Goal: Task Accomplishment & Management: Complete application form

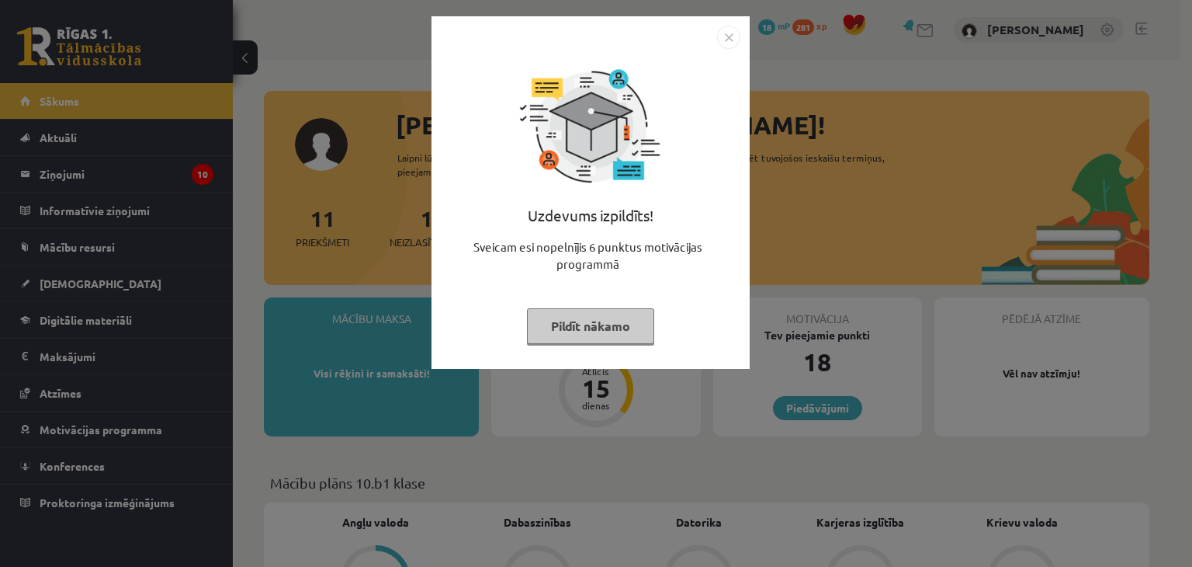
click at [730, 29] on img "Close" at bounding box center [728, 37] width 23 height 23
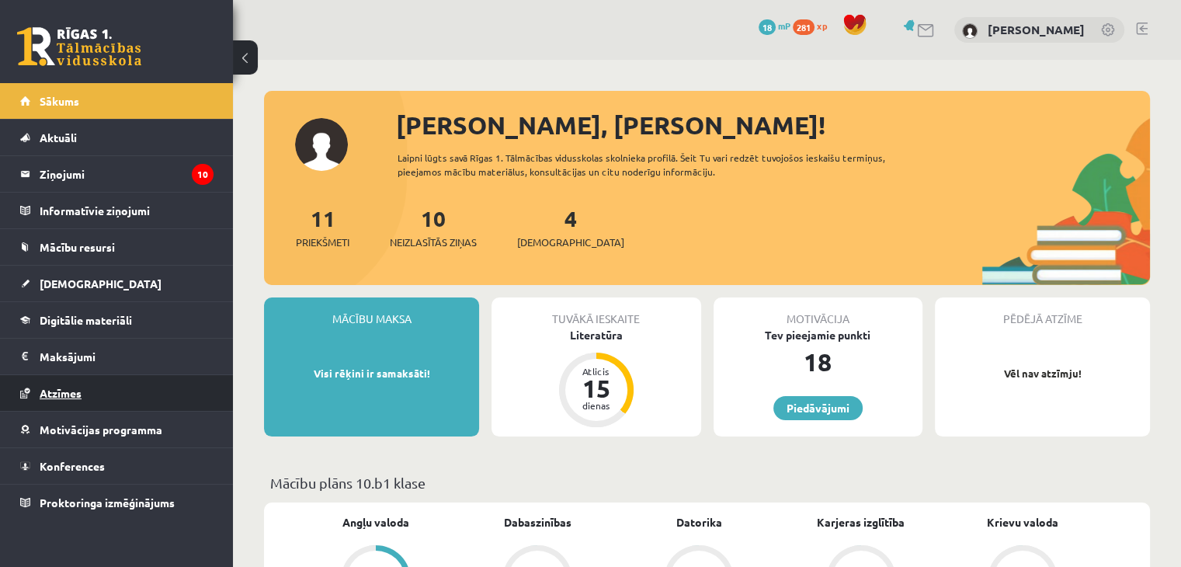
click at [56, 387] on span "Atzīmes" at bounding box center [61, 393] width 42 height 14
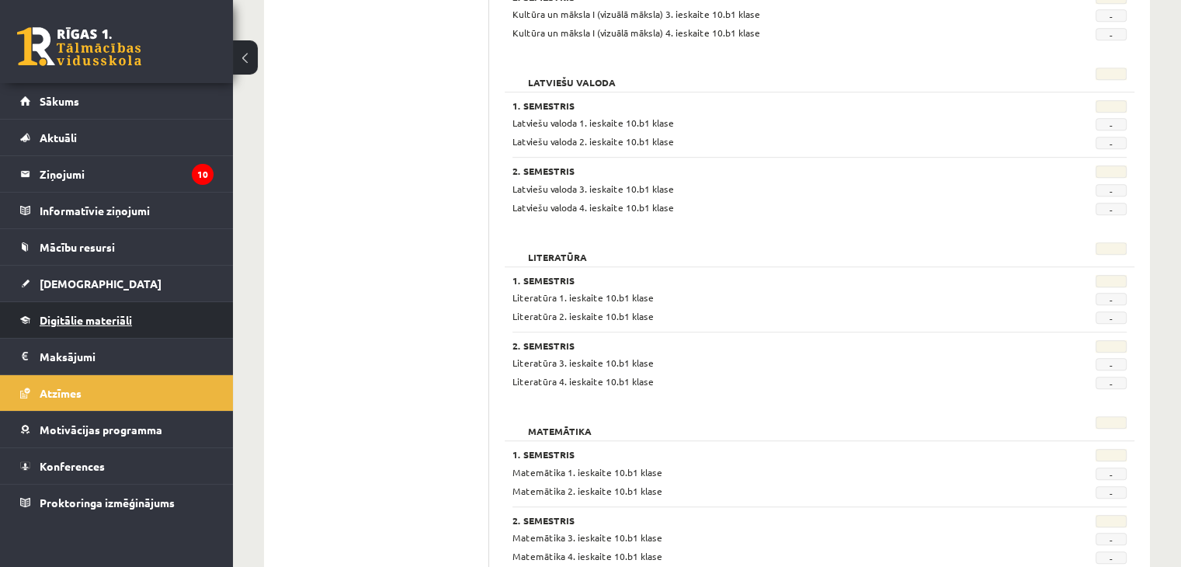
scroll to position [1242, 0]
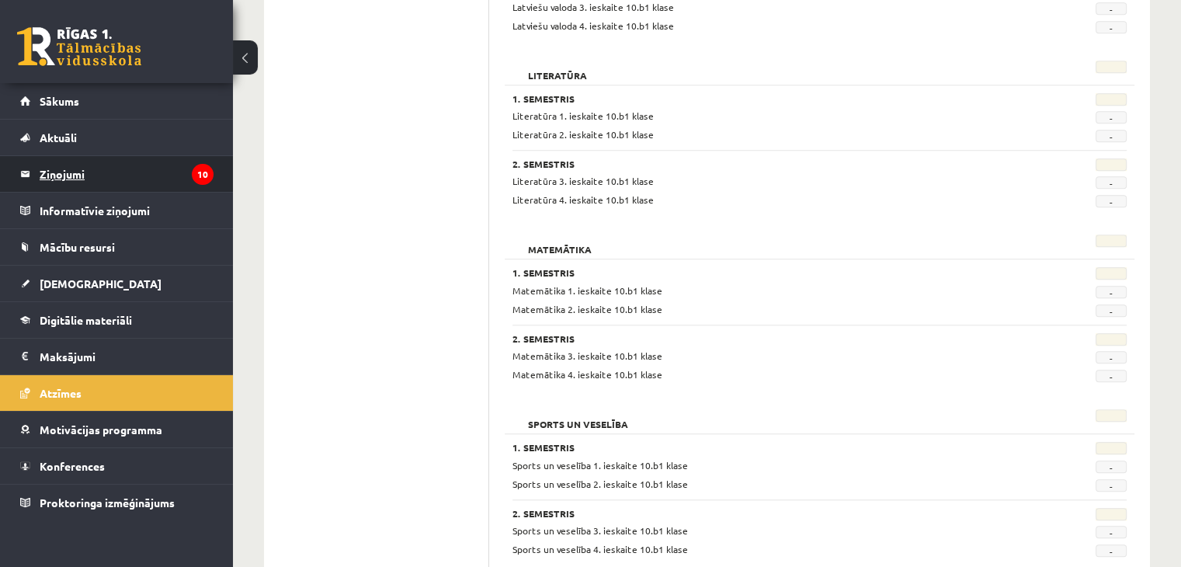
click at [168, 181] on legend "Ziņojumi 10" at bounding box center [127, 174] width 174 height 36
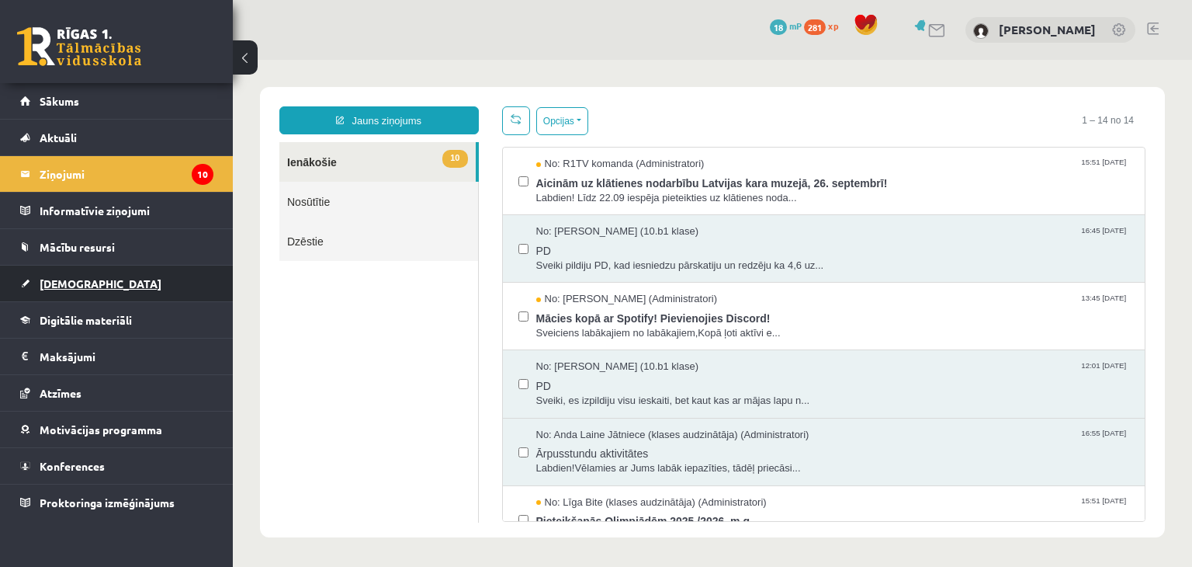
click at [72, 280] on span "[DEMOGRAPHIC_DATA]" at bounding box center [101, 283] width 122 height 14
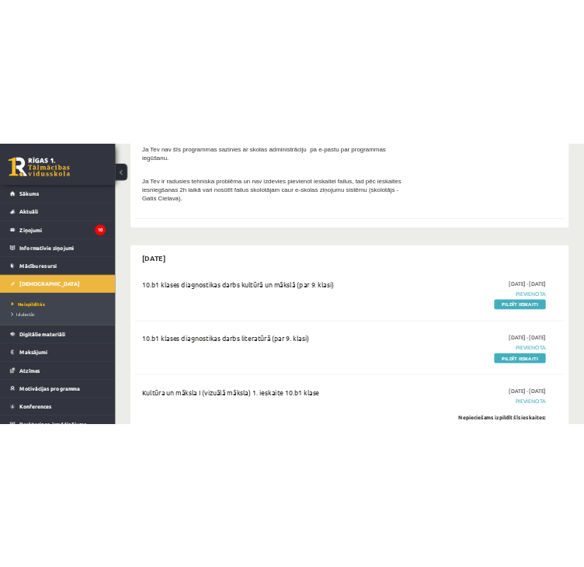
scroll to position [621, 0]
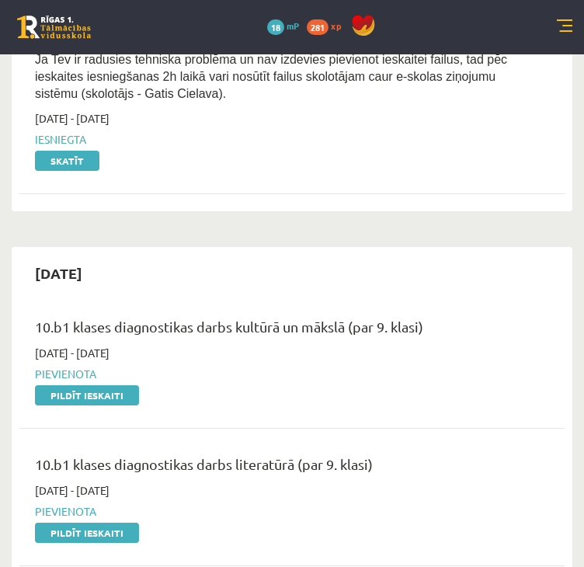
drag, startPoint x: 104, startPoint y: 342, endPoint x: 359, endPoint y: 78, distance: 366.1
click at [104, 385] on link "Pildīt ieskaiti" at bounding box center [87, 395] width 104 height 20
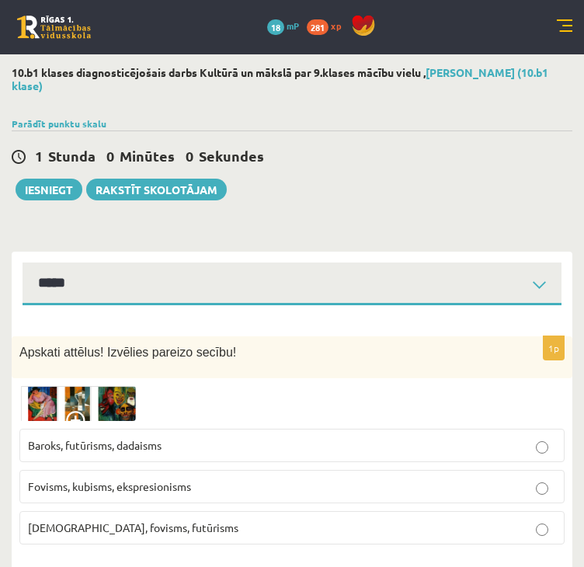
select select "**********"
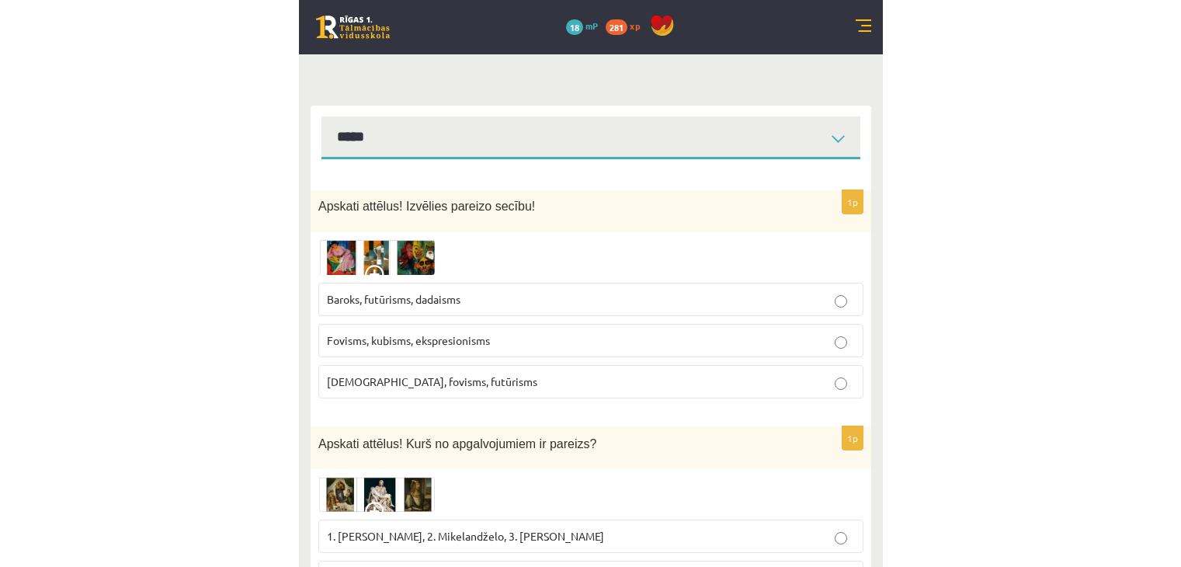
scroll to position [155, 0]
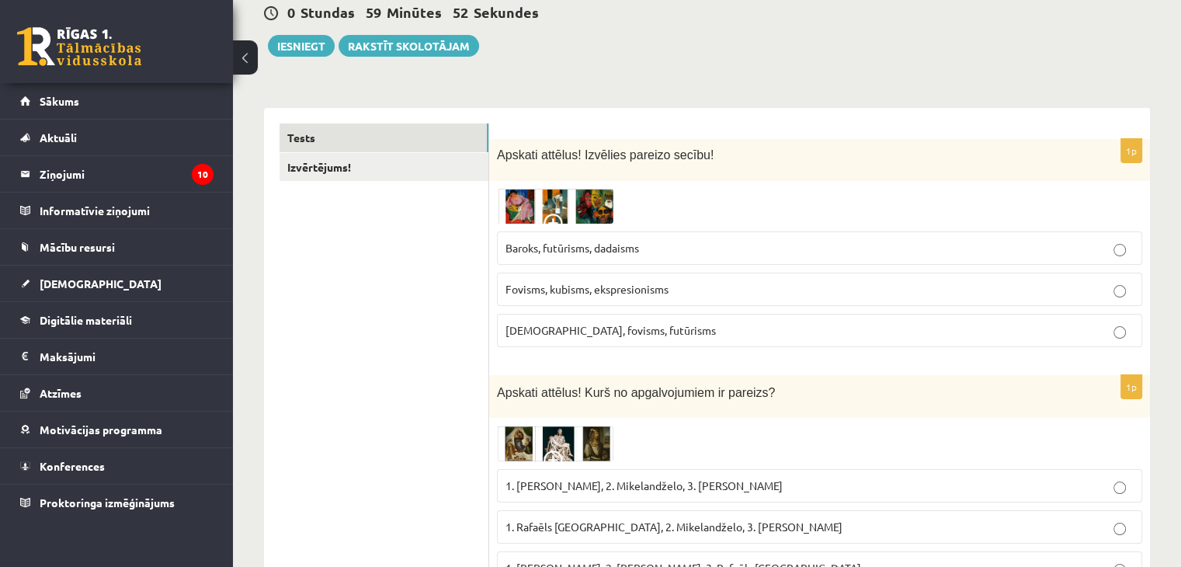
click at [518, 205] on img at bounding box center [555, 207] width 116 height 36
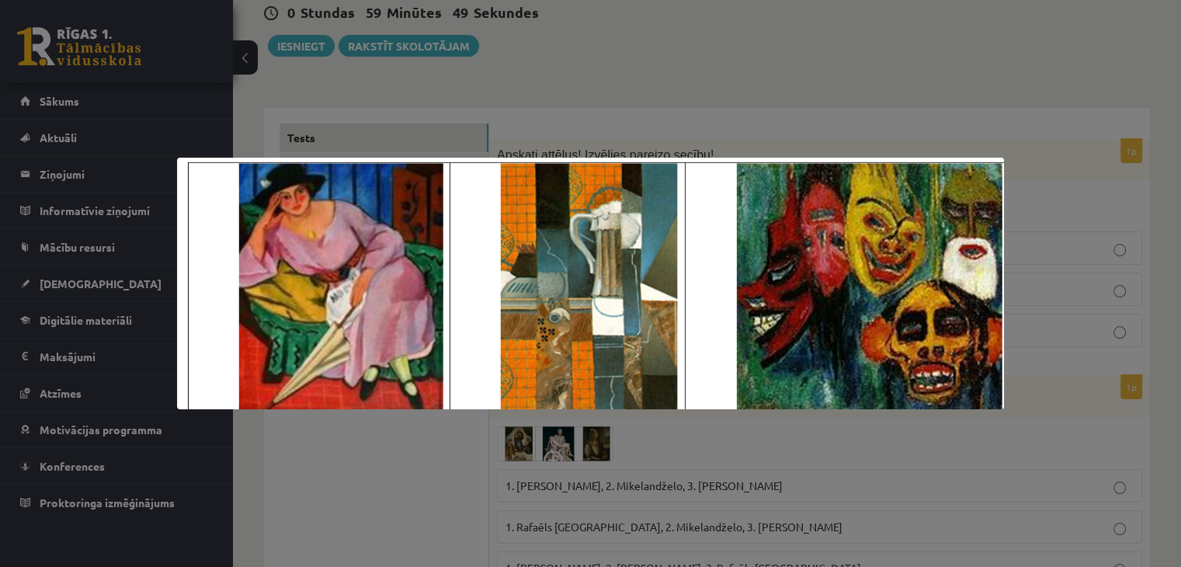
click at [583, 16] on div at bounding box center [590, 283] width 1181 height 567
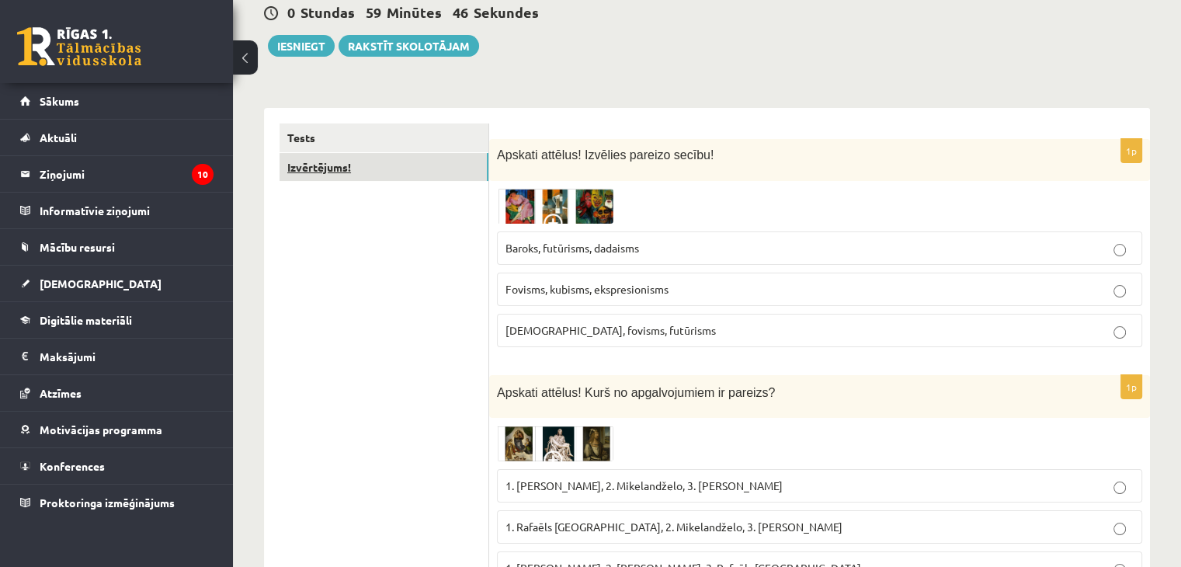
click at [334, 171] on link "Izvērtējums!" at bounding box center [383, 167] width 209 height 29
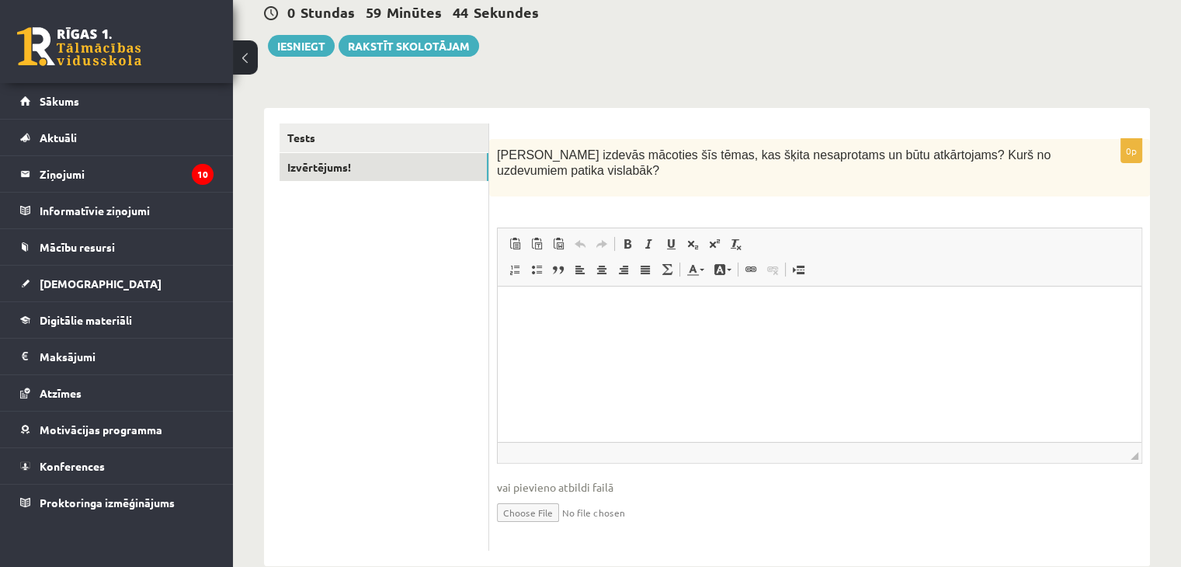
scroll to position [0, 0]
click at [376, 129] on link "Tests" at bounding box center [383, 137] width 209 height 29
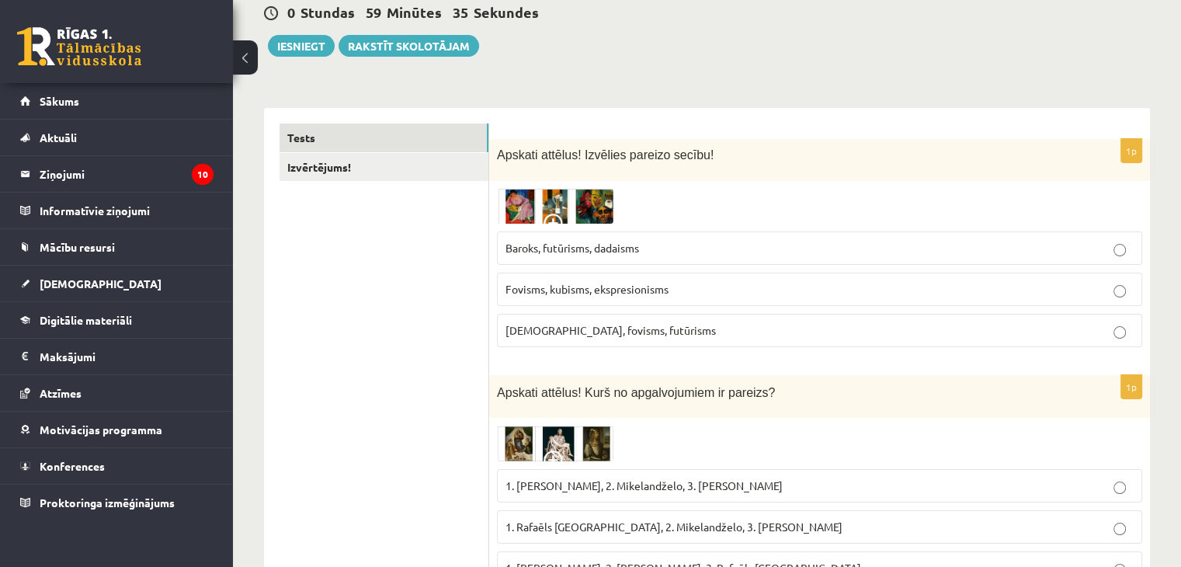
click at [556, 205] on img at bounding box center [555, 207] width 116 height 36
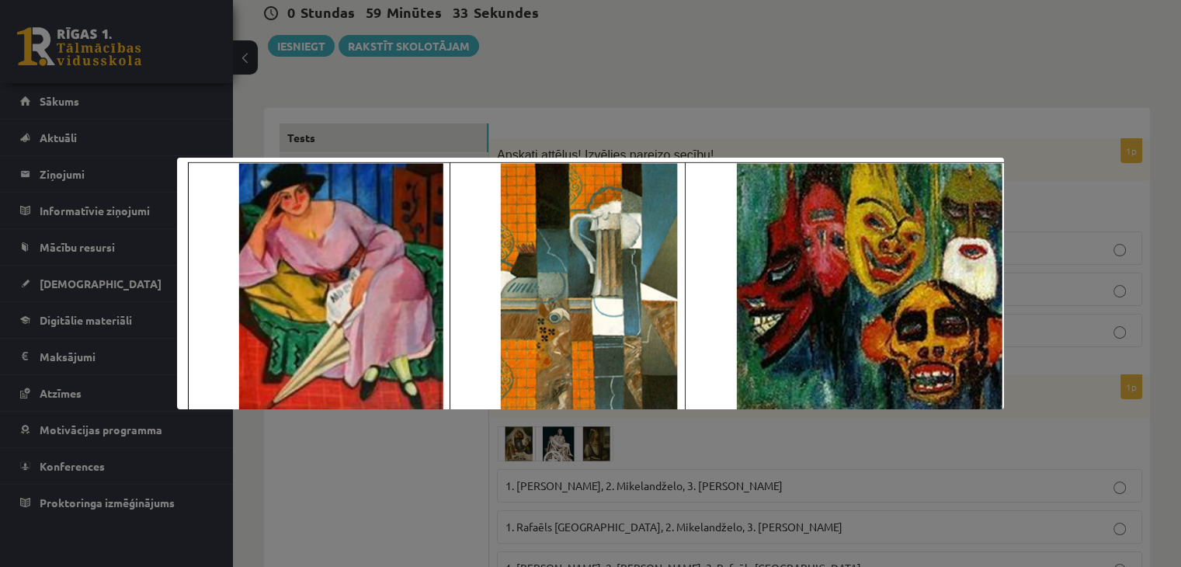
click at [400, 522] on div at bounding box center [590, 283] width 1181 height 567
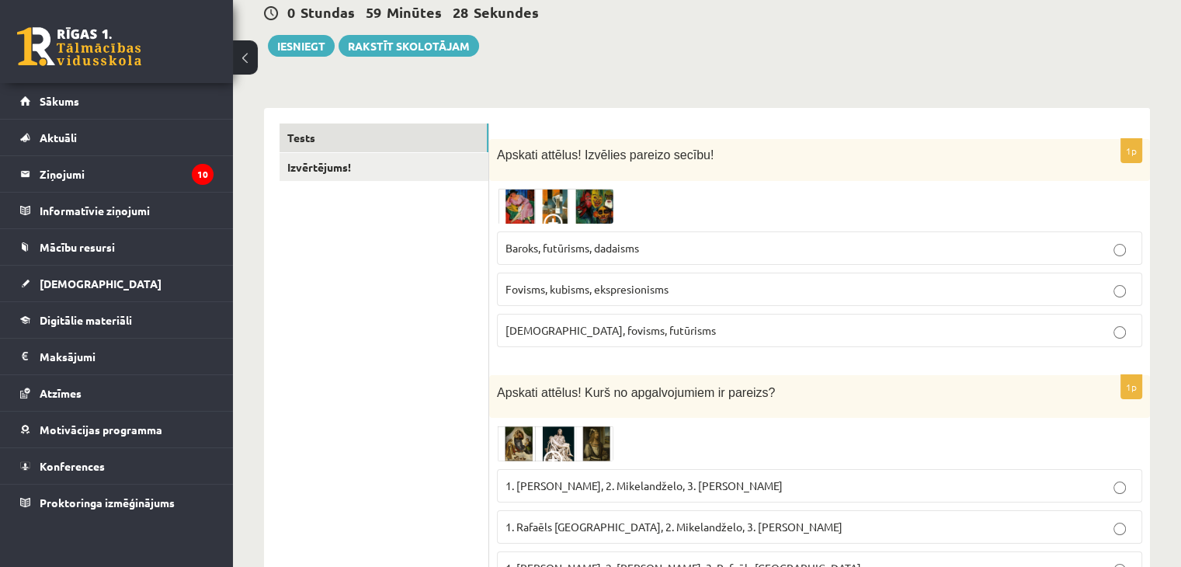
click at [583, 212] on img at bounding box center [555, 207] width 116 height 36
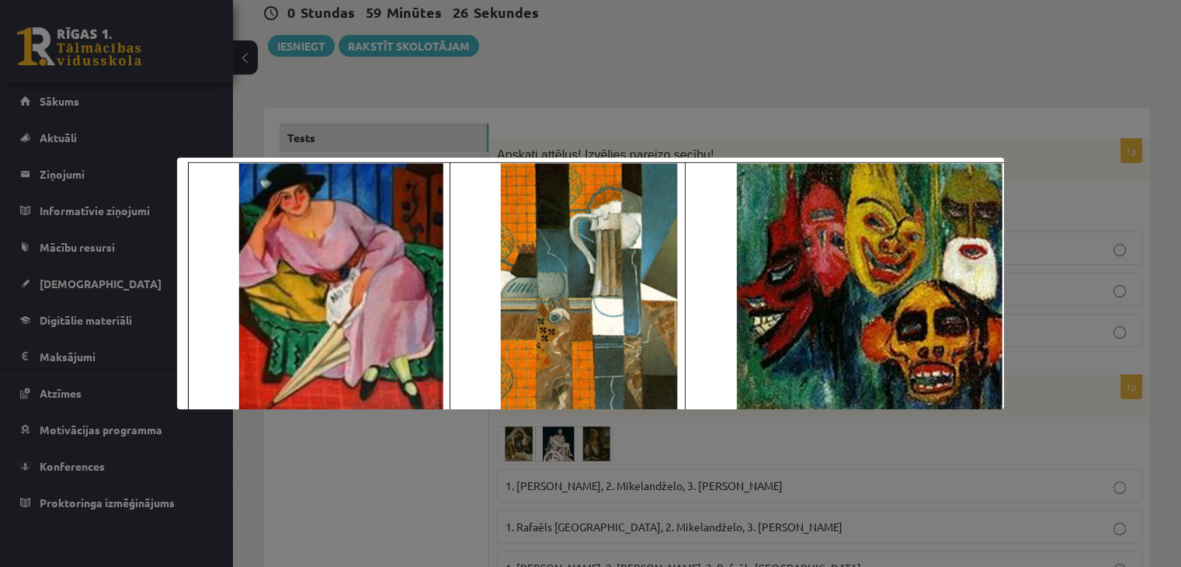
click at [401, 493] on div at bounding box center [590, 283] width 1181 height 567
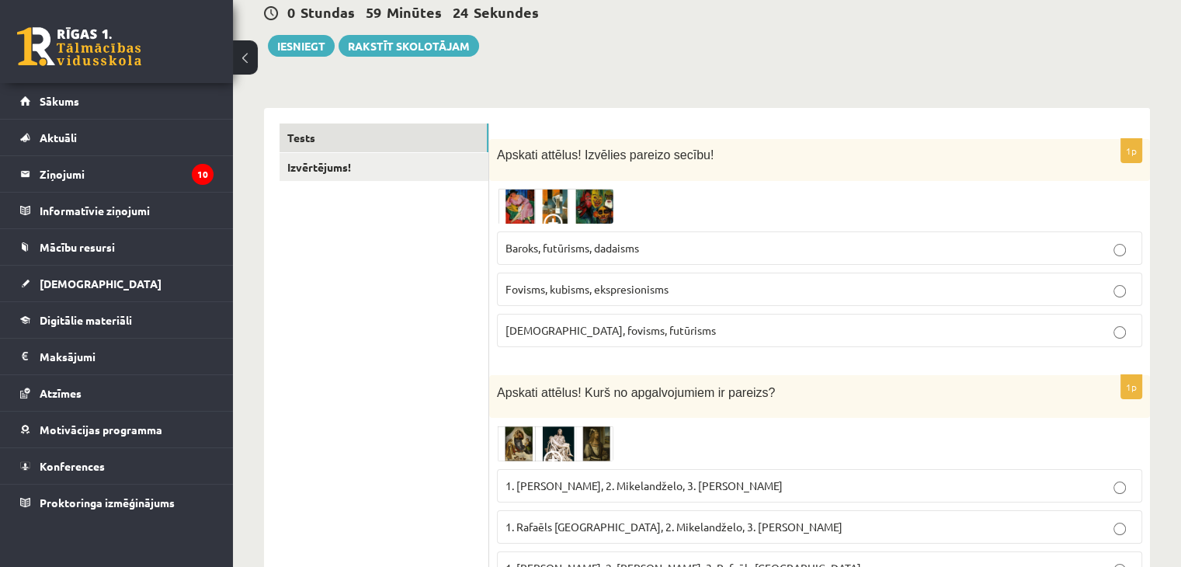
click at [564, 242] on span "Baroks, futūrisms, dadaisms" at bounding box center [572, 248] width 134 height 14
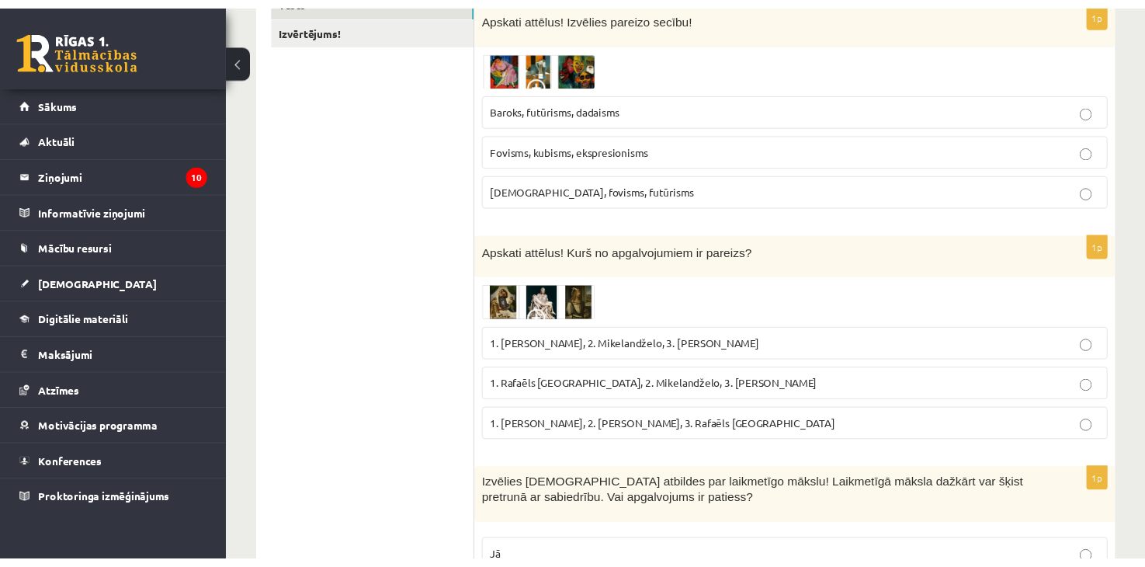
scroll to position [310, 0]
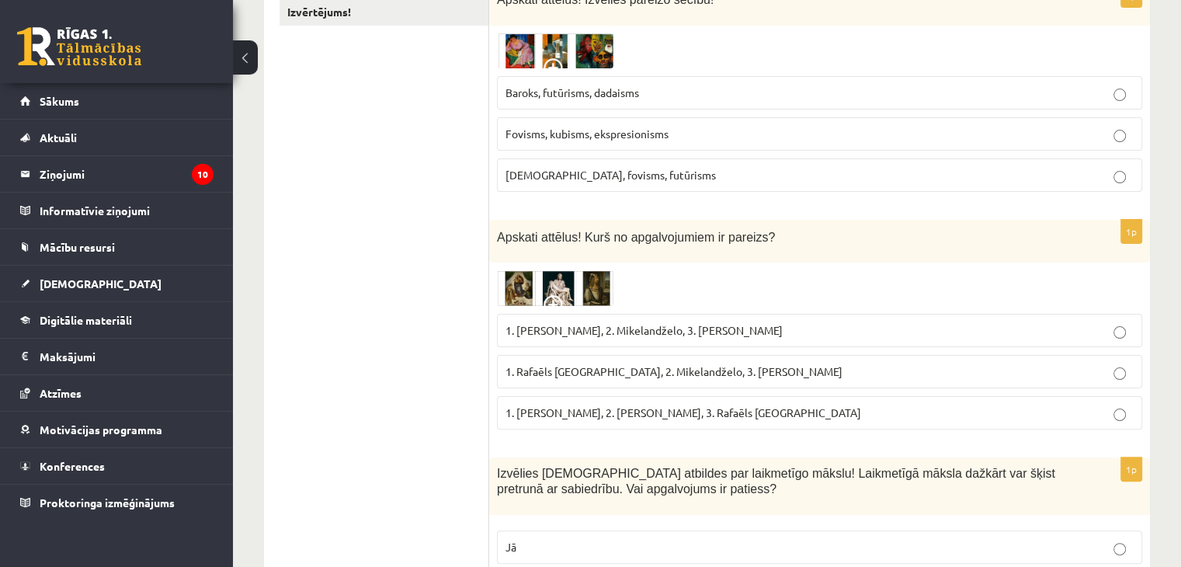
click at [549, 284] on img at bounding box center [555, 288] width 116 height 36
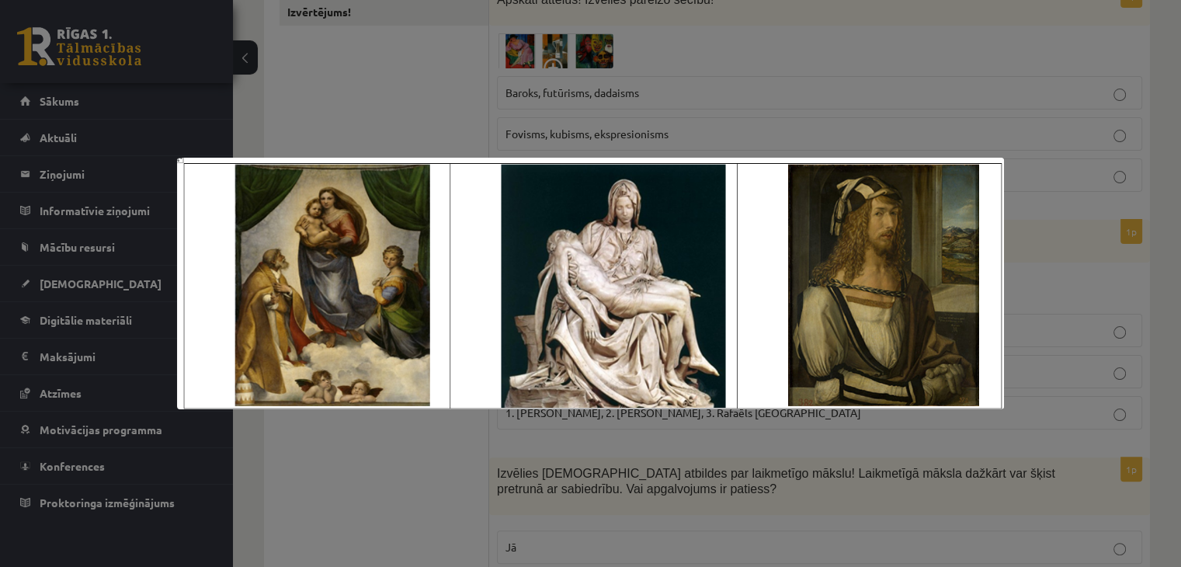
click at [407, 442] on div at bounding box center [590, 283] width 1181 height 567
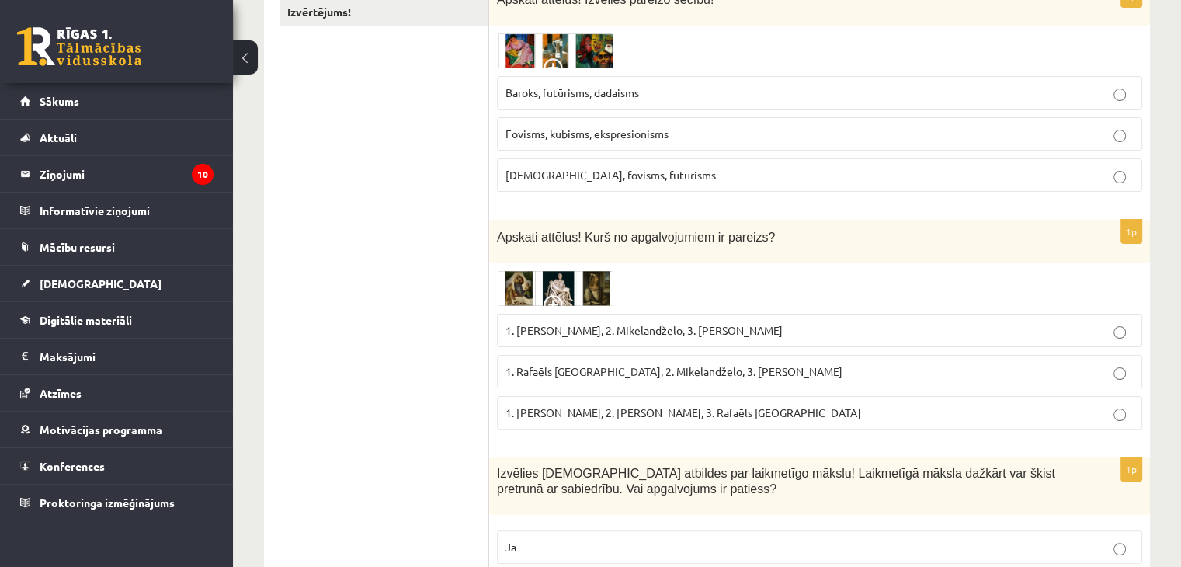
click at [568, 287] on img at bounding box center [555, 288] width 116 height 36
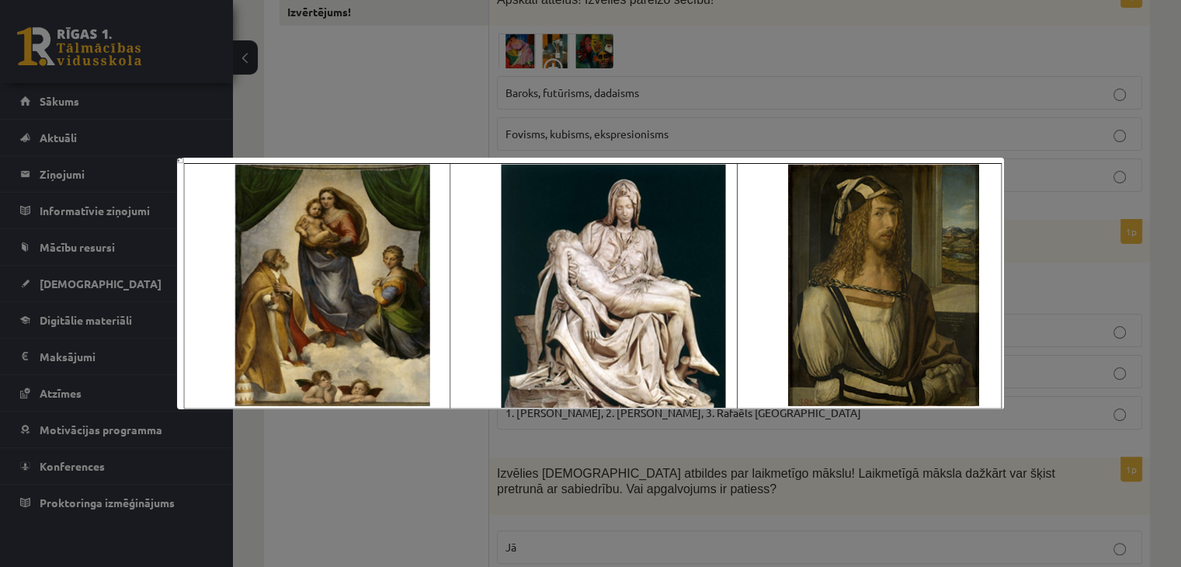
click at [320, 456] on div at bounding box center [590, 283] width 1181 height 567
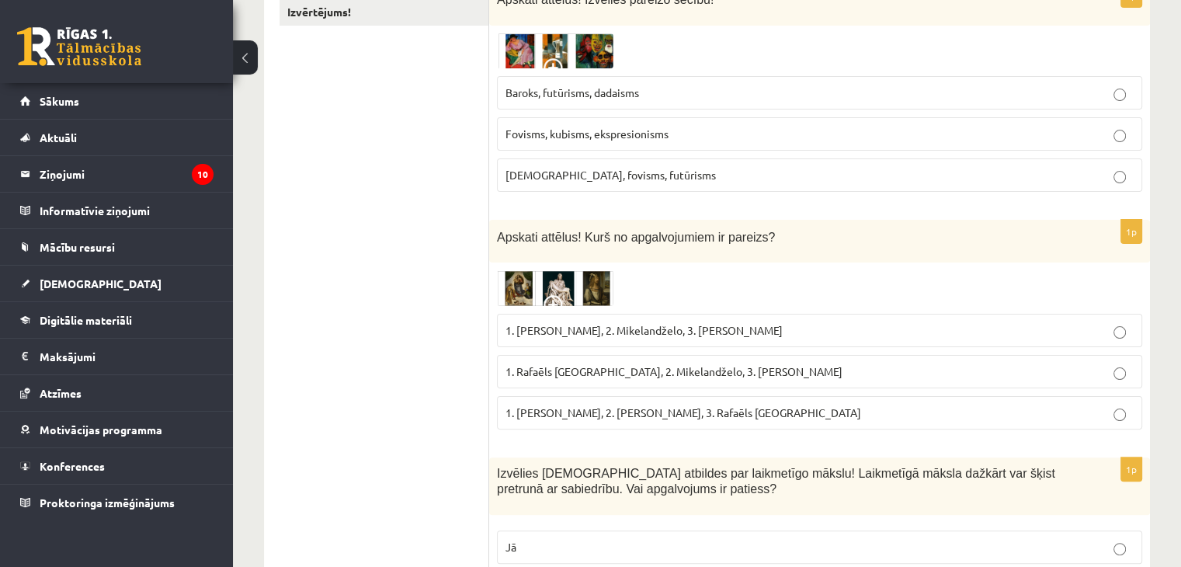
click at [570, 286] on img at bounding box center [555, 288] width 116 height 36
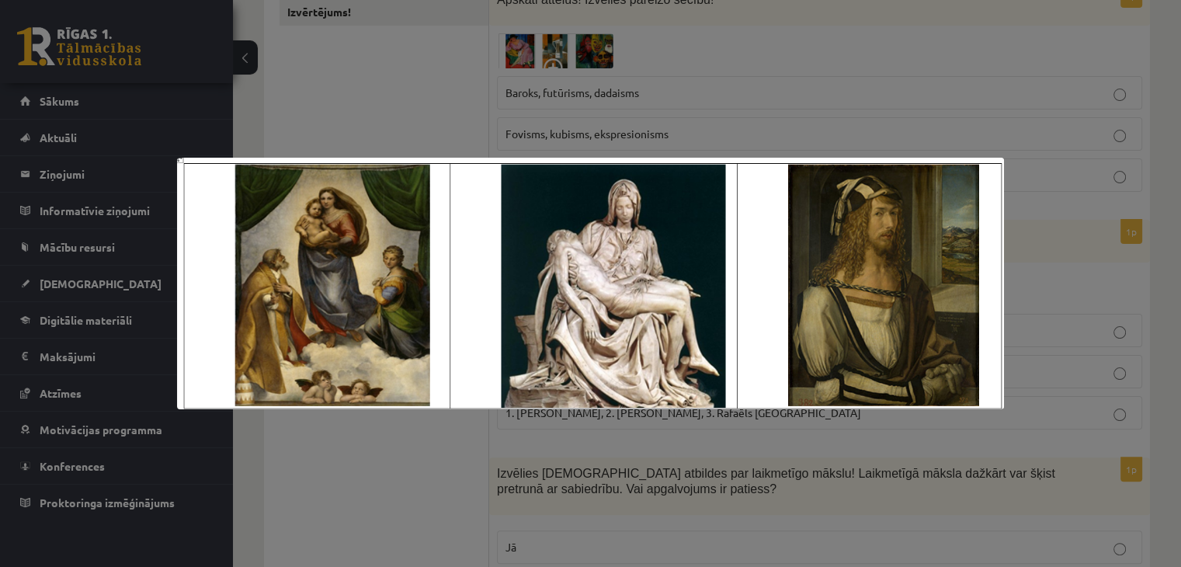
click at [439, 449] on div at bounding box center [590, 283] width 1181 height 567
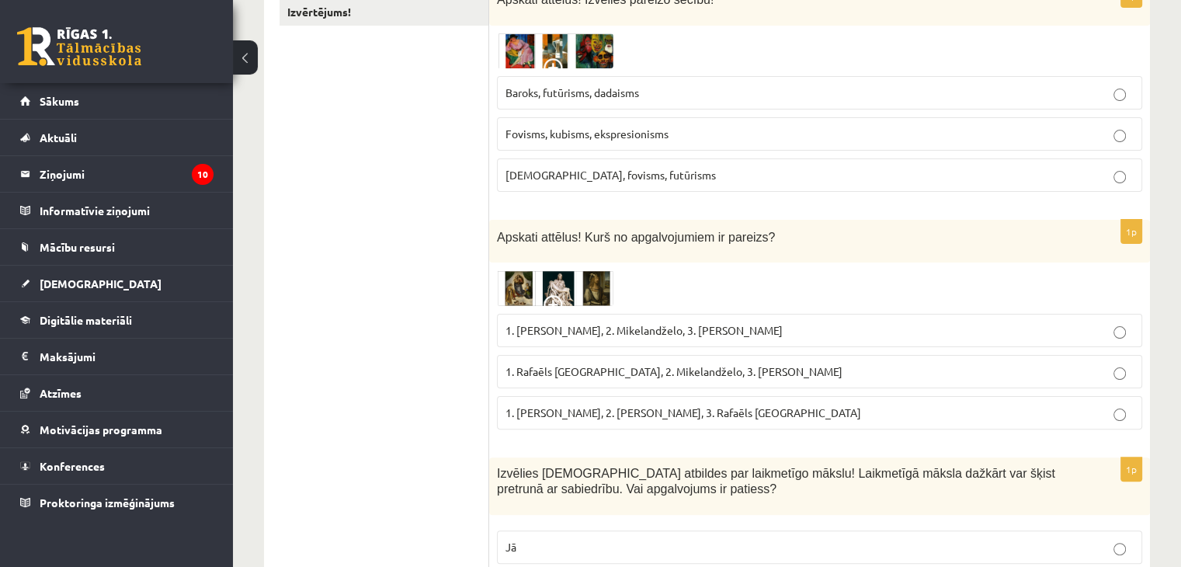
click at [583, 247] on div "Apskati attēlus! Kurš no apgalvojumiem ir pareizs?" at bounding box center [819, 241] width 661 height 43
click at [583, 281] on img at bounding box center [555, 288] width 116 height 36
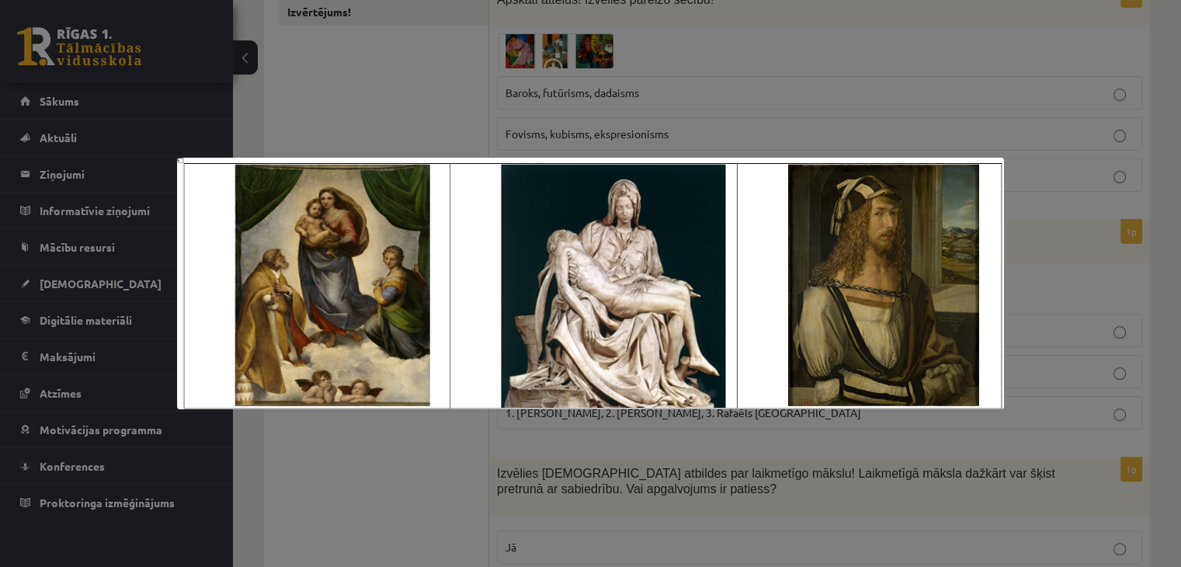
click at [342, 463] on div at bounding box center [590, 283] width 1181 height 567
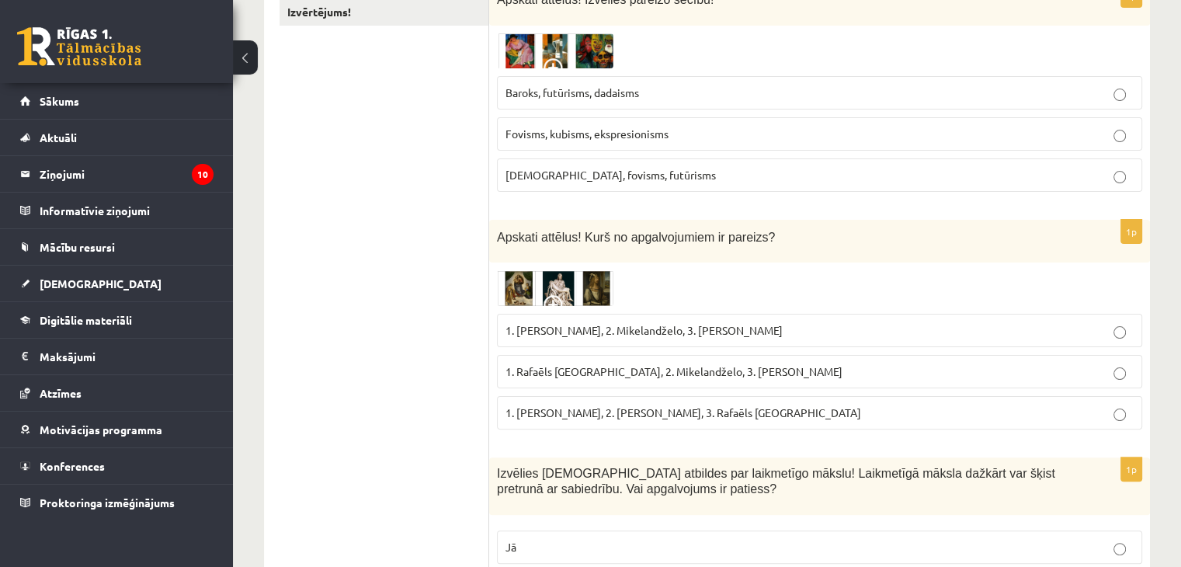
click at [572, 293] on img at bounding box center [555, 288] width 116 height 36
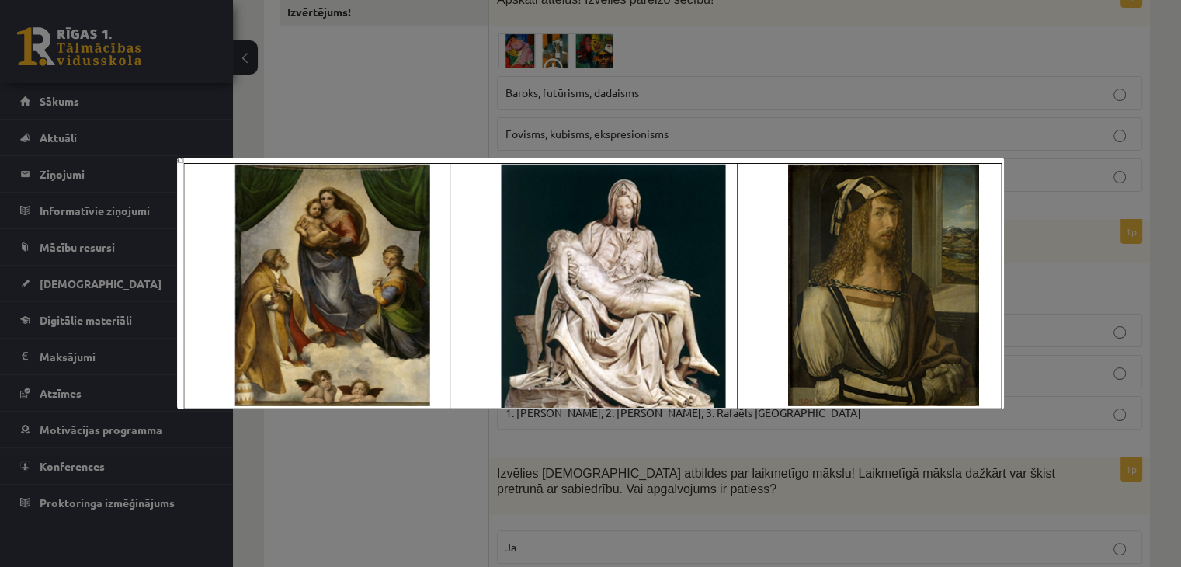
click at [343, 441] on div at bounding box center [590, 283] width 1181 height 567
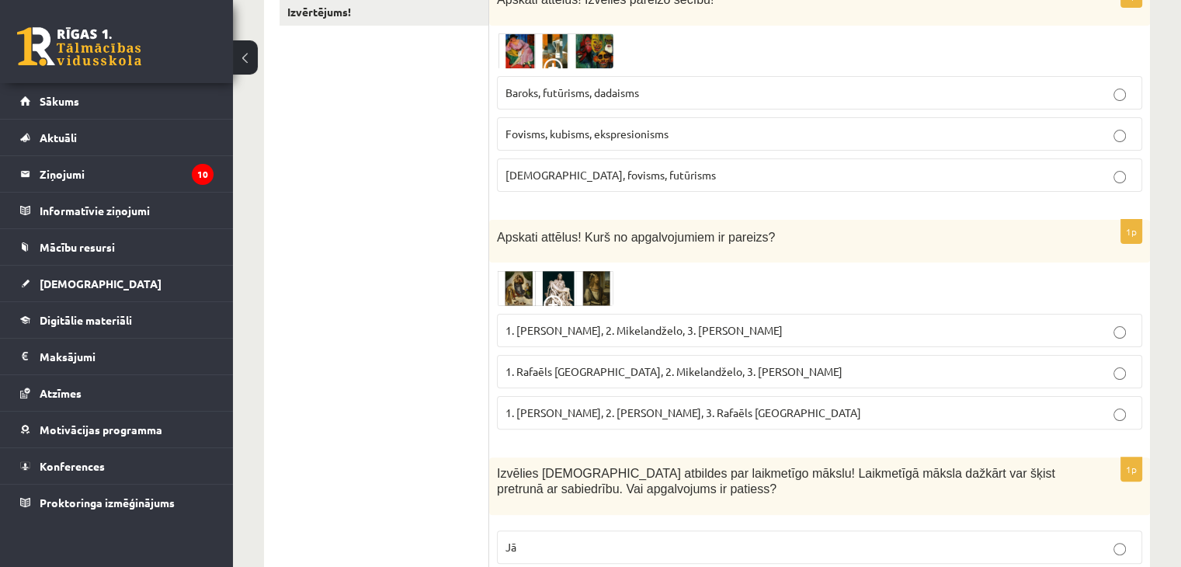
click at [577, 294] on img at bounding box center [555, 288] width 116 height 36
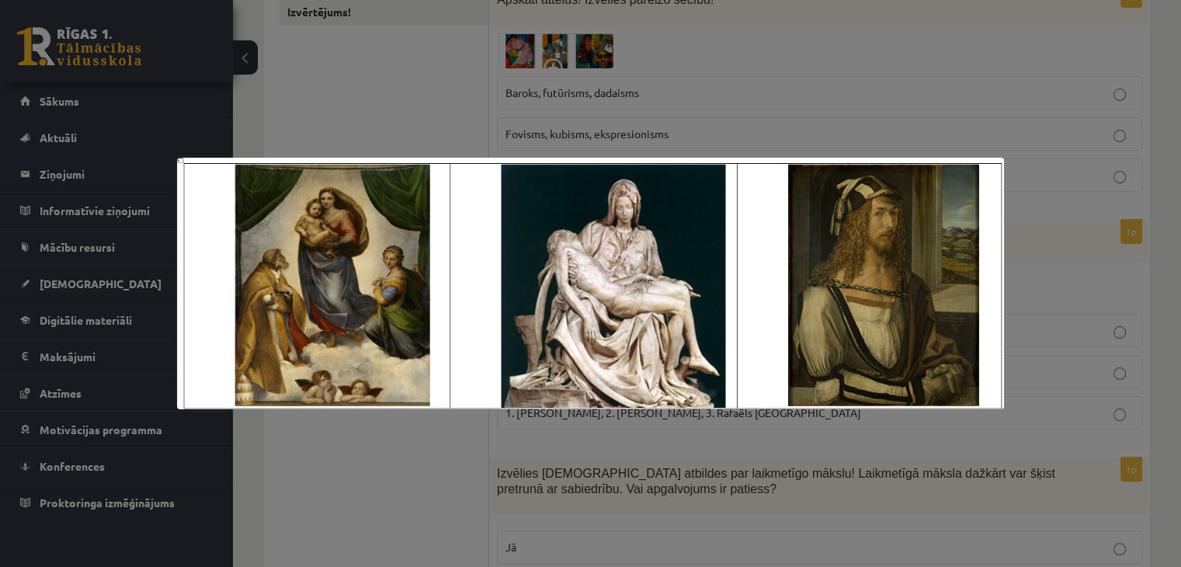
click at [404, 421] on div at bounding box center [590, 283] width 1181 height 567
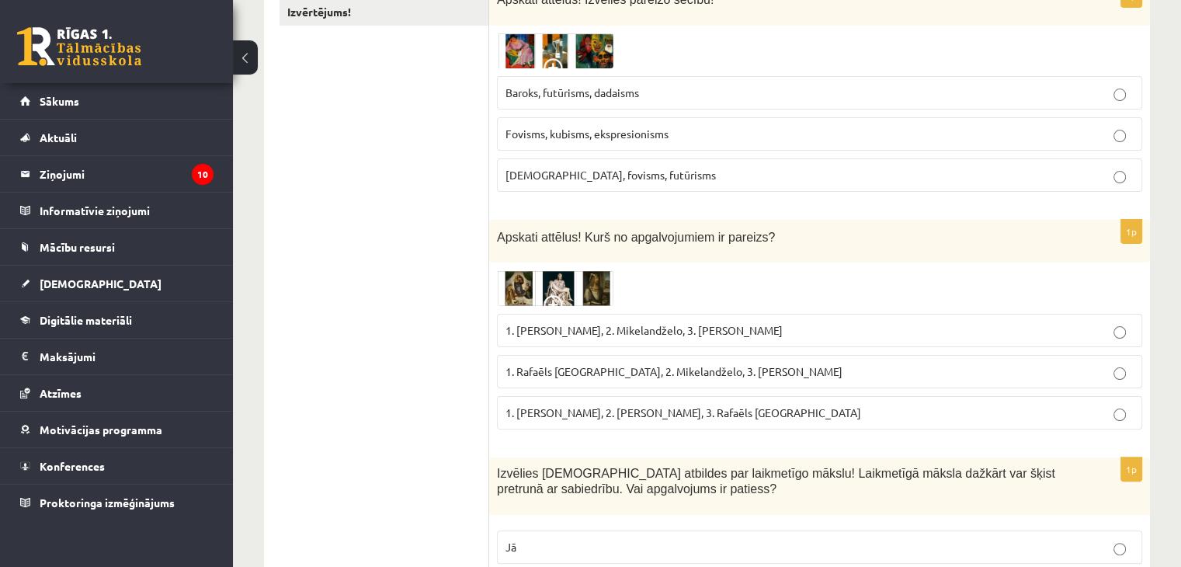
click at [564, 290] on img at bounding box center [555, 288] width 116 height 36
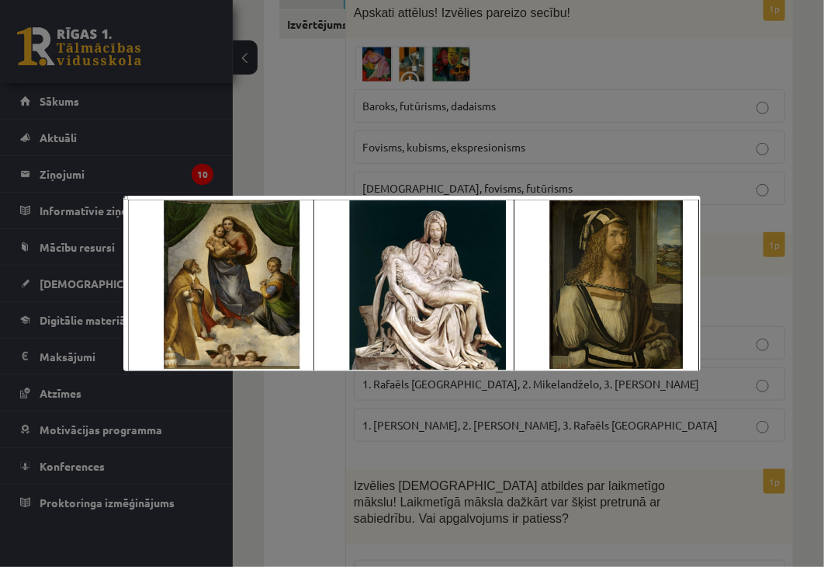
click at [401, 441] on div at bounding box center [412, 283] width 824 height 567
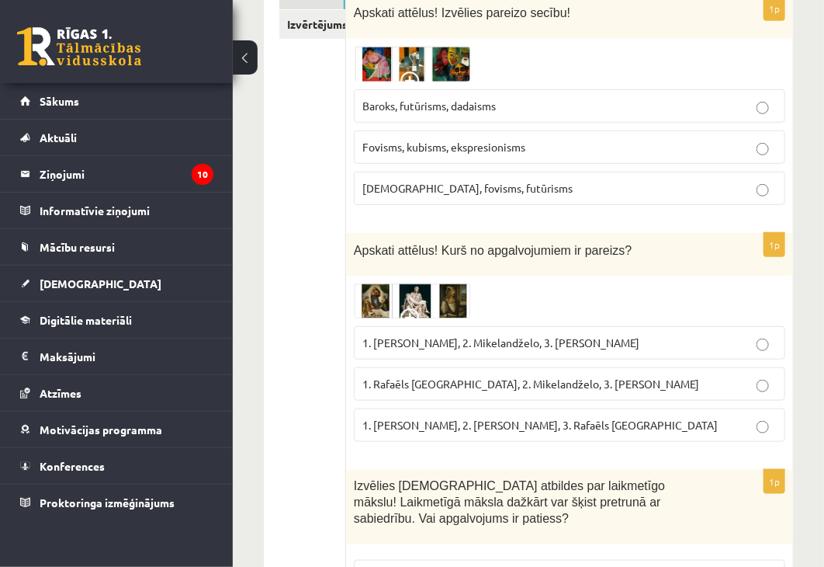
click at [357, 299] on img at bounding box center [412, 301] width 116 height 36
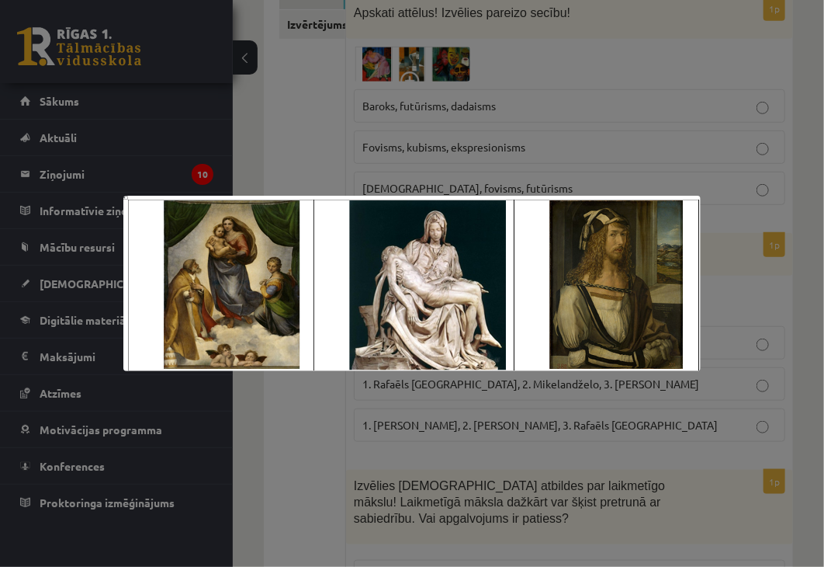
click at [583, 178] on div at bounding box center [412, 283] width 824 height 567
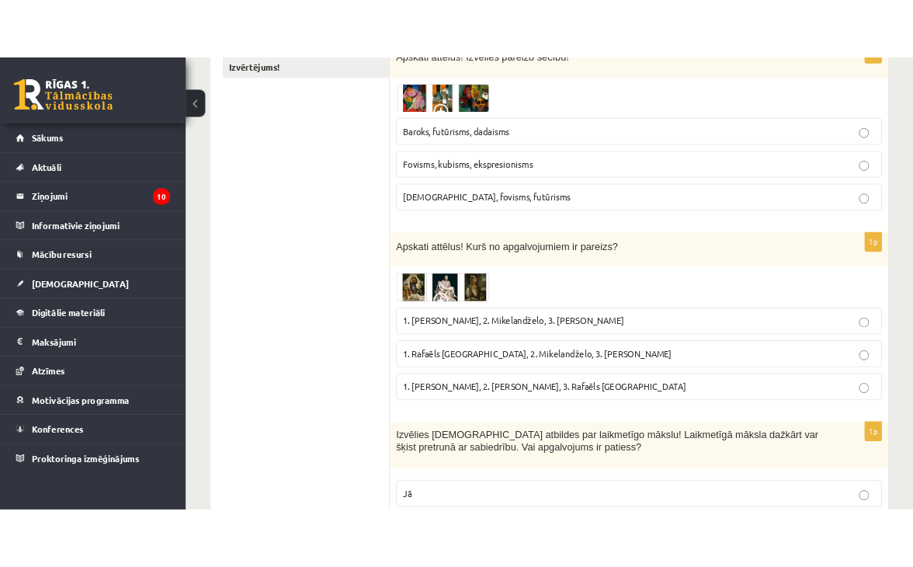
scroll to position [323, 0]
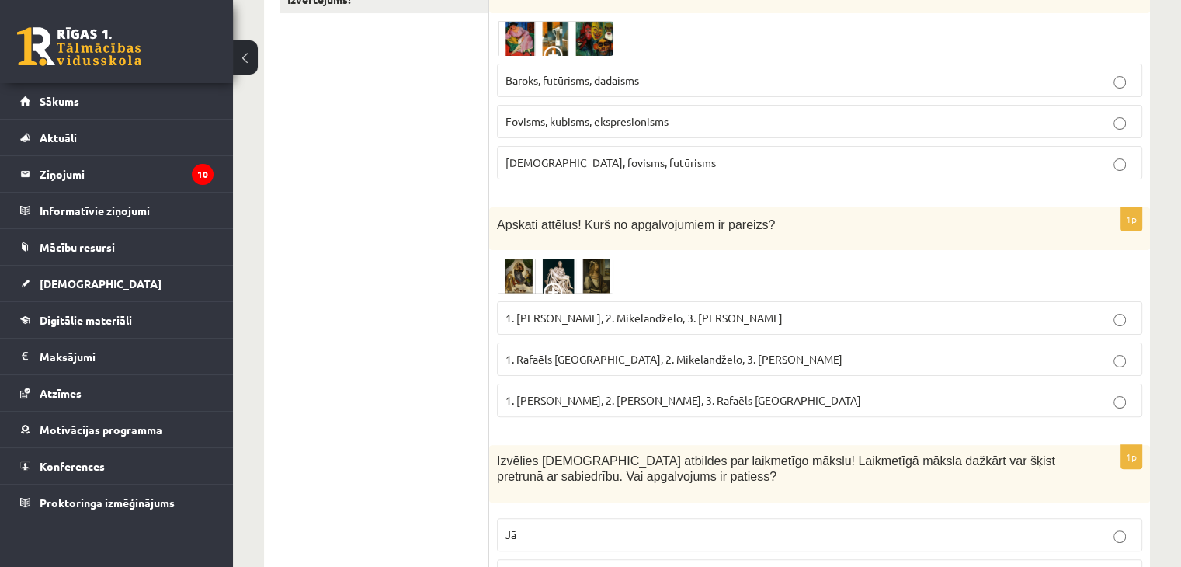
click at [514, 269] on img at bounding box center [555, 276] width 116 height 36
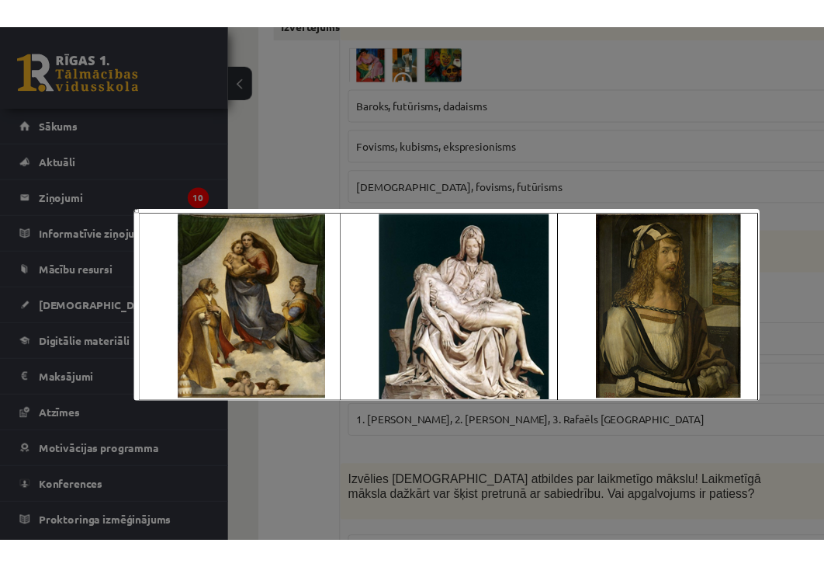
scroll to position [336, 0]
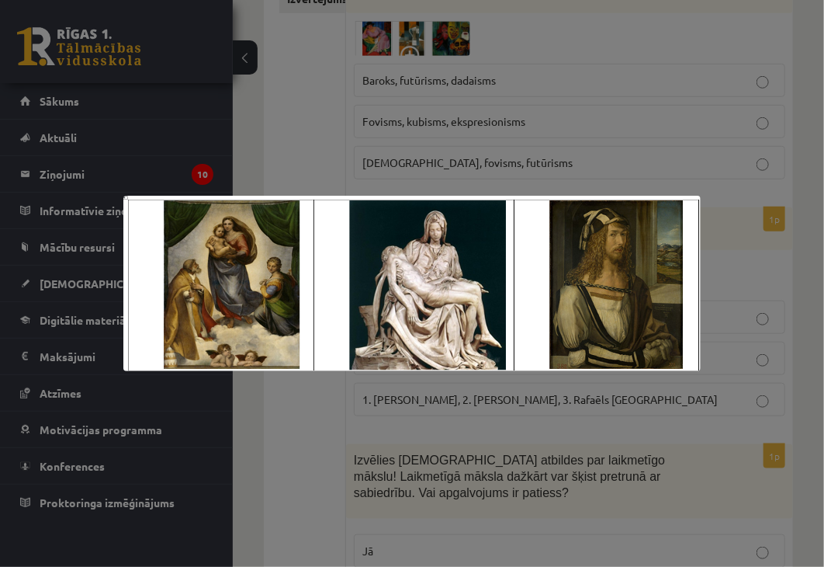
click at [583, 511] on div at bounding box center [412, 283] width 824 height 567
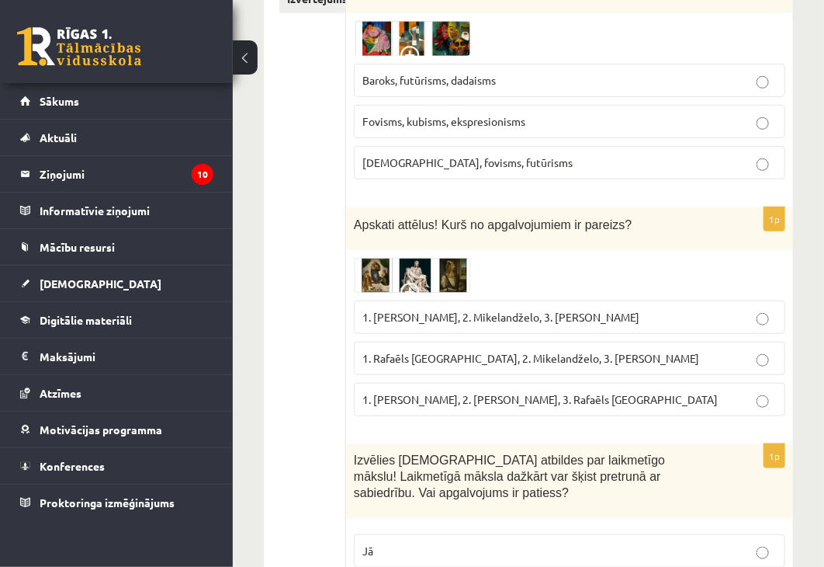
click at [352, 357] on div "1p Apskati attēlus! Kurš no apgalvojumiem ir pareizs? 1. Leonardo da Vinči, 2. …" at bounding box center [569, 317] width 447 height 221
click at [397, 345] on label "1. Rafaēls Sancio da Urbīno, 2. Mikelandželo, 3. Albrehts Dīrers" at bounding box center [570, 358] width 432 height 33
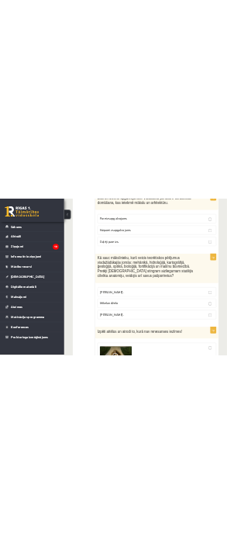
scroll to position [1423, 0]
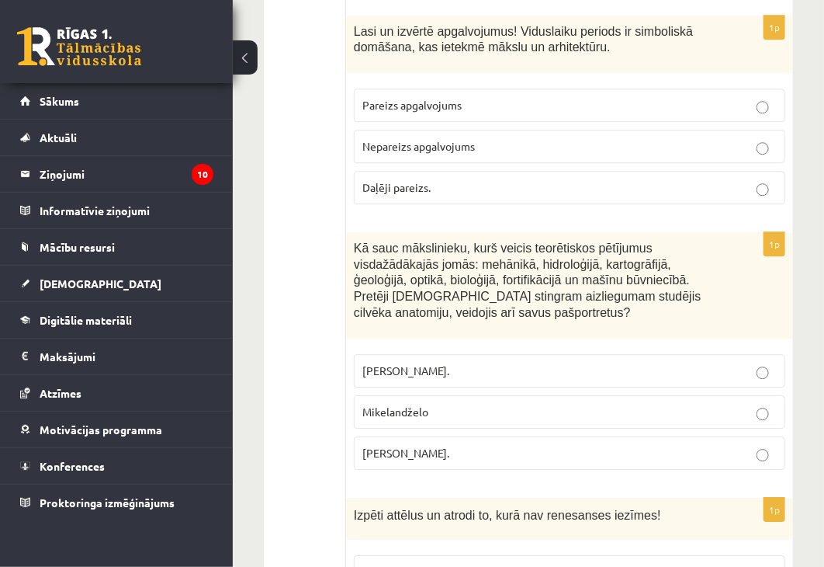
drag, startPoint x: 352, startPoint y: 227, endPoint x: 735, endPoint y: 438, distance: 437.0
copy form "Izvēlies pareizās atbildes par laikmetīgo mākslu! Laikmetīgā māksla dažkārt var…"
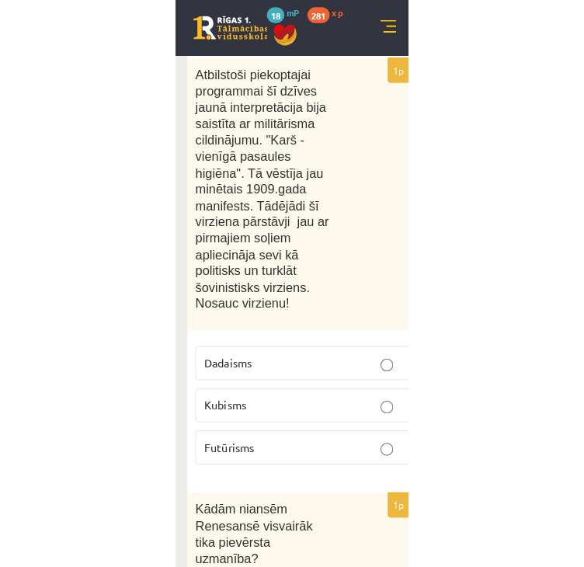
scroll to position [1010, 0]
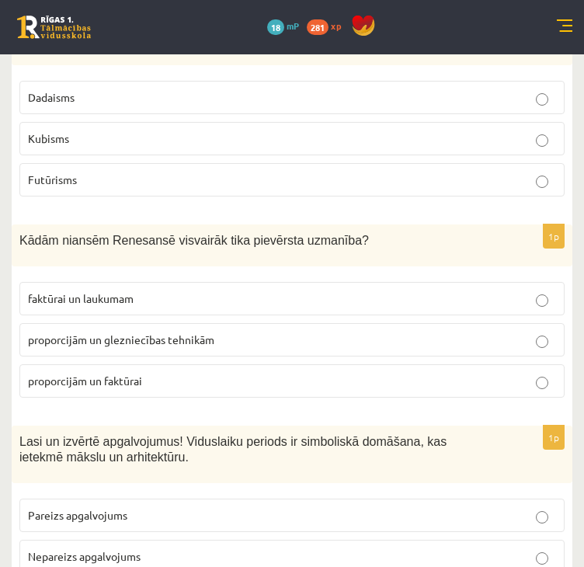
click at [168, 265] on div "1p Kādām niansēm Renesansē visvairāk tika pievērsta uzmanība? faktūrai un lauku…" at bounding box center [292, 317] width 560 height 186
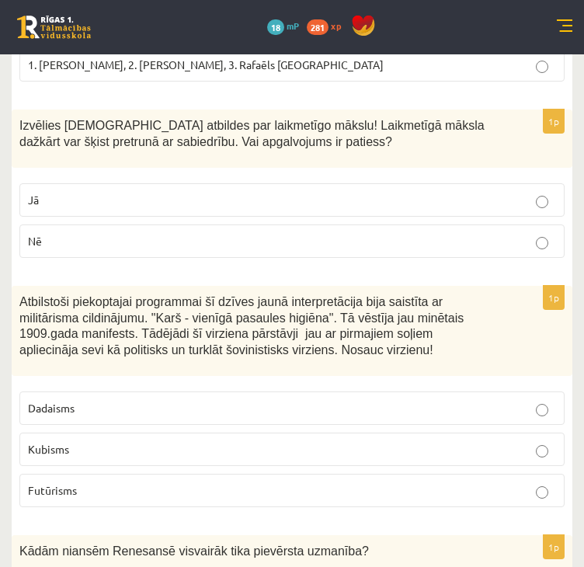
click at [113, 192] on p "Jā" at bounding box center [292, 200] width 528 height 16
click at [129, 490] on p "Futūrisms" at bounding box center [292, 490] width 528 height 16
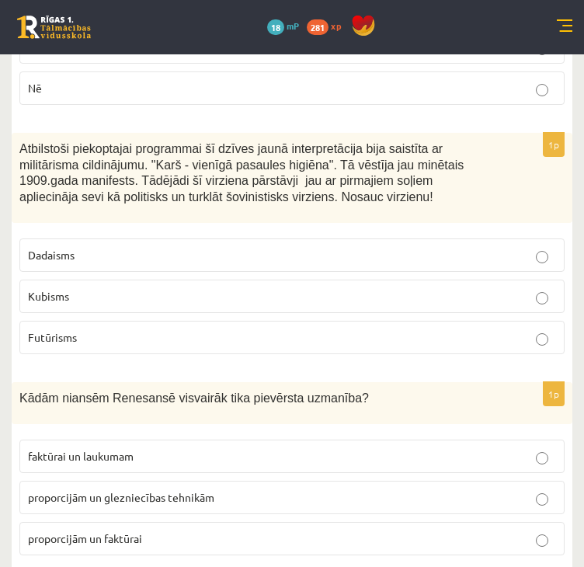
scroll to position [855, 0]
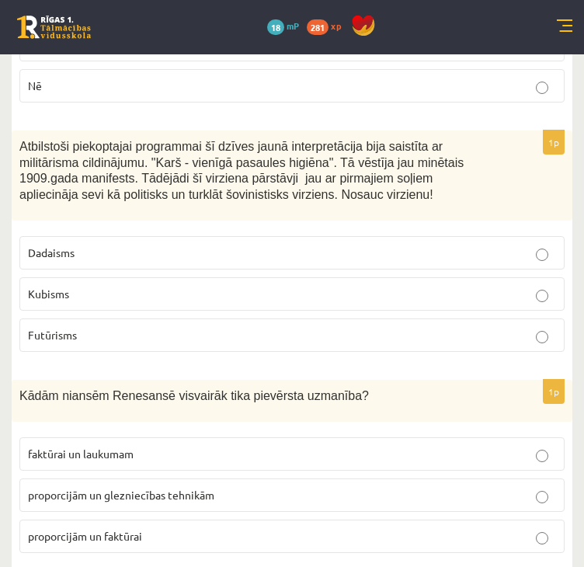
click at [107, 488] on span "proporcijām un glezniecības tehnikām" at bounding box center [121, 494] width 186 height 14
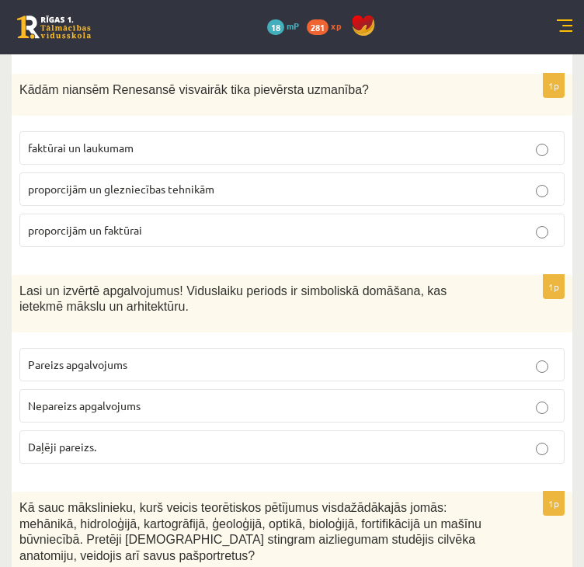
scroll to position [1165, 0]
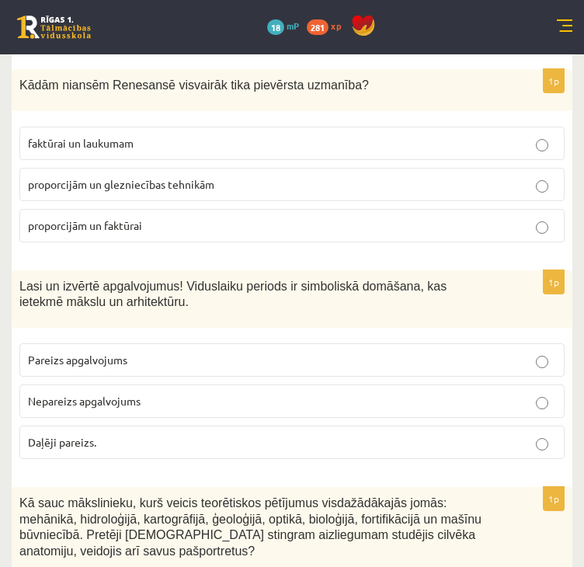
click at [101, 359] on span "Pareizs apgalvojums" at bounding box center [77, 359] width 99 height 14
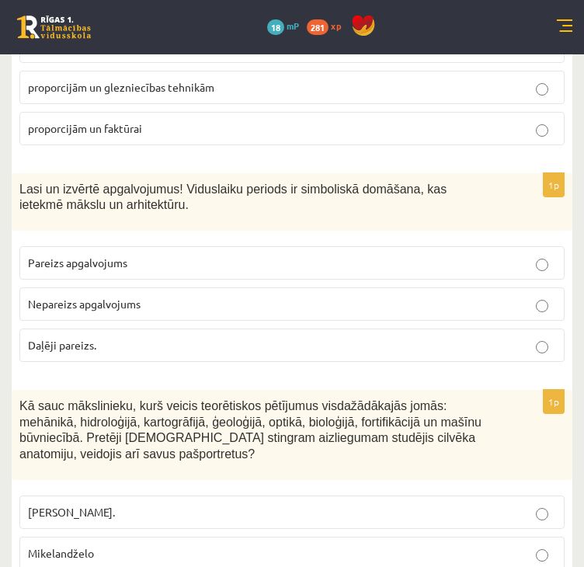
scroll to position [1398, 0]
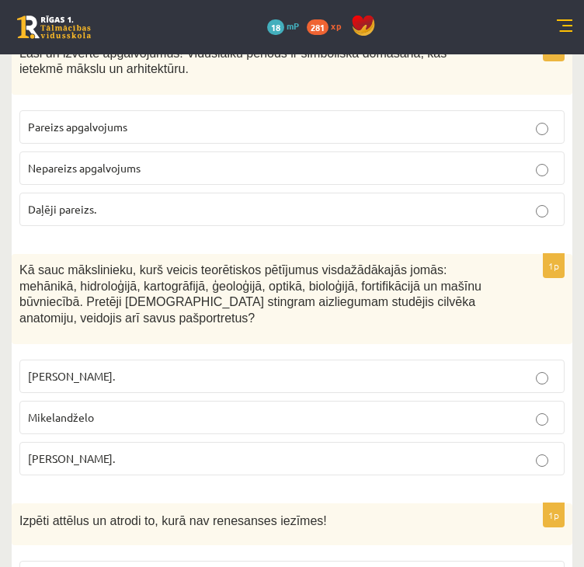
click at [164, 368] on p "Pīters Pauls Rubenss." at bounding box center [292, 376] width 528 height 16
click at [109, 451] on span "Leonardo da Vinči." at bounding box center [71, 458] width 87 height 14
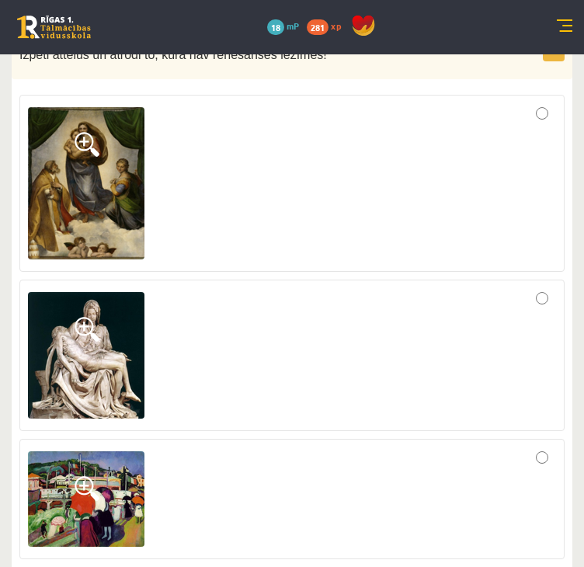
scroll to position [2329, 0]
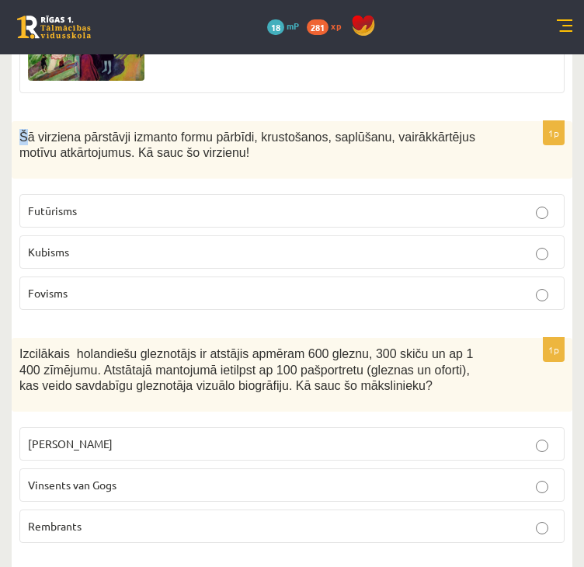
drag, startPoint x: 22, startPoint y: 123, endPoint x: 14, endPoint y: 119, distance: 8.7
drag, startPoint x: 20, startPoint y: 116, endPoint x: 20, endPoint y: 130, distance: 14.0
click at [20, 121] on div "Šā virziena pārstāvji izmanto formu pārbīdi, krustošanos, saplūšanu, vairākkārt…" at bounding box center [292, 150] width 560 height 58
click at [16, 123] on div "Šā virziena pārstāvji izmanto formu pārbīdi, krustošanos, saplūšanu, vairākkārt…" at bounding box center [292, 150] width 560 height 58
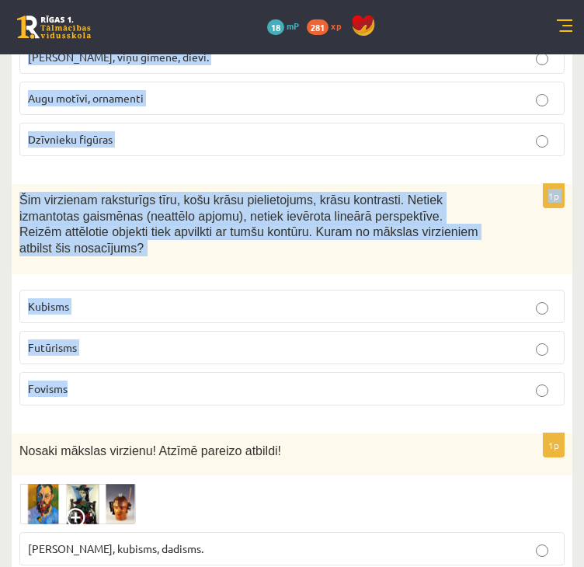
scroll to position [3183, 0]
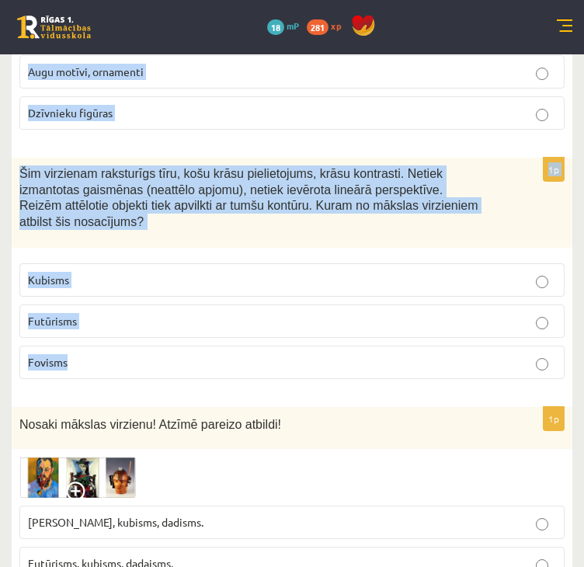
drag, startPoint x: 21, startPoint y: 125, endPoint x: 276, endPoint y: 355, distance: 343.4
copy form "Šā virziena pārstāvji izmanto formu pārbīdi, krustošanos, saplūšanu, vairākkārt…"
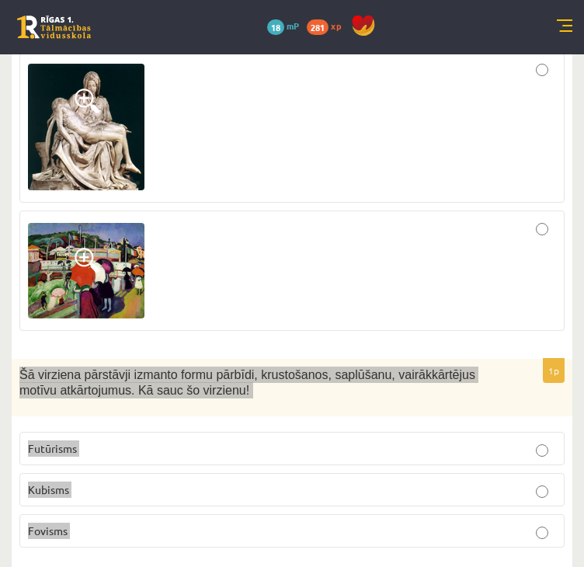
scroll to position [2096, 0]
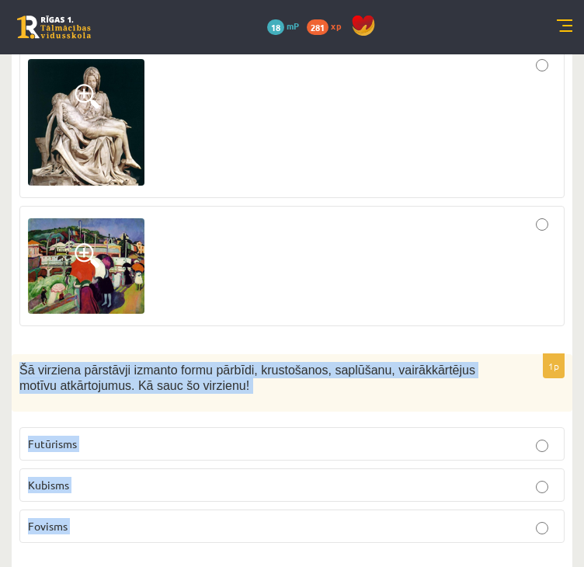
click at [91, 404] on div "1p Šā virziena pārstāvji izmanto formu pārbīdi, krustošanos, saplūšanu, vairākk…" at bounding box center [292, 455] width 560 height 202
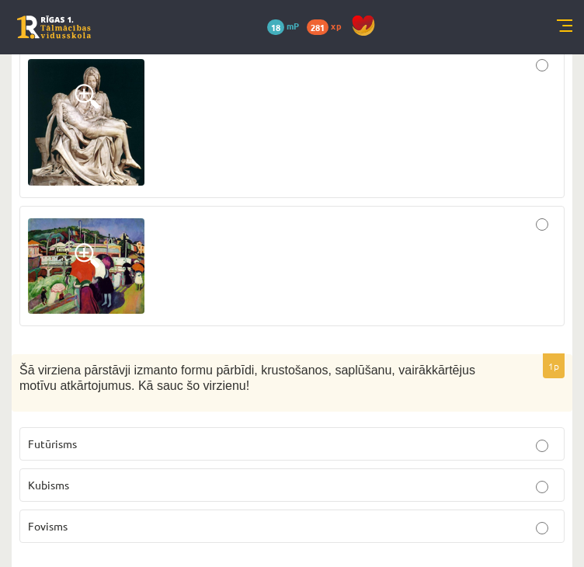
click at [96, 477] on p "Kubisms" at bounding box center [292, 485] width 528 height 16
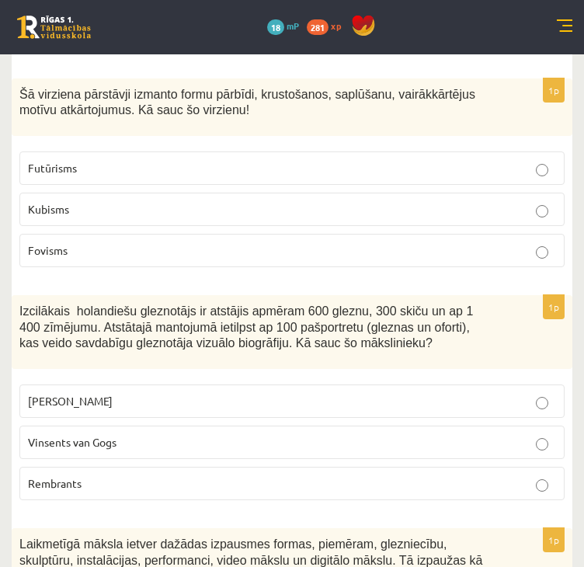
scroll to position [2407, 0]
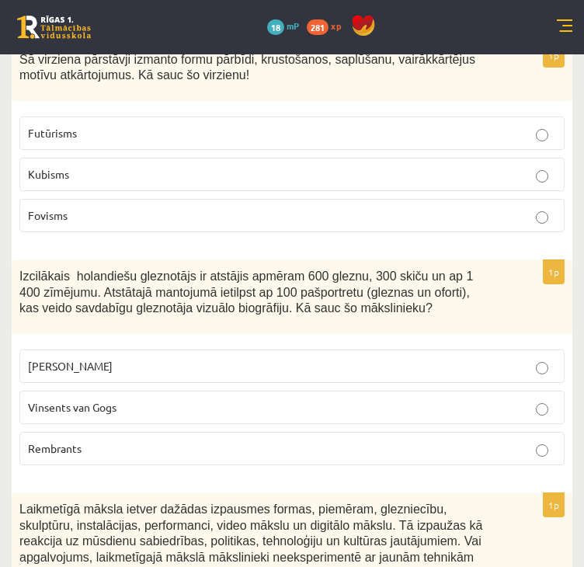
click at [64, 441] on span "Rembrants" at bounding box center [55, 448] width 54 height 14
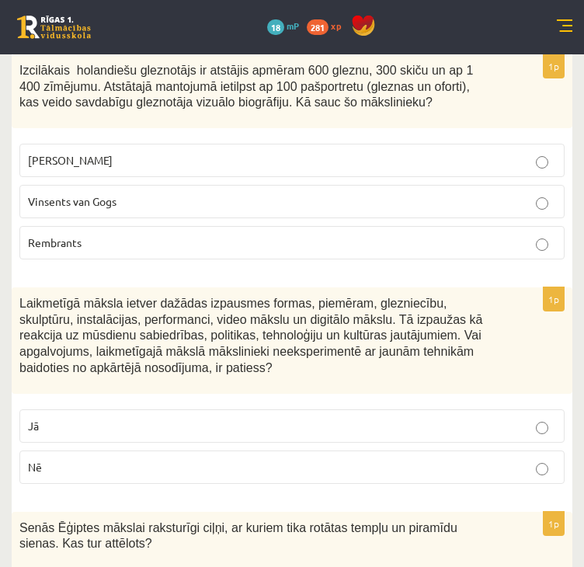
scroll to position [2640, 0]
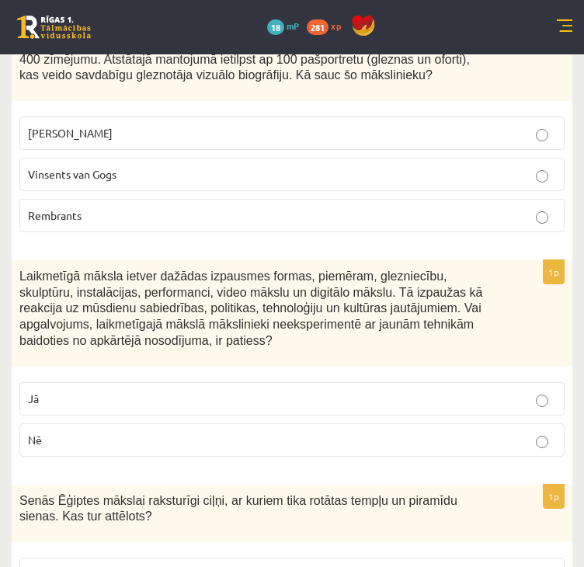
click at [75, 432] on p "Nē" at bounding box center [292, 440] width 528 height 16
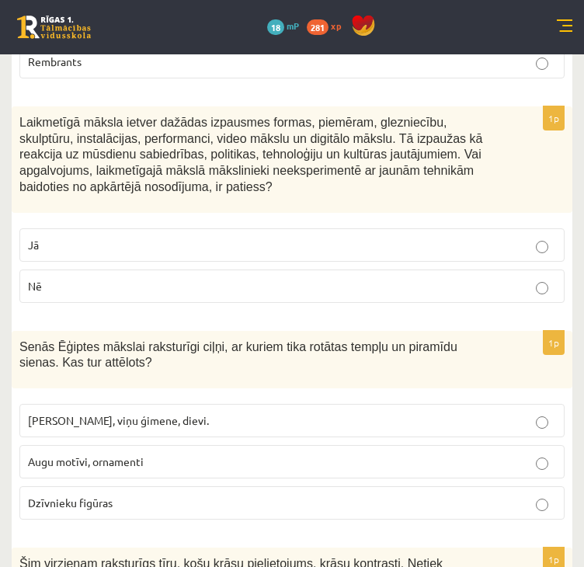
scroll to position [2873, 0]
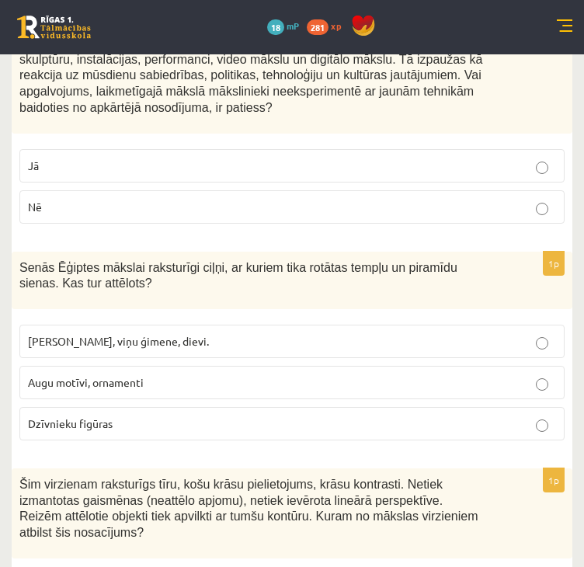
click at [156, 335] on p "Faraoni, viņu ģimene, dievi." at bounding box center [292, 341] width 528 height 16
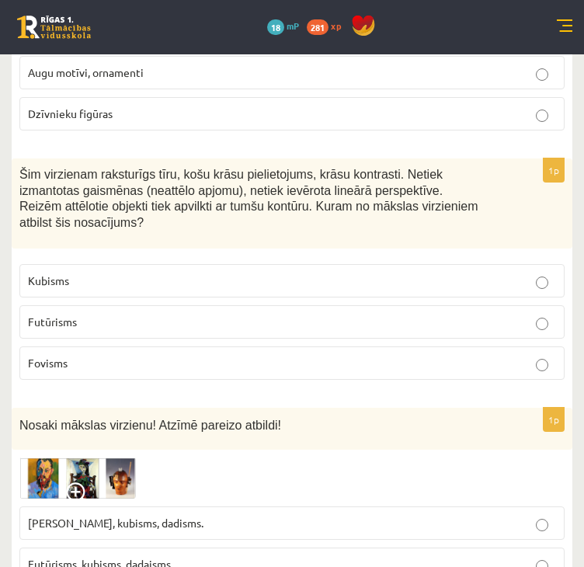
scroll to position [3183, 0]
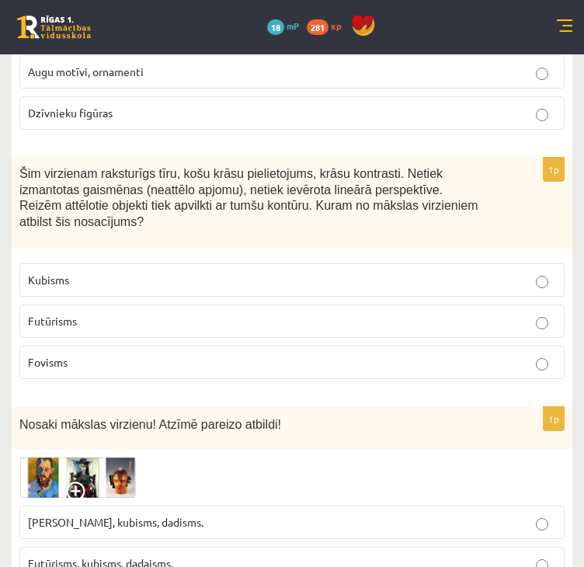
click at [47, 355] on span "Fovisms" at bounding box center [48, 362] width 40 height 14
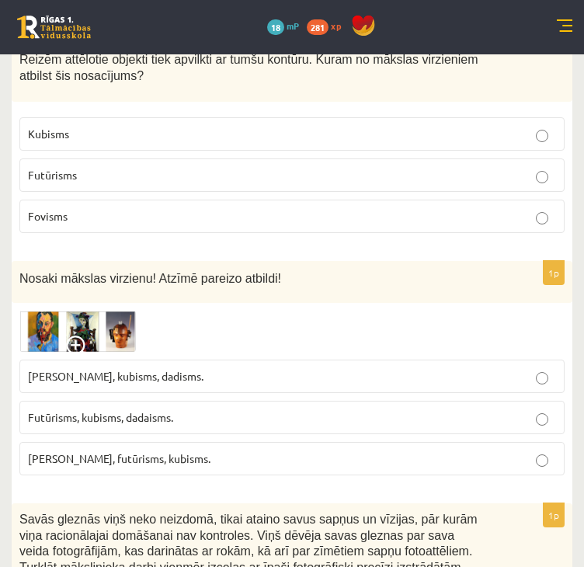
scroll to position [3338, 0]
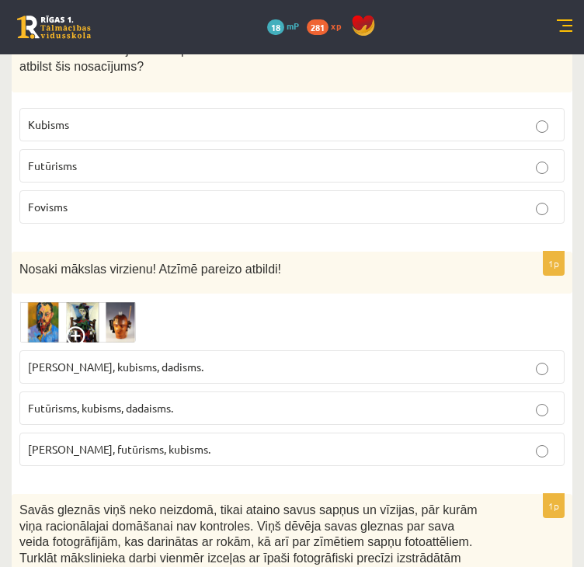
click at [45, 301] on img at bounding box center [77, 321] width 116 height 41
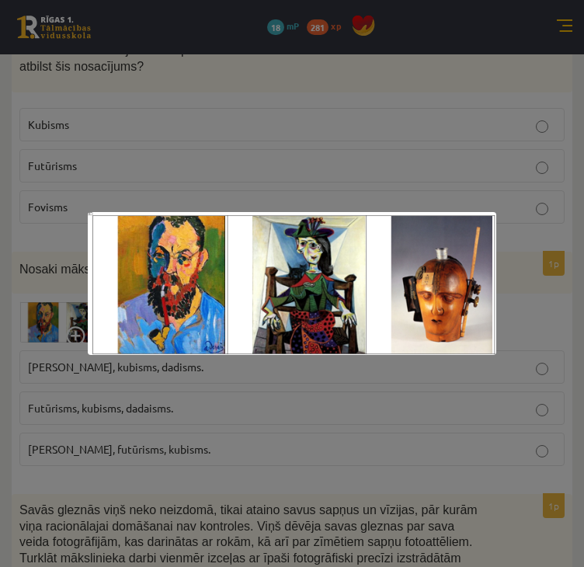
click at [47, 267] on div at bounding box center [292, 283] width 584 height 567
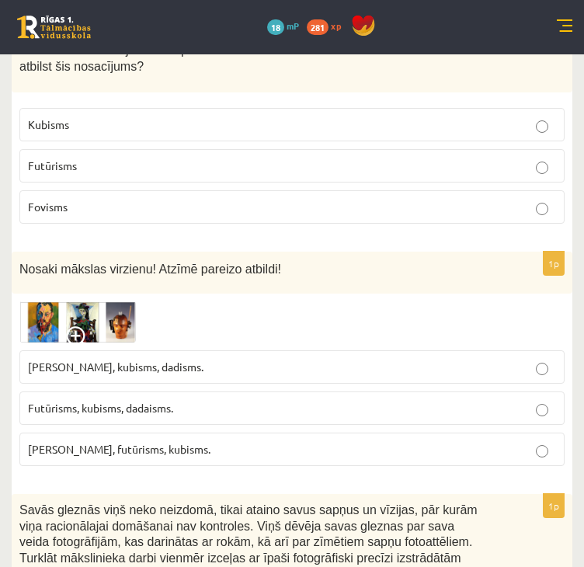
click at [54, 301] on img at bounding box center [77, 321] width 116 height 41
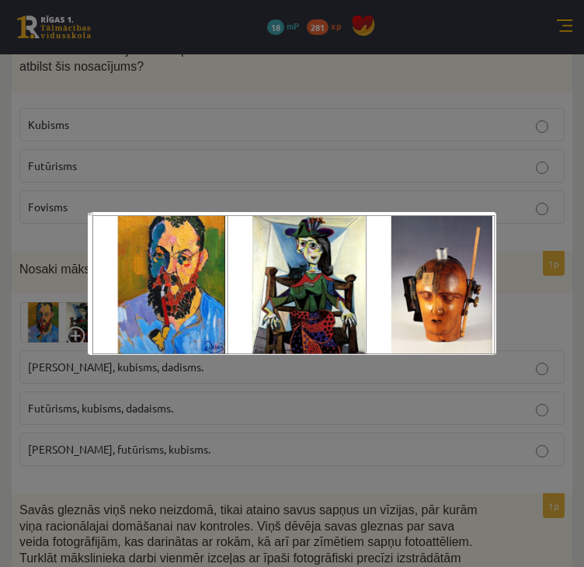
click at [286, 473] on div at bounding box center [292, 283] width 584 height 567
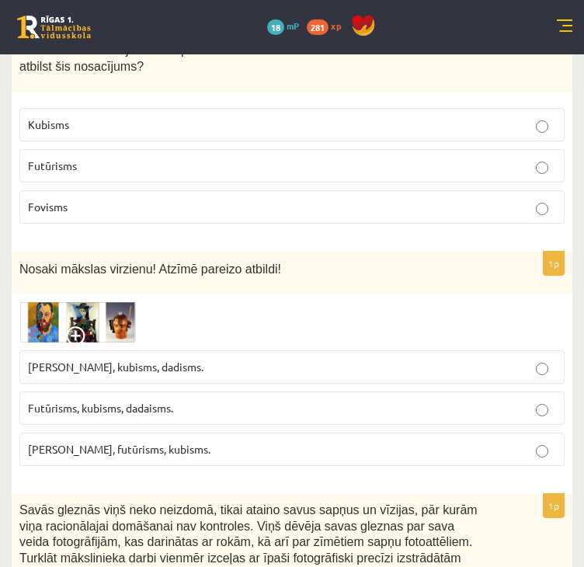
click at [164, 391] on label "Futūrisms, kubisms, dadaisms." at bounding box center [291, 407] width 545 height 33
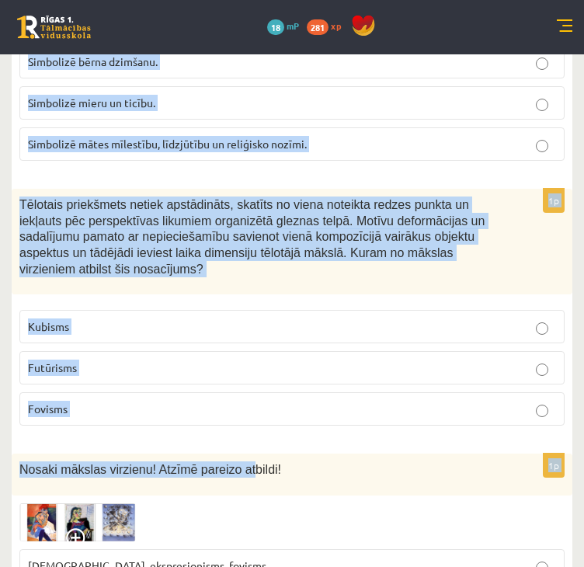
scroll to position [5512, 0]
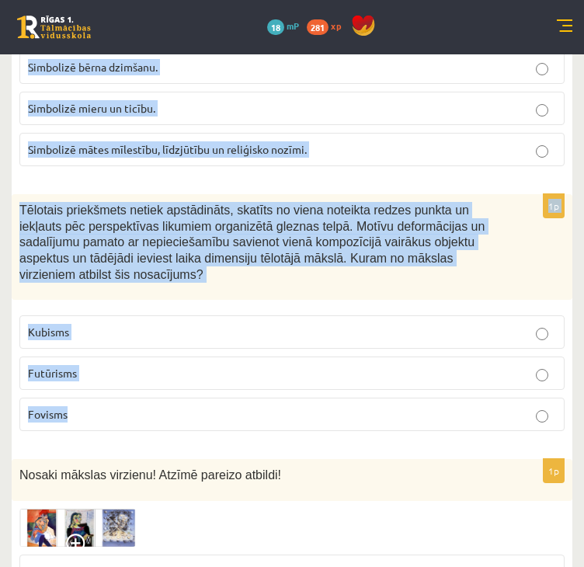
drag, startPoint x: 22, startPoint y: 244, endPoint x: 228, endPoint y: 346, distance: 230.1
copy form "Savās gleznās viņš neko neizdomā, tikai ataino savus sapņus un vīzijas, pār kur…"
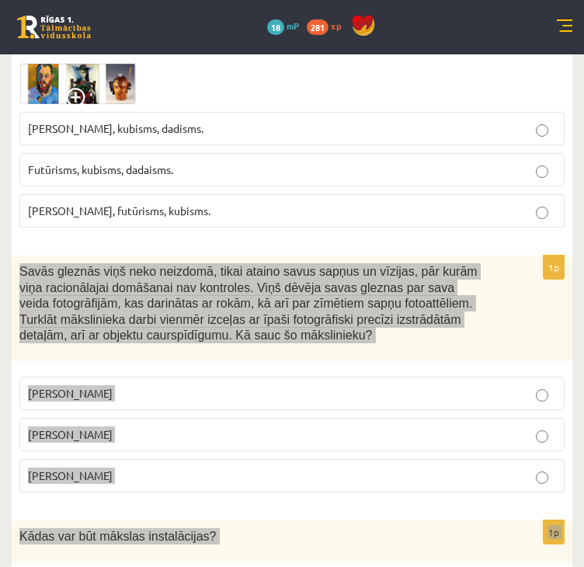
scroll to position [3416, 0]
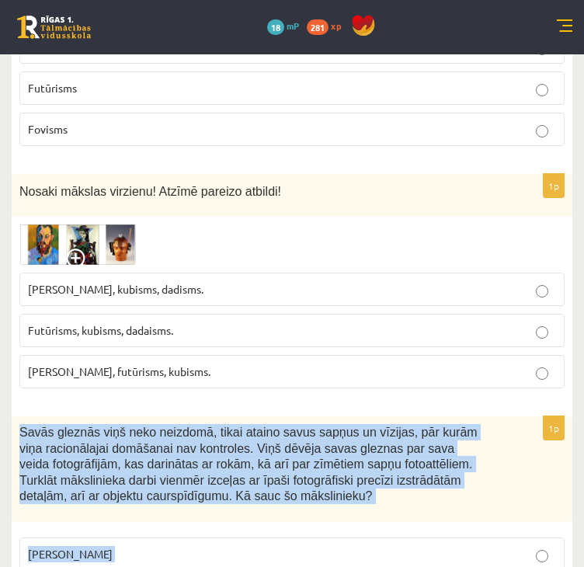
click at [506, 438] on div "Savās gleznās viņš neko neizdomā, tikai ataino savus sapņus un vīzijas, pār kur…" at bounding box center [292, 469] width 560 height 106
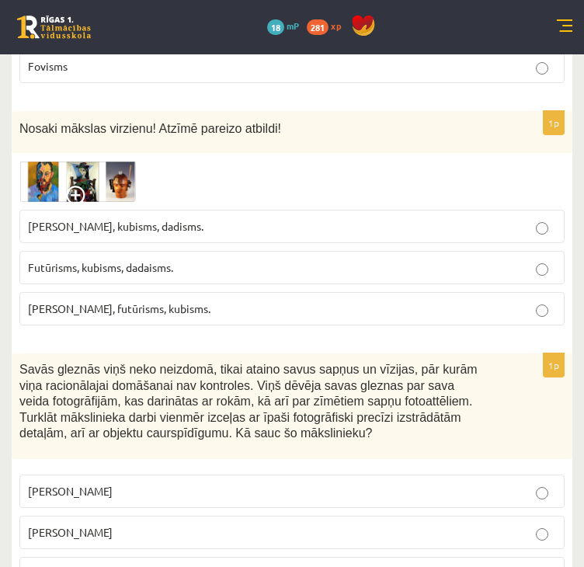
scroll to position [3571, 0]
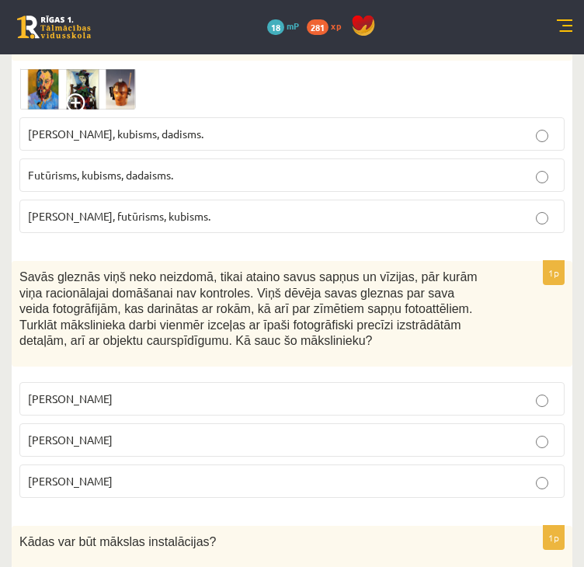
click at [85, 432] on span "Salvadors Dalī" at bounding box center [70, 439] width 85 height 14
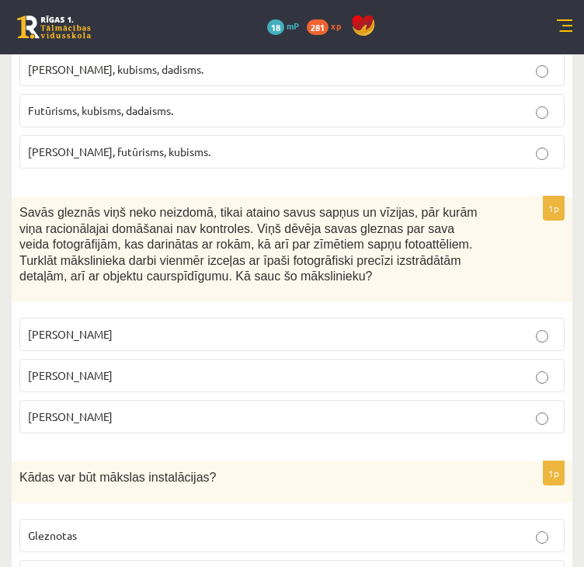
scroll to position [3804, 0]
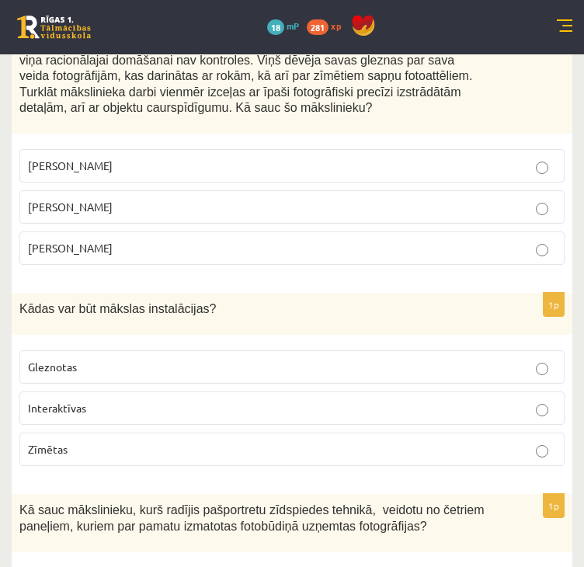
click at [71, 391] on label "Interaktīvas" at bounding box center [291, 407] width 545 height 33
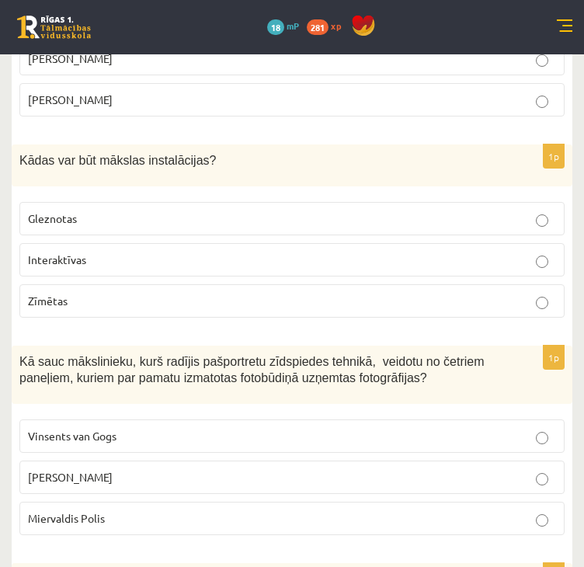
scroll to position [3959, 0]
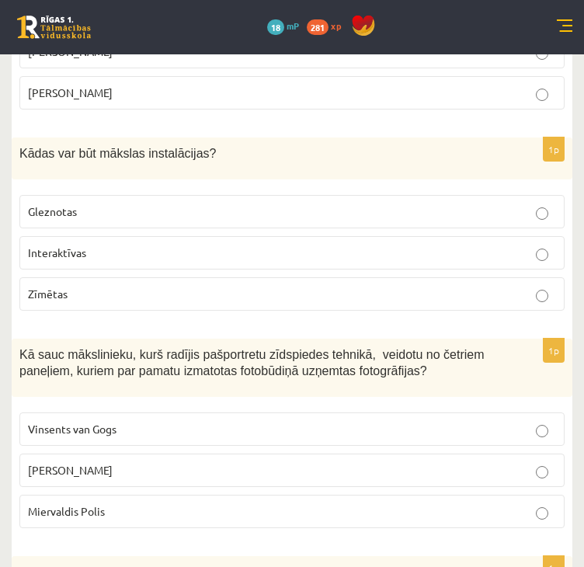
click at [73, 463] on span "[PERSON_NAME]" at bounding box center [70, 470] width 85 height 14
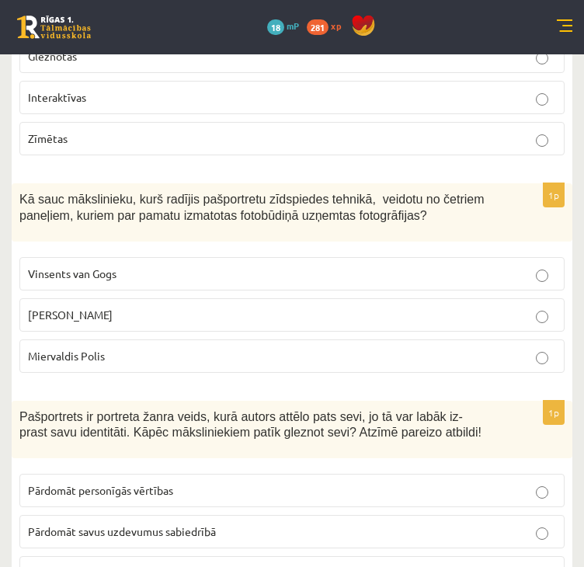
scroll to position [4192, 0]
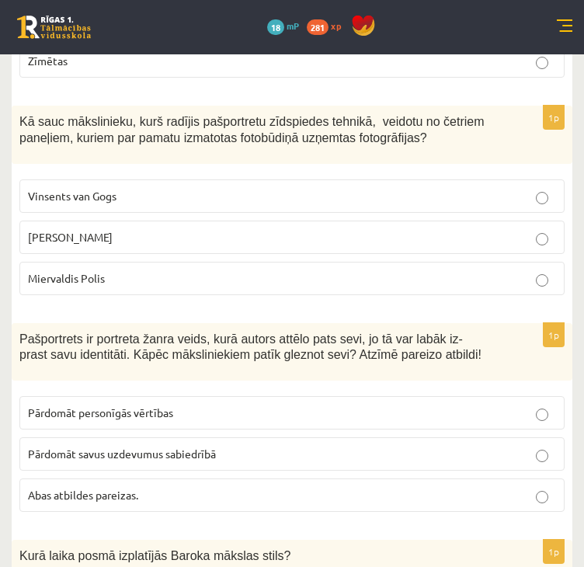
click at [96, 487] on span "Abas atbildes pareizas." at bounding box center [83, 494] width 110 height 14
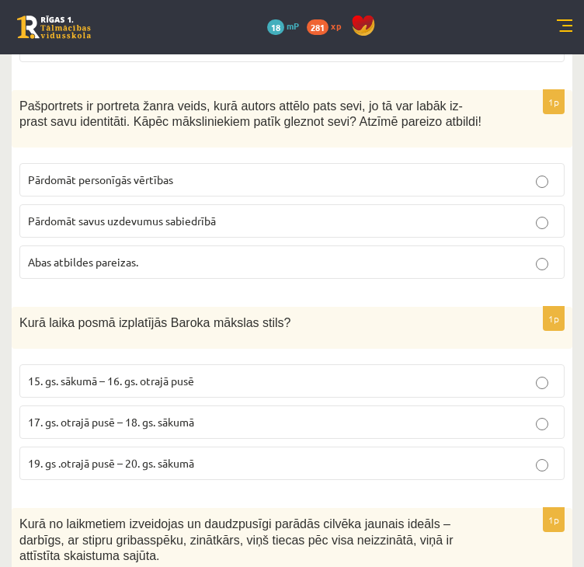
scroll to position [4503, 0]
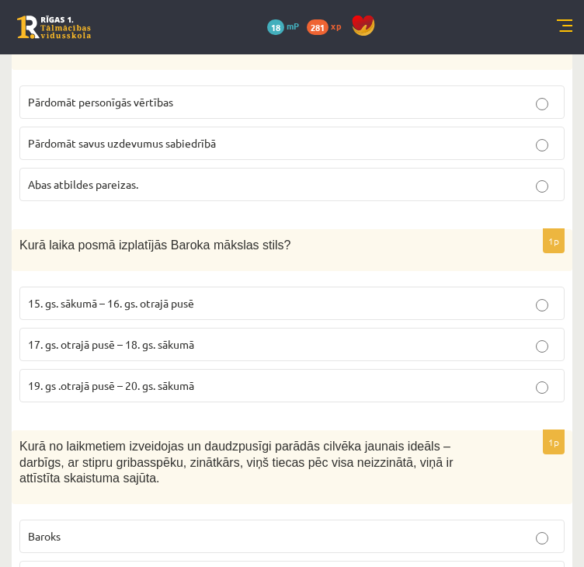
click at [135, 328] on label "17. gs. otrajā pusē – 18. gs. sākumā" at bounding box center [291, 344] width 545 height 33
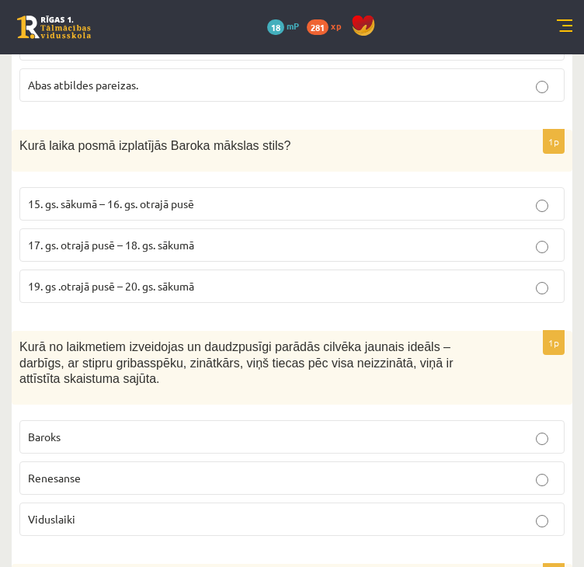
scroll to position [4658, 0]
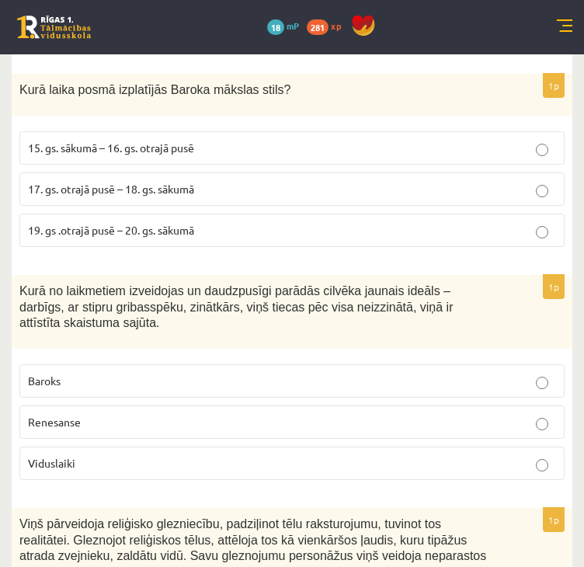
click at [81, 405] on label "Renesanse" at bounding box center [291, 421] width 545 height 33
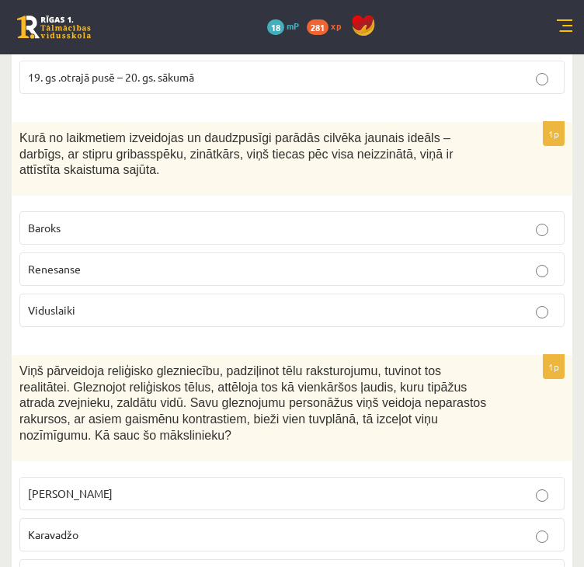
scroll to position [4813, 0]
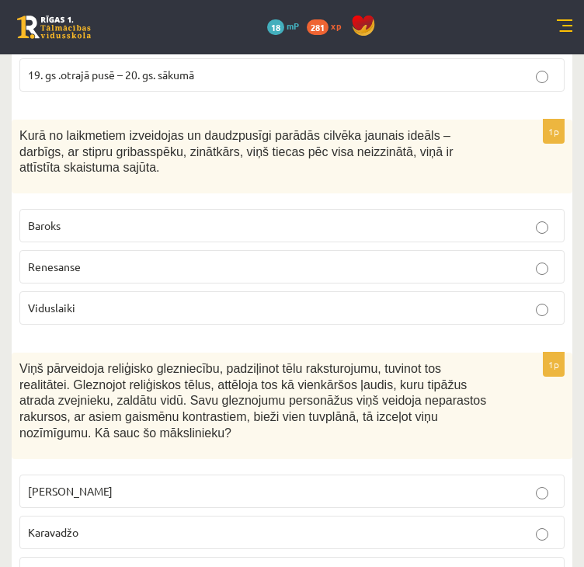
click at [86, 524] on p "Karavadžo" at bounding box center [292, 532] width 528 height 16
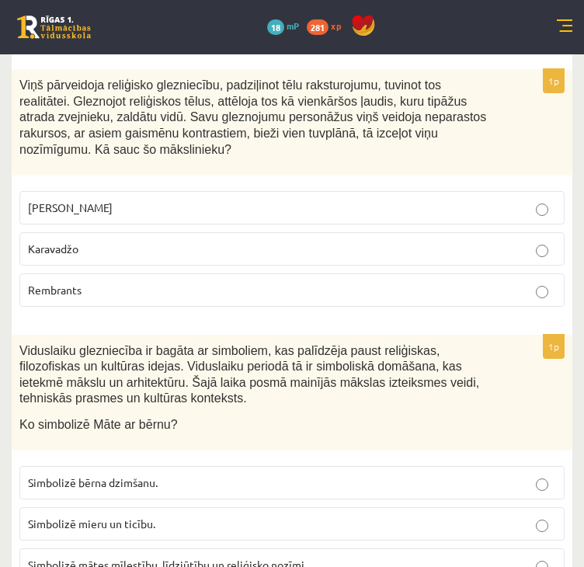
scroll to position [5124, 0]
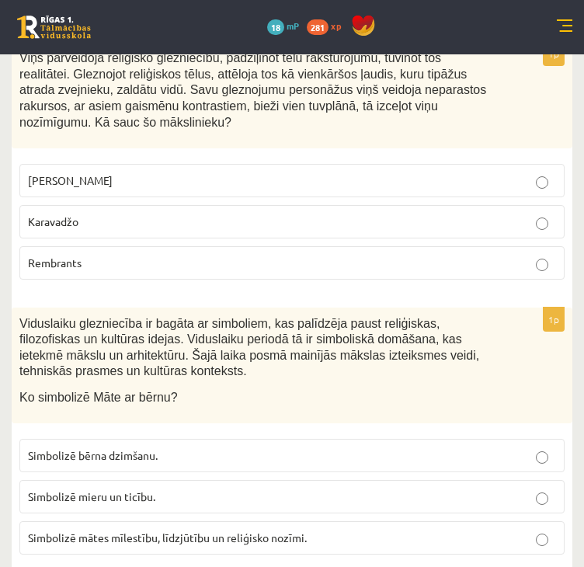
click at [90, 530] on span "Simbolizē mātes mīlestību, līdzjūtību un reliģisko nozīmi." at bounding box center [167, 537] width 279 height 14
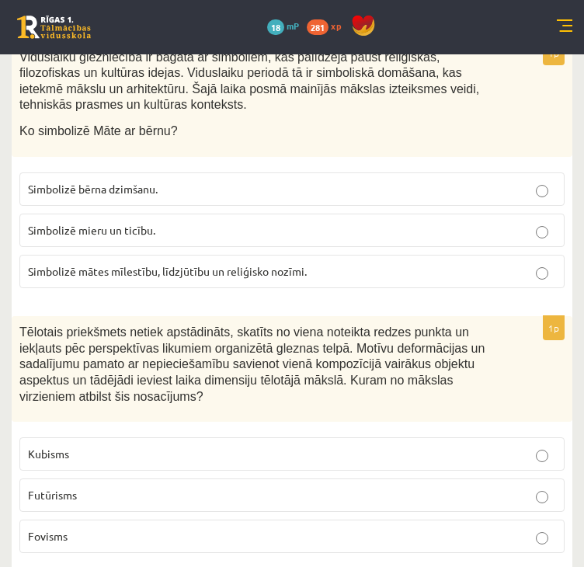
scroll to position [5434, 0]
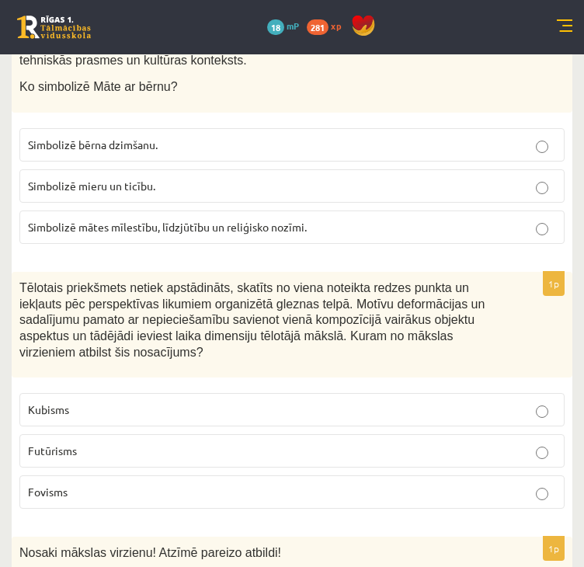
click at [71, 401] on p "Kubisms" at bounding box center [292, 409] width 528 height 16
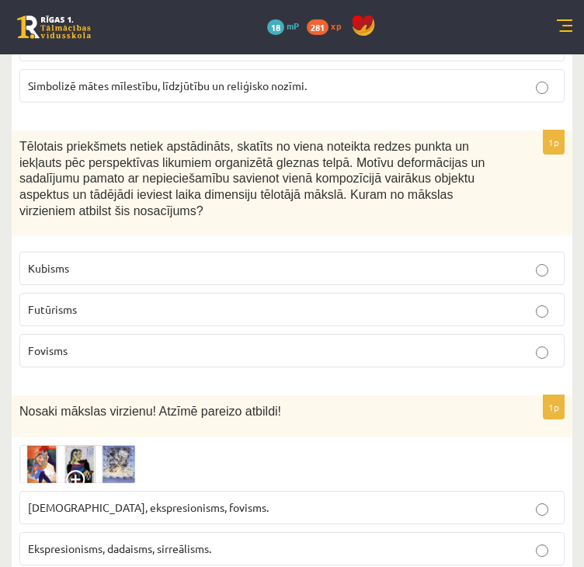
scroll to position [5589, 0]
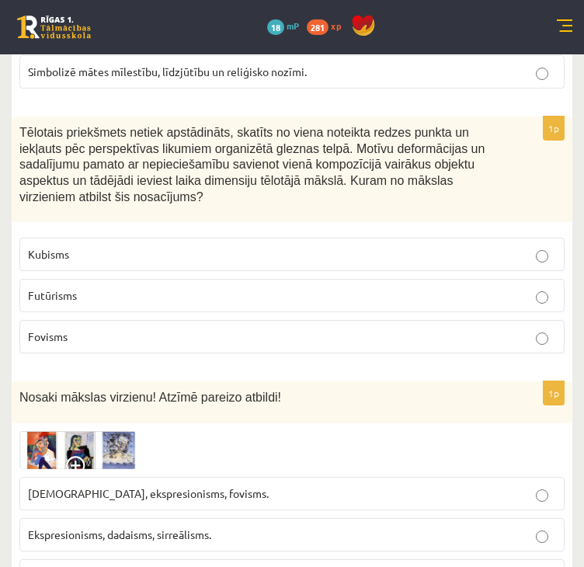
click at [34, 431] on img at bounding box center [77, 450] width 116 height 38
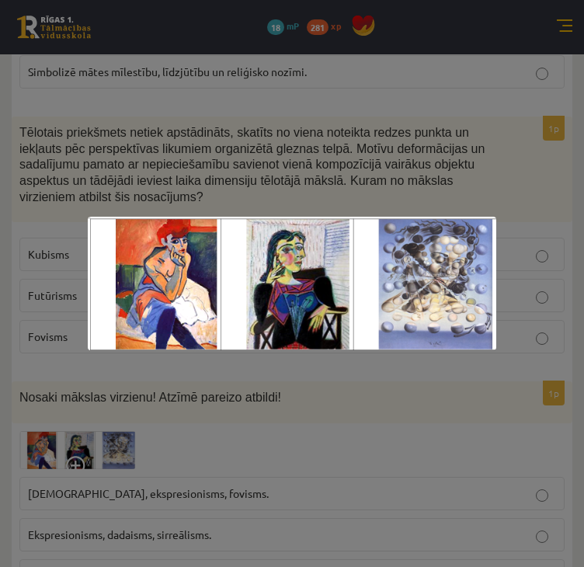
click at [93, 559] on div at bounding box center [292, 283] width 584 height 567
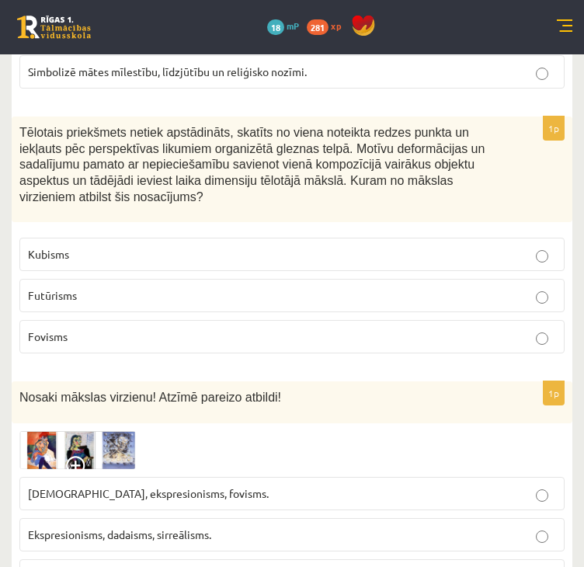
click at [120, 566] on span "Fovisms, kubisms, sirreālisms." at bounding box center [154, 575] width 253 height 14
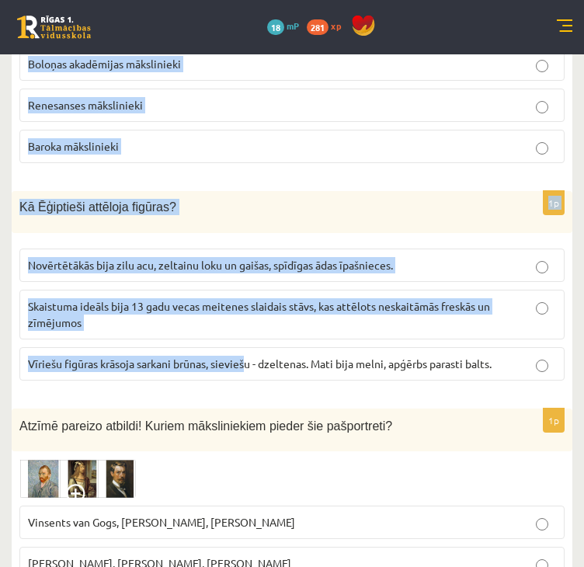
scroll to position [6443, 0]
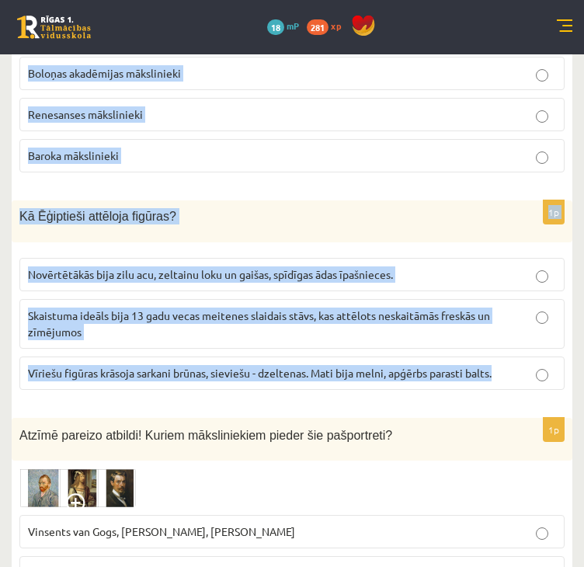
drag, startPoint x: 20, startPoint y: 327, endPoint x: 538, endPoint y: 306, distance: 518.1
copy form "Izvēlies atbildes variantu! Viduslaiku gleznās bija daudz smalku detaļu…. Kas r…"
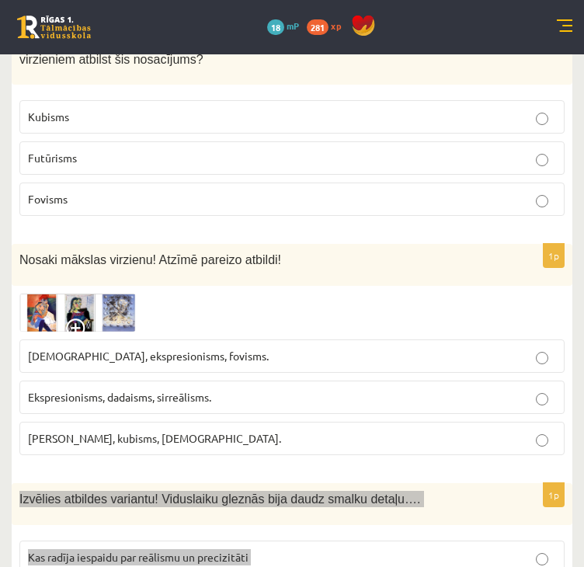
scroll to position [5745, 0]
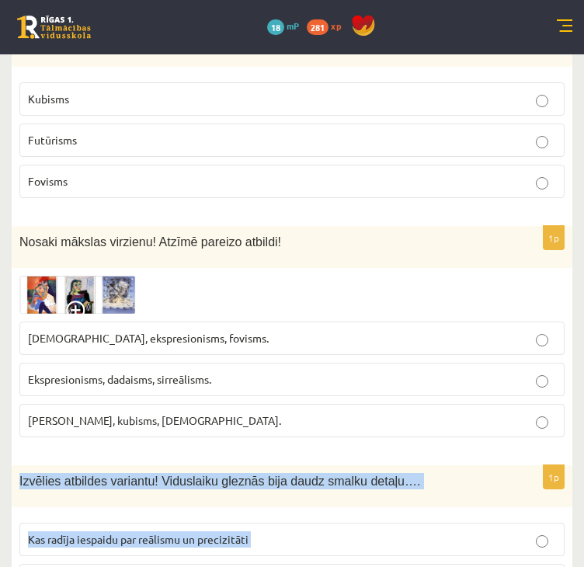
click at [102, 532] on span "Kas radīja iespaidu par reālismu un precizitāti" at bounding box center [138, 539] width 220 height 14
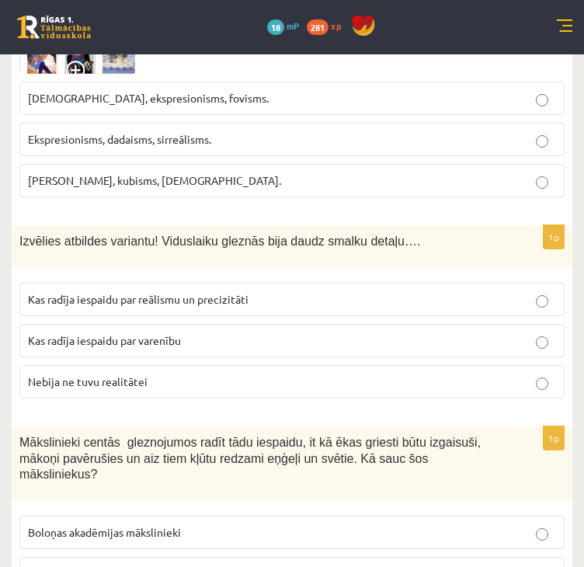
scroll to position [6133, 0]
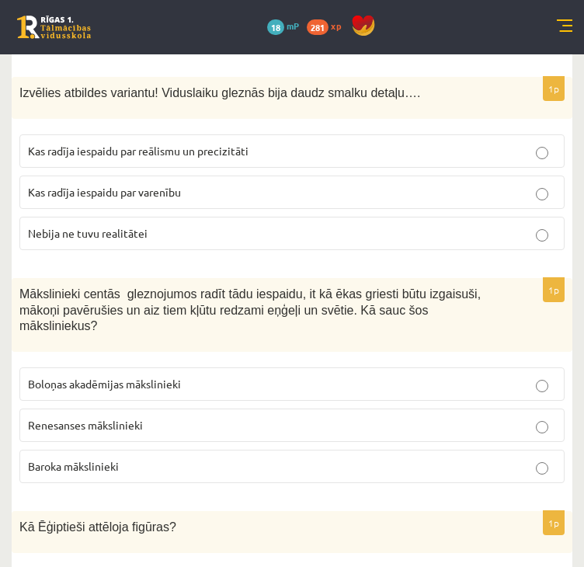
click at [81, 459] on span "Baroka mākslinieki" at bounding box center [73, 466] width 91 height 14
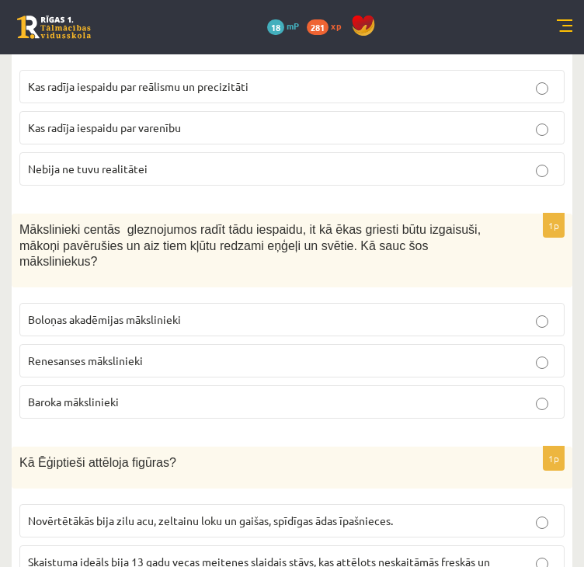
scroll to position [6365, 0]
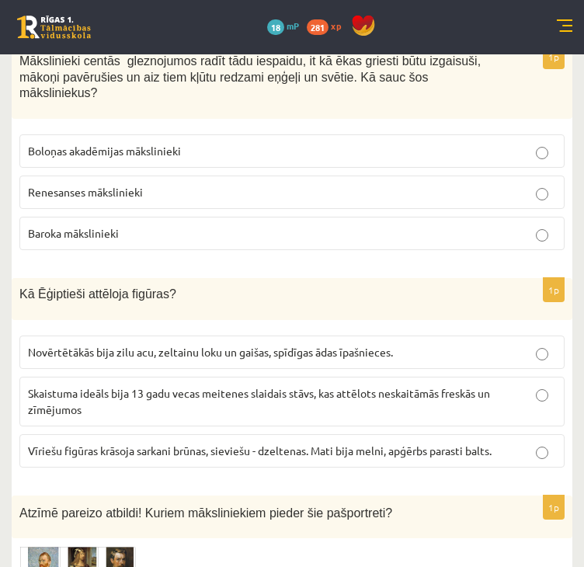
click at [65, 443] on span "Vīriešu figūras krāsoja sarkani brūnas, sieviešu - dzeltenas. Mati bija melni, …" at bounding box center [259, 450] width 463 height 14
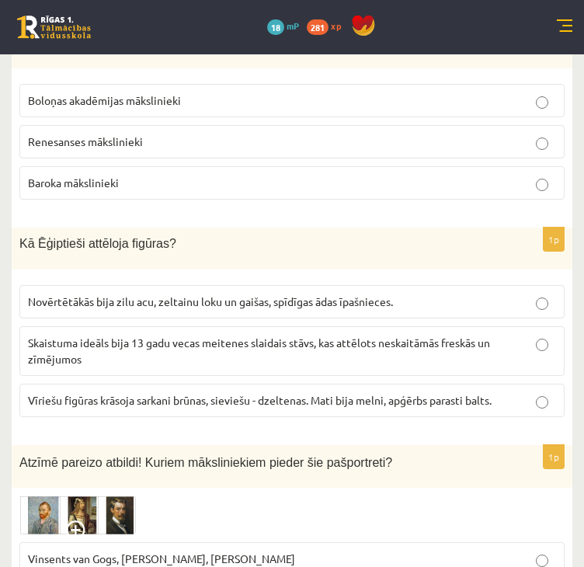
scroll to position [6443, 0]
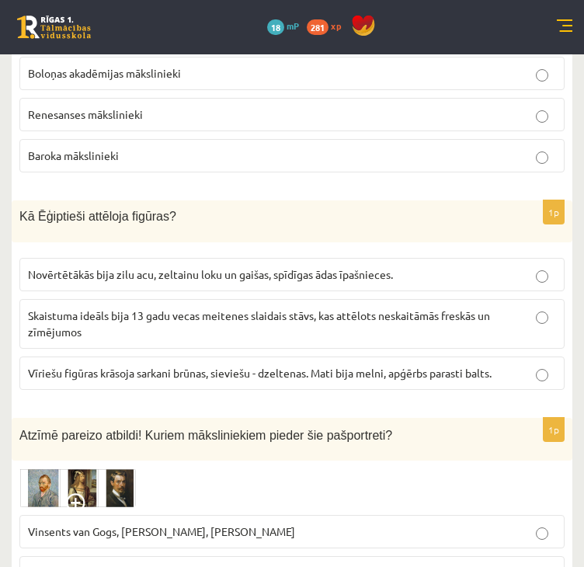
drag, startPoint x: 40, startPoint y: 394, endPoint x: 36, endPoint y: 402, distance: 9.4
click at [36, 468] on img at bounding box center [77, 487] width 116 height 39
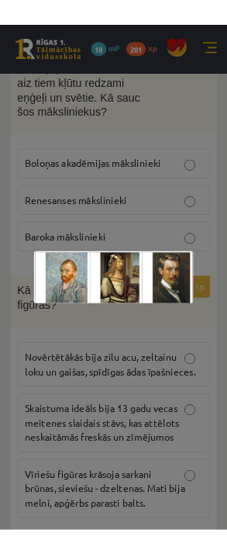
scroll to position [9140, 0]
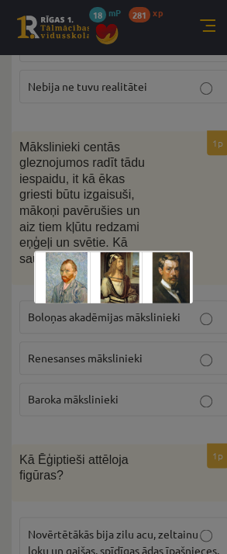
click at [106, 268] on img at bounding box center [113, 277] width 159 height 53
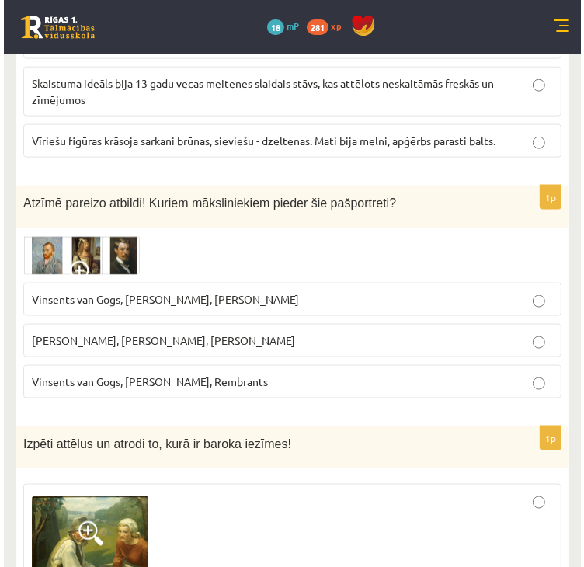
scroll to position [6660, 0]
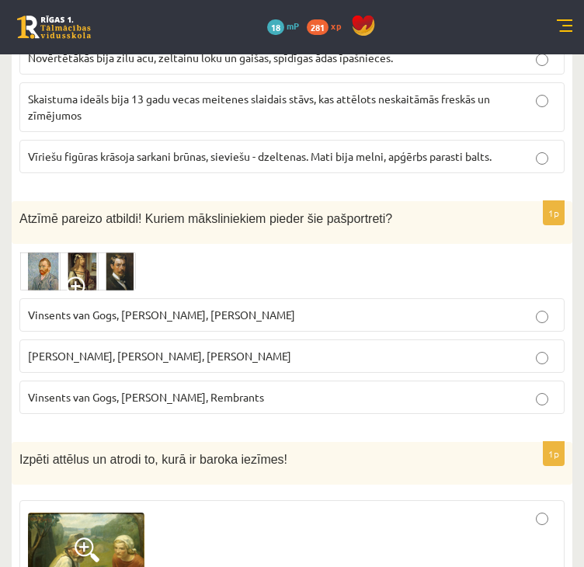
click at [79, 251] on img at bounding box center [77, 270] width 116 height 39
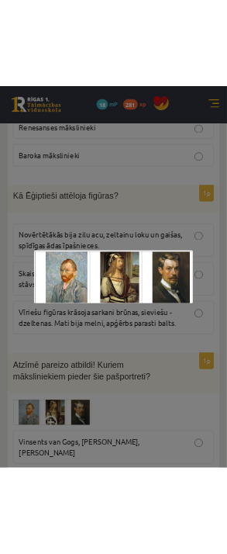
scroll to position [9172, 0]
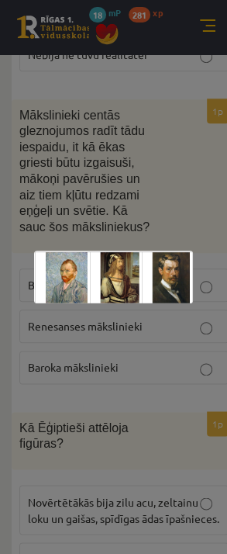
click at [149, 466] on div at bounding box center [113, 277] width 227 height 554
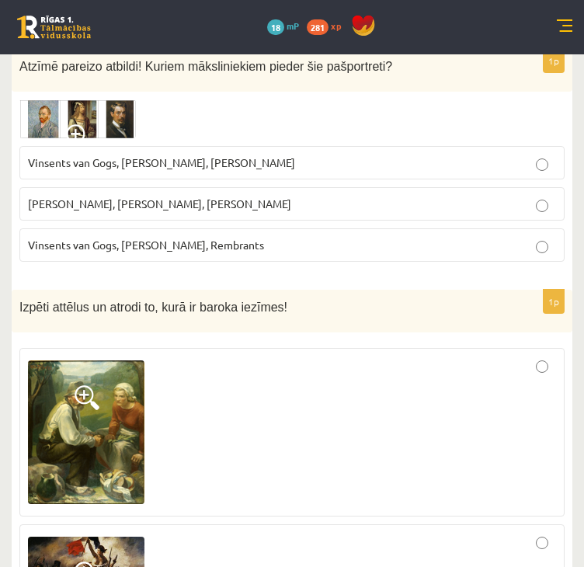
scroll to position [6815, 0]
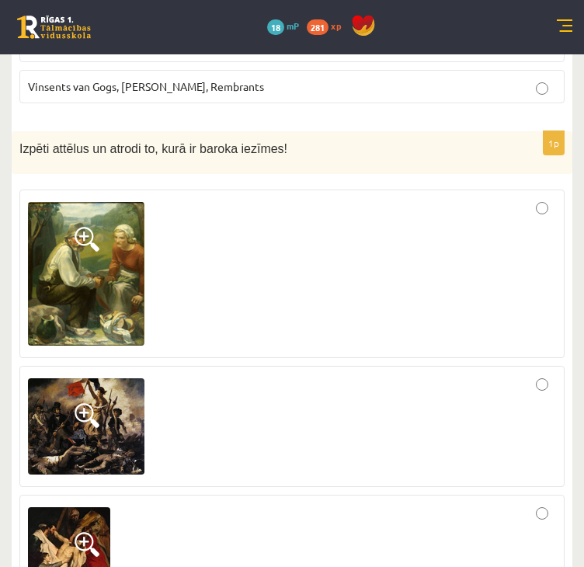
click at [500, 224] on div at bounding box center [292, 274] width 528 height 152
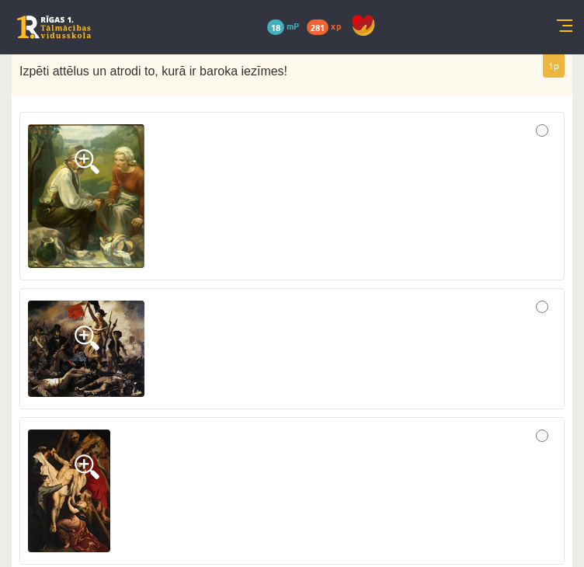
click at [530, 297] on div at bounding box center [292, 349] width 528 height 104
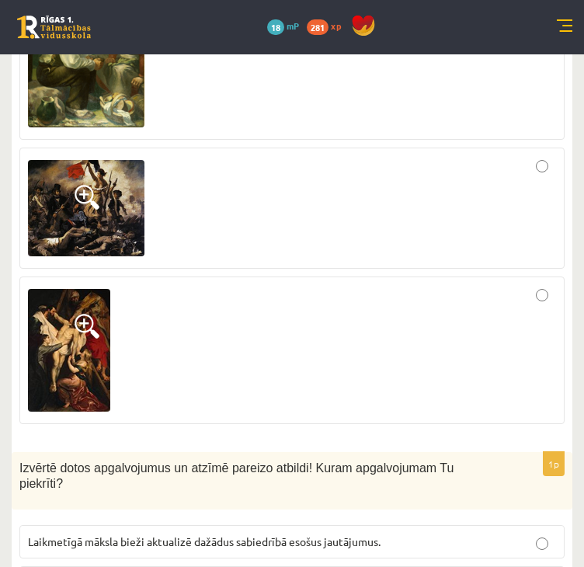
scroll to position [7191, 0]
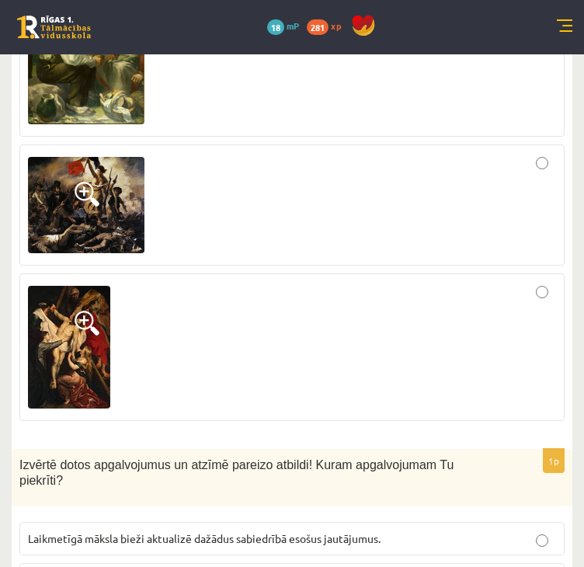
click at [420, 288] on div at bounding box center [292, 347] width 528 height 130
drag, startPoint x: 21, startPoint y: 369, endPoint x: 53, endPoint y: 361, distance: 32.9
click at [100, 458] on span "Izvērtē dotos apgalvojumus un atzīmē pareizo atbildi! Kuram apgalvojumam Tu pie…" at bounding box center [236, 472] width 434 height 29
drag, startPoint x: 20, startPoint y: 370, endPoint x: 593, endPoint y: 508, distance: 589.1
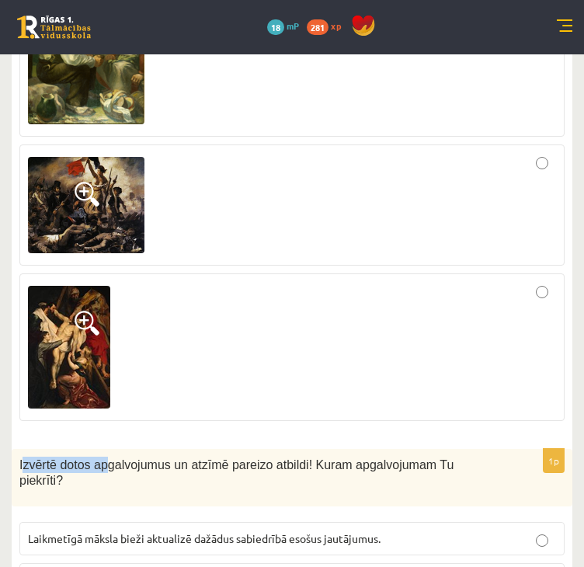
copy div "Izvērtē dotos apgalvojumus un atzīmē pareizo atbildi! Kuram apgalvojumam Tu pie…"
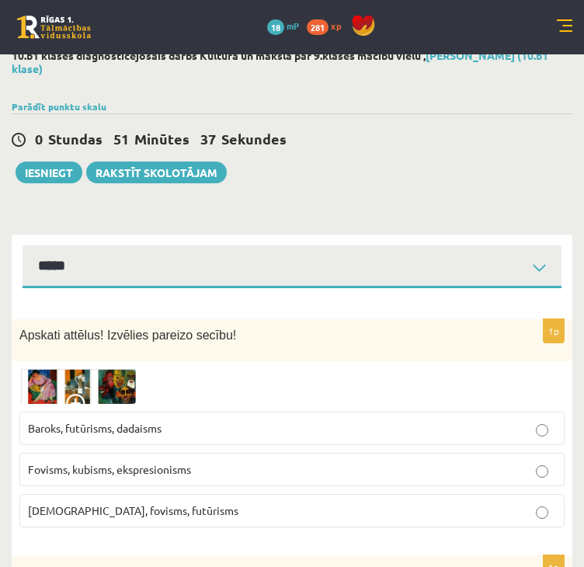
scroll to position [0, 0]
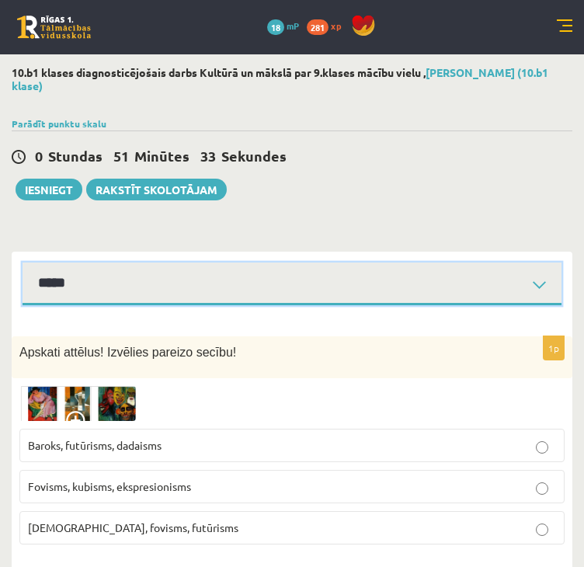
click at [183, 297] on select "**********" at bounding box center [292, 283] width 539 height 43
click at [23, 262] on select "**********" at bounding box center [292, 283] width 539 height 43
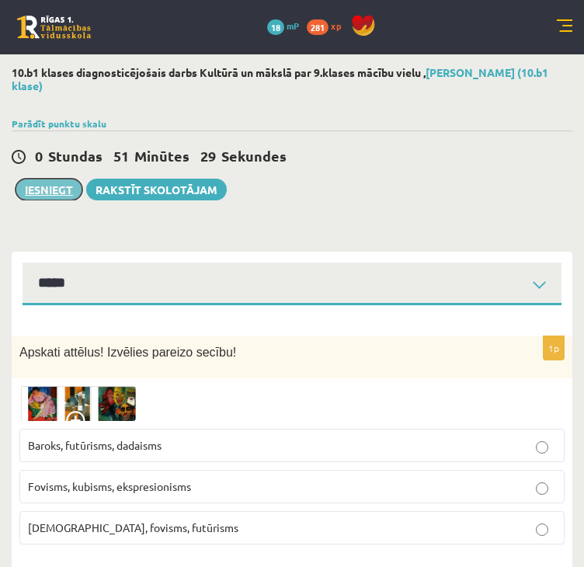
click at [50, 186] on button "Iesniegt" at bounding box center [49, 190] width 67 height 22
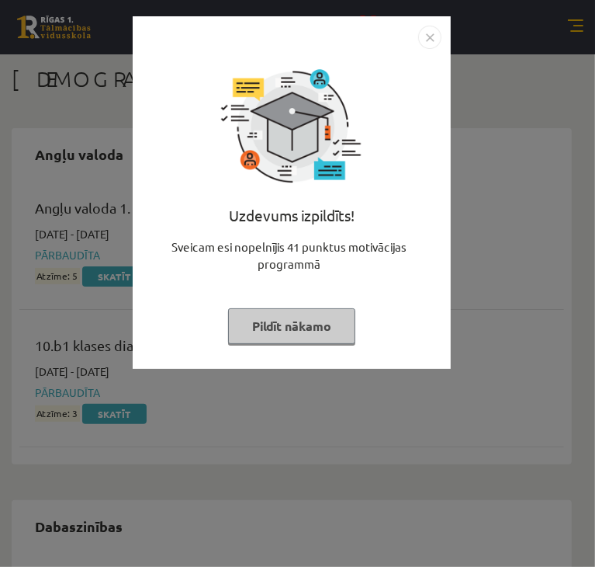
click at [431, 35] on img "Close" at bounding box center [429, 37] width 23 height 23
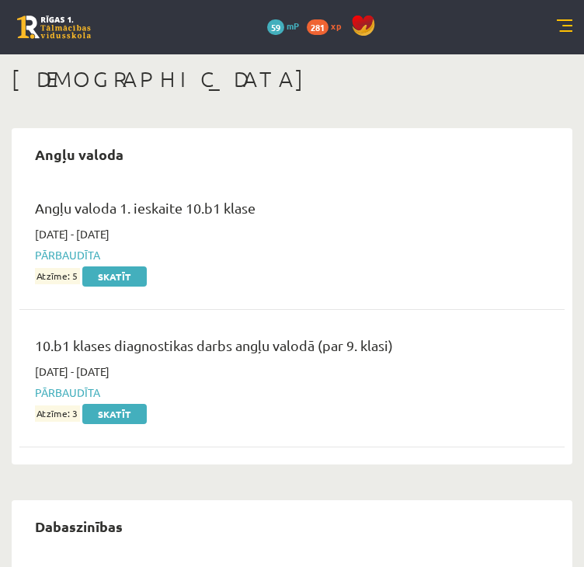
click at [569, 24] on link at bounding box center [565, 27] width 16 height 16
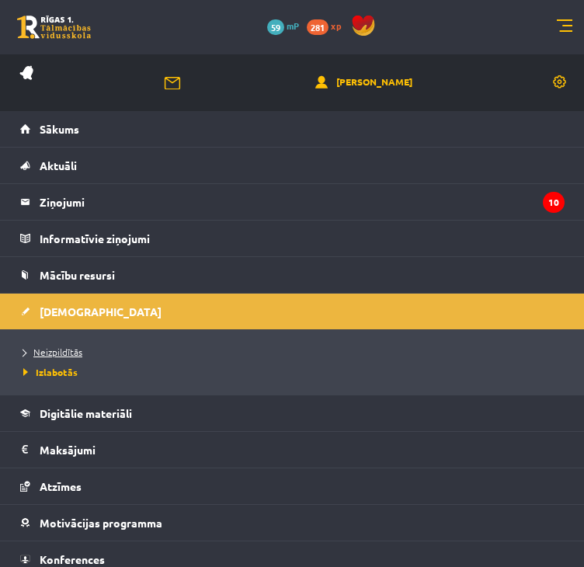
click at [58, 346] on span "Neizpildītās" at bounding box center [52, 351] width 59 height 12
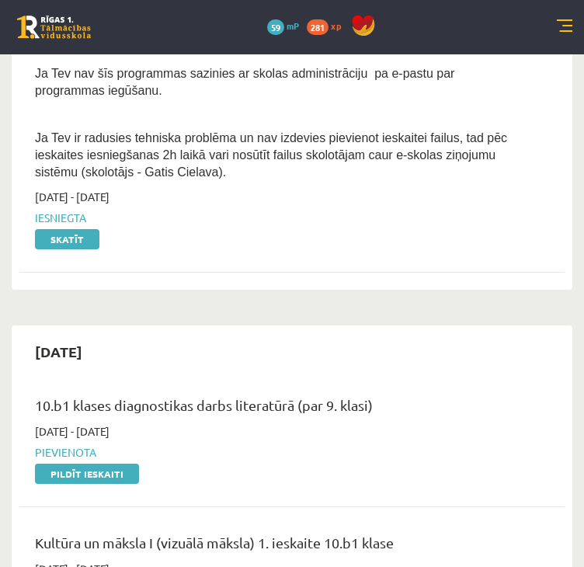
scroll to position [543, 0]
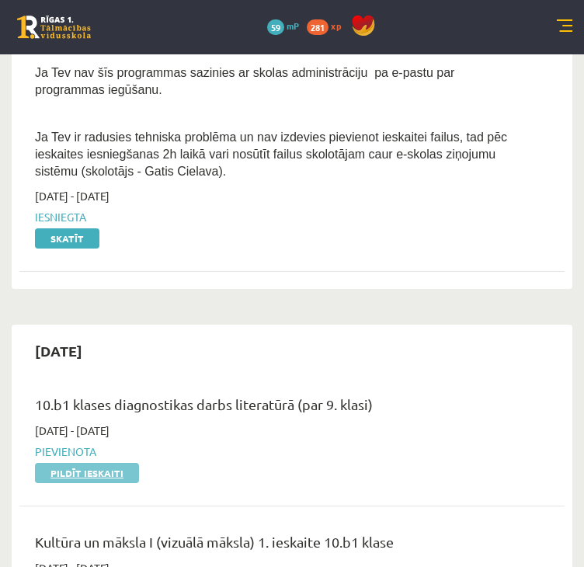
click at [95, 463] on link "Pildīt ieskaiti" at bounding box center [87, 473] width 104 height 20
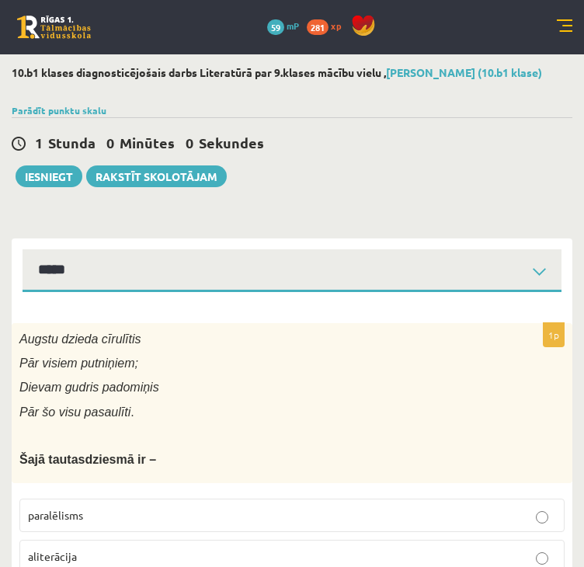
select select "**********"
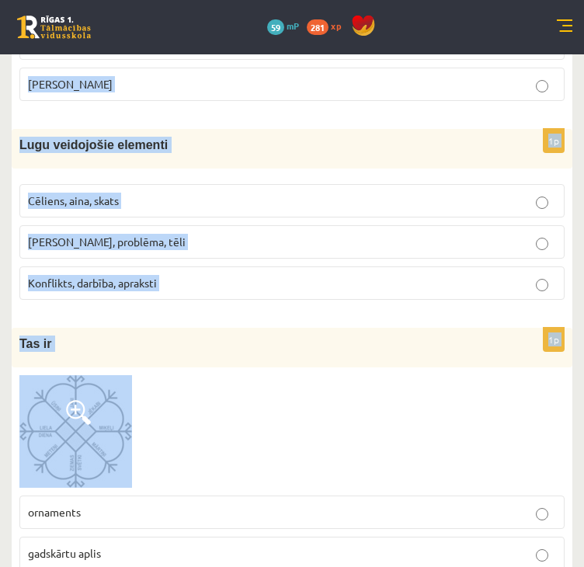
scroll to position [699, 0]
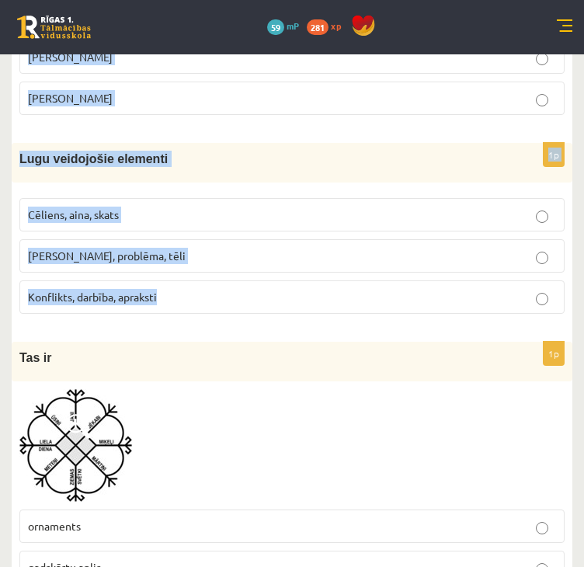
drag, startPoint x: 23, startPoint y: 340, endPoint x: 171, endPoint y: 280, distance: 159.1
copy form "ugstu dzieda cīrulītis Pār visiem putniņiem; Dievam gudris padomiņis Pār šo vis…"
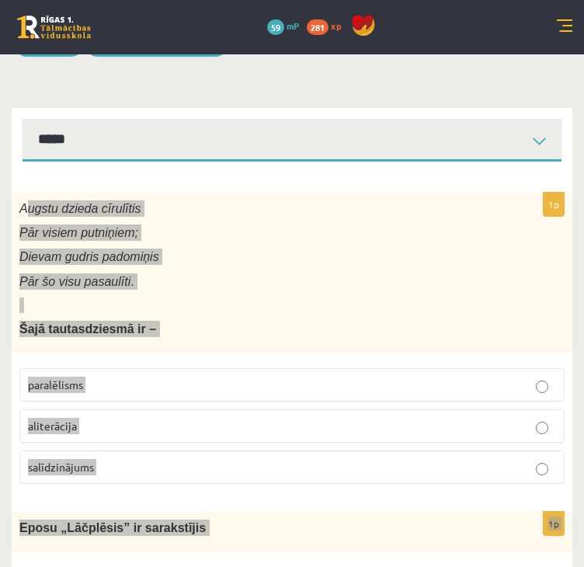
scroll to position [155, 0]
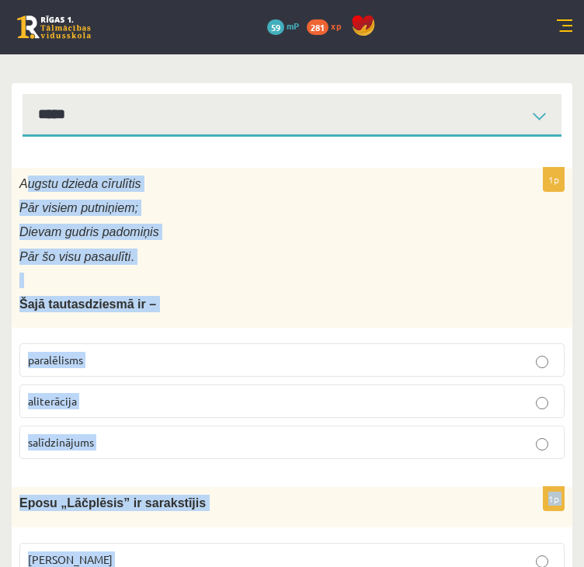
click at [69, 357] on span "paralēlisms" at bounding box center [55, 359] width 55 height 14
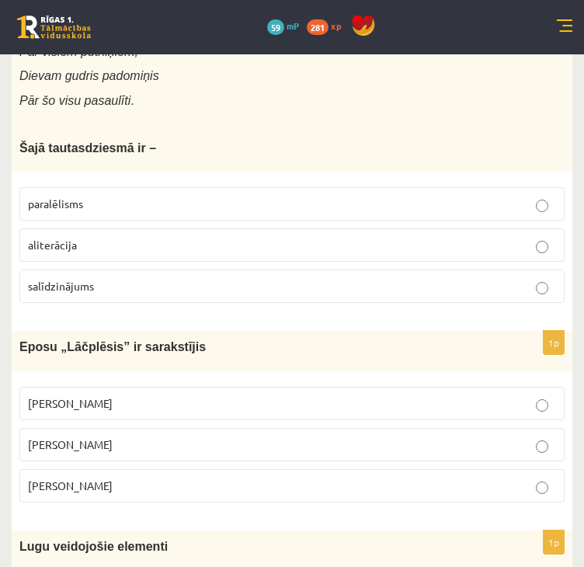
scroll to position [466, 0]
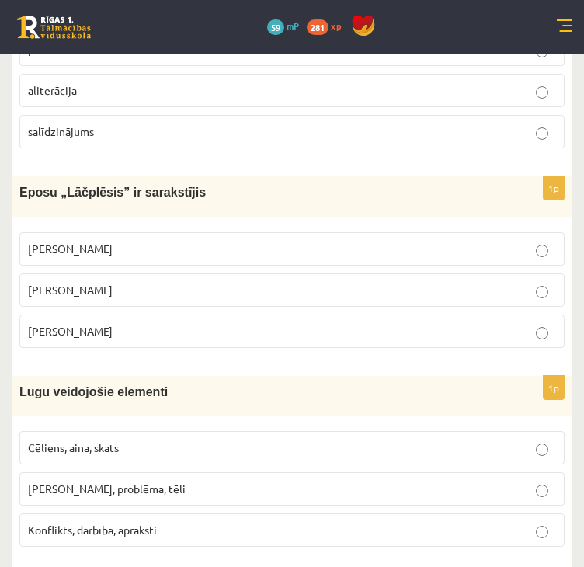
click at [99, 283] on span "Andrejs Pumpurs" at bounding box center [70, 290] width 85 height 14
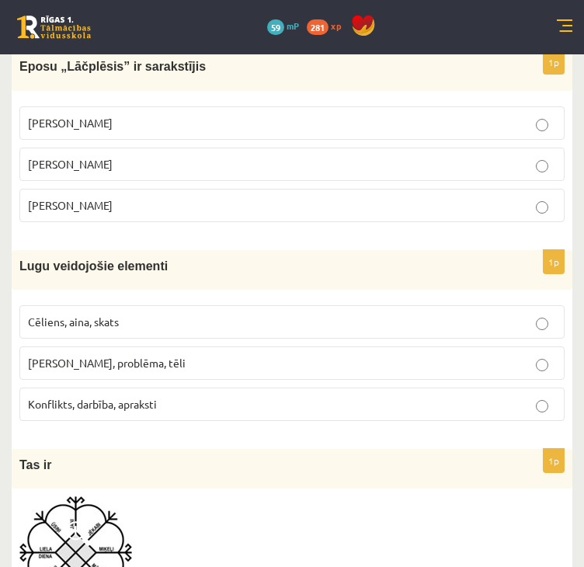
scroll to position [621, 0]
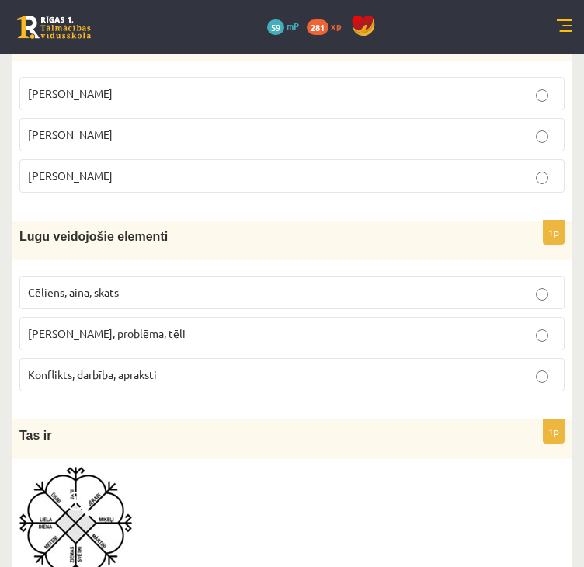
click at [109, 286] on span "Cēliens, aina, skats" at bounding box center [73, 292] width 91 height 14
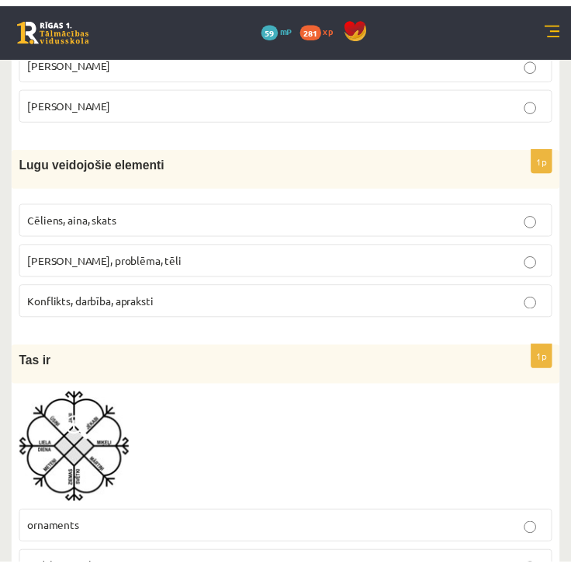
scroll to position [699, 0]
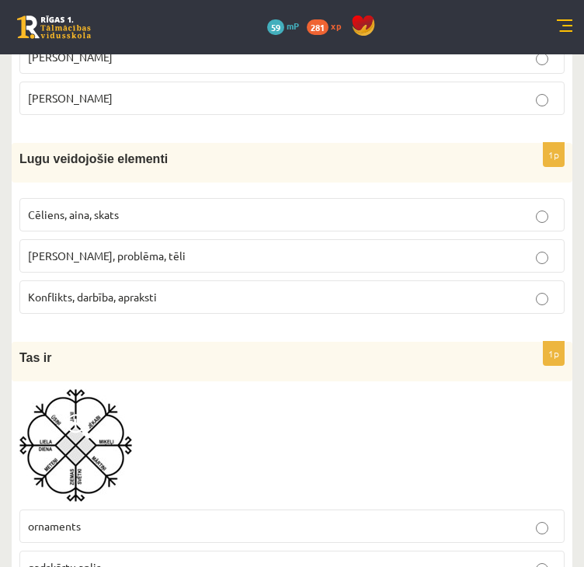
click at [100, 442] on img at bounding box center [75, 445] width 113 height 113
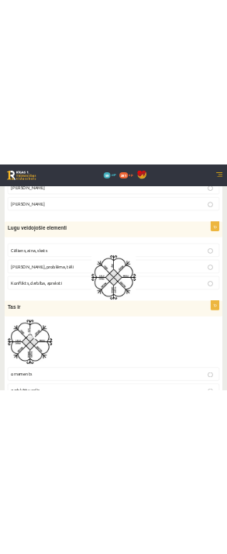
scroll to position [761, 0]
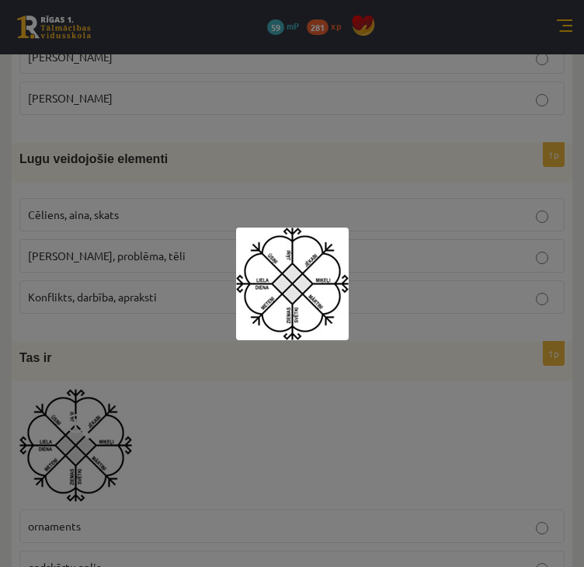
drag, startPoint x: 14, startPoint y: 404, endPoint x: 43, endPoint y: 382, distance: 36.6
click at [43, 382] on div at bounding box center [292, 283] width 584 height 567
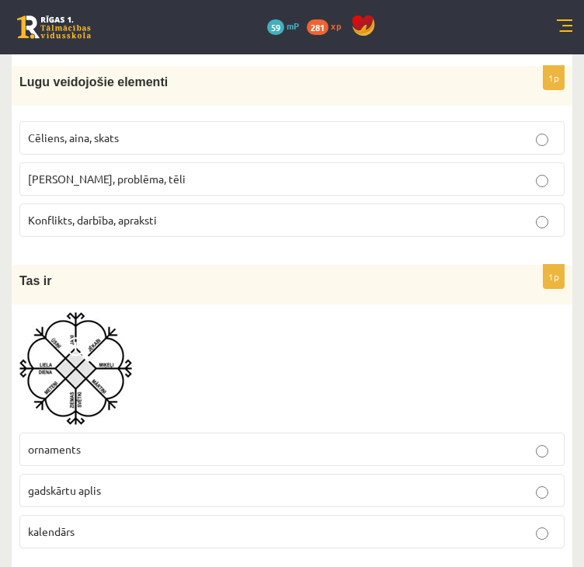
scroll to position [776, 0]
drag, startPoint x: 127, startPoint y: 458, endPoint x: 118, endPoint y: 410, distance: 49.0
click at [127, 454] on label "ornaments" at bounding box center [291, 448] width 545 height 33
click at [108, 386] on img at bounding box center [75, 367] width 113 height 113
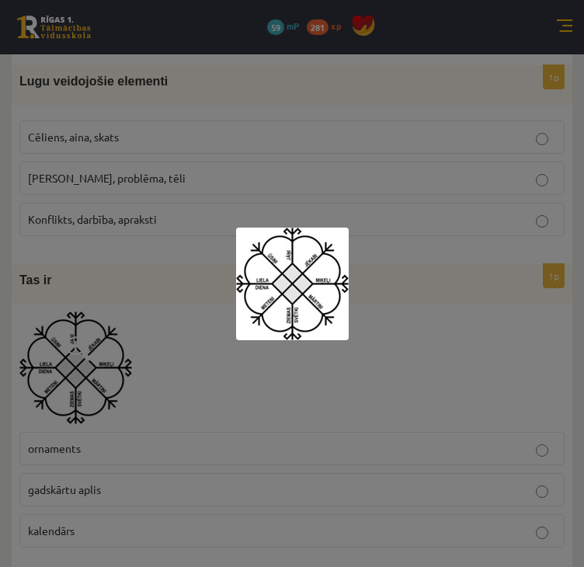
click at [165, 260] on div at bounding box center [292, 283] width 584 height 567
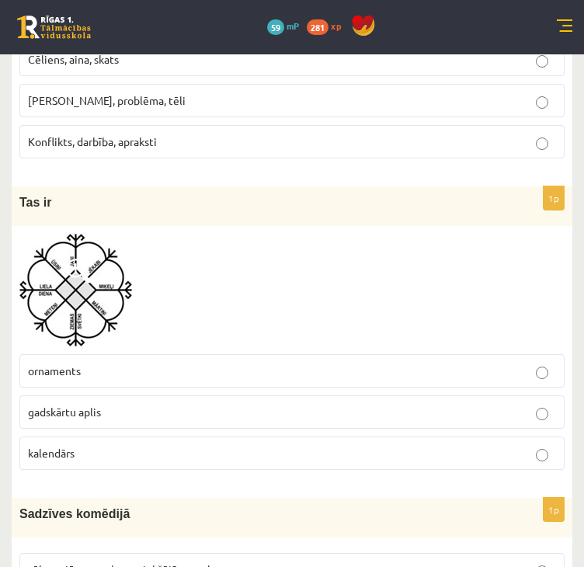
click at [86, 411] on span "gadskārtu aplis" at bounding box center [64, 411] width 73 height 14
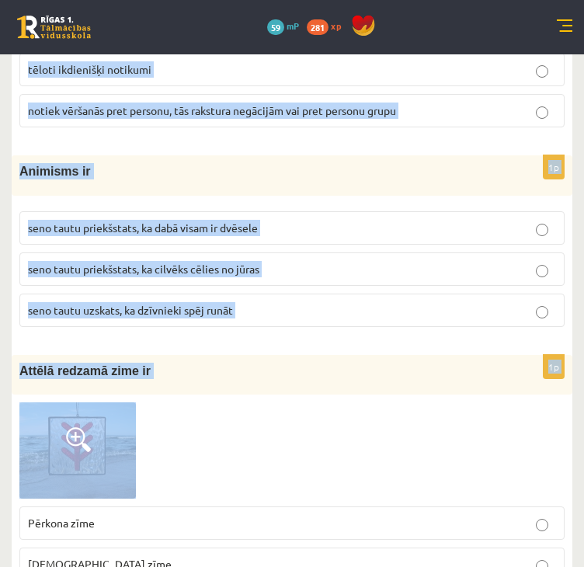
scroll to position [1320, 0]
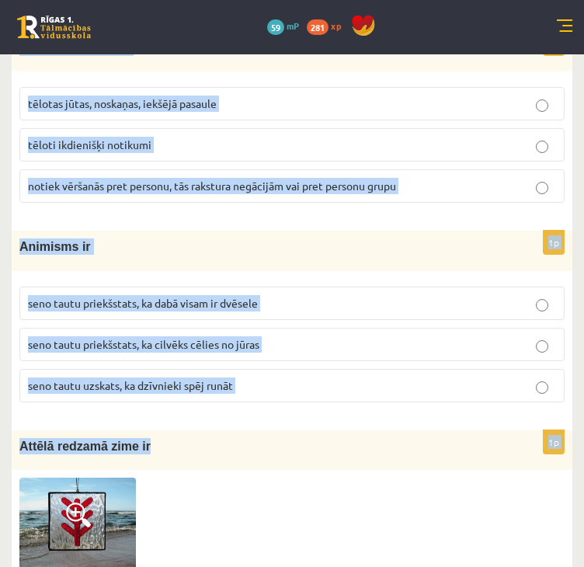
drag, startPoint x: 16, startPoint y: 269, endPoint x: 152, endPoint y: 435, distance: 214.5
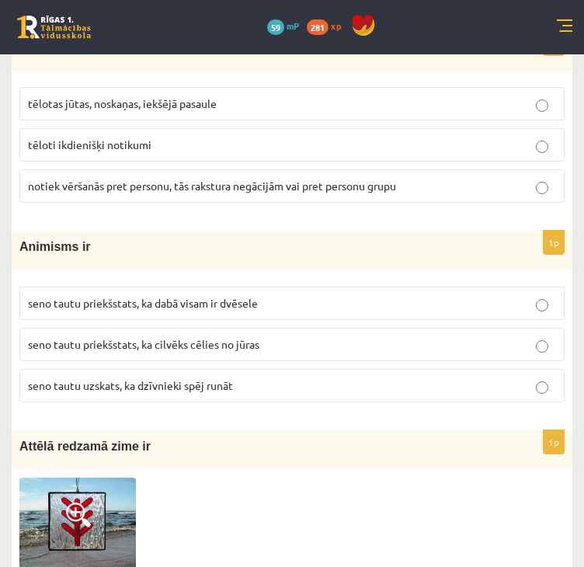
scroll to position [1009, 0]
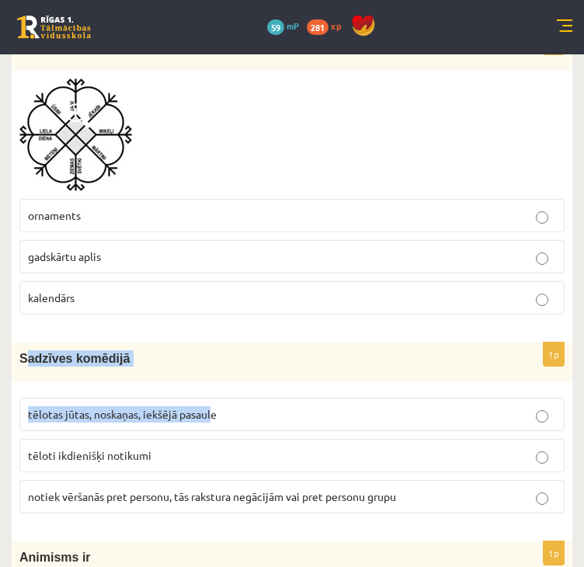
drag, startPoint x: 26, startPoint y: 354, endPoint x: 167, endPoint y: 380, distance: 142.8
click at [210, 421] on div "1p Sadzīves komēdijā tēlotas jūtas, noskaņas, iekšējā pasaule tēloti ikdienišķi…" at bounding box center [292, 433] width 560 height 183
drag, startPoint x: 21, startPoint y: 355, endPoint x: 154, endPoint y: 389, distance: 137.8
click at [154, 389] on div "1p Sadzīves komēdijā tēlotas jūtas, noskaņas, iekšējā pasaule tēloti ikdienišķi…" at bounding box center [292, 433] width 560 height 183
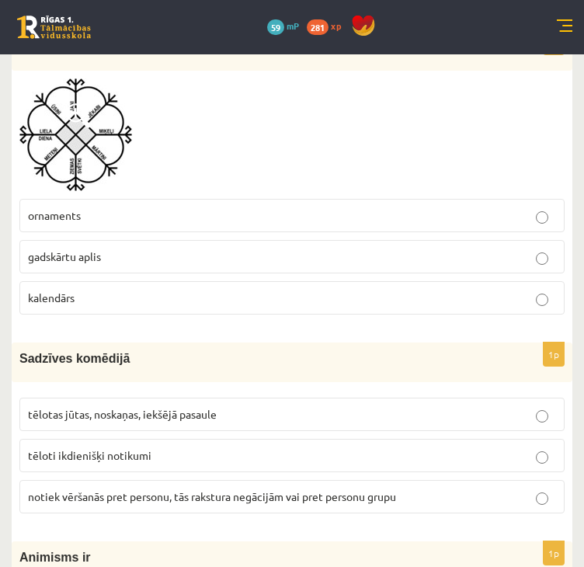
click at [109, 293] on p "kalendārs" at bounding box center [292, 298] width 528 height 16
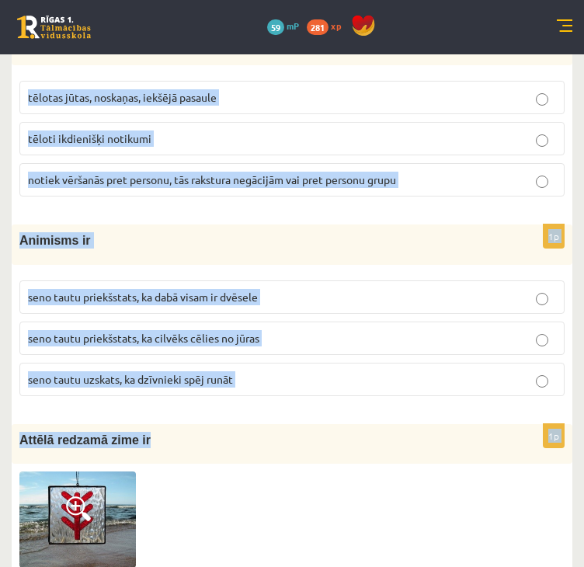
scroll to position [1397, 0]
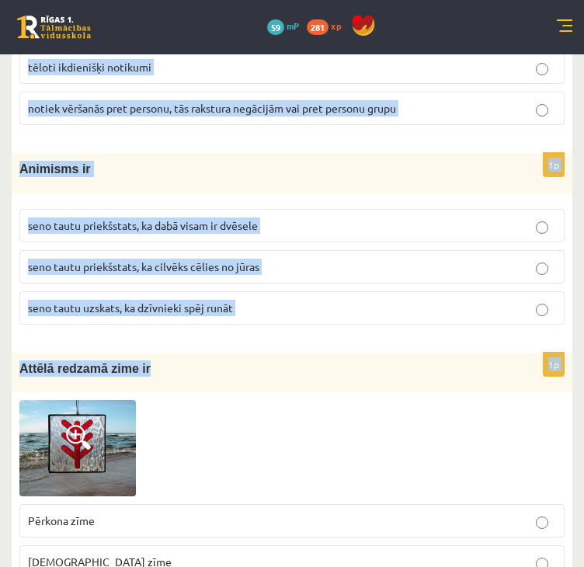
drag, startPoint x: 9, startPoint y: 347, endPoint x: 206, endPoint y: 337, distance: 196.6
copy form "Sadzīves komēdijā tēlotas jūtas, noskaņas, iekšējā pasaule tēloti ikdienišķi no…"
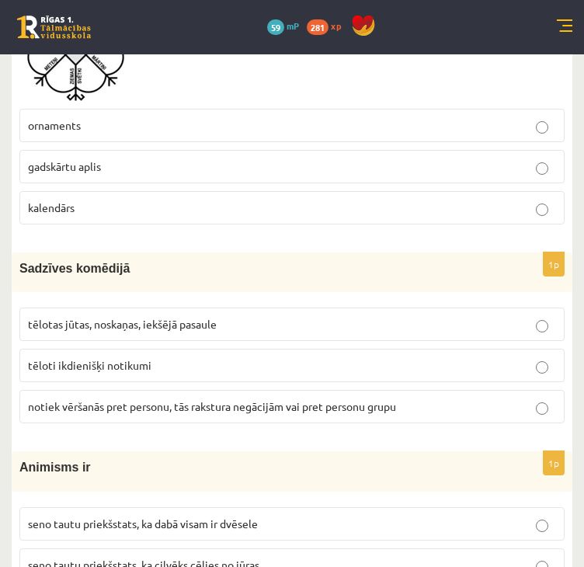
scroll to position [1087, 0]
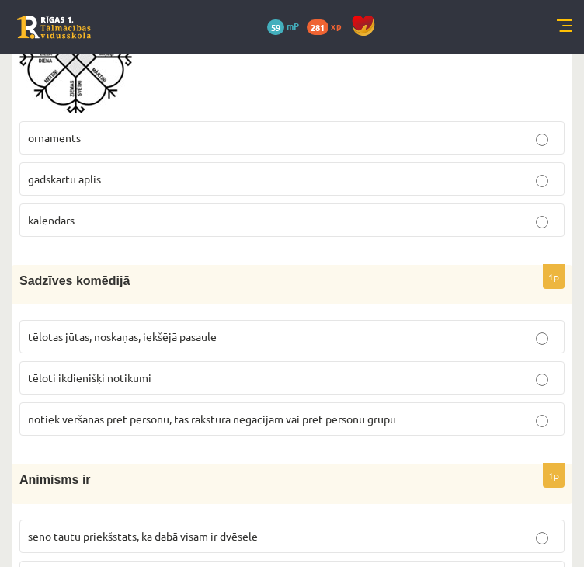
click at [140, 185] on label "gadskārtu aplis" at bounding box center [291, 178] width 545 height 33
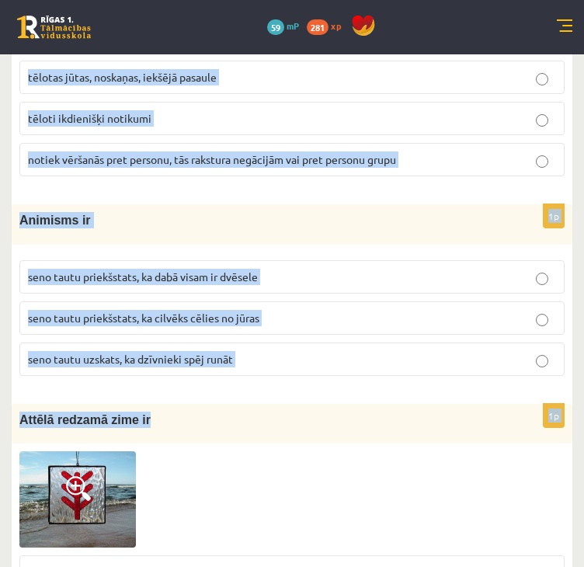
scroll to position [1320, 0]
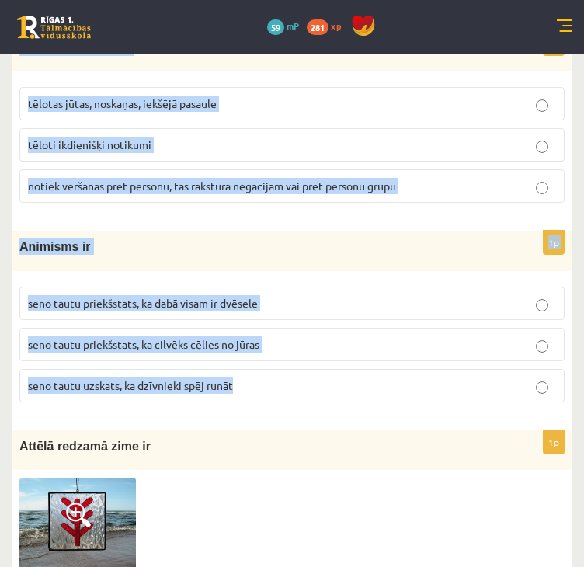
drag, startPoint x: 19, startPoint y: 276, endPoint x: 251, endPoint y: 390, distance: 259.0
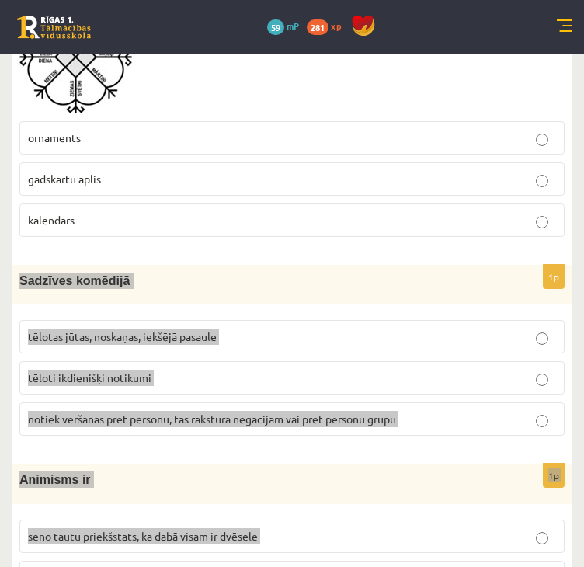
scroll to position [1087, 0]
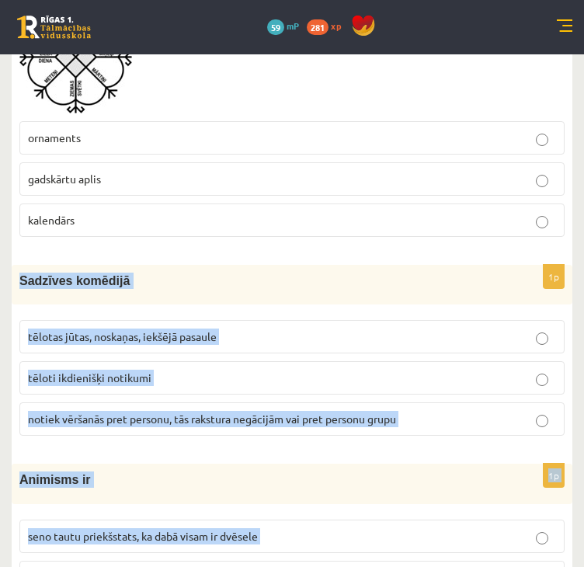
click at [119, 374] on span "tēloti ikdienišķi notikumi" at bounding box center [89, 377] width 123 height 14
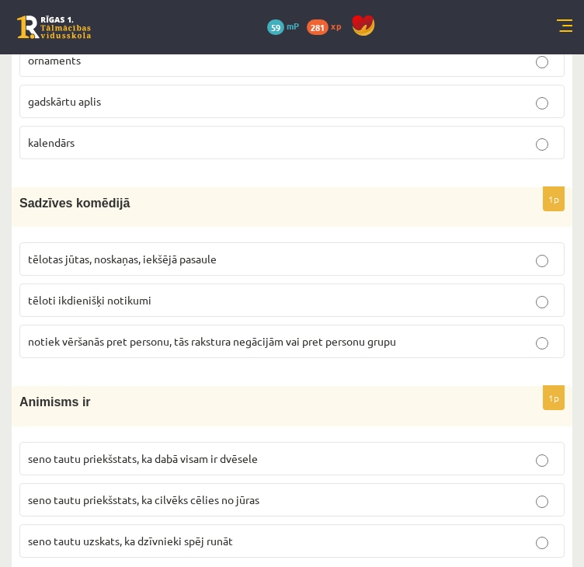
scroll to position [1242, 0]
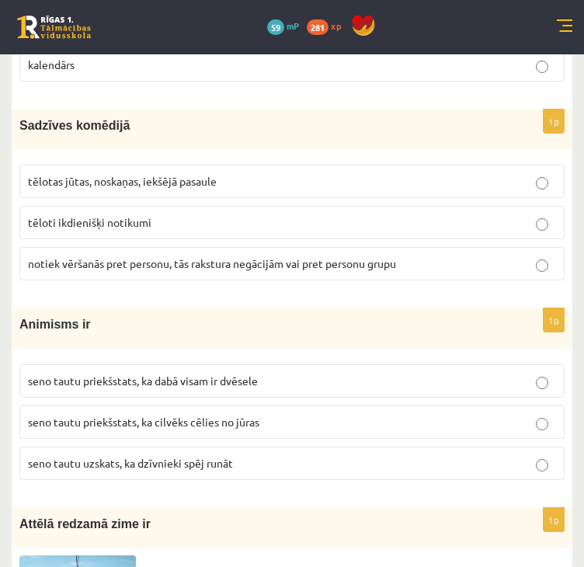
click at [219, 386] on label "seno tautu priekšstats, ka dabā visam ir dvēsele" at bounding box center [291, 380] width 545 height 33
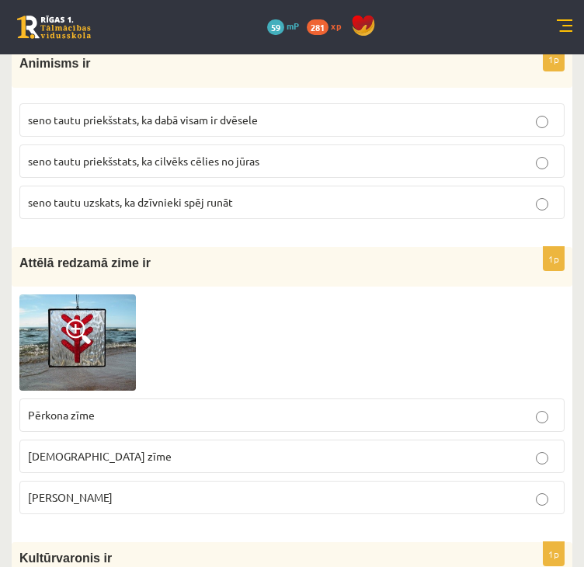
scroll to position [1552, 0]
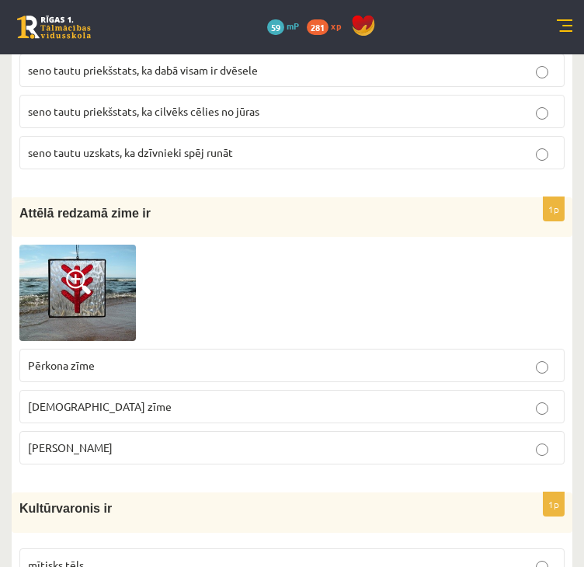
drag, startPoint x: 99, startPoint y: 271, endPoint x: 65, endPoint y: 276, distance: 34.5
click at [65, 276] on link at bounding box center [77, 292] width 116 height 96
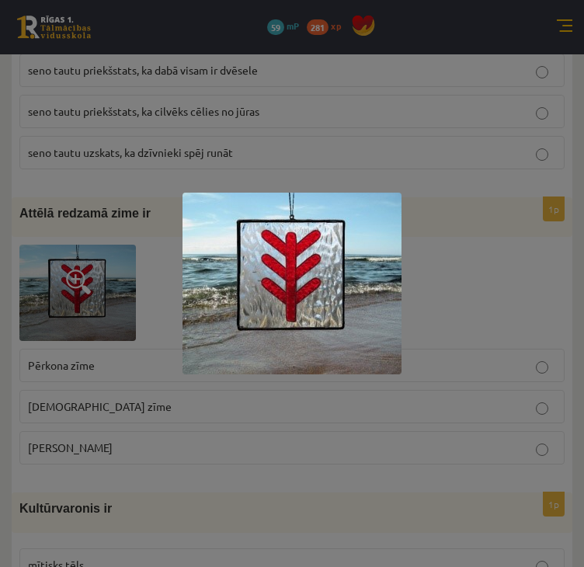
click at [380, 315] on img at bounding box center [291, 283] width 219 height 182
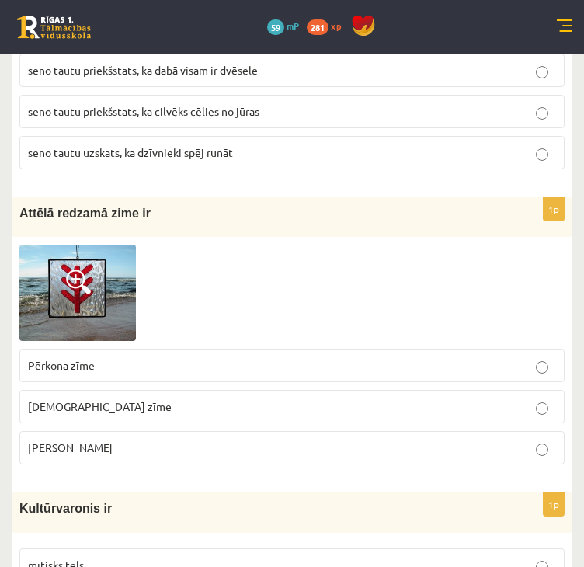
click at [54, 440] on span "Laimas slotiņa" at bounding box center [70, 447] width 85 height 14
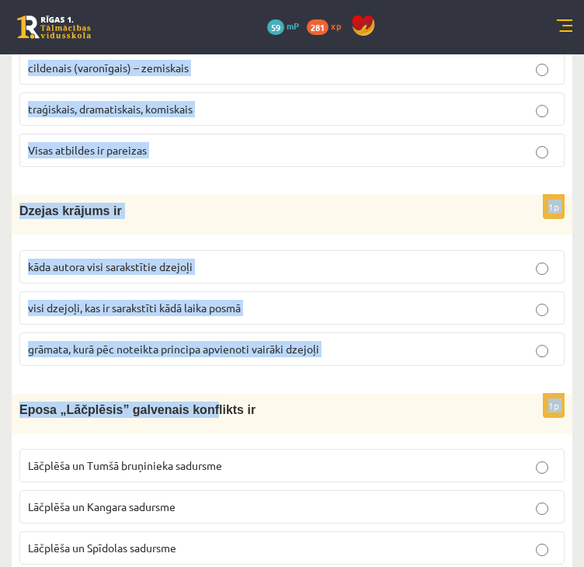
scroll to position [6122, 0]
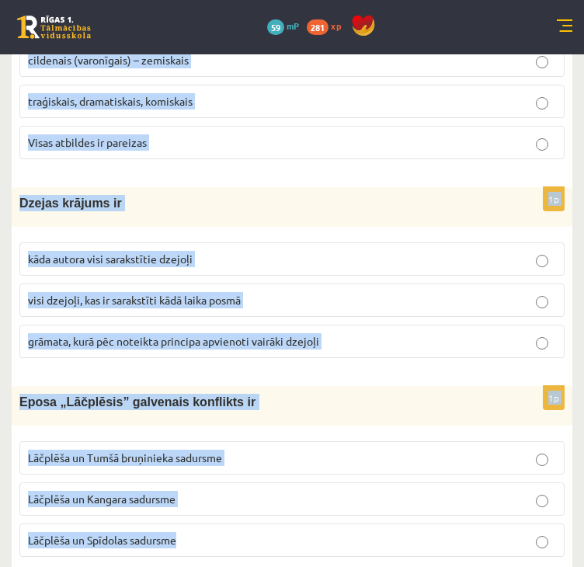
drag, startPoint x: 19, startPoint y: 342, endPoint x: 272, endPoint y: 513, distance: 304.6
copy form "Kultūrvaronis ir mītisks tēls kulturāls cilvēks kultūras darbinieks 1p Lielvārd…"
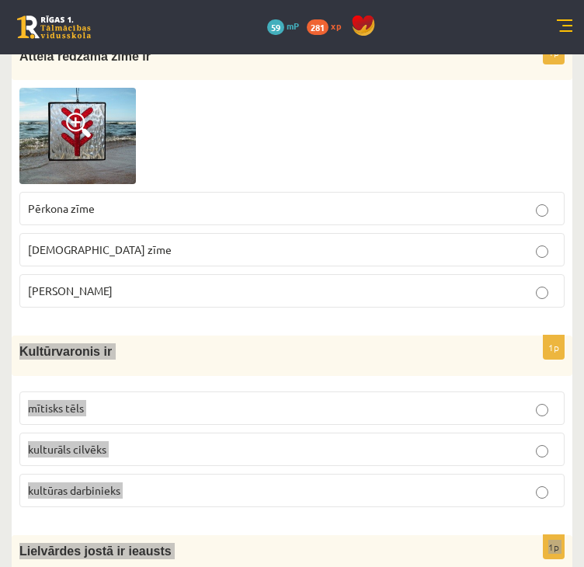
scroll to position [1698, 0]
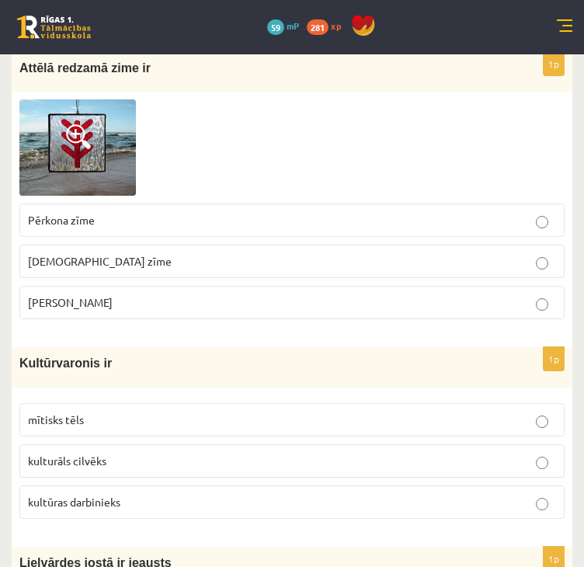
click at [75, 412] on span "mītisks tēls" at bounding box center [56, 419] width 56 height 14
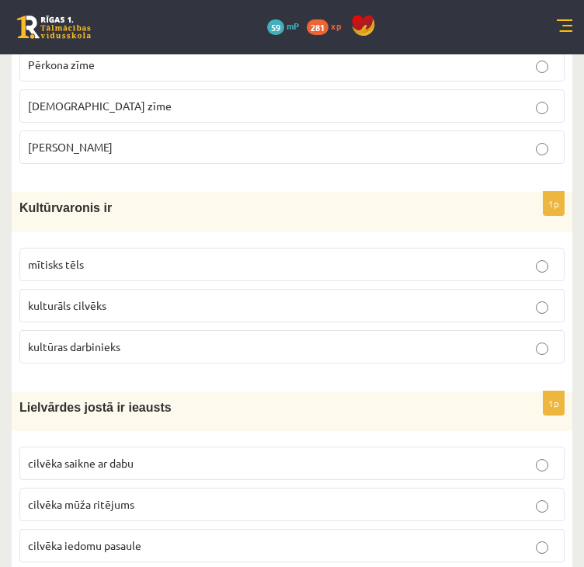
click at [109, 505] on label "cilvēka mūža ritējums" at bounding box center [291, 503] width 545 height 33
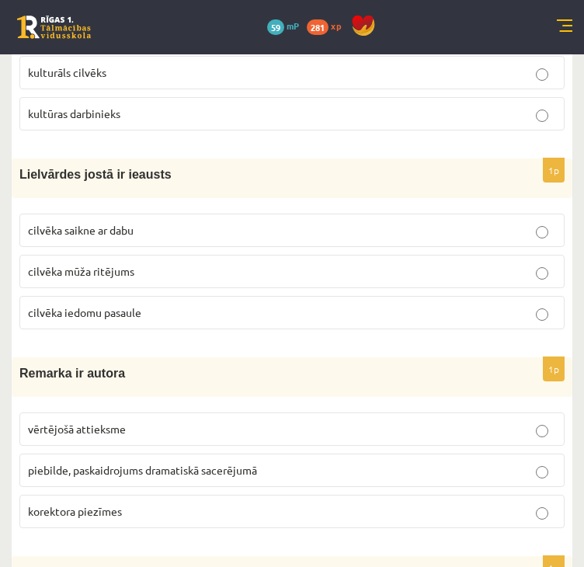
click at [106, 463] on span "piebilde, paskaidrojums dramatiskā sacerējumā" at bounding box center [142, 470] width 229 height 14
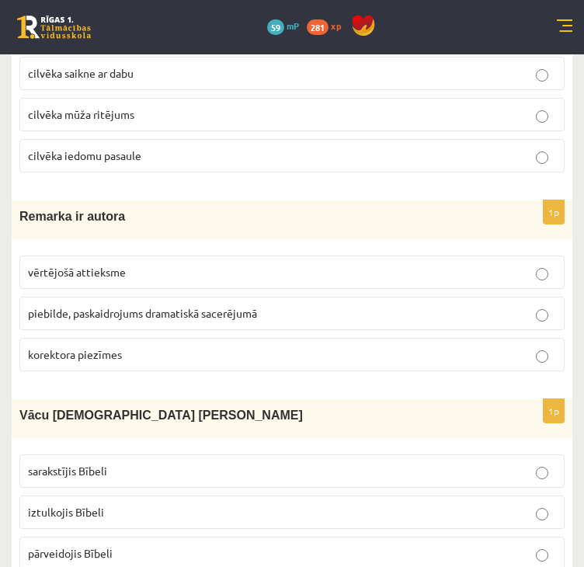
scroll to position [2318, 0]
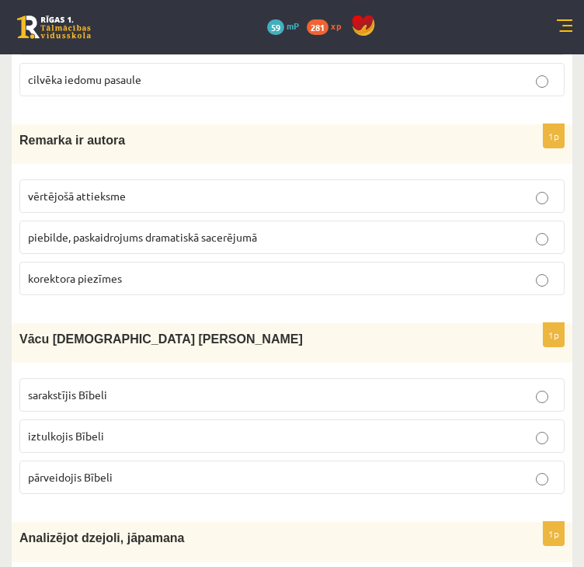
click at [122, 428] on p "iztulkojis Bībeli" at bounding box center [292, 436] width 528 height 16
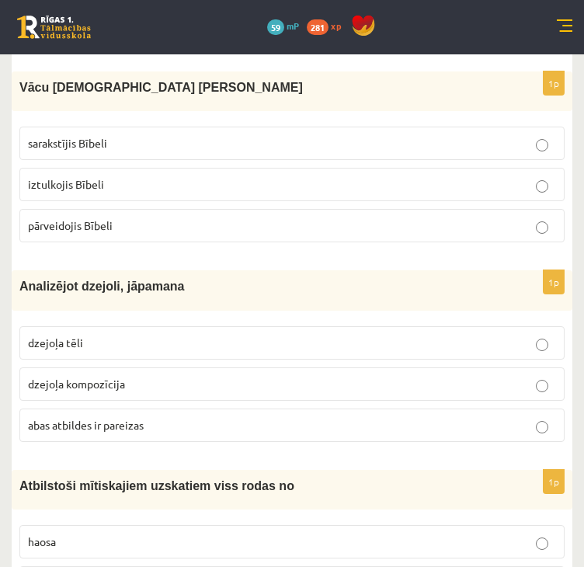
scroll to position [2629, 0]
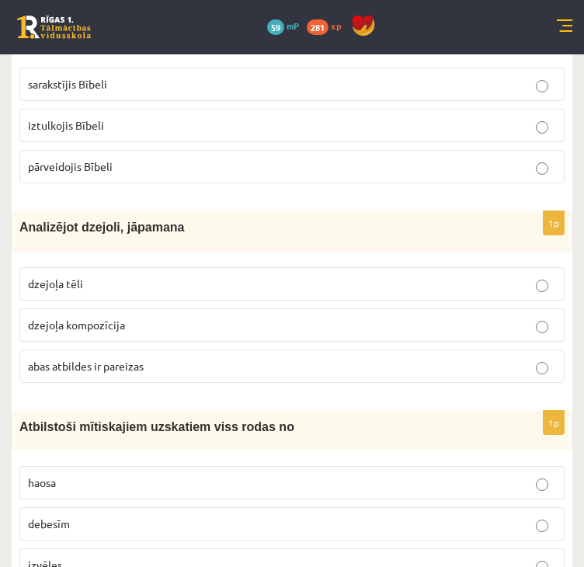
click at [117, 364] on label "abas atbildes ir pareizas" at bounding box center [291, 365] width 545 height 33
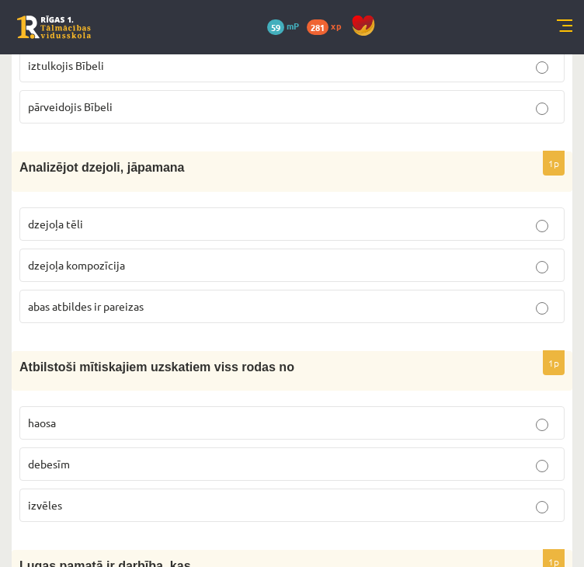
scroll to position [2784, 0]
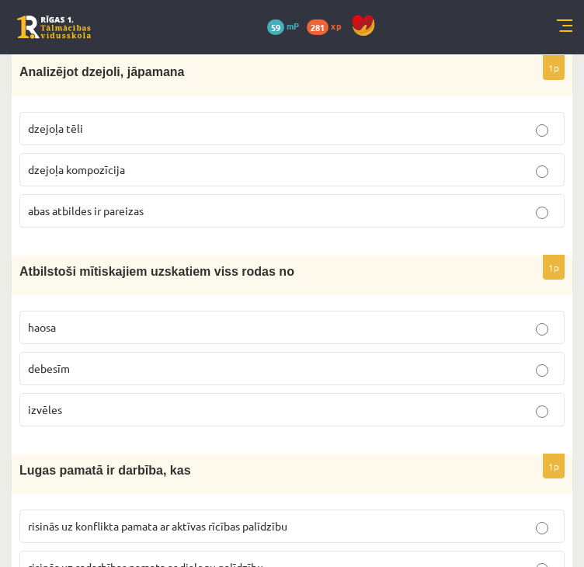
click at [90, 321] on p "haosa" at bounding box center [292, 327] width 528 height 16
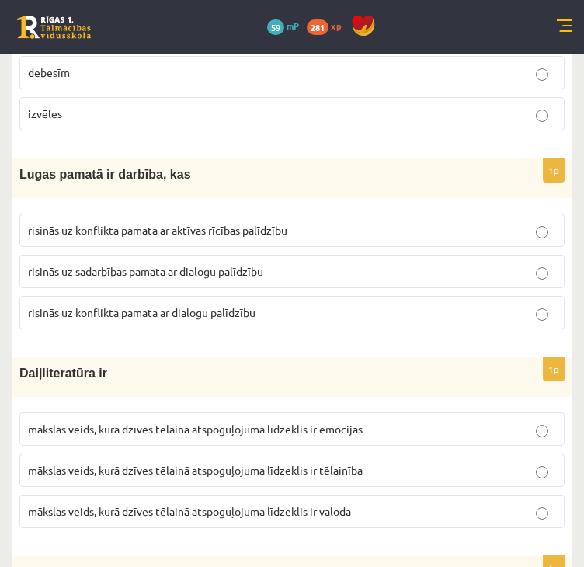
scroll to position [3095, 0]
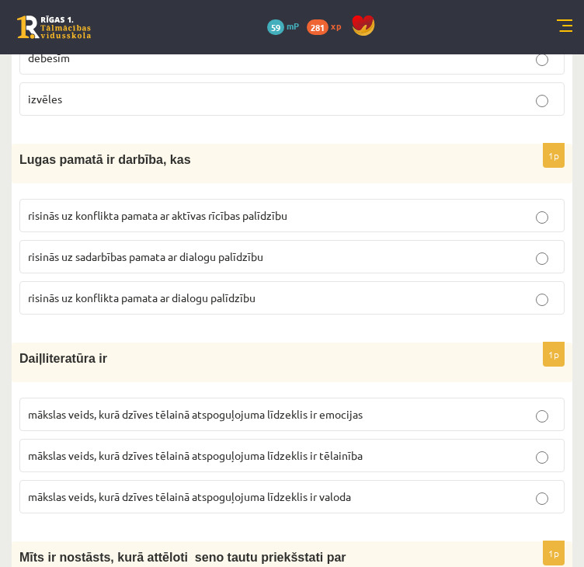
click at [102, 208] on p "risinās uz konflikta pamata ar aktīvas rīcības palīdzību" at bounding box center [292, 215] width 528 height 16
click at [131, 296] on label "risinās uz konflikta pamata ar dialogu palīdzību" at bounding box center [291, 297] width 545 height 33
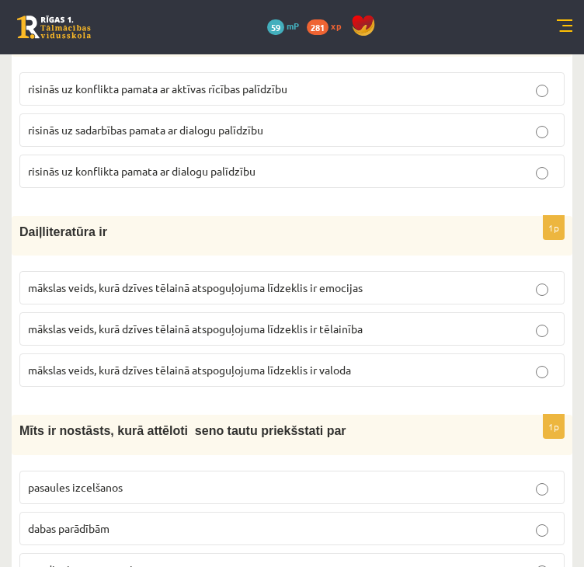
scroll to position [3250, 0]
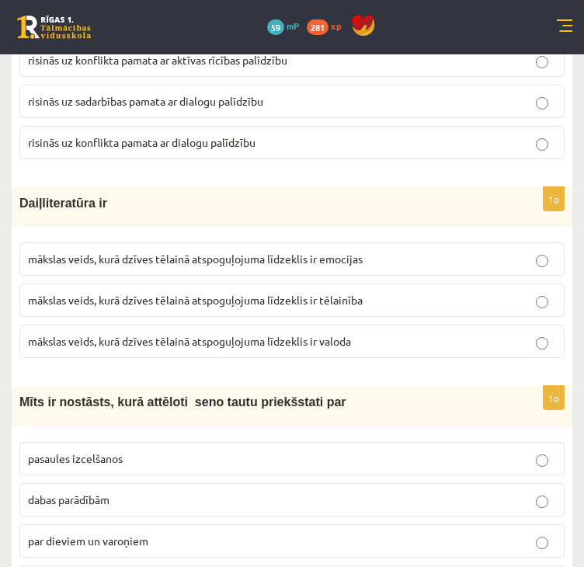
click at [165, 334] on span "mākslas veids, kurā dzīves tēlainā atspoguļojuma līdzeklis ir valoda" at bounding box center [189, 341] width 323 height 14
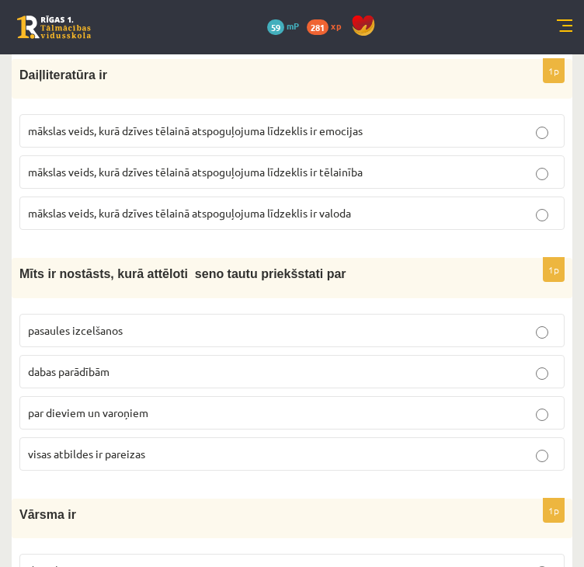
scroll to position [3405, 0]
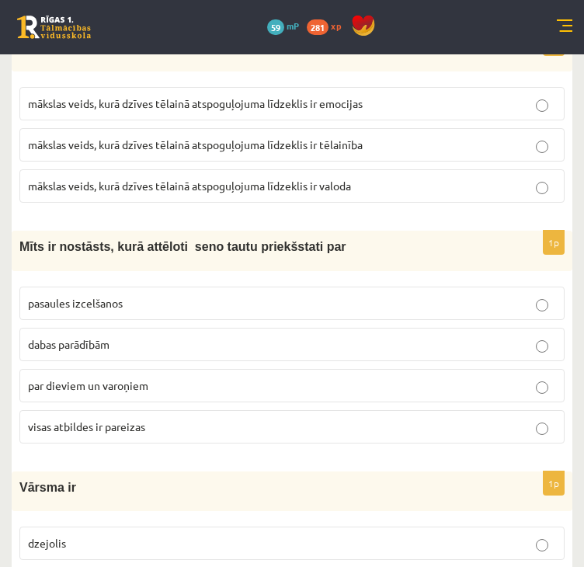
click at [115, 419] on span "visas atbildes ir pareizas" at bounding box center [86, 426] width 117 height 14
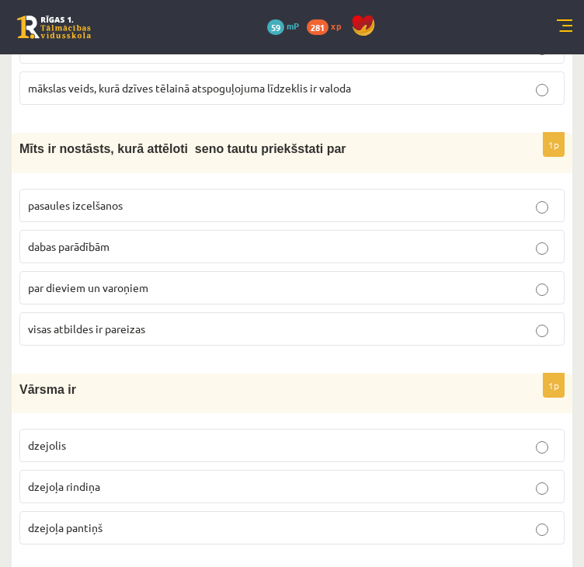
scroll to position [3560, 0]
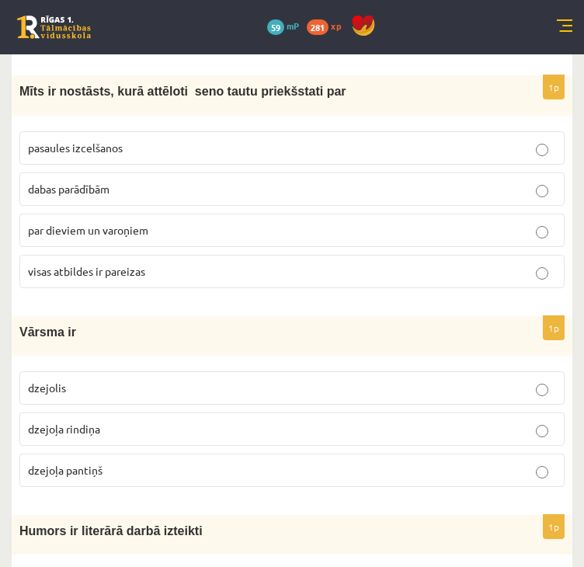
click at [118, 421] on p "dzejoļa rindiņa" at bounding box center [292, 429] width 528 height 16
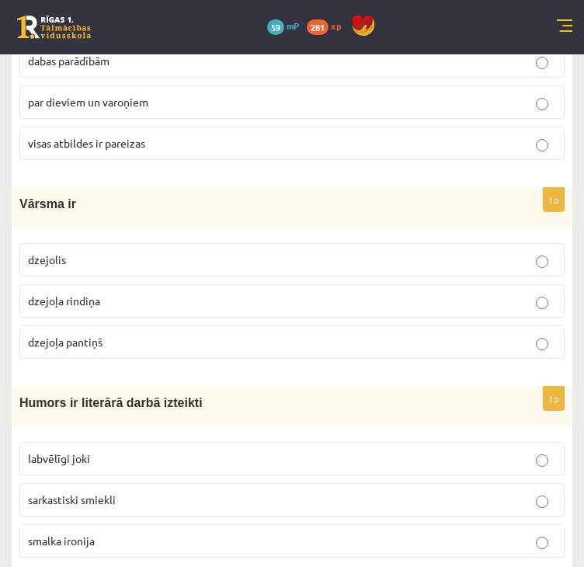
scroll to position [3716, 0]
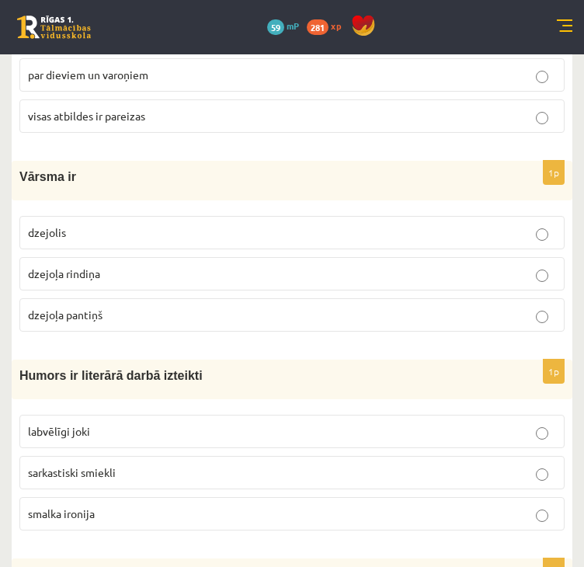
click at [86, 414] on label "labvēlīgi joki" at bounding box center [291, 430] width 545 height 33
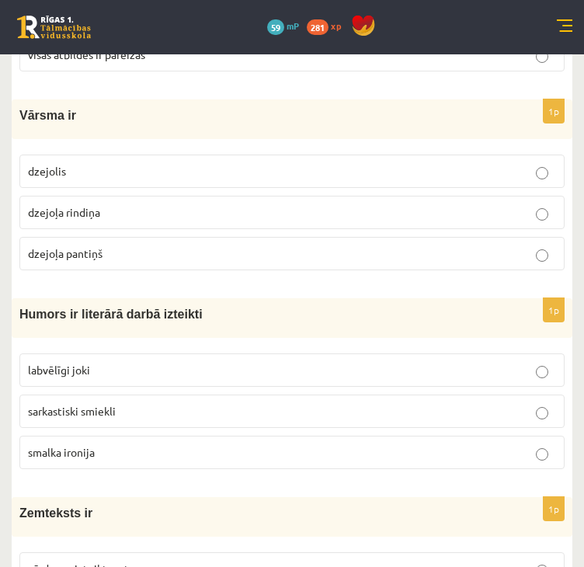
scroll to position [3871, 0]
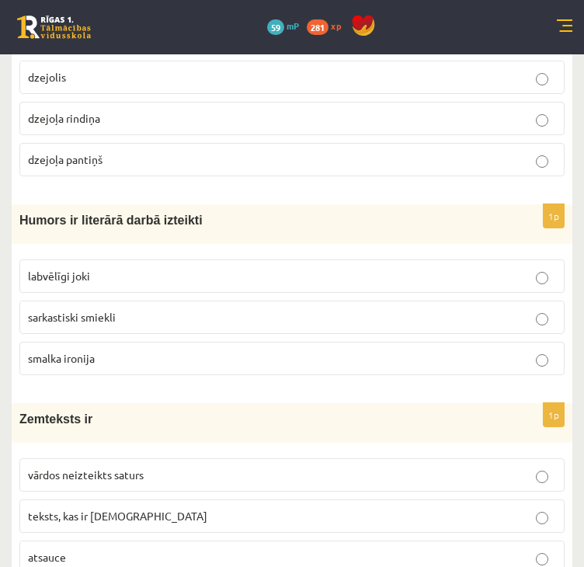
click at [129, 467] on span "vārdos neizteikts saturs" at bounding box center [86, 474] width 116 height 14
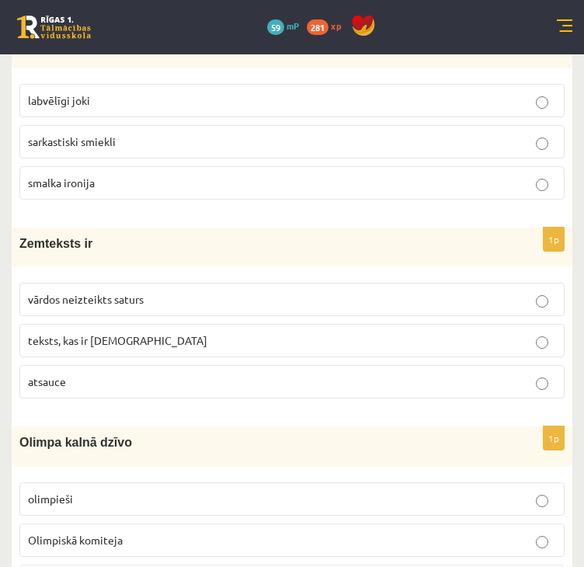
scroll to position [4104, 0]
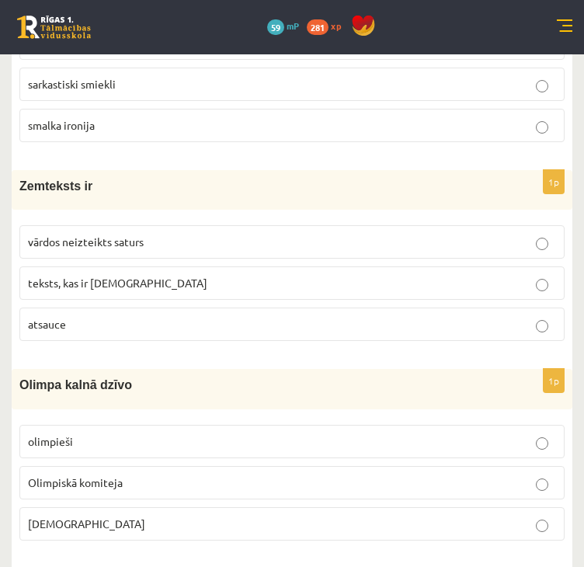
click at [102, 515] on p "Dievi" at bounding box center [292, 523] width 528 height 16
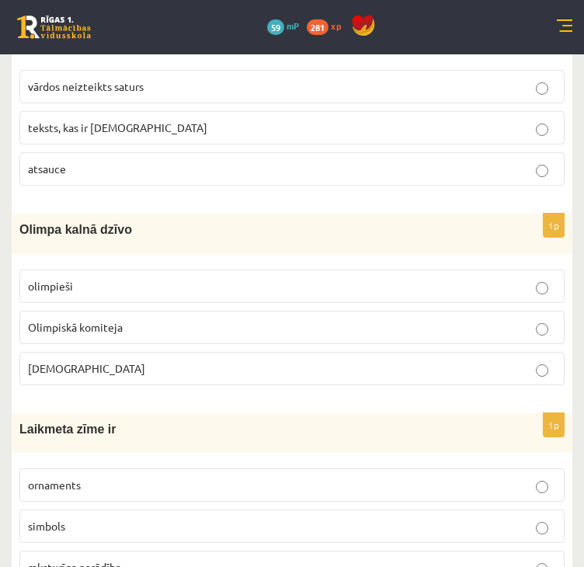
scroll to position [4647, 0]
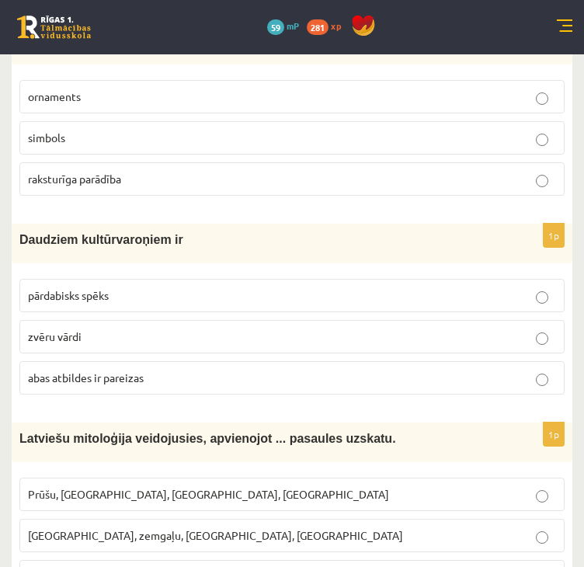
click at [87, 172] on label "raksturīga parādība" at bounding box center [291, 178] width 545 height 33
click at [79, 288] on span "pārdabisks spēks" at bounding box center [68, 295] width 81 height 14
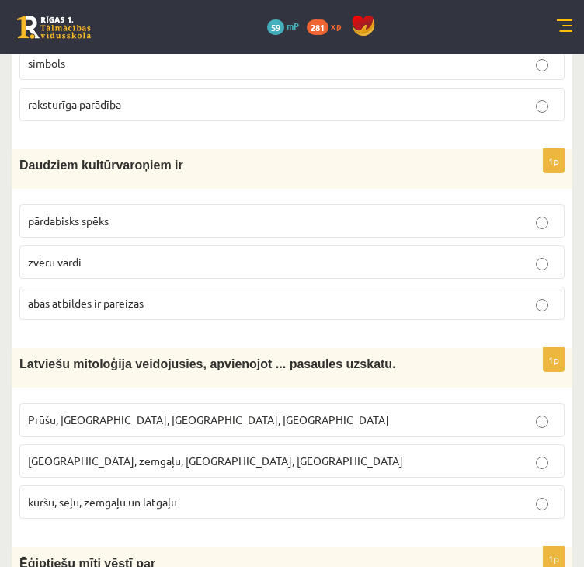
scroll to position [4725, 0]
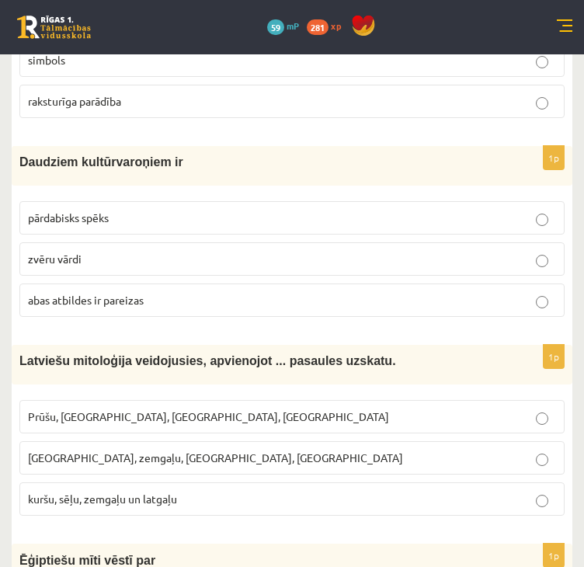
click at [83, 450] on span "Kuršu, zemgaļu, latgaļu, prūšu" at bounding box center [215, 457] width 375 height 14
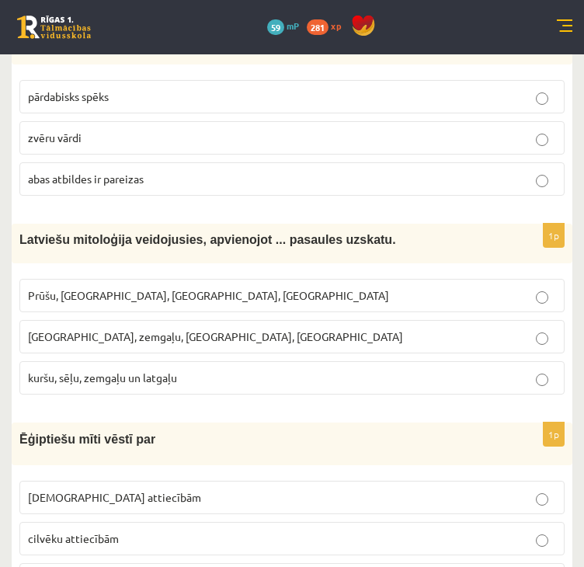
scroll to position [4880, 0]
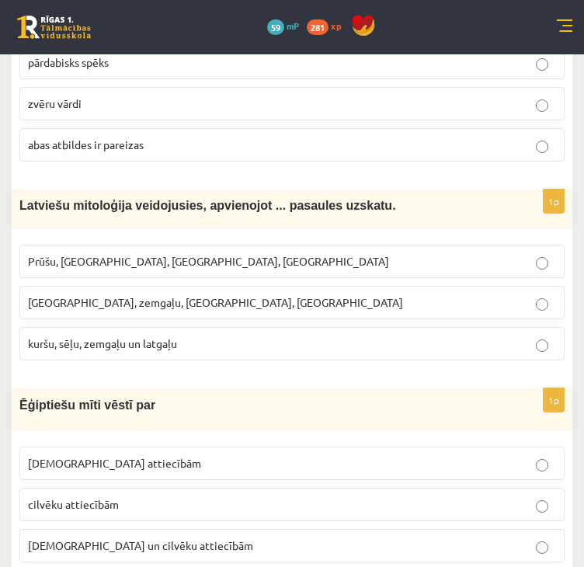
click at [127, 532] on label "Dievu un cilvēku attiecībām" at bounding box center [291, 545] width 545 height 33
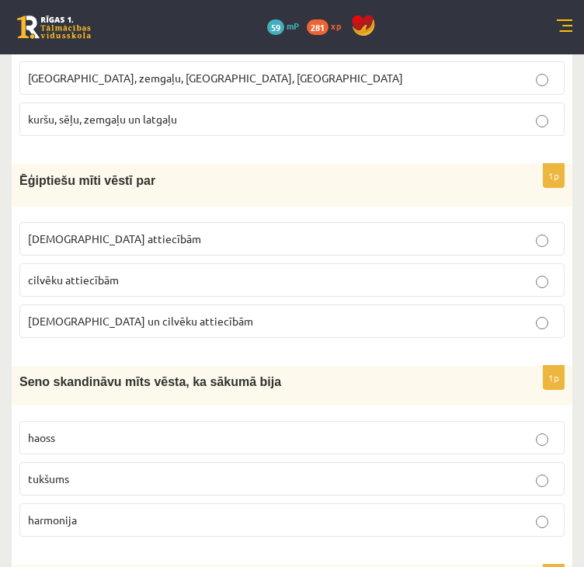
scroll to position [5190, 0]
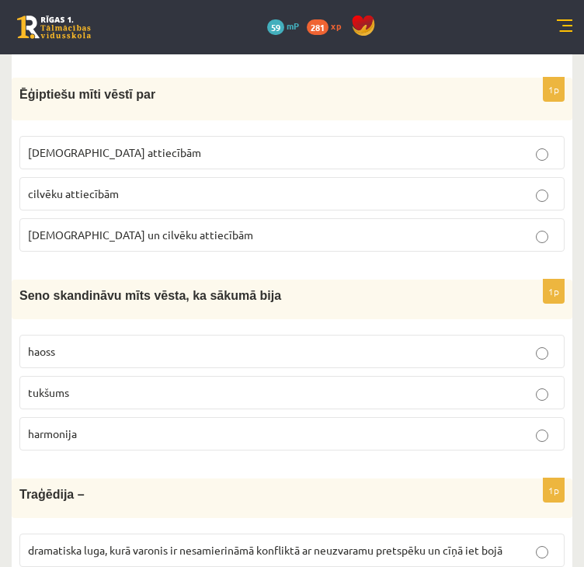
click at [61, 384] on p "tukšums" at bounding box center [292, 392] width 528 height 16
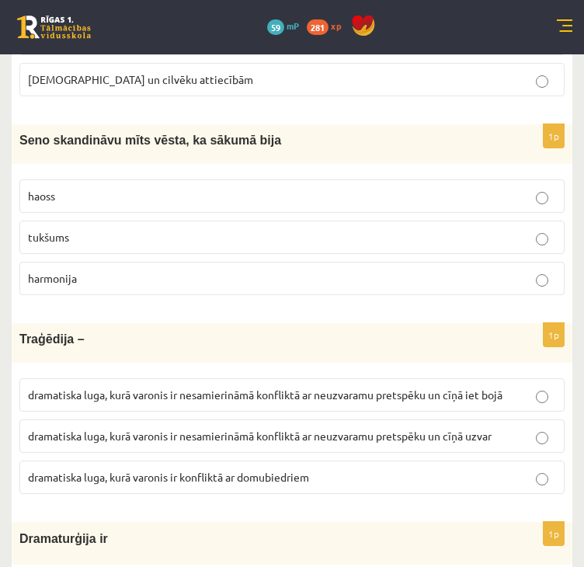
click at [84, 380] on label "dramatiska luga, kurā varonis ir nesamierināmā konfliktā ar neuzvaramu pretspēk…" at bounding box center [291, 394] width 545 height 33
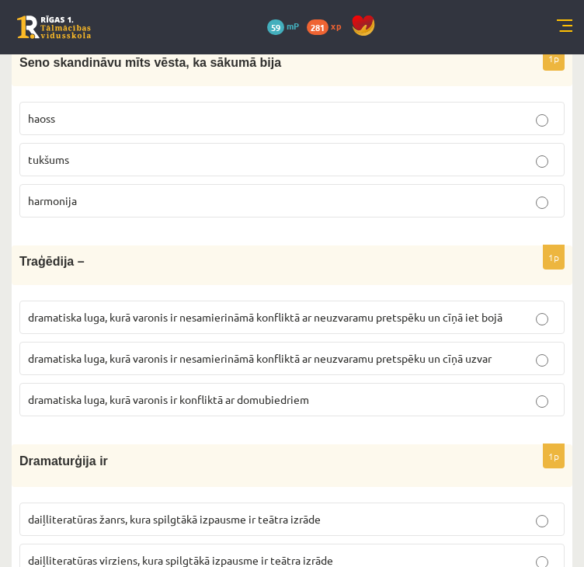
scroll to position [5501, 0]
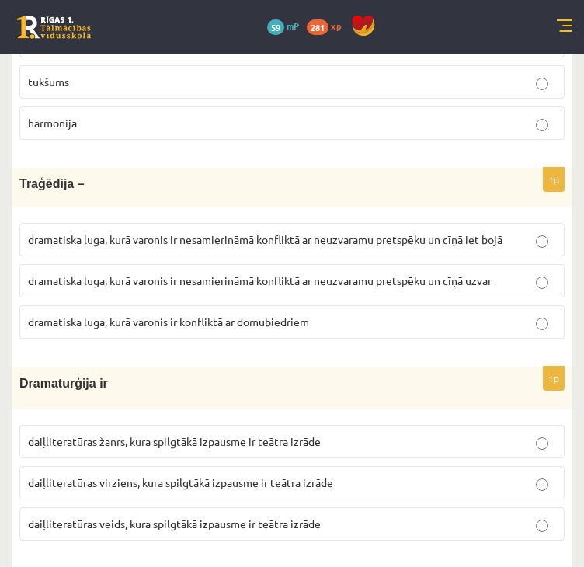
click at [123, 434] on span "daiļliteratūras žanrs, kura spilgtākā izpausme ir teātra izrāde" at bounding box center [174, 441] width 293 height 14
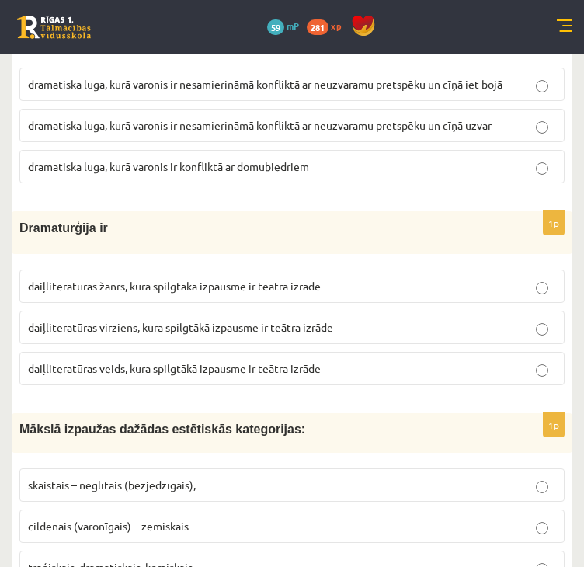
scroll to position [5811, 0]
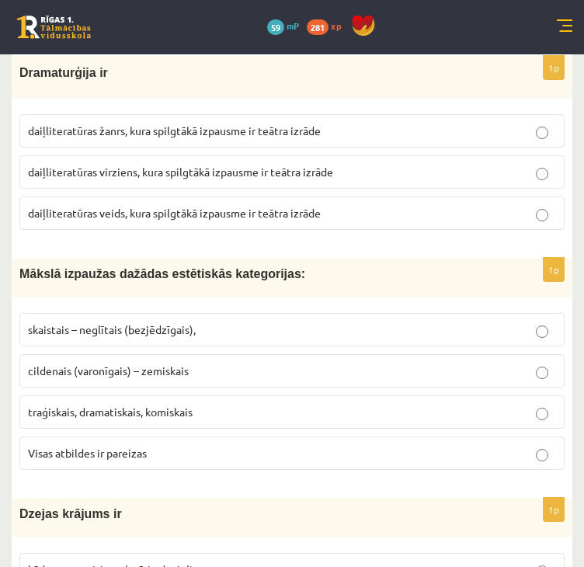
click at [121, 446] on span "Visas atbildes ir pareizas" at bounding box center [87, 453] width 119 height 14
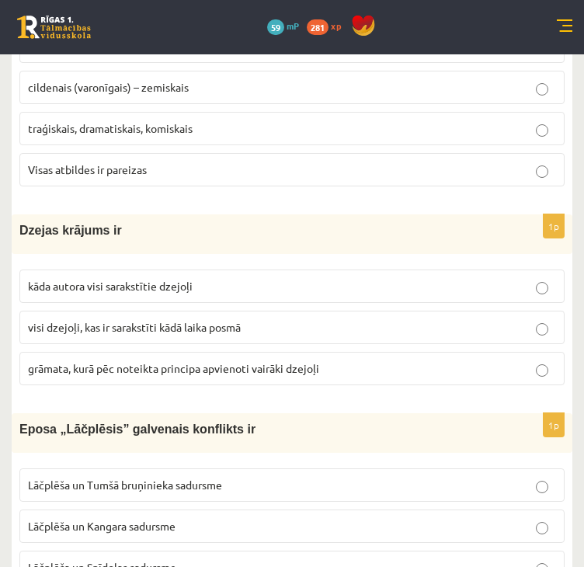
scroll to position [6122, 0]
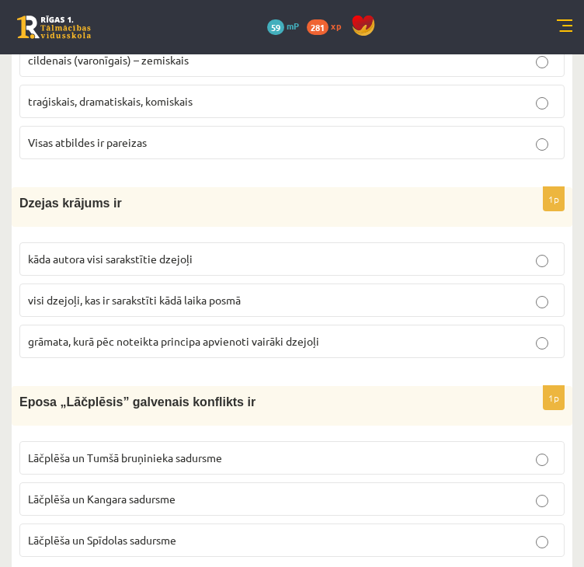
click at [113, 334] on span "grāmata, kurā pēc noteikta principa apvienoti vairāki dzejoļi" at bounding box center [173, 341] width 291 height 14
click at [179, 441] on label "Lāčplēša un Tumšā bruņinieka sadursme" at bounding box center [291, 457] width 545 height 33
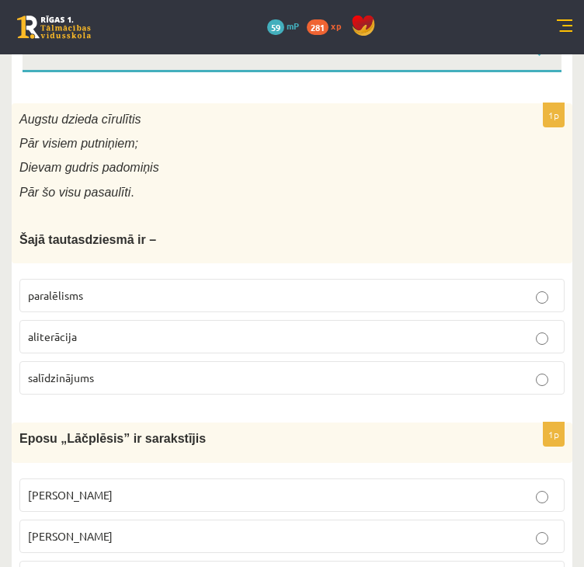
scroll to position [0, 0]
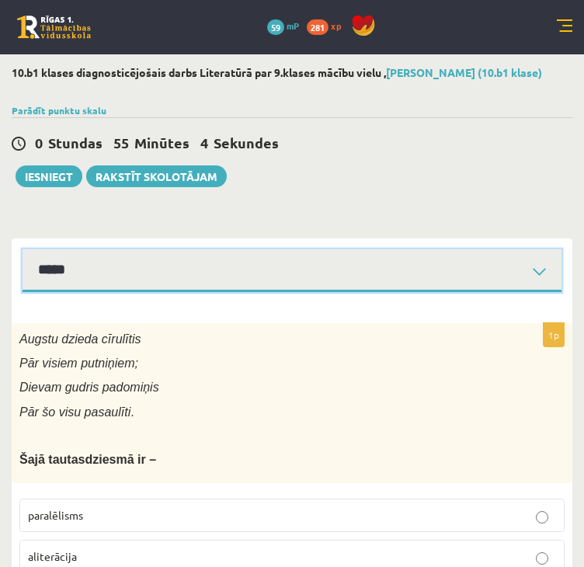
click at [108, 272] on select "**********" at bounding box center [292, 270] width 539 height 43
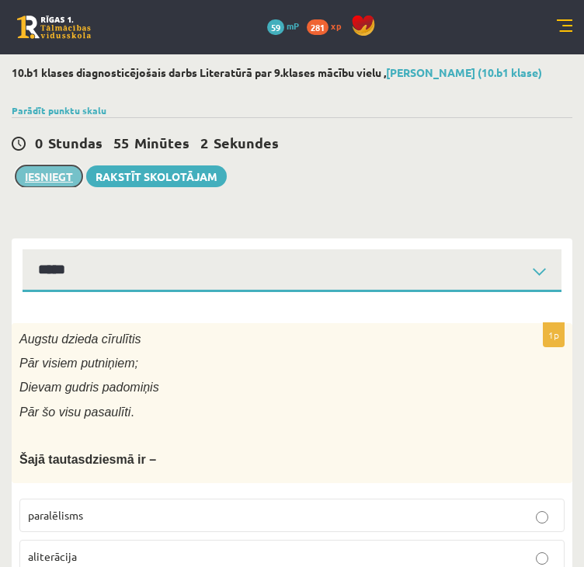
click at [40, 165] on button "Iesniegt" at bounding box center [49, 176] width 67 height 22
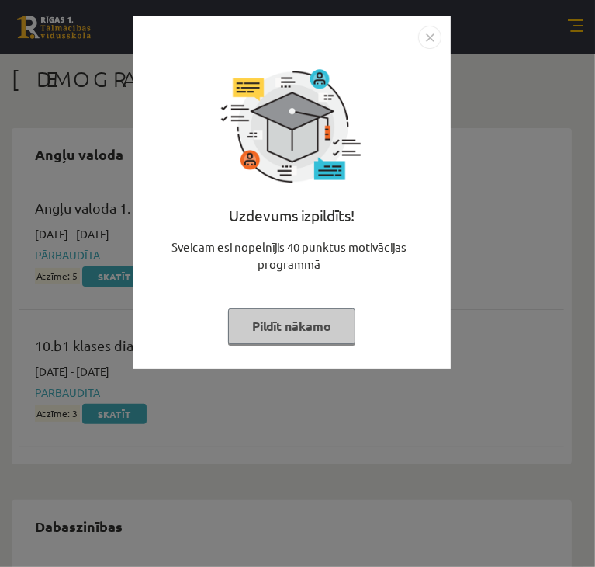
click at [428, 38] on img "Close" at bounding box center [429, 37] width 23 height 23
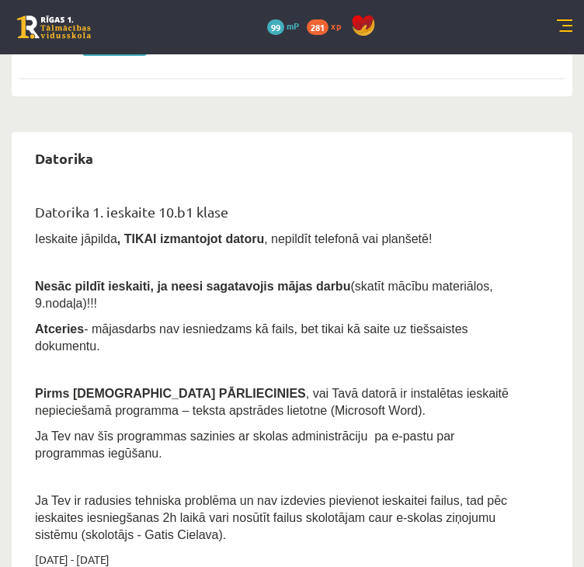
scroll to position [854, 0]
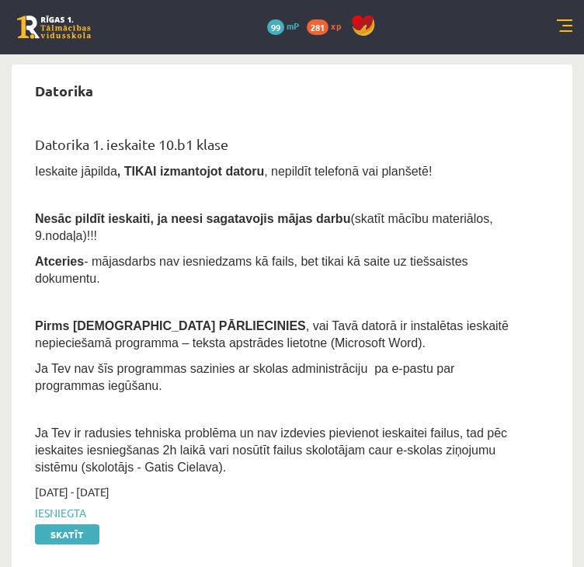
click at [553, 32] on div "0 Dāvanas 99 mP 281 xp" at bounding box center [292, 27] width 584 height 54
click at [562, 29] on link at bounding box center [565, 27] width 16 height 16
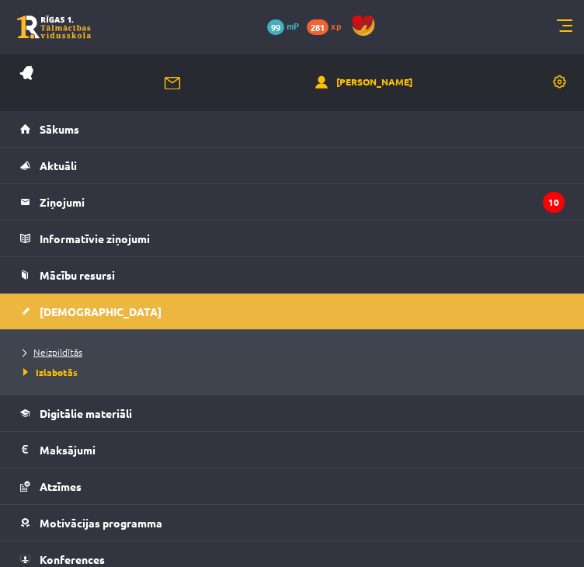
click at [63, 354] on span "Neizpildītās" at bounding box center [52, 351] width 59 height 12
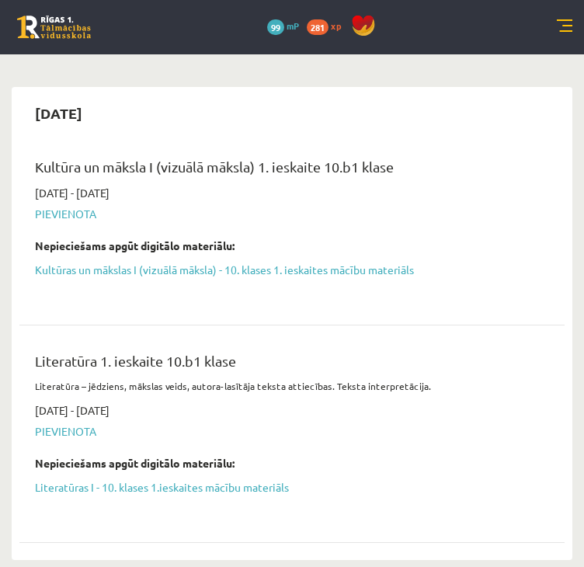
scroll to position [699, 0]
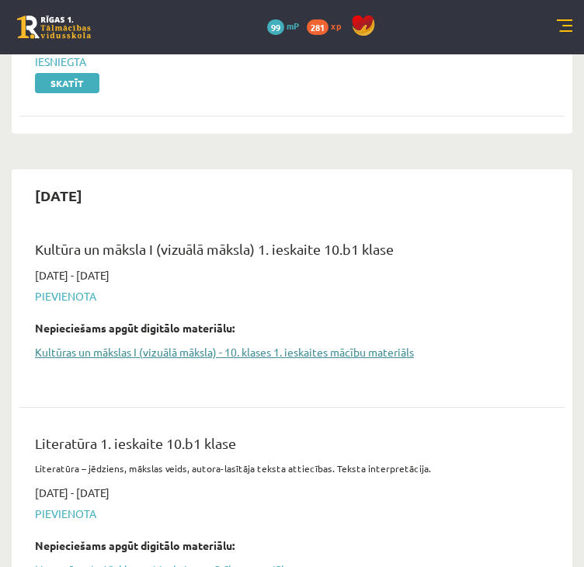
click at [118, 344] on link "Kultūras un mākslas I (vizuālā māksla) - 10. klases 1. ieskaites mācību materiā…" at bounding box center [280, 352] width 491 height 16
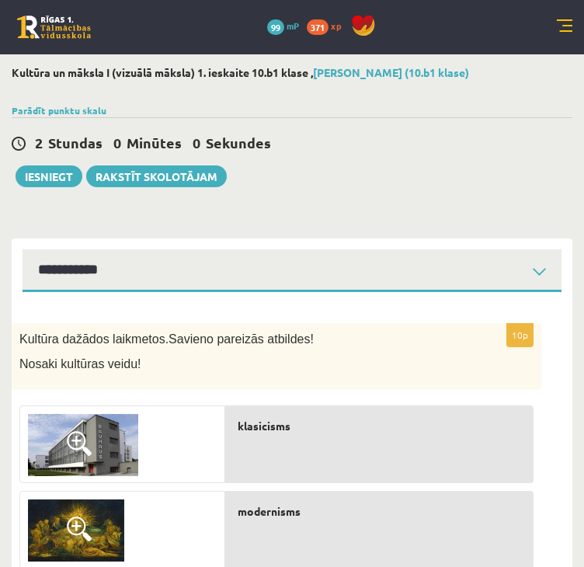
select select "**********"
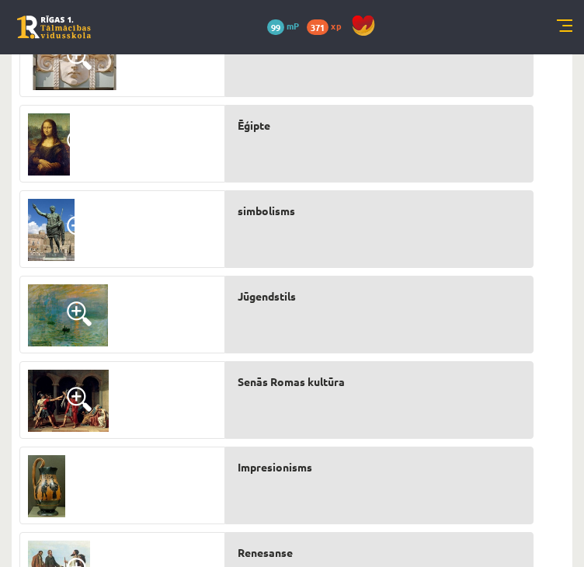
scroll to position [720, 0]
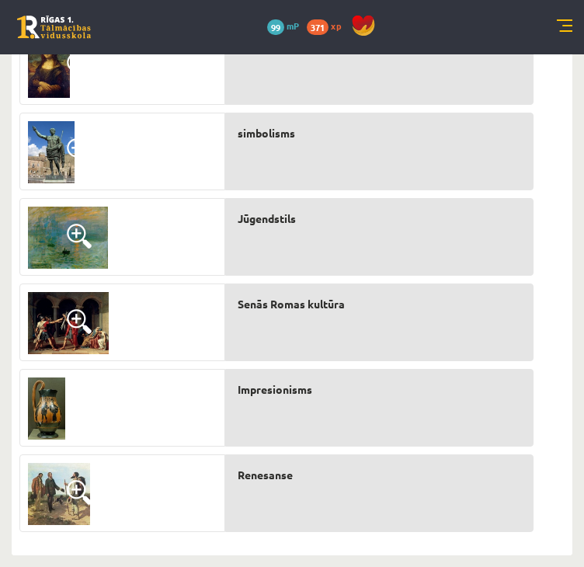
click at [50, 414] on img at bounding box center [46, 408] width 37 height 62
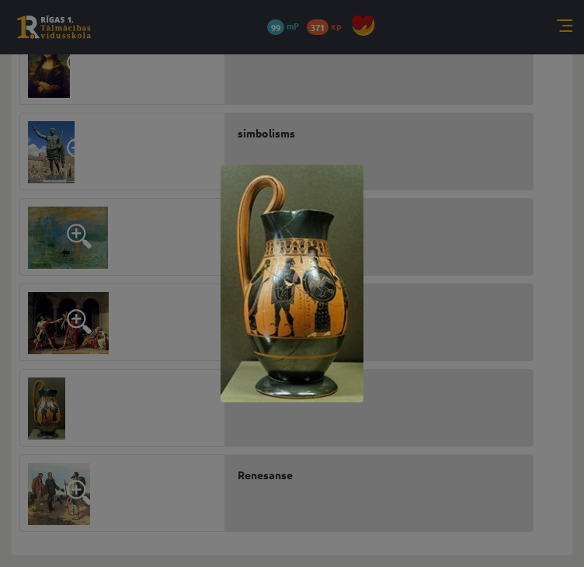
click at [97, 429] on div at bounding box center [292, 283] width 584 height 567
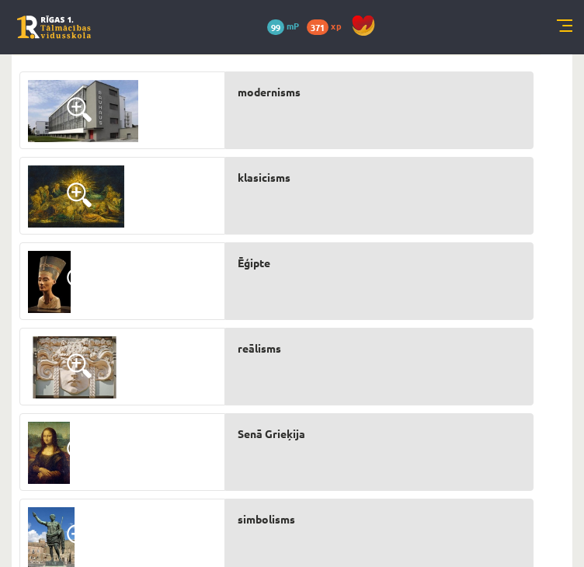
scroll to position [331, 0]
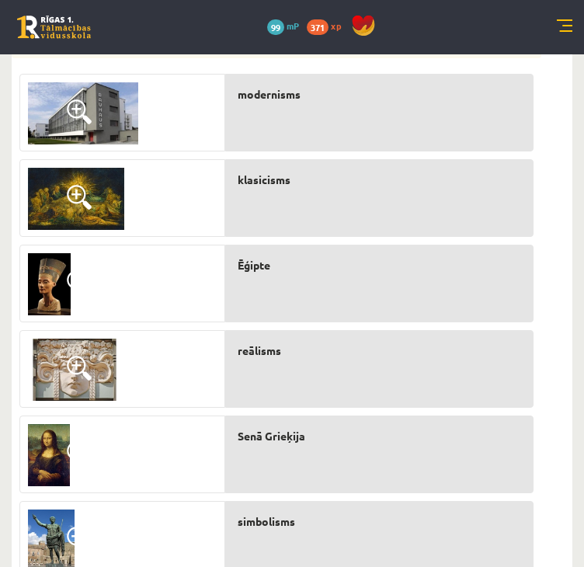
click at [65, 202] on img at bounding box center [76, 199] width 96 height 62
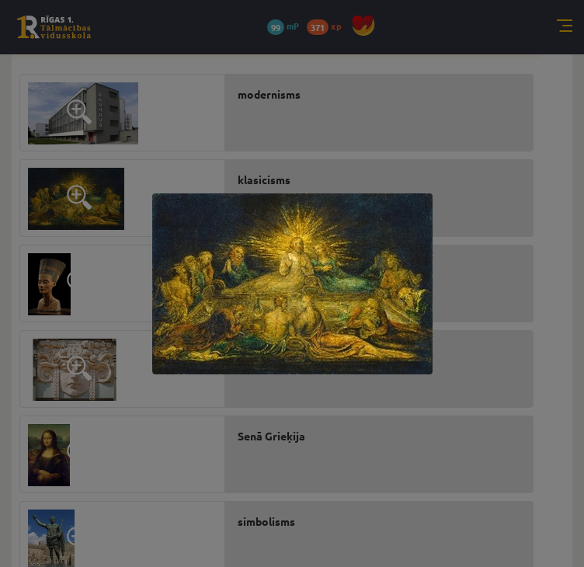
click at [75, 234] on div at bounding box center [292, 283] width 584 height 567
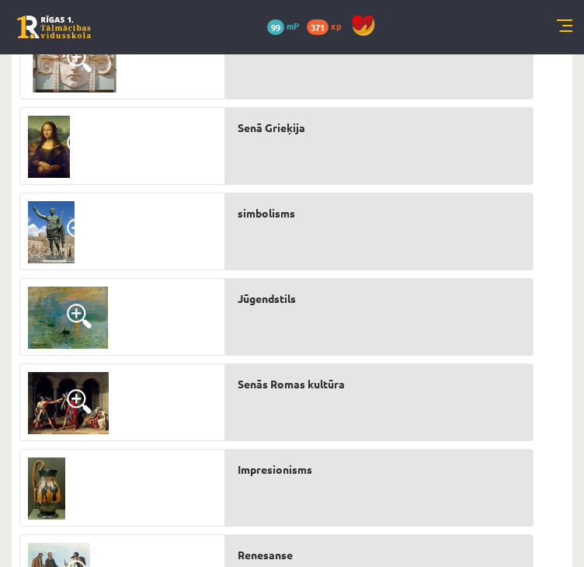
scroll to position [642, 0]
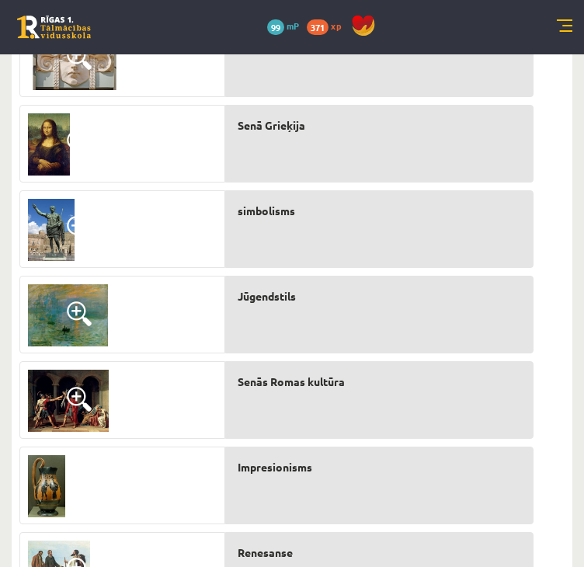
click at [68, 397] on span at bounding box center [79, 399] width 25 height 25
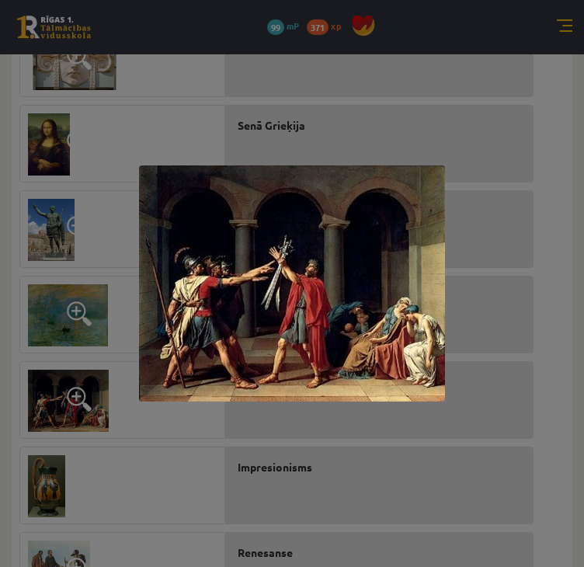
click at [68, 397] on div at bounding box center [292, 283] width 584 height 567
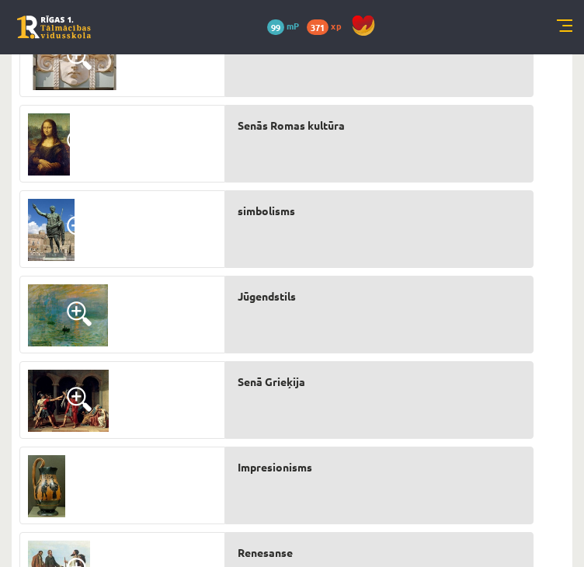
click at [57, 310] on img at bounding box center [68, 315] width 80 height 62
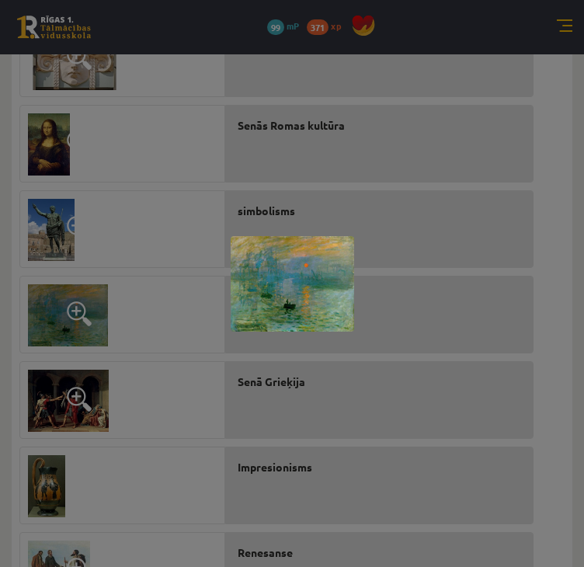
click at [57, 310] on div at bounding box center [292, 283] width 584 height 567
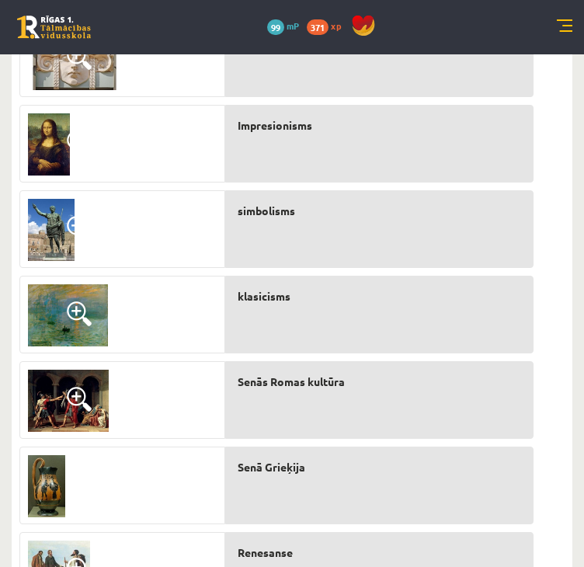
scroll to position [720, 0]
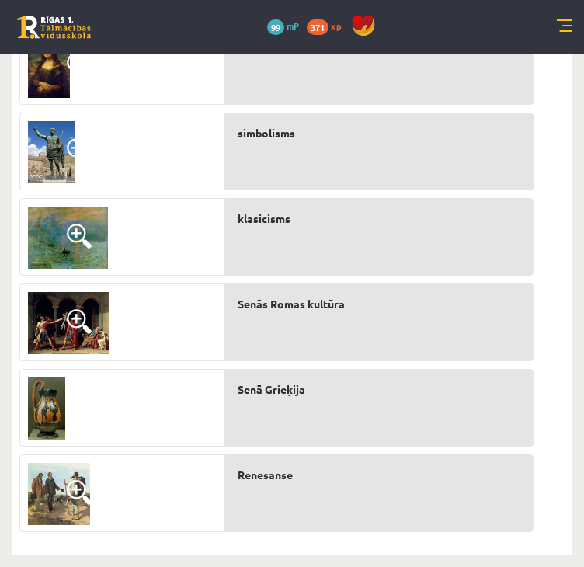
click at [44, 146] on img at bounding box center [51, 152] width 47 height 62
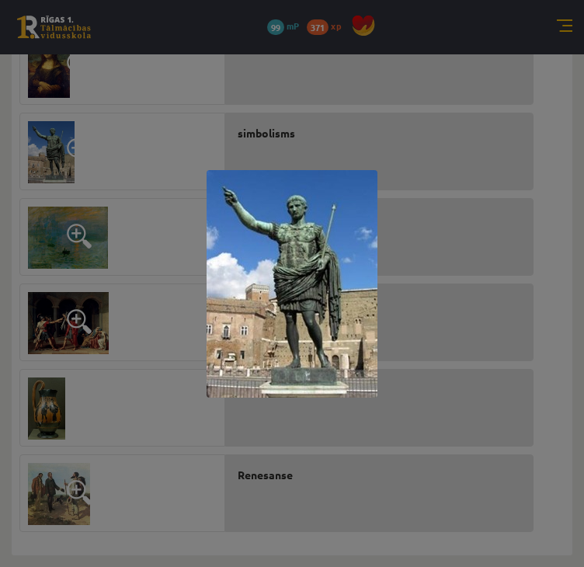
click at [44, 146] on div at bounding box center [292, 283] width 584 height 567
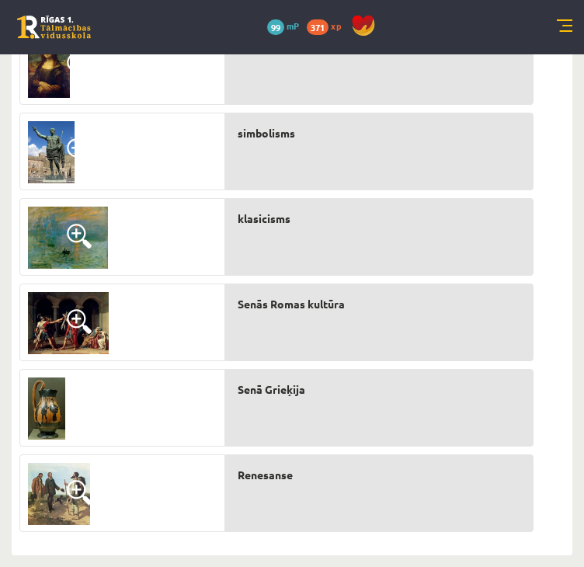
click at [65, 328] on img at bounding box center [68, 323] width 81 height 62
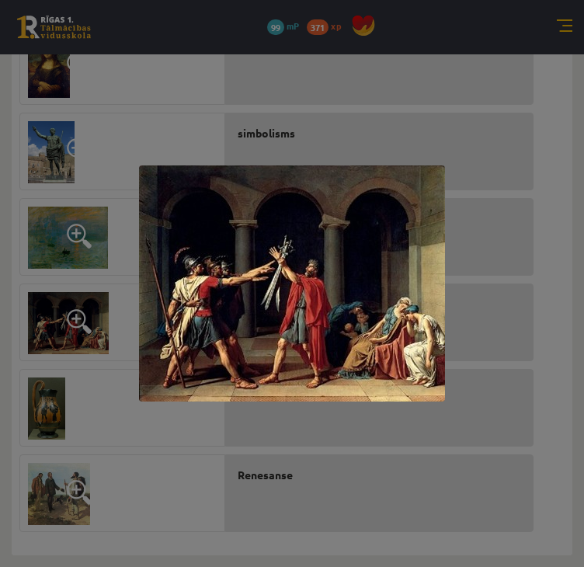
click at [65, 328] on div at bounding box center [292, 283] width 584 height 567
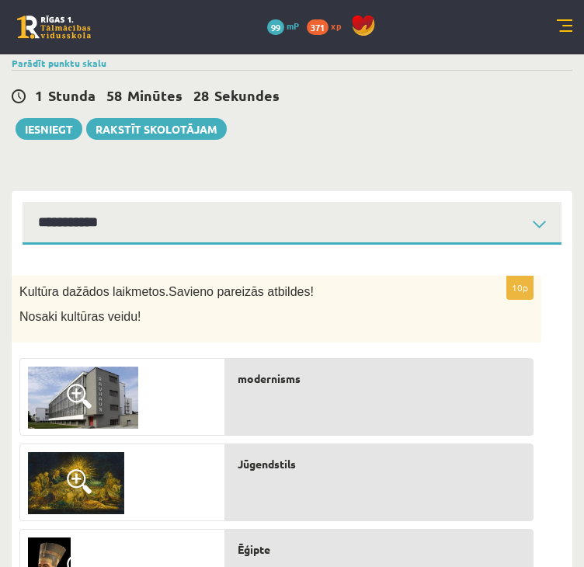
scroll to position [0, 0]
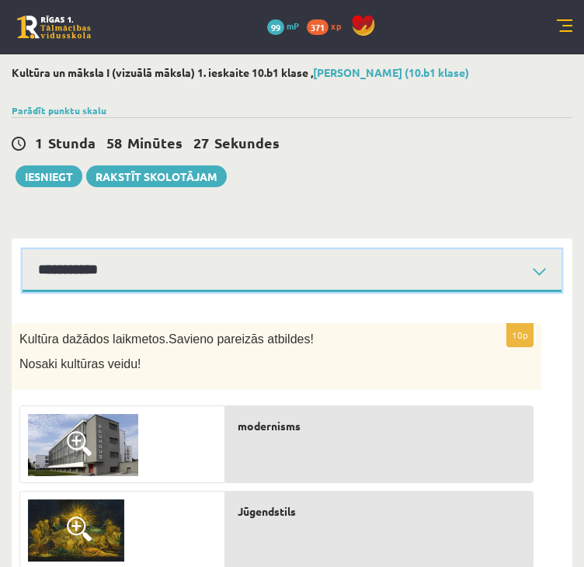
click at [314, 269] on select "**********" at bounding box center [292, 270] width 539 height 43
click at [23, 249] on select "**********" at bounding box center [292, 270] width 539 height 43
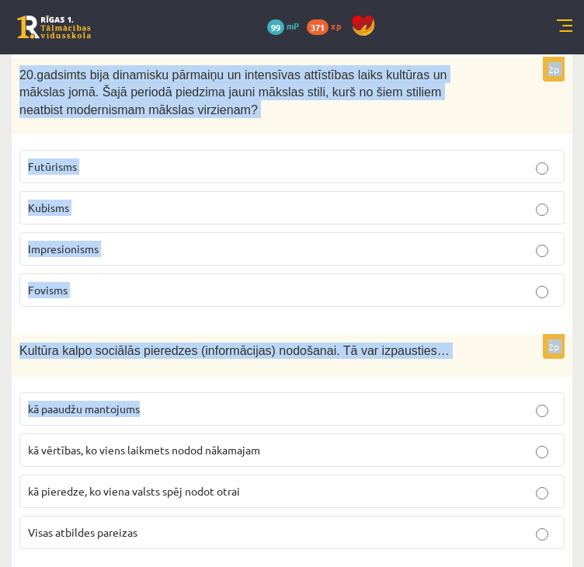
scroll to position [3419, 0]
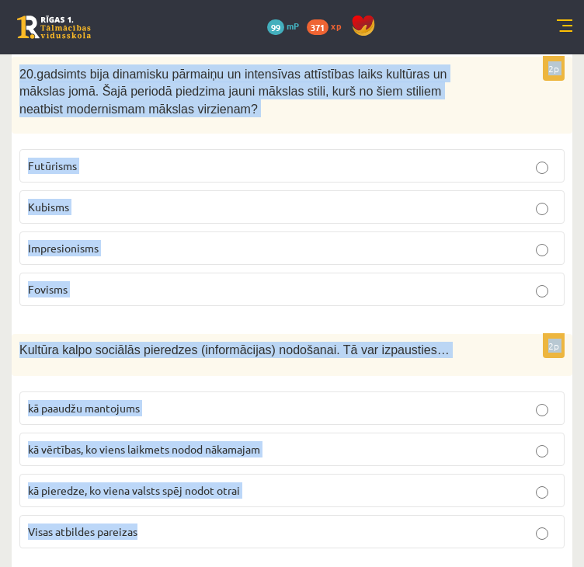
drag, startPoint x: 16, startPoint y: 339, endPoint x: 345, endPoint y: 518, distance: 374.4
copy form "Loremipsum dolorsit ametcon adipi elitse doeiusmo te: Incididuntut laboree dolo…"
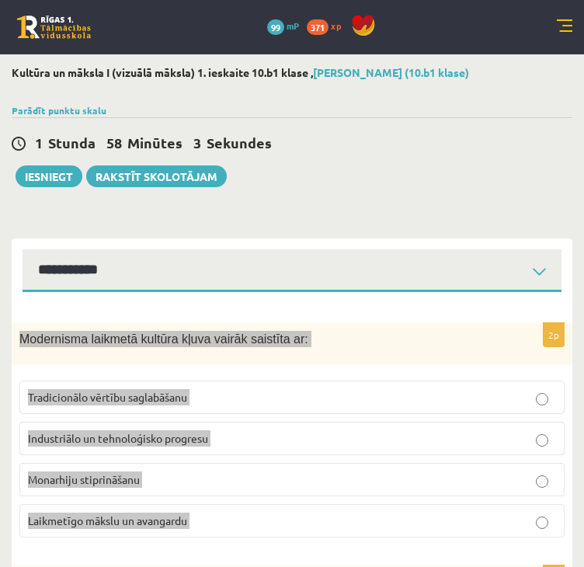
scroll to position [0, 0]
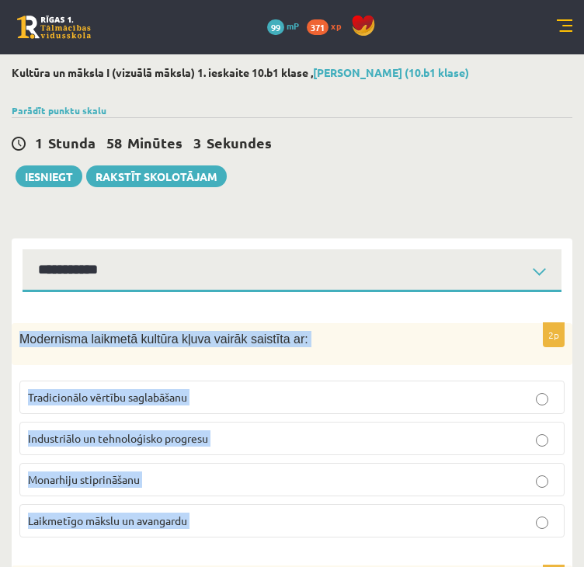
click at [108, 329] on div "Modernisma laikmetā kultūra kļuva vairāk saistīta ar:" at bounding box center [292, 344] width 560 height 42
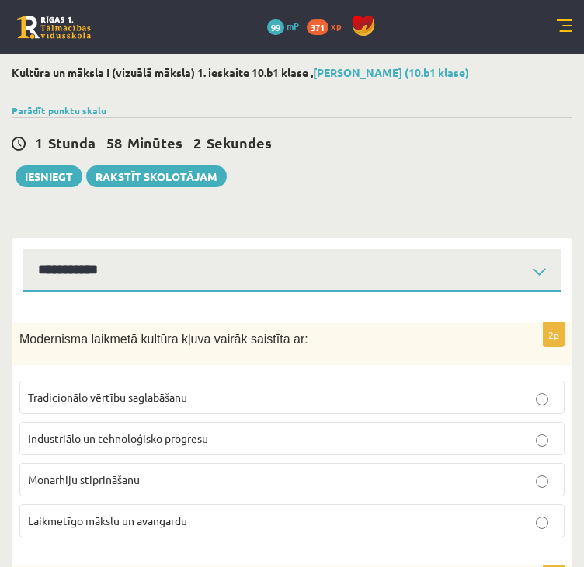
click at [95, 435] on span "Industriālo un tehnoloģisko progresu" at bounding box center [118, 438] width 180 height 14
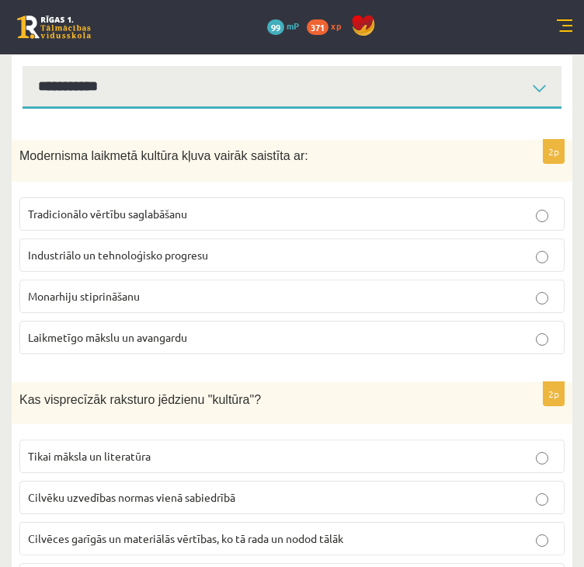
scroll to position [310, 0]
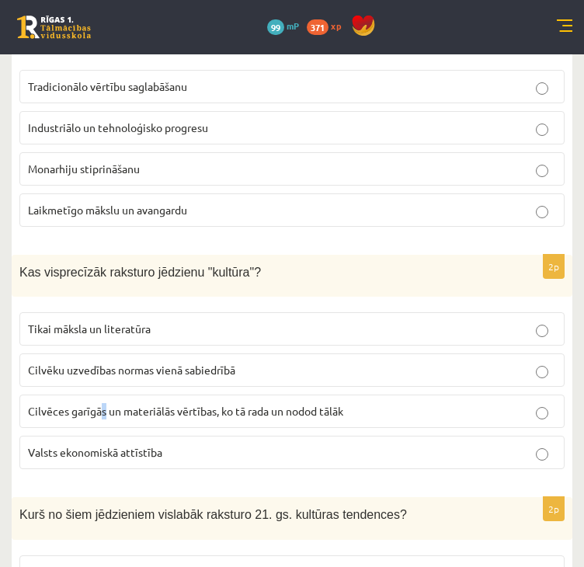
click at [103, 407] on span "Cilvēces garīgās un materiālās vērtības, ko tā rada un nodod tālāk" at bounding box center [185, 411] width 315 height 14
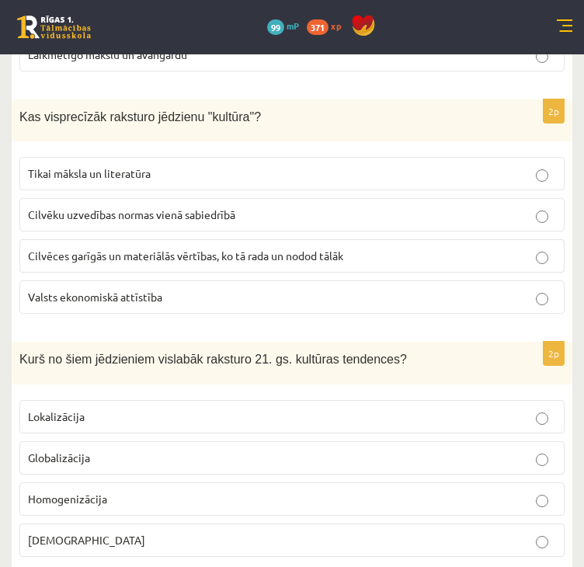
click at [47, 459] on span "Globalizācija" at bounding box center [59, 457] width 62 height 14
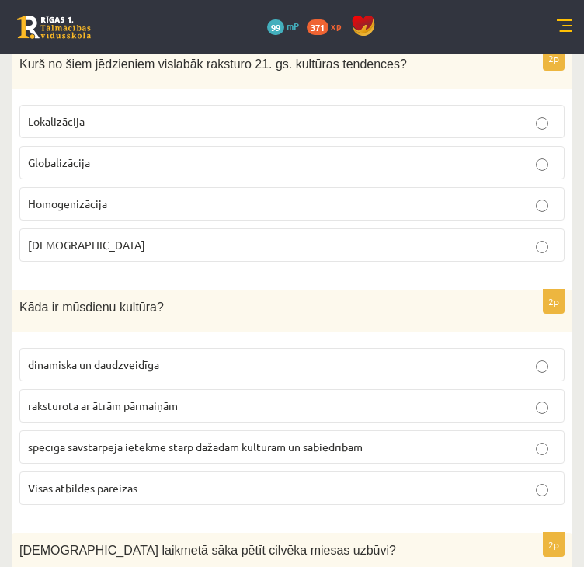
scroll to position [776, 0]
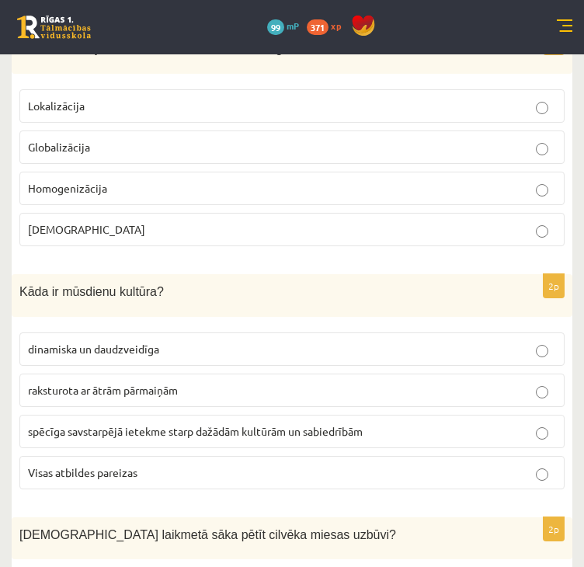
click at [88, 476] on label "Visas atbildes pareizas" at bounding box center [291, 472] width 545 height 33
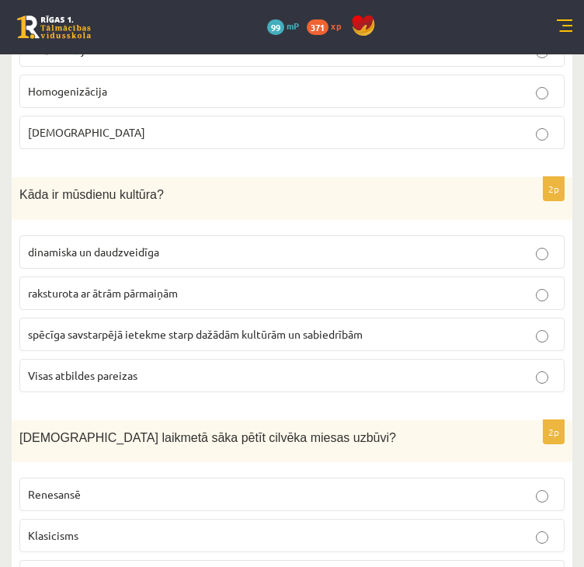
scroll to position [931, 0]
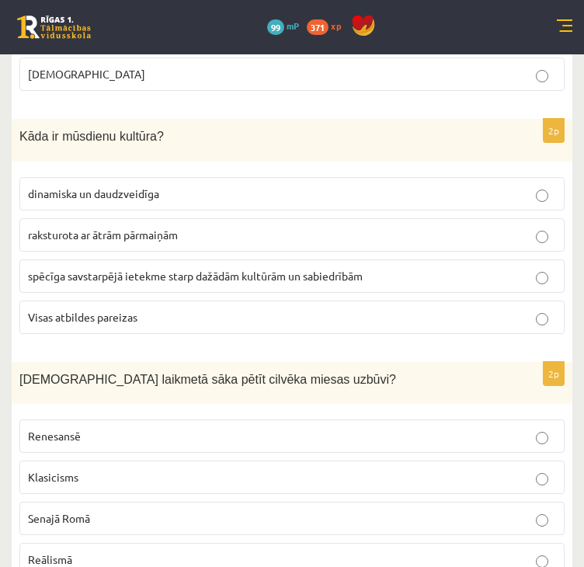
click at [95, 436] on p "Renesansē" at bounding box center [292, 436] width 528 height 16
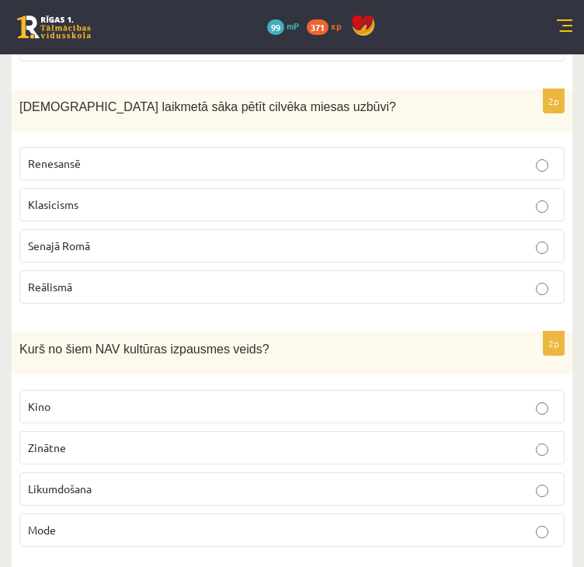
scroll to position [1242, 0]
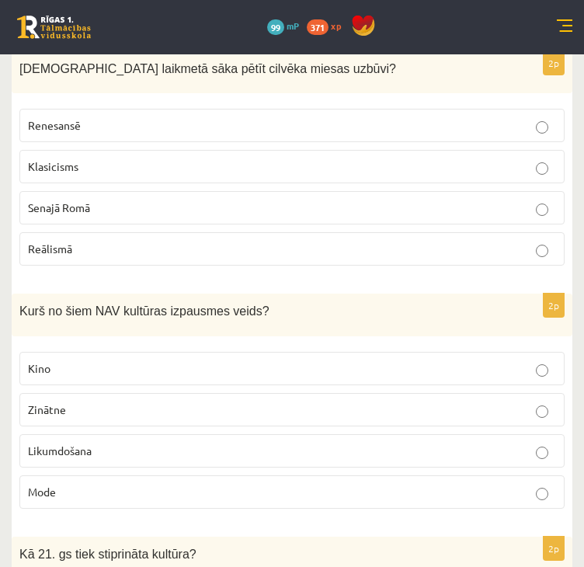
click at [88, 446] on span "Likumdošana" at bounding box center [60, 450] width 64 height 14
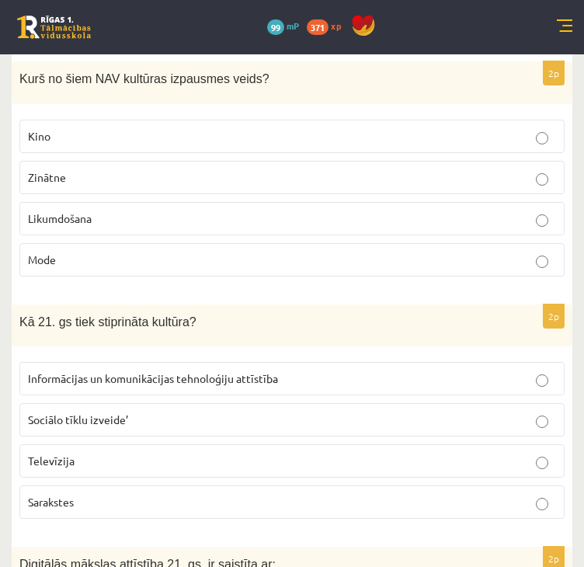
scroll to position [1552, 0]
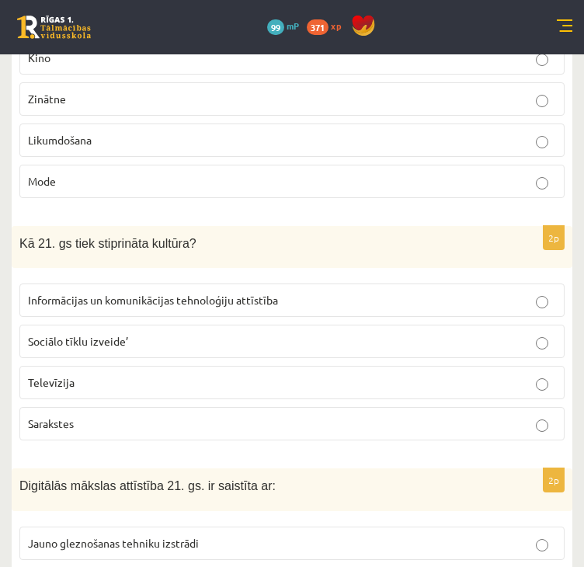
click at [71, 293] on span "Informācijas un komunikācijas tehnoloģiju attīstība" at bounding box center [153, 300] width 250 height 14
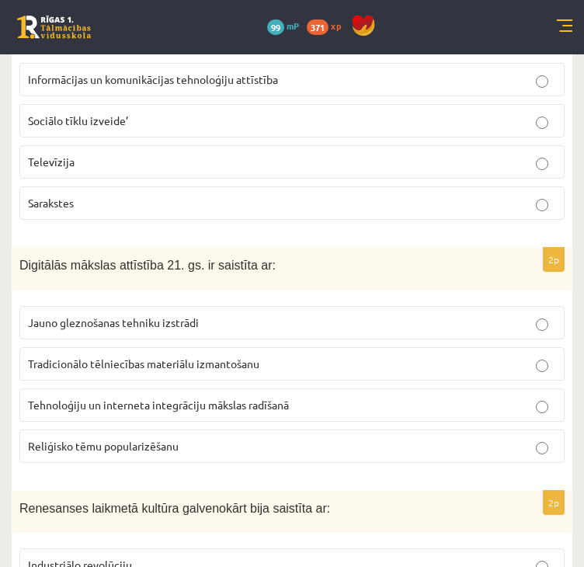
scroll to position [1785, 0]
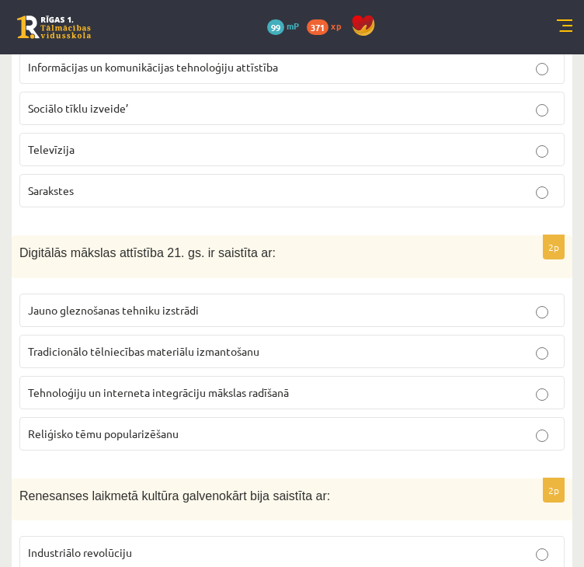
click at [85, 385] on span "Tehnoloģiju un interneta integrāciju mākslas radīšanā" at bounding box center [158, 392] width 261 height 14
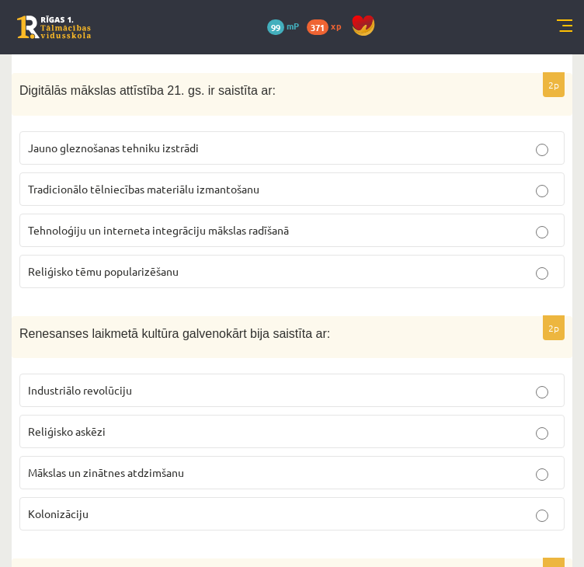
scroll to position [2018, 0]
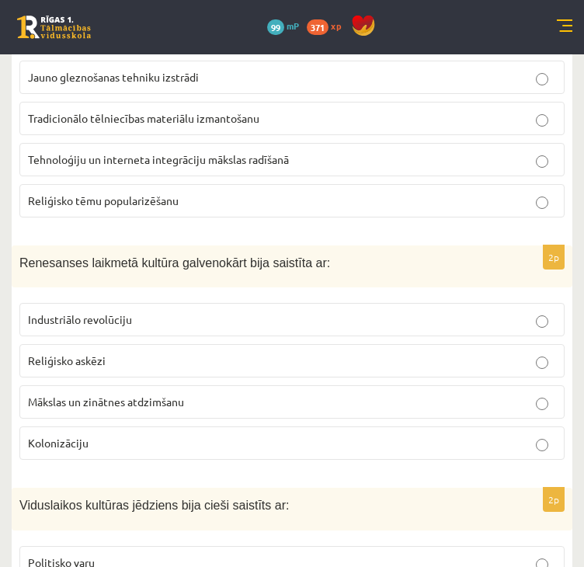
click at [99, 398] on p "Mākslas un zinātnes atdzimšanu" at bounding box center [292, 402] width 528 height 16
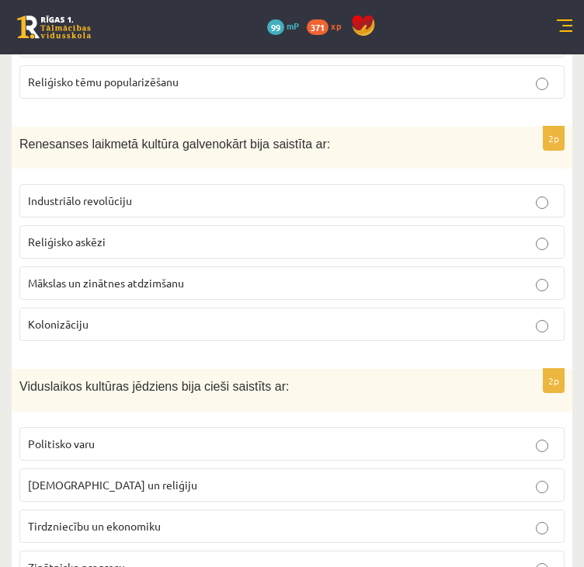
scroll to position [2173, 0]
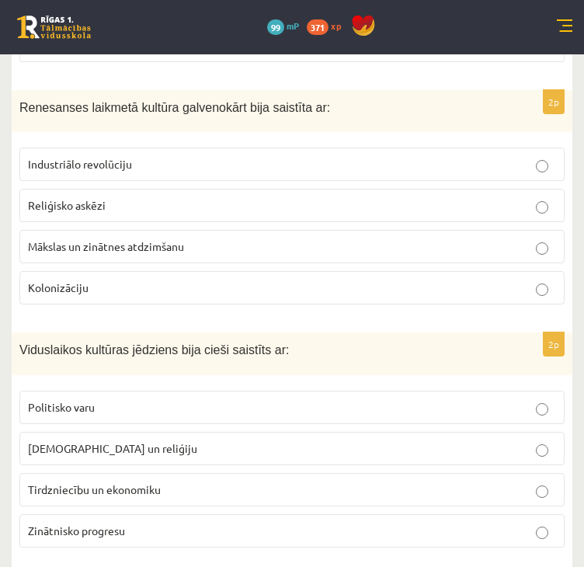
click at [111, 441] on span "Baznīcu un reliģiju" at bounding box center [112, 448] width 169 height 14
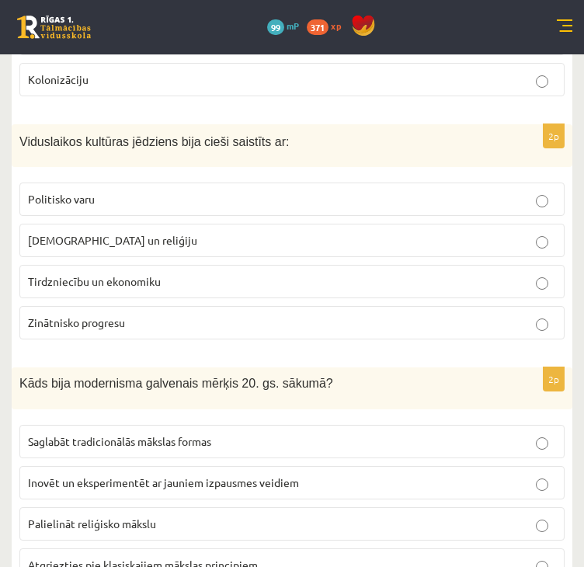
scroll to position [2406, 0]
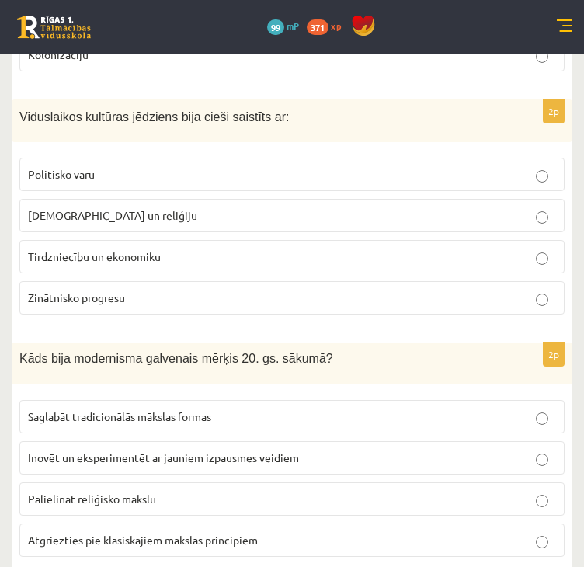
click at [112, 450] on p "Inovēt un eksperimentēt ar jauniem izpausmes veidiem" at bounding box center [292, 457] width 528 height 16
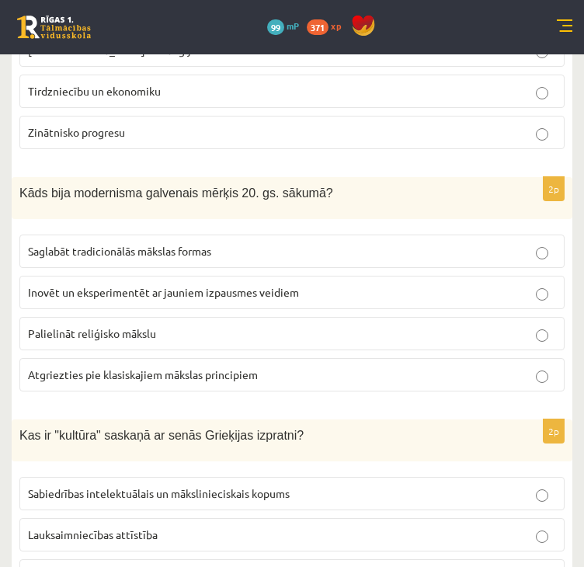
scroll to position [2717, 0]
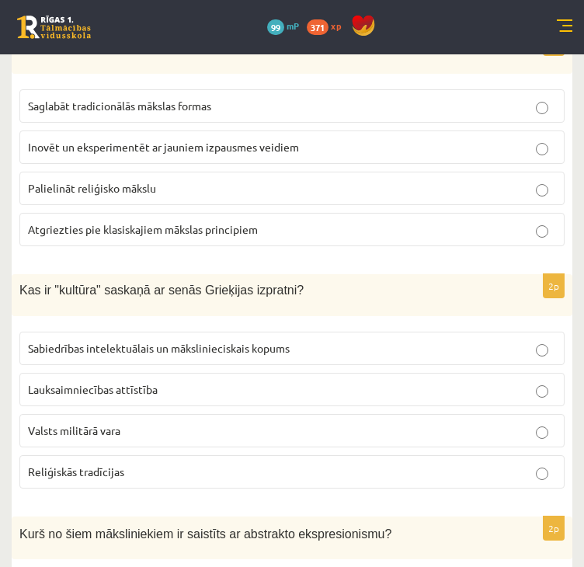
click at [69, 341] on span "Sabiedrības intelektuālais un mākslinieciskais kopums" at bounding box center [159, 348] width 262 height 14
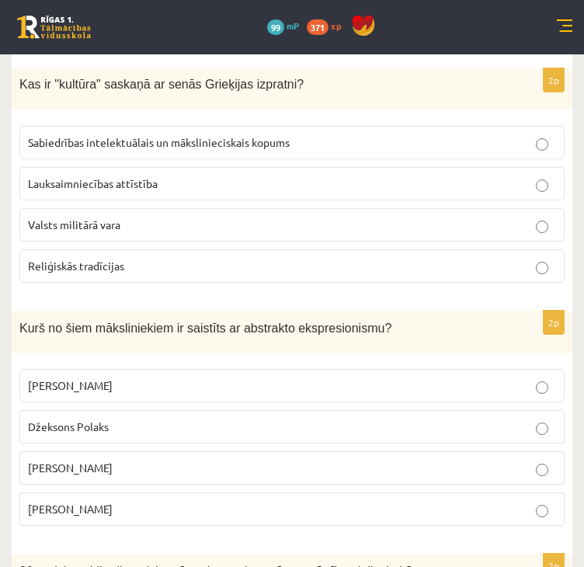
scroll to position [2949, 0]
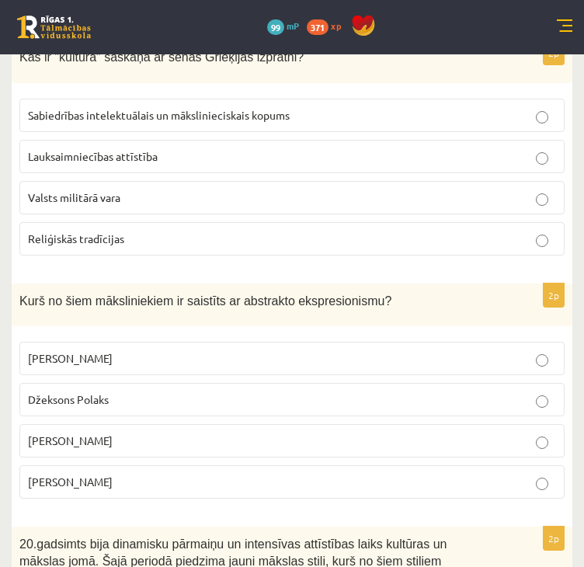
click at [175, 383] on label "Džeksons Polaks" at bounding box center [291, 399] width 545 height 33
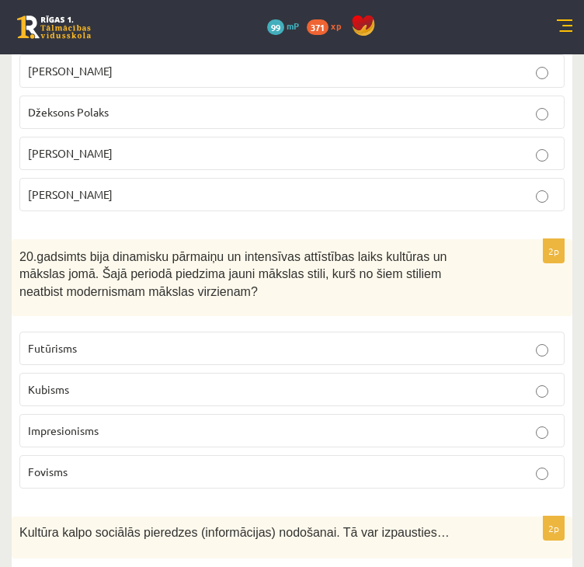
scroll to position [3260, 0]
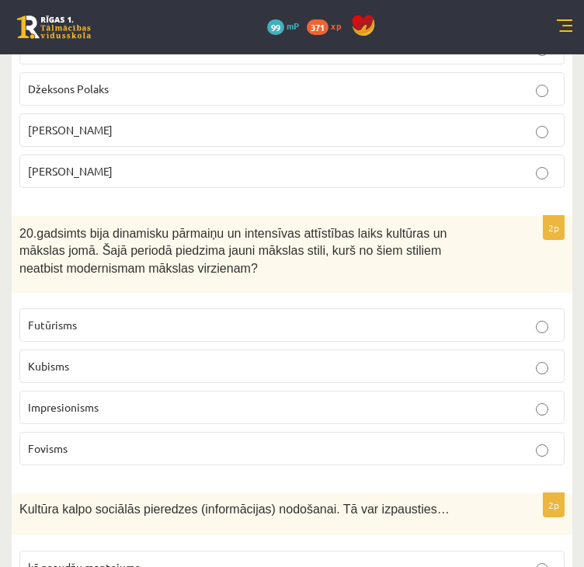
drag, startPoint x: 115, startPoint y: 392, endPoint x: 99, endPoint y: 392, distance: 16.3
click at [99, 399] on p "Impresionisms" at bounding box center [292, 407] width 528 height 16
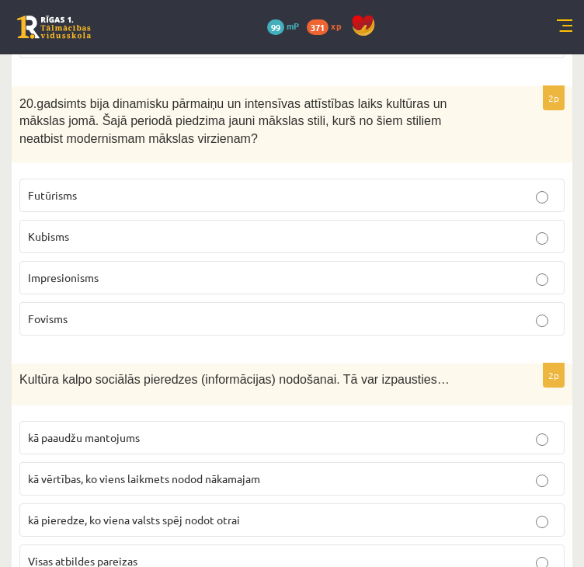
scroll to position [3419, 0]
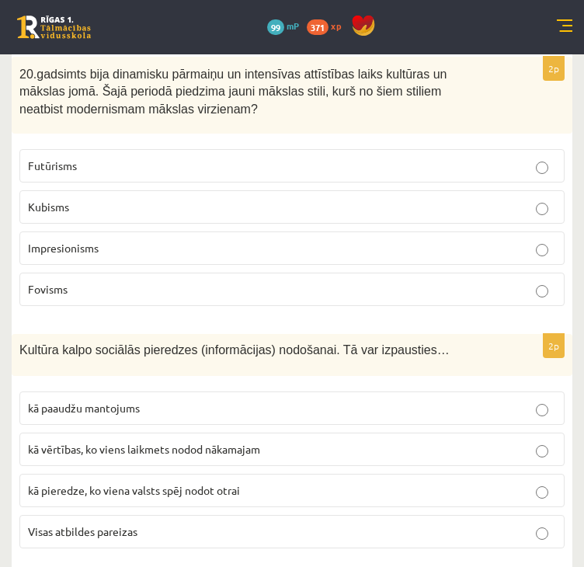
click at [117, 525] on label "Visas atbildes pareizas" at bounding box center [291, 531] width 545 height 33
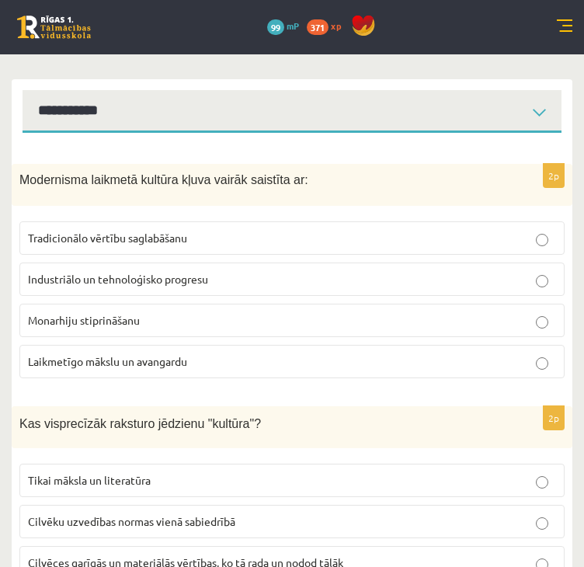
scroll to position [0, 0]
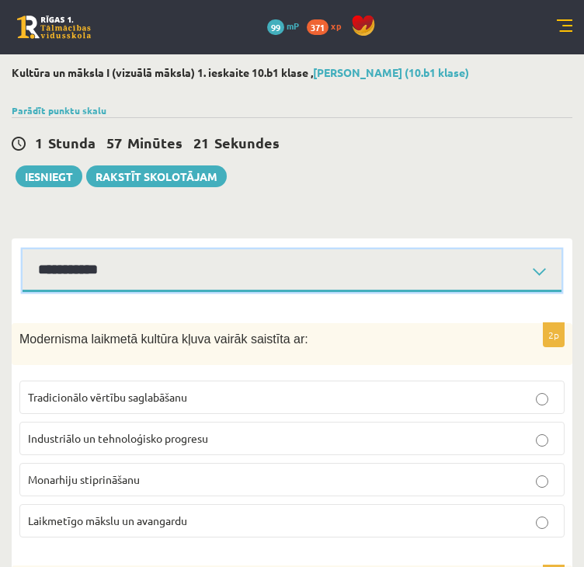
click at [196, 263] on select "**********" at bounding box center [292, 270] width 539 height 43
click at [23, 249] on select "**********" at bounding box center [292, 270] width 539 height 43
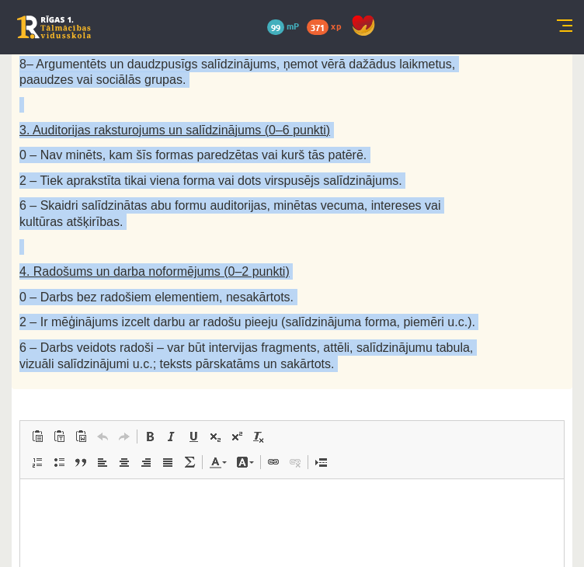
scroll to position [865, 0]
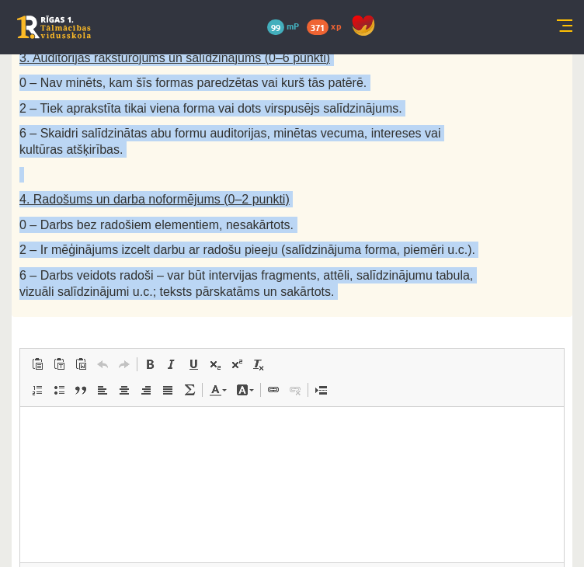
drag, startPoint x: 26, startPoint y: 336, endPoint x: 330, endPoint y: 346, distance: 304.4
click at [330, 346] on div "26p Salīdzini divas kultūras izpausmes formas - Izvēlies vienu tradicionālu kul…" at bounding box center [292, 64] width 560 height 1212
copy div "alīdzini divas kultūras izpausmes formas - Izvēlies vienu tradicionālu kultūras…"
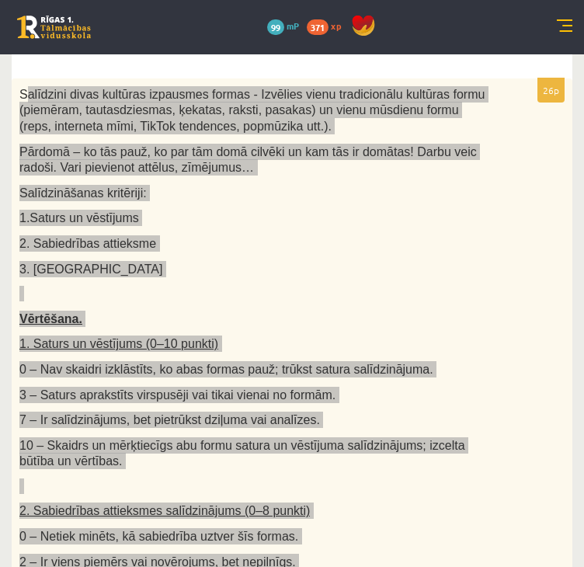
scroll to position [244, 0]
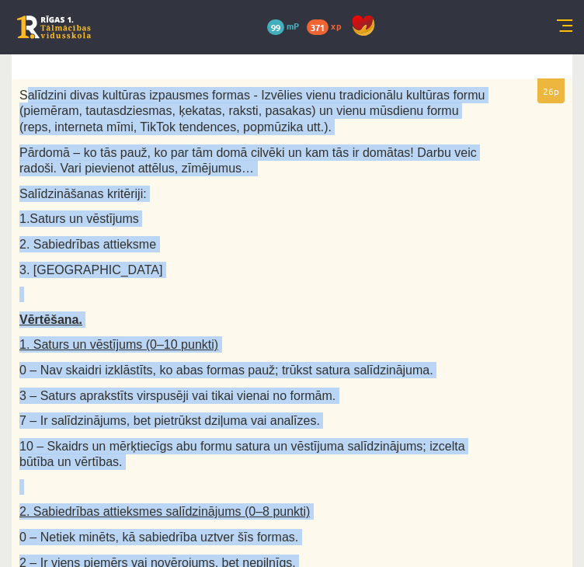
click at [299, 279] on div "Salīdzini divas kultūras izpausmes formas - Izvēlies vienu tradicionālu kultūra…" at bounding box center [292, 508] width 560 height 858
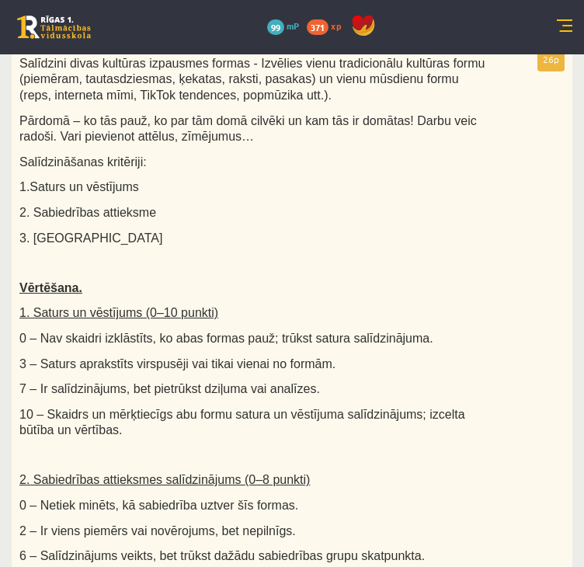
scroll to position [88, 0]
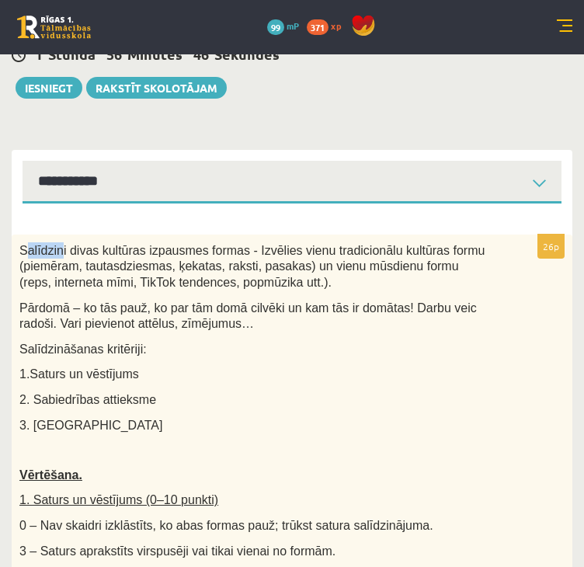
drag, startPoint x: 23, startPoint y: 251, endPoint x: 54, endPoint y: 251, distance: 31.1
click at [54, 251] on span "Salīdzini divas kultūras izpausmes formas - Izvēlies vienu tradicionālu kultūra…" at bounding box center [251, 266] width 465 height 45
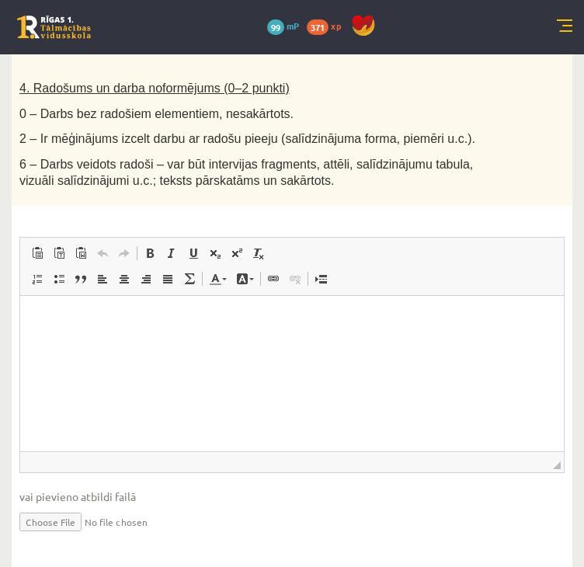
scroll to position [994, 0]
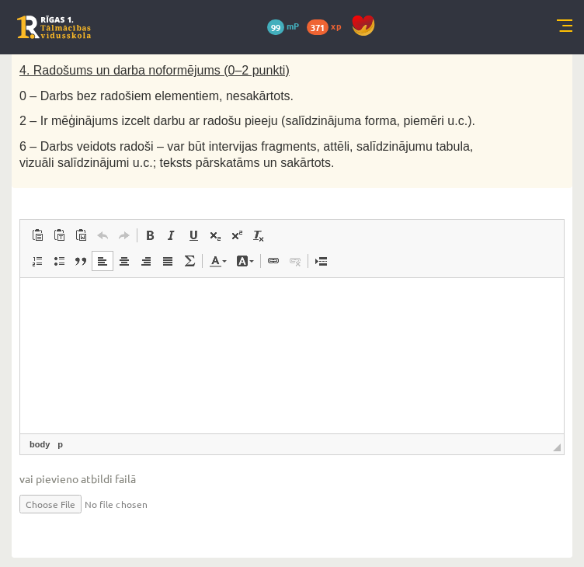
click at [182, 325] on html at bounding box center [291, 301] width 543 height 47
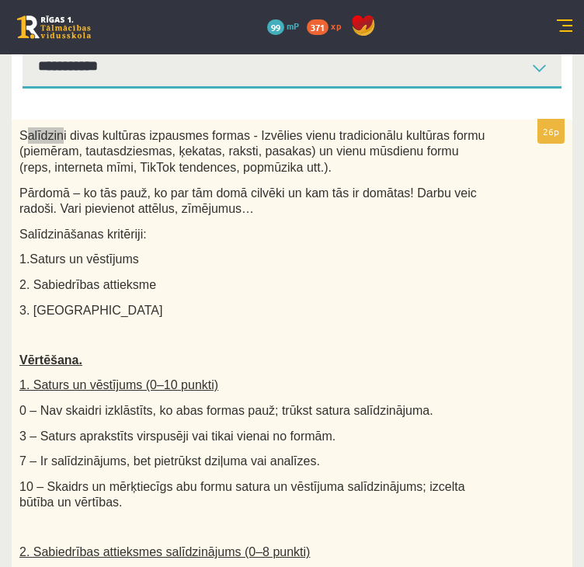
scroll to position [0, 0]
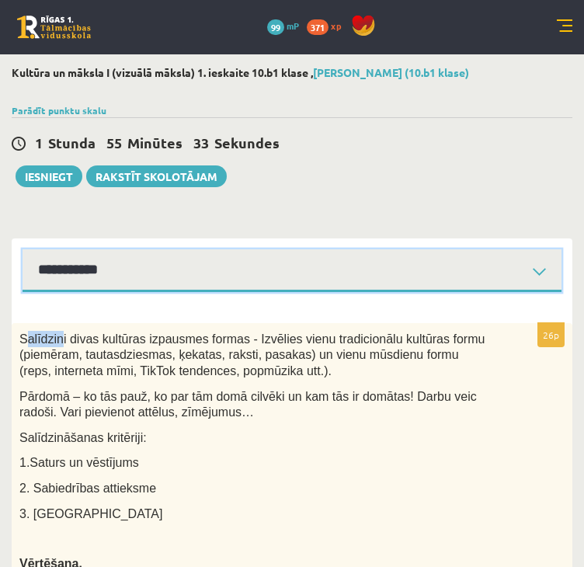
click at [72, 271] on select "**********" at bounding box center [292, 270] width 539 height 43
click at [23, 249] on select "**********" at bounding box center [292, 270] width 539 height 43
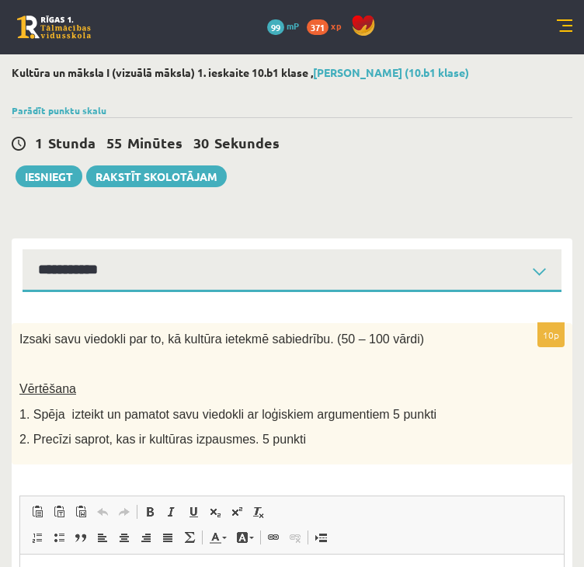
click at [36, 342] on span "Izsaki savu viedokli par to, kā kultūra ietekmē sabiedrību. (50 – 100 vārdi)" at bounding box center [221, 338] width 404 height 13
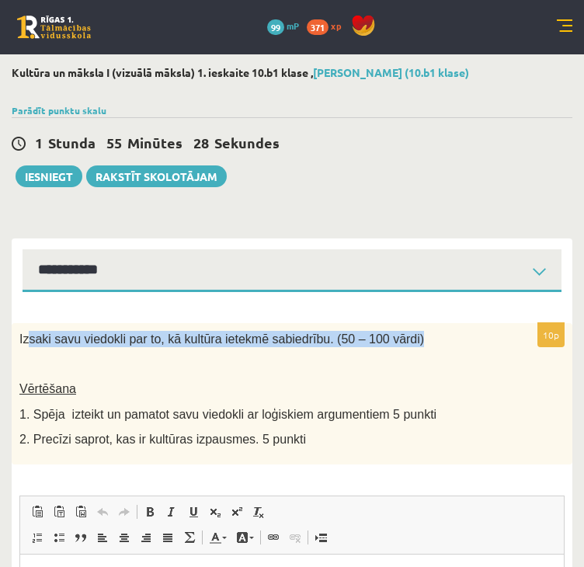
drag, startPoint x: 26, startPoint y: 339, endPoint x: 280, endPoint y: 333, distance: 253.9
click at [376, 333] on span "Izsaki savu viedokli par to, kā kultūra ietekmē sabiedrību. (50 – 100 vārdi)" at bounding box center [221, 338] width 404 height 13
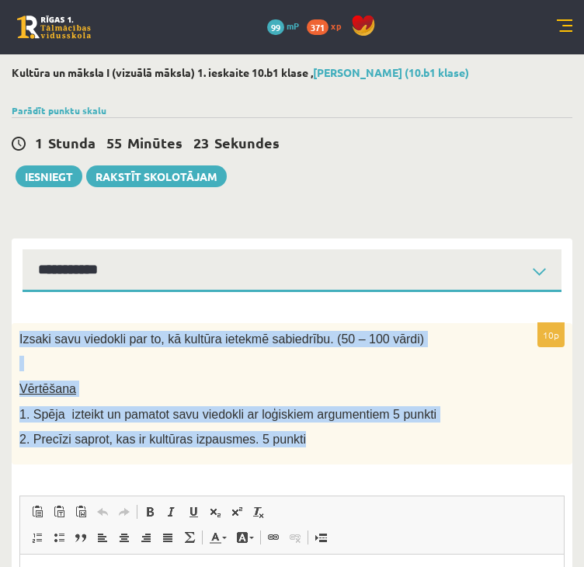
drag, startPoint x: 19, startPoint y: 335, endPoint x: 391, endPoint y: 458, distance: 392.5
click at [391, 458] on div "Izsaki savu viedokli par to, kā kultūra ietekmē sabiedrību. (50 – 100 vārdi) Vē…" at bounding box center [292, 393] width 560 height 141
copy div "Izsaki savu viedokli par to, kā kultūra ietekmē sabiedrību. (50 – 100 vārdi) Vē…"
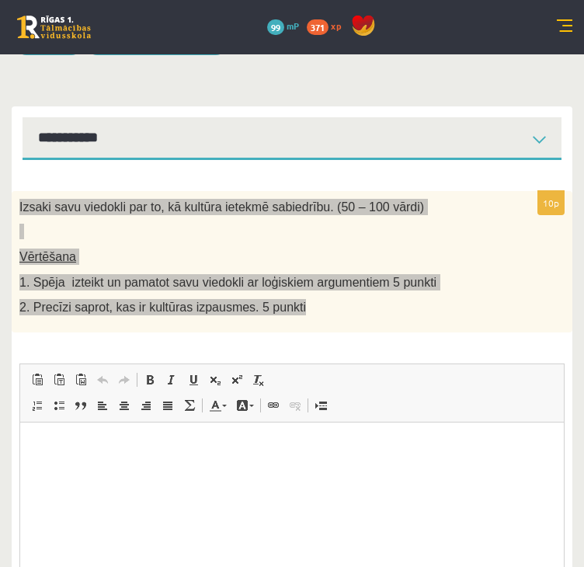
scroll to position [155, 0]
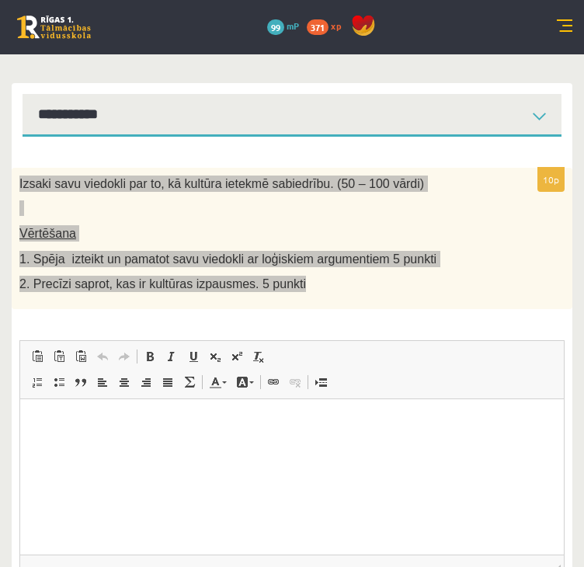
click at [219, 446] on html at bounding box center [291, 421] width 543 height 47
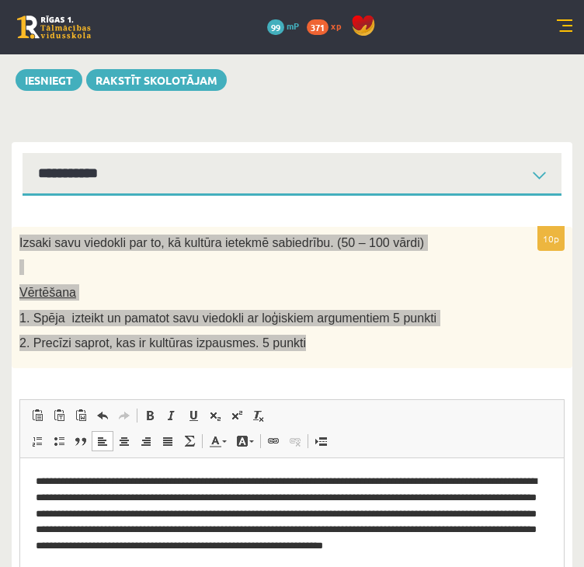
scroll to position [0, 0]
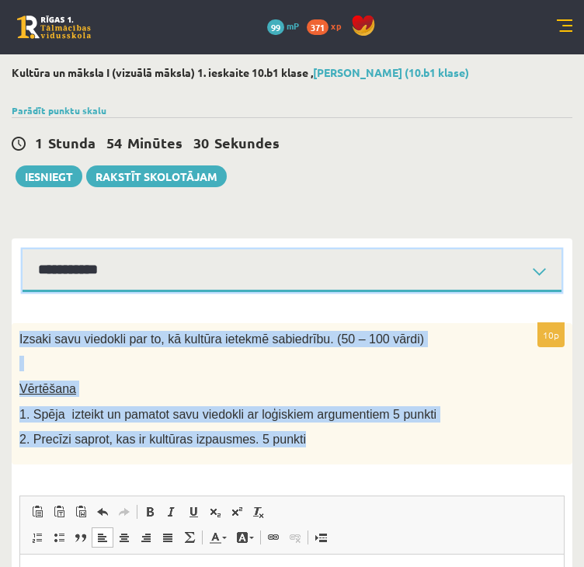
click at [69, 274] on select "**********" at bounding box center [292, 270] width 539 height 43
select select "**********"
click at [23, 249] on select "**********" at bounding box center [292, 270] width 539 height 43
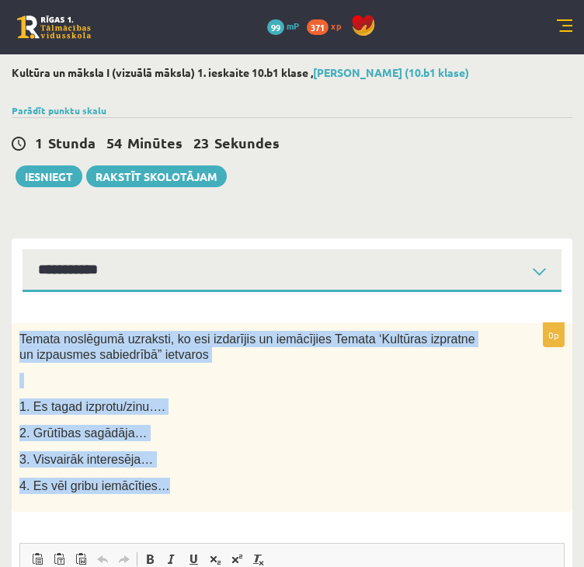
drag, startPoint x: 19, startPoint y: 332, endPoint x: 171, endPoint y: 471, distance: 206.0
click at [171, 471] on div "Temata noslēgumā uzraksti, ko esi izdarījis un iemācījies Temata ‘Kultūras izpr…" at bounding box center [292, 417] width 560 height 189
copy div "Temata noslēgumā uzraksti, ko esi izdarījis un iemācījies Temata ‘Kultūras izpr…"
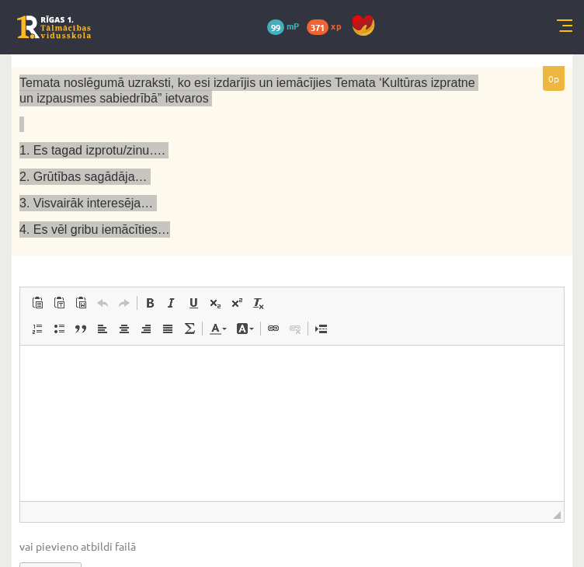
scroll to position [310, 0]
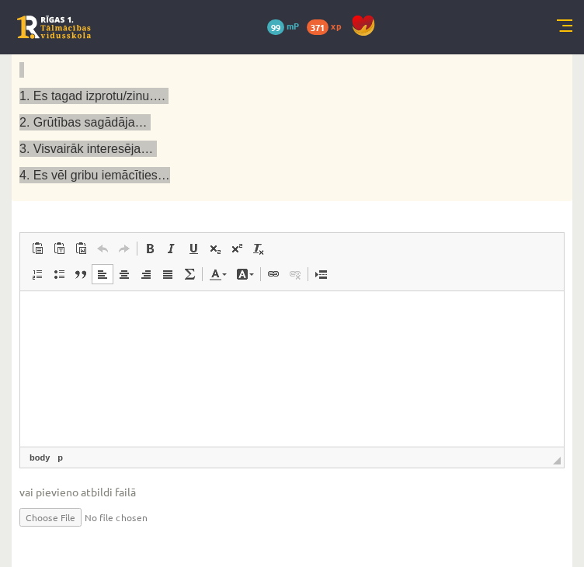
click at [108, 338] on html at bounding box center [291, 313] width 543 height 47
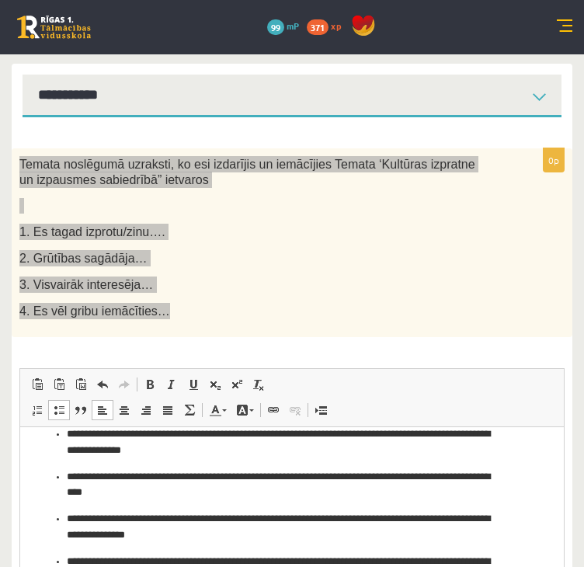
scroll to position [0, 0]
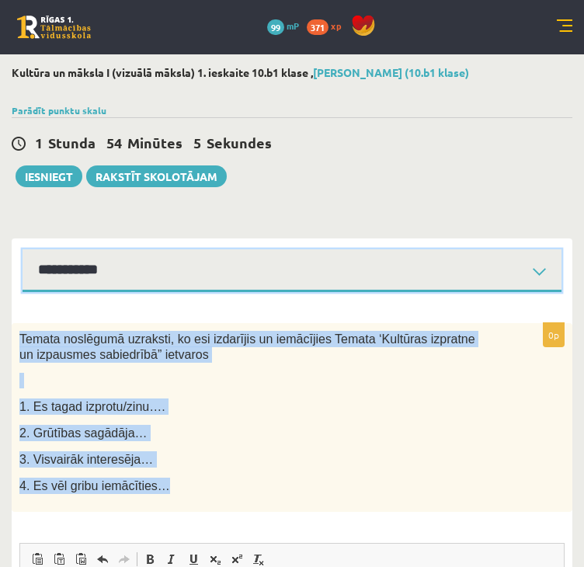
click at [69, 274] on select "**********" at bounding box center [292, 270] width 539 height 43
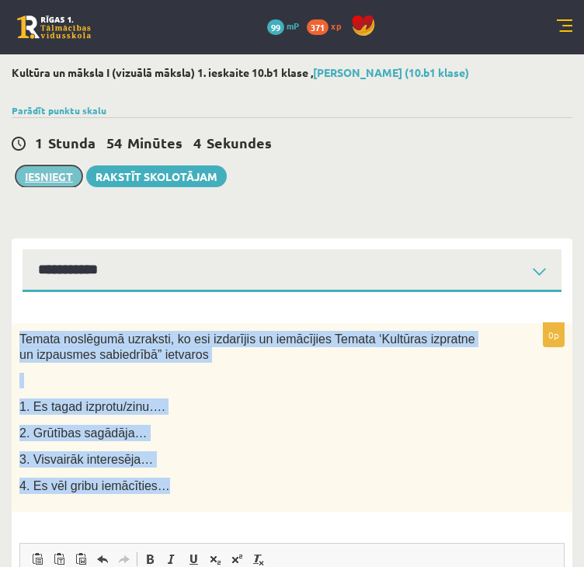
click at [61, 182] on button "Iesniegt" at bounding box center [49, 176] width 67 height 22
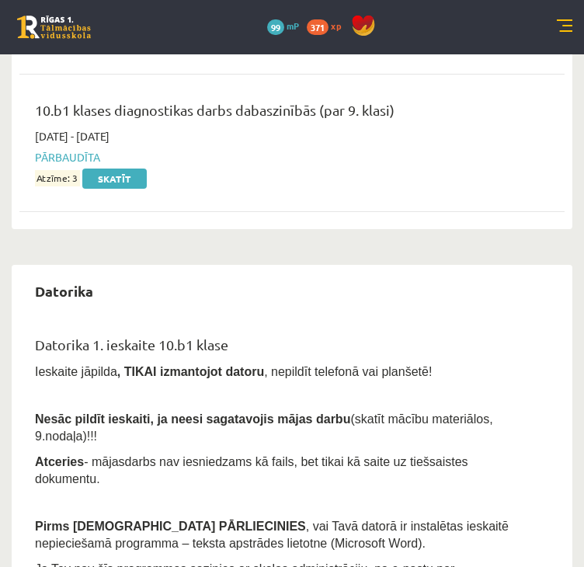
scroll to position [854, 0]
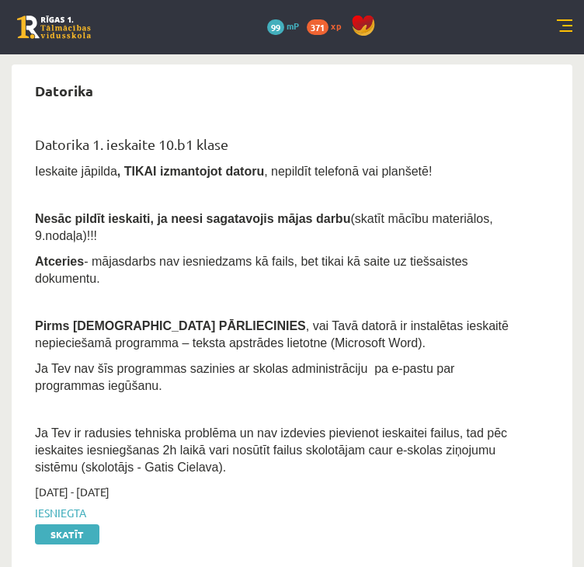
click at [567, 23] on link at bounding box center [565, 27] width 16 height 16
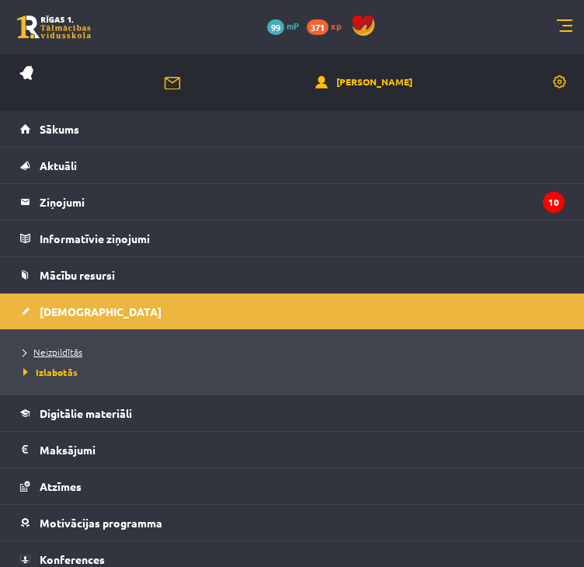
click at [68, 356] on link "Neizpildītās" at bounding box center [295, 352] width 545 height 14
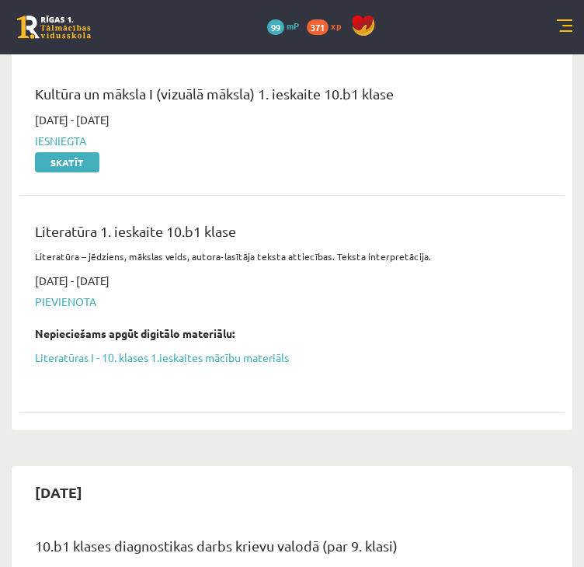
scroll to position [776, 0]
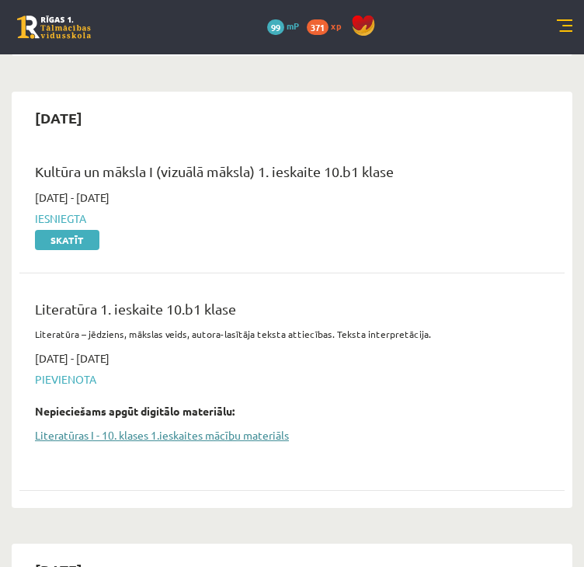
click at [84, 427] on link "Literatūras I - 10. klases 1.ieskaites mācību materiāls" at bounding box center [280, 435] width 491 height 16
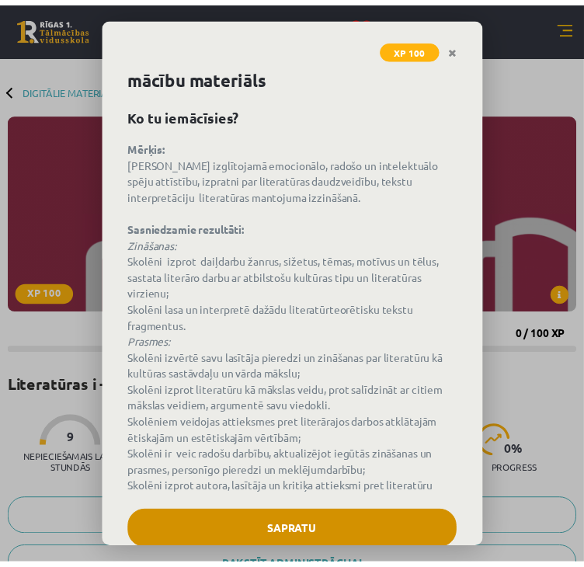
scroll to position [62, 0]
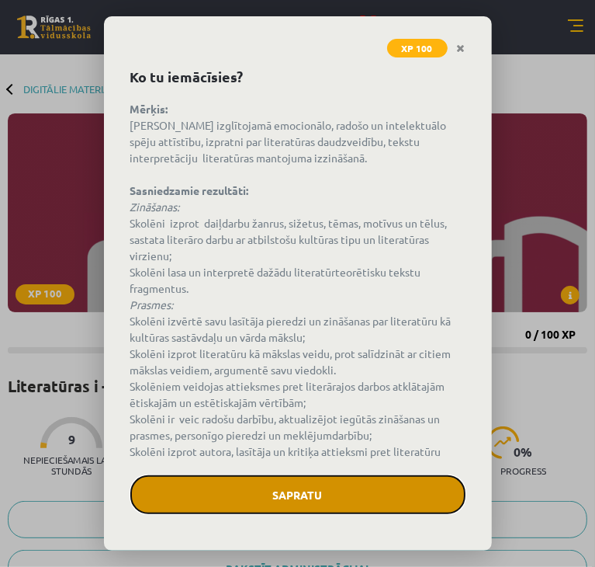
click at [264, 507] on button "Sapratu" at bounding box center [297, 494] width 335 height 39
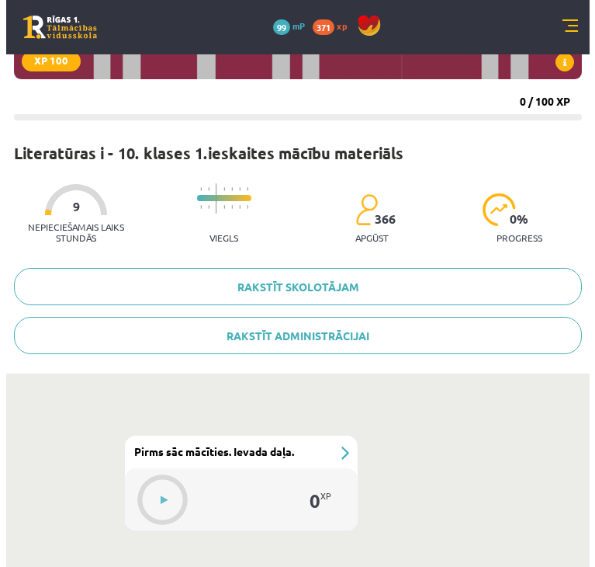
scroll to position [310, 0]
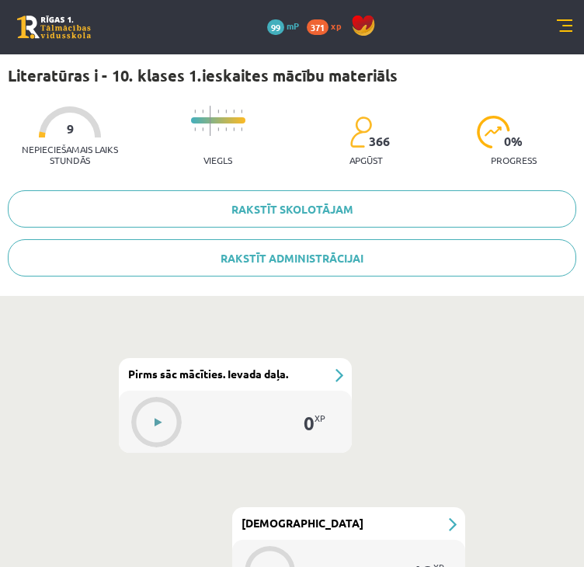
click at [161, 437] on button at bounding box center [158, 422] width 36 height 36
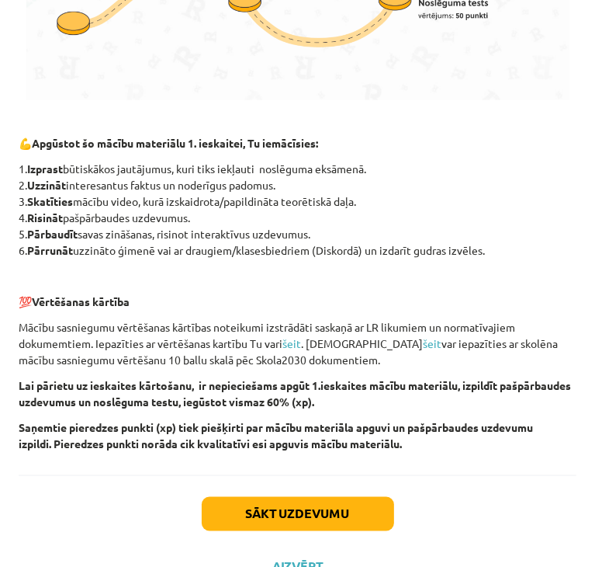
scroll to position [1040, 0]
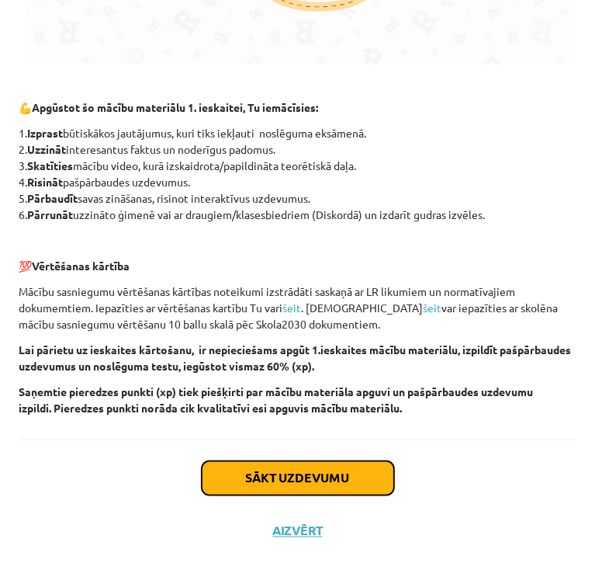
click at [261, 477] on button "Sākt uzdevumu" at bounding box center [298, 478] width 192 height 34
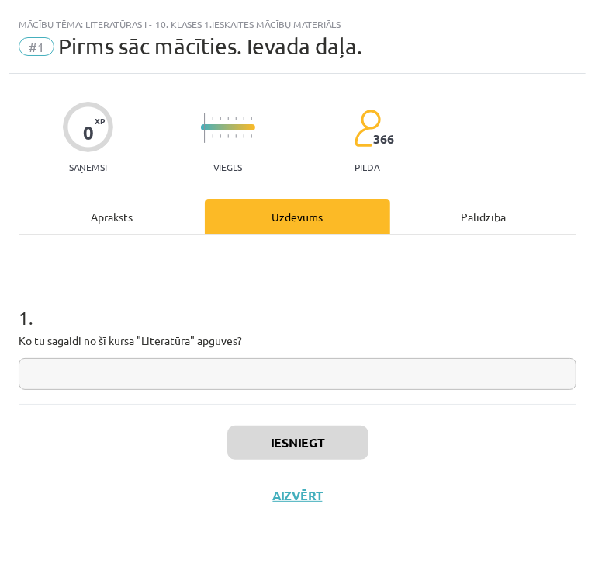
click at [121, 367] on input "text" at bounding box center [298, 374] width 558 height 32
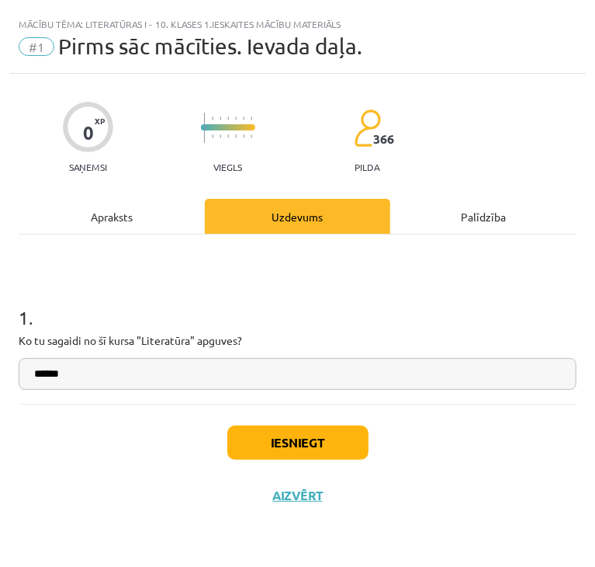
type input "******"
click at [303, 428] on button "Iesniegt" at bounding box center [297, 442] width 141 height 34
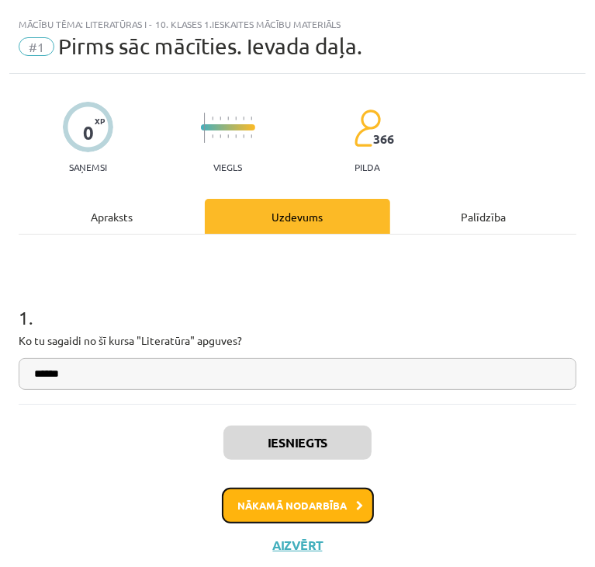
click at [285, 508] on button "Nākamā nodarbība" at bounding box center [298, 505] width 152 height 36
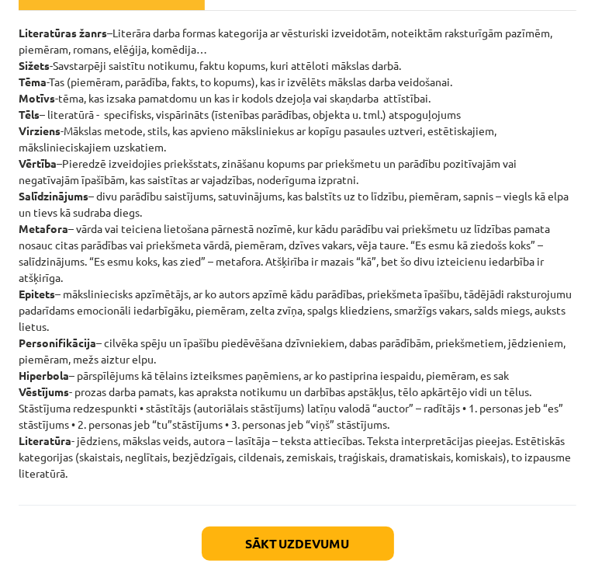
scroll to position [289, 0]
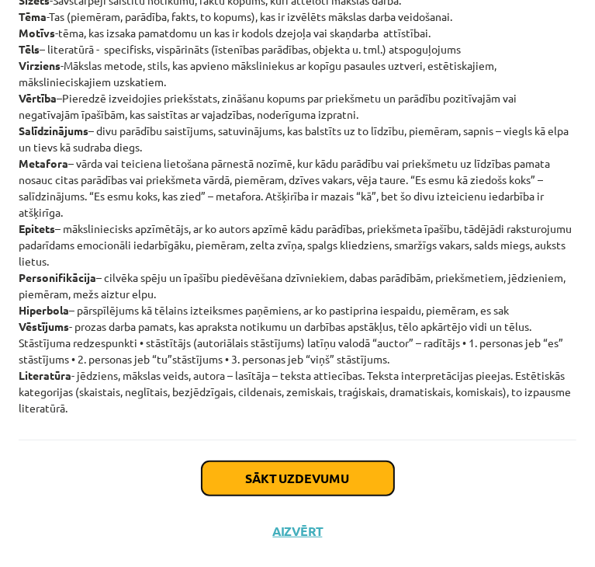
click at [221, 485] on button "Sākt uzdevumu" at bounding box center [298, 478] width 192 height 34
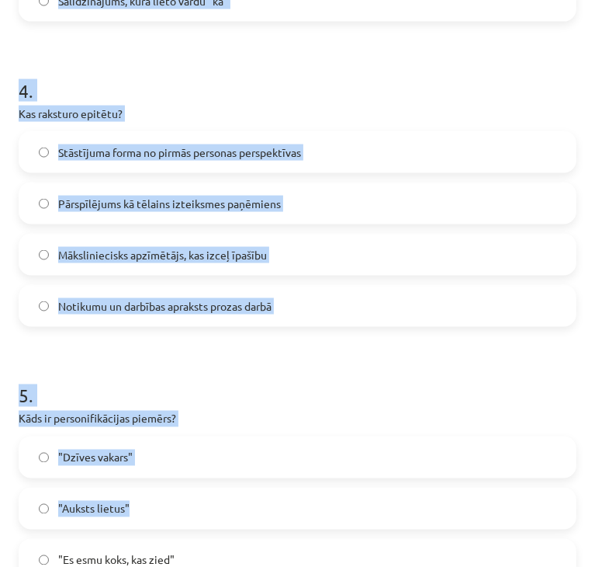
scroll to position [1357, 0]
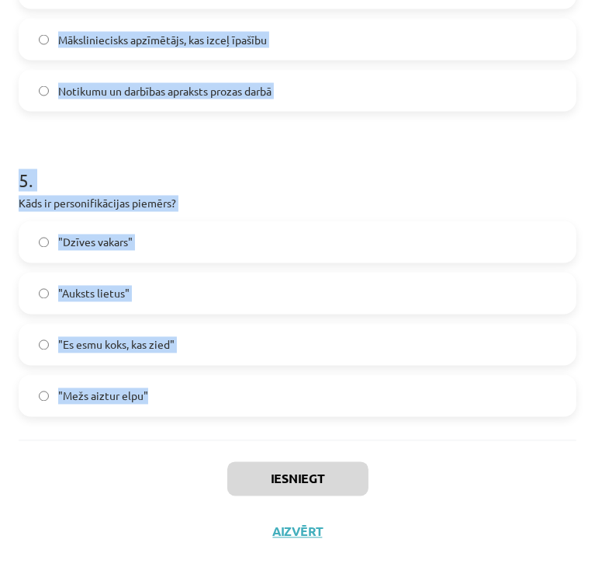
drag, startPoint x: 5, startPoint y: 326, endPoint x: 388, endPoint y: 429, distance: 397.1
click at [388, 429] on div "Mācību tēma: Literatūras i - 10. klases 1.ieskaites mācību materiāls #2 Jēdzien…" at bounding box center [297, 283] width 595 height 567
copy form "Lor ip dolorsi ametconsec? Adipisci elitseddoei temporincid utl etdolorema al e…"
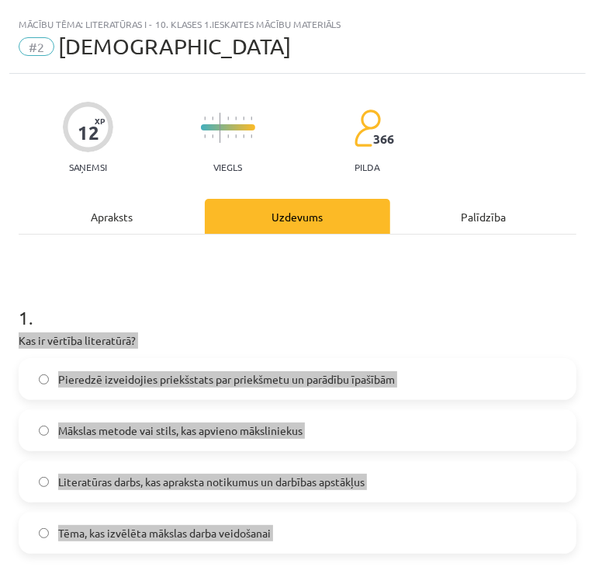
scroll to position [78, 0]
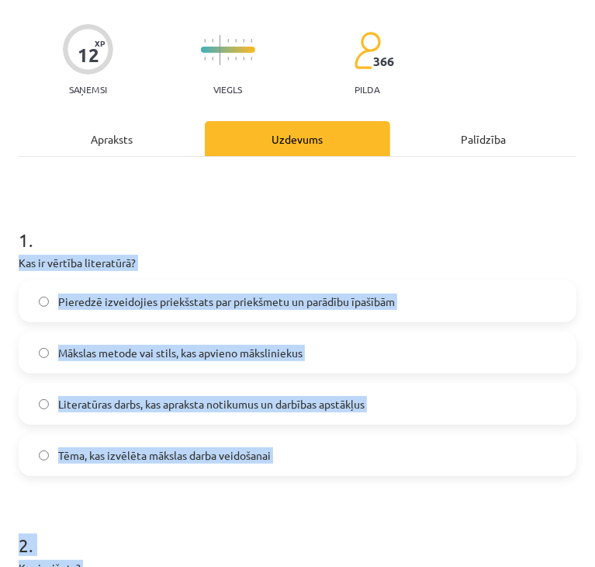
click at [65, 297] on span "Pieredzē izveidojies priekšstats par priekšmetu un parādību īpašībām" at bounding box center [226, 301] width 337 height 16
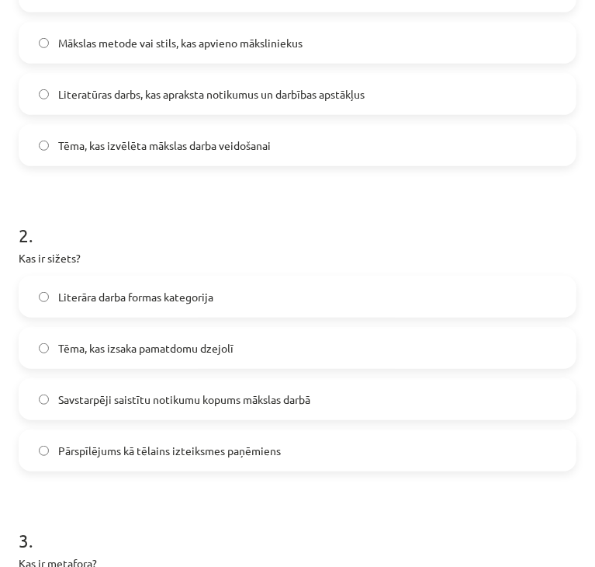
scroll to position [388, 0]
click at [50, 395] on label "Savstarpēji saistītu notikumu kopums mākslas darbā" at bounding box center [297, 398] width 555 height 39
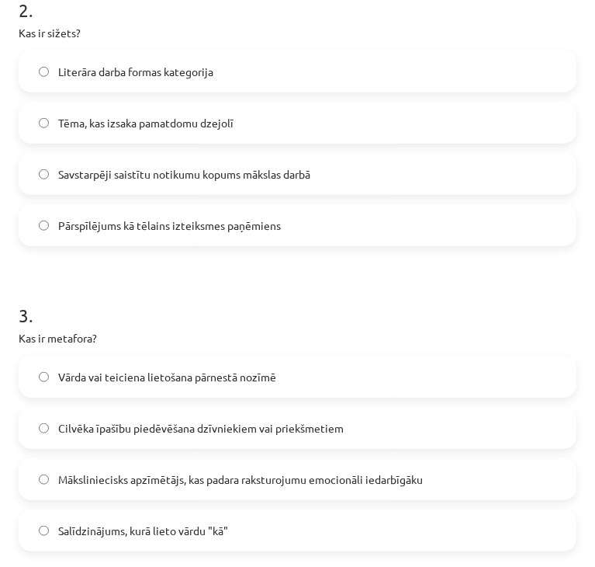
scroll to position [621, 0]
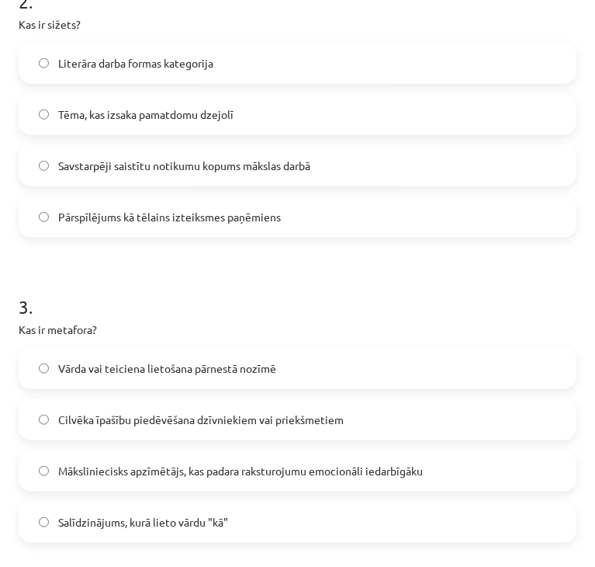
click at [81, 361] on span "Vārda vai teiciena lietošana pārnestā nozīmē" at bounding box center [167, 368] width 218 height 16
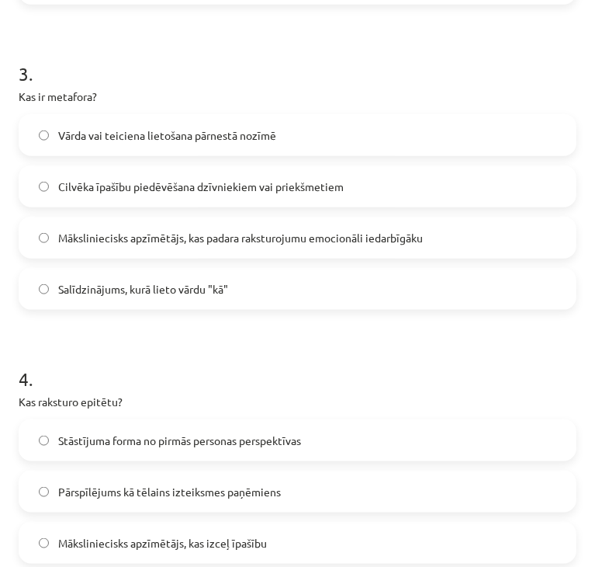
scroll to position [1164, 0]
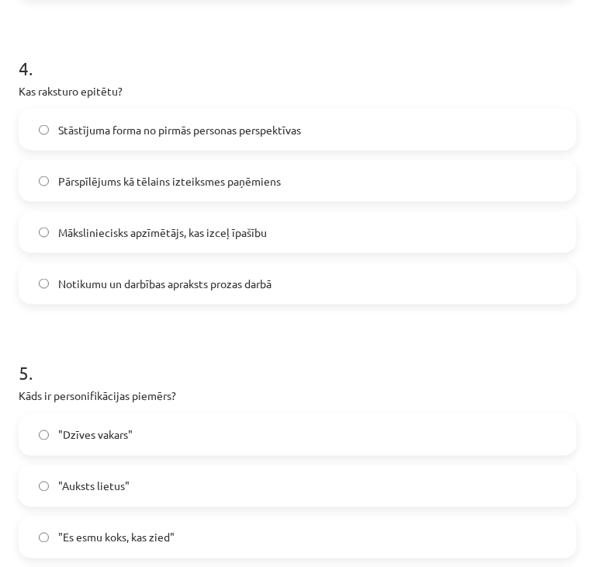
click at [114, 234] on span "Māksliniecisks apzīmētājs, kas izceļ īpašību" at bounding box center [162, 232] width 209 height 16
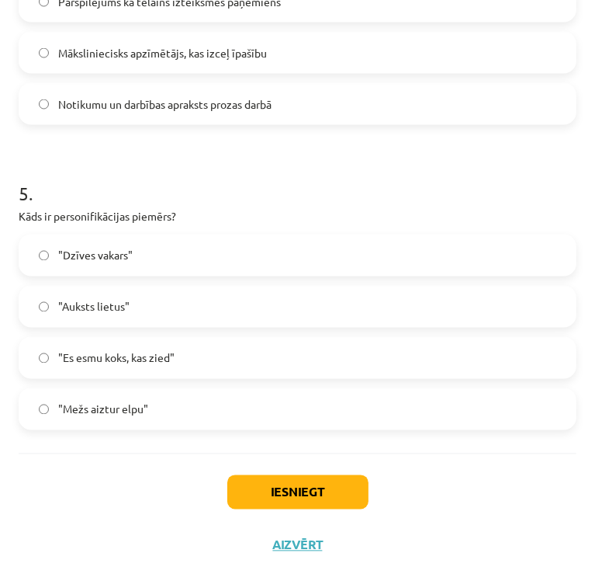
scroll to position [1357, 0]
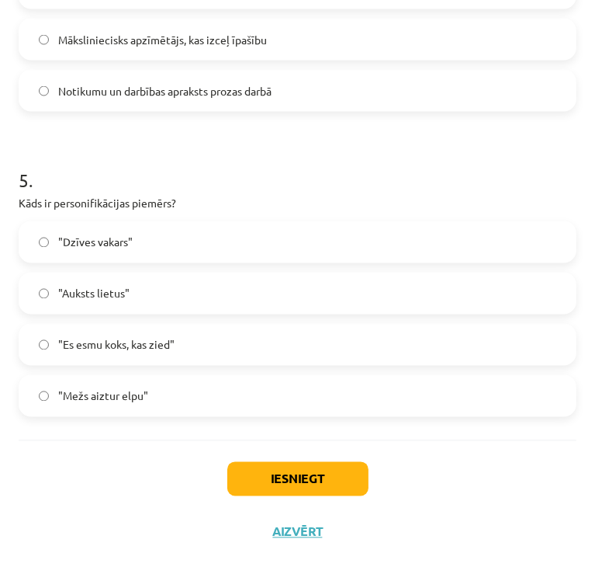
click at [87, 398] on span ""Mežs aiztur elpu"" at bounding box center [103, 396] width 90 height 16
click at [297, 494] on button "Iesniegt" at bounding box center [297, 479] width 141 height 34
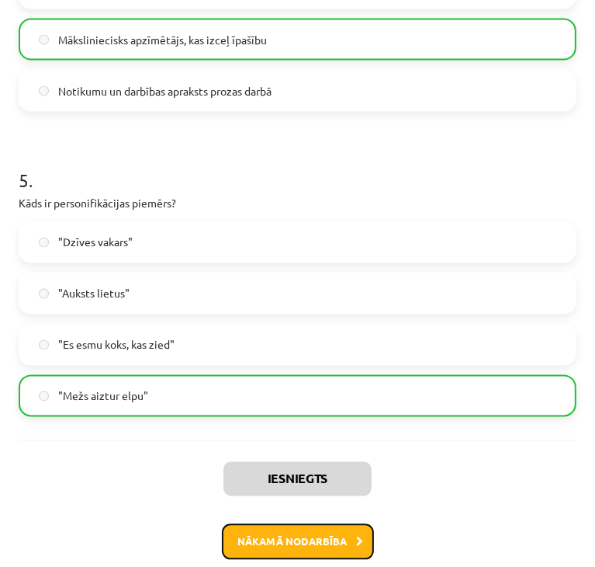
click at [287, 549] on button "Nākamā nodarbība" at bounding box center [298, 542] width 152 height 36
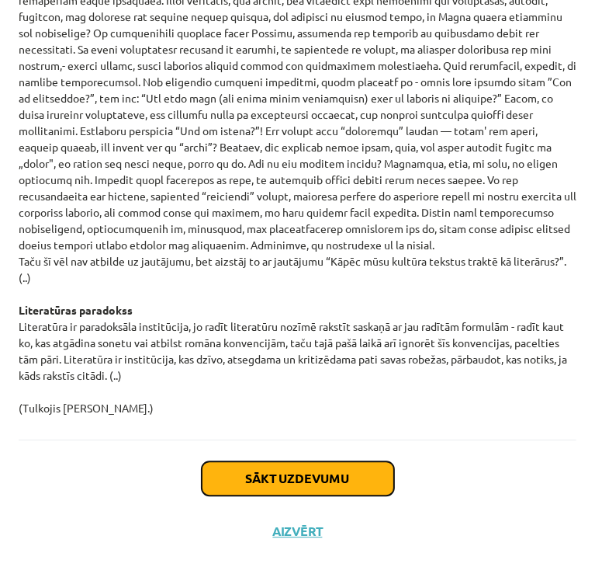
click at [295, 487] on button "Sākt uzdevumu" at bounding box center [298, 478] width 192 height 34
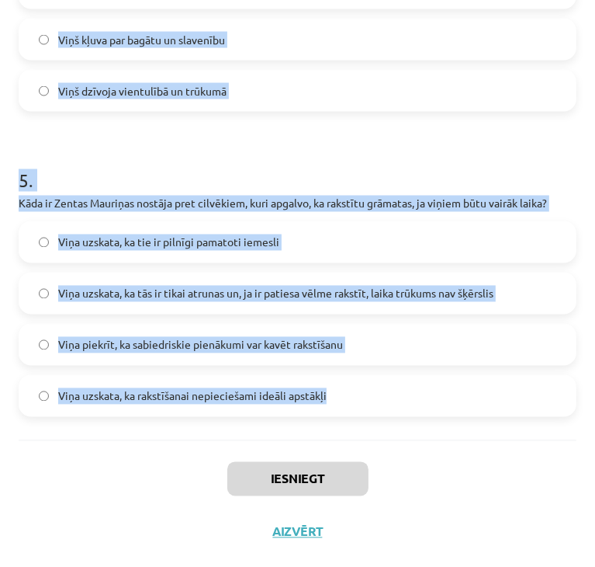
drag, startPoint x: 19, startPoint y: 317, endPoint x: 427, endPoint y: 423, distance: 421.7
copy form "Lor, ips Dolors Ametcons adipi, el seddo ei temporincid utlaboree doloremagna a…"
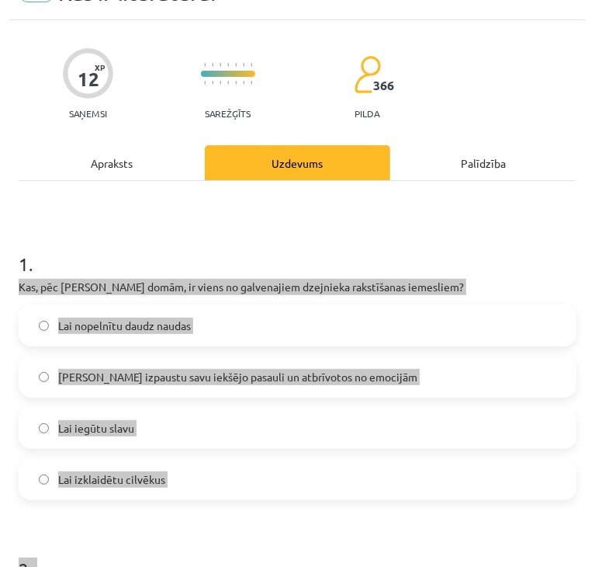
scroll to position [0, 0]
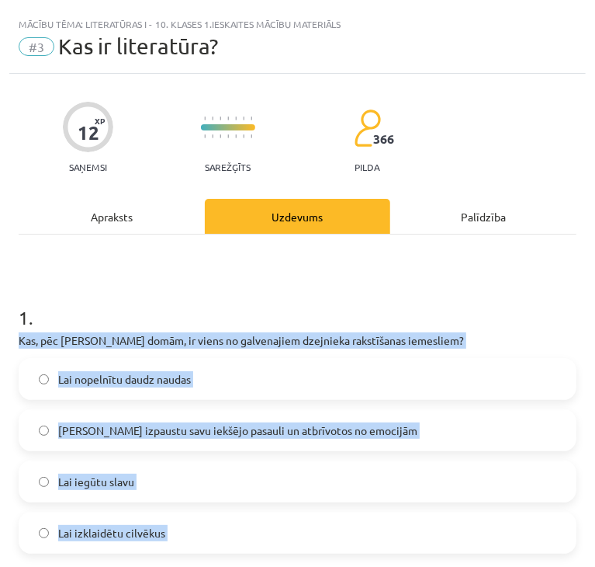
click at [166, 307] on h1 "1 ." at bounding box center [298, 303] width 558 height 48
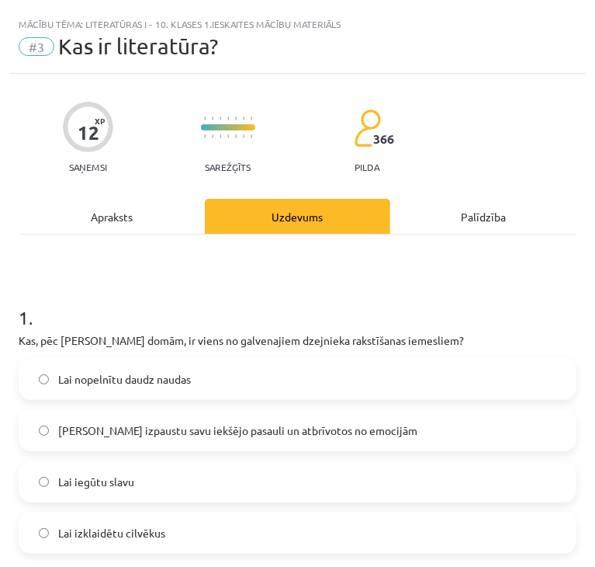
click at [90, 431] on span "[PERSON_NAME] izpaustu savu iekšējo pasauli un atbrīvotos no emocijām" at bounding box center [237, 430] width 359 height 16
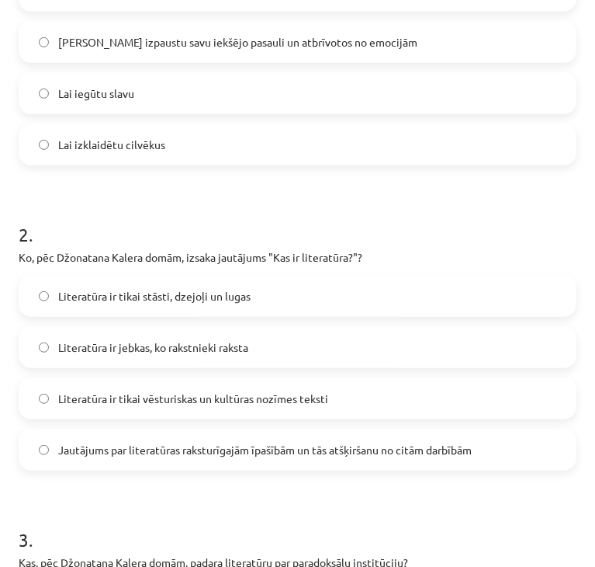
click at [99, 460] on label "Jautājums par literatūras raksturīgajām īpašībām un tās atšķiršanu no citām dar…" at bounding box center [297, 449] width 555 height 39
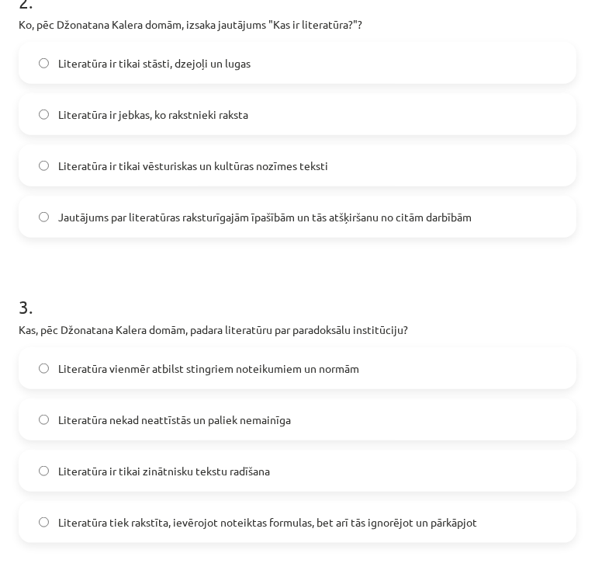
scroll to position [699, 0]
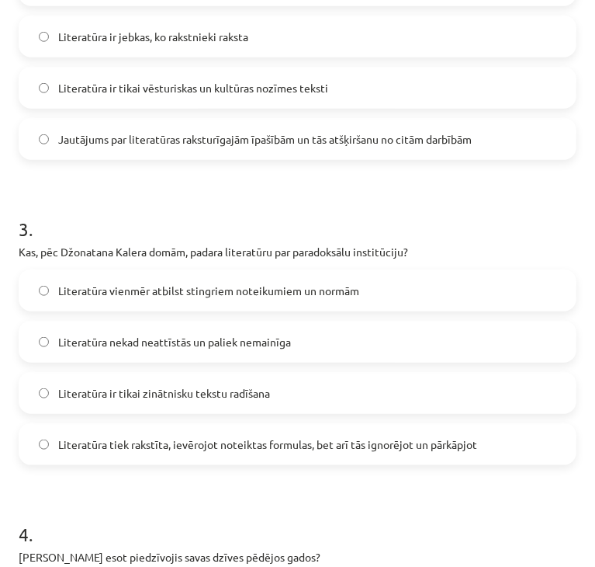
click at [95, 453] on label "Literatūra tiek rakstīta, ievērojot noteiktas formulas, bet arī tās ignorējot u…" at bounding box center [297, 444] width 555 height 39
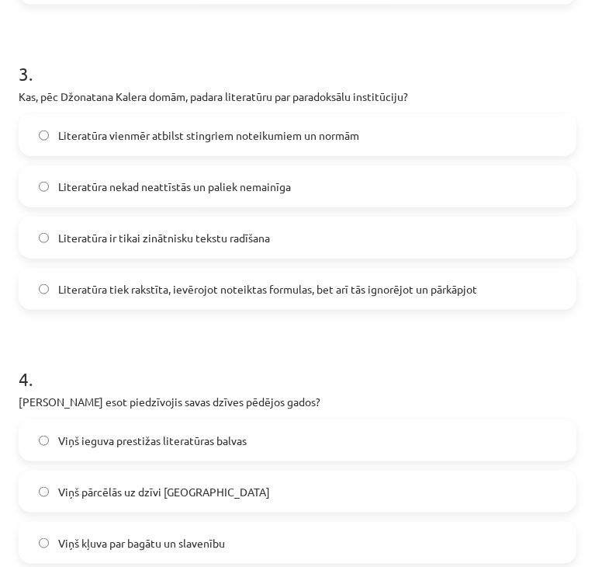
scroll to position [931, 0]
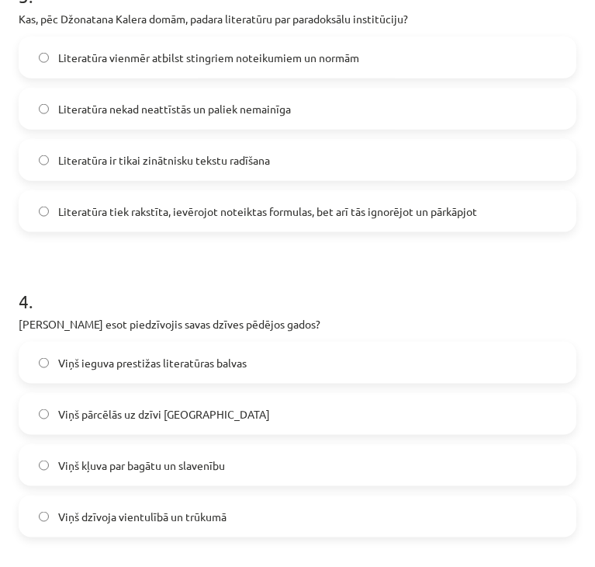
click at [184, 522] on span "Viņš dzīvoja vientulībā un trūkumā" at bounding box center [142, 516] width 168 height 16
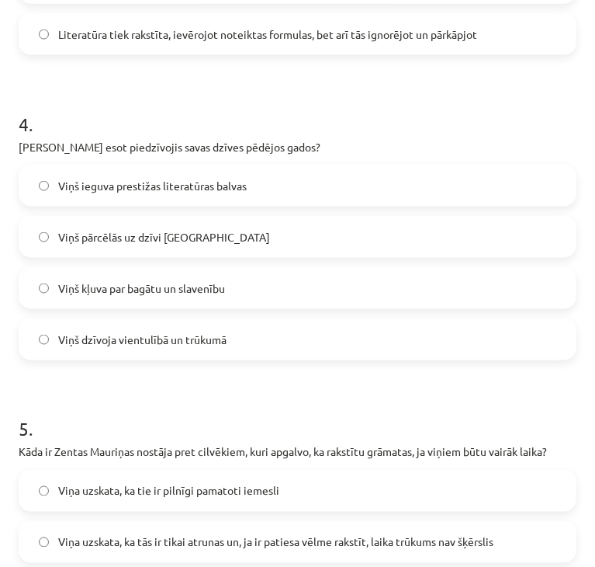
scroll to position [1164, 0]
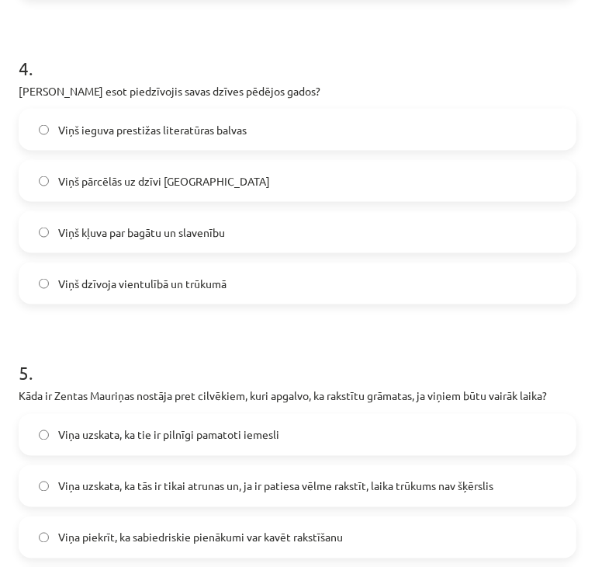
click at [96, 495] on label "Viņa uzskata, ka tās ir tikai atrunas un, ja ir patiesa vēlme rakstīt, laika tr…" at bounding box center [297, 485] width 555 height 39
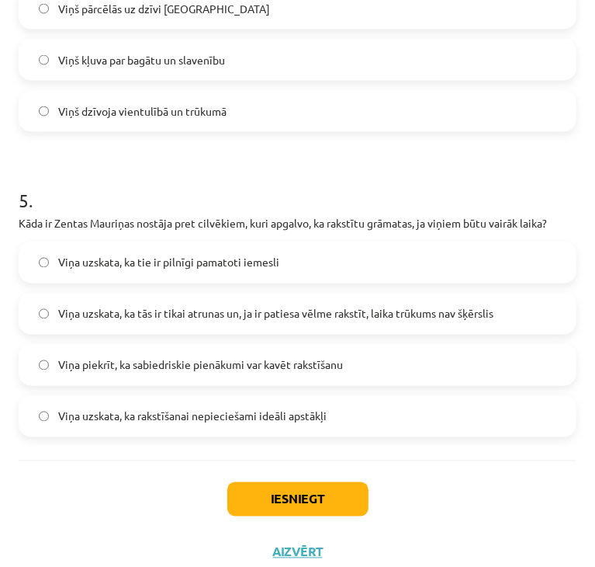
scroll to position [1357, 0]
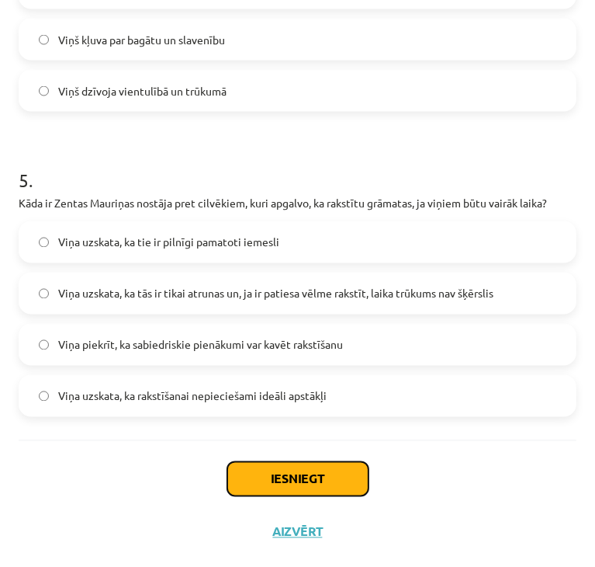
click at [259, 467] on button "Iesniegt" at bounding box center [297, 479] width 141 height 34
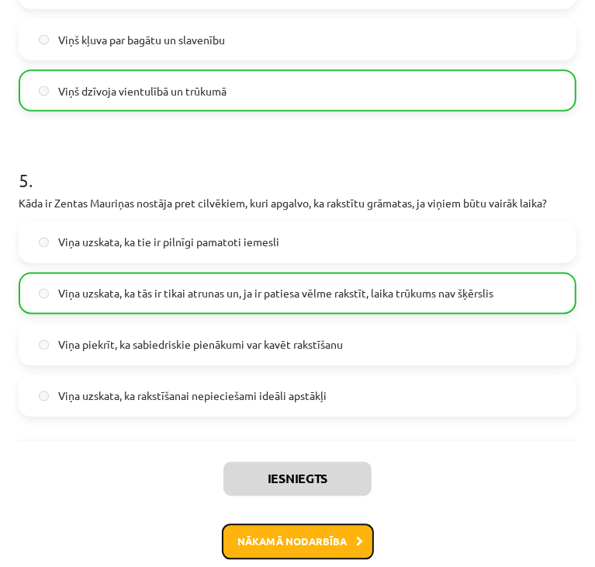
click at [273, 546] on button "Nākamā nodarbība" at bounding box center [298, 542] width 152 height 36
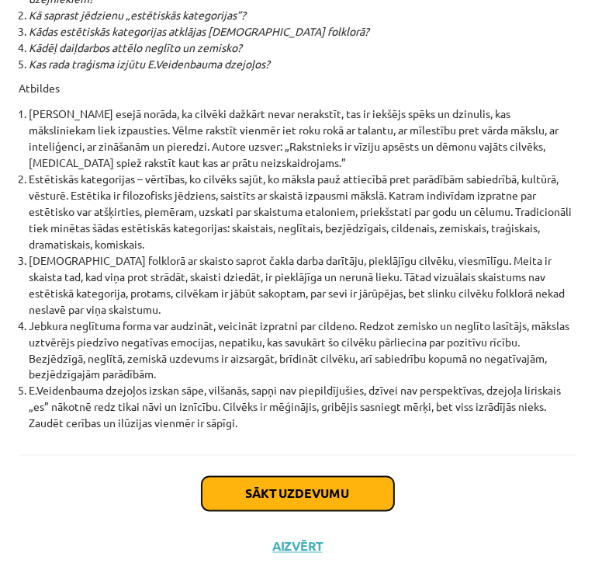
click at [258, 487] on button "Sākt uzdevumu" at bounding box center [298, 494] width 192 height 34
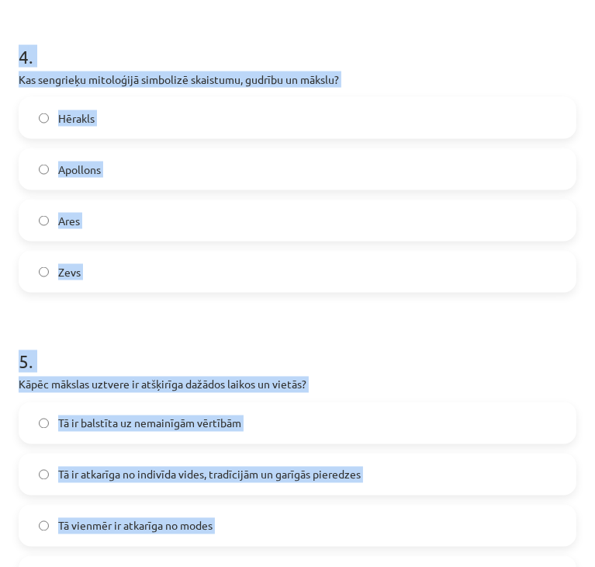
scroll to position [1382, 0]
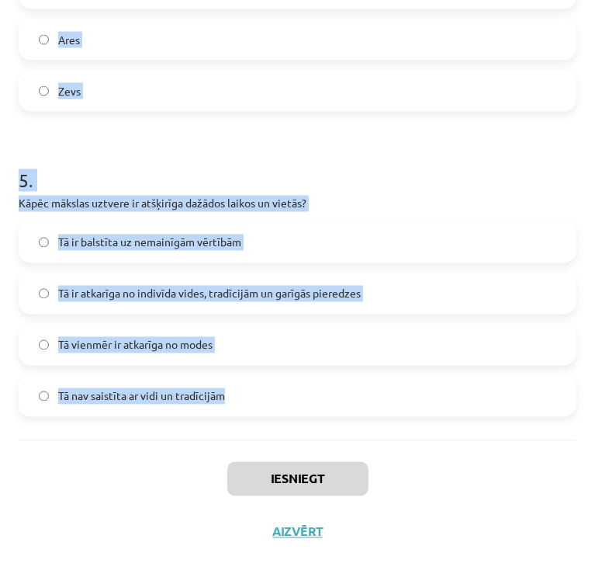
drag, startPoint x: 13, startPoint y: 358, endPoint x: 455, endPoint y: 420, distance: 446.0
copy form "Ko simbolizē Apollona uzvara pār Pītonu? Cilvēku un dievu savstarpējo attiecību…"
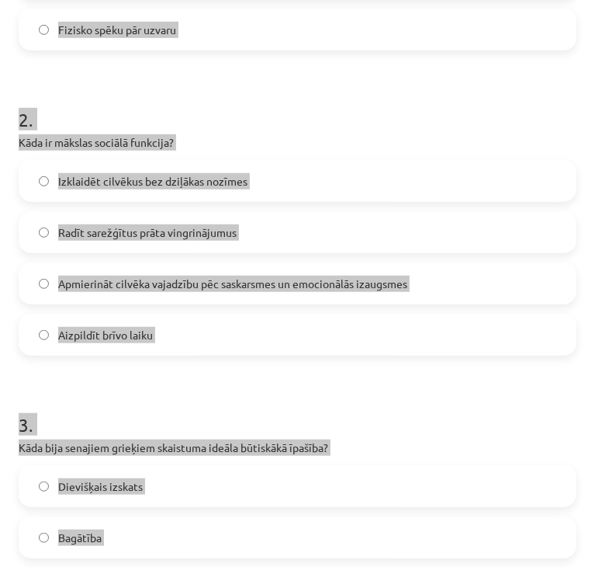
scroll to position [217, 0]
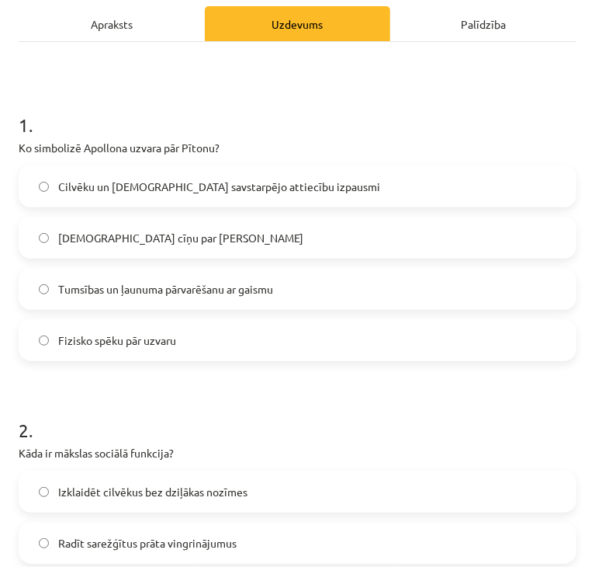
click at [141, 114] on h1 "1 ." at bounding box center [298, 111] width 558 height 48
click at [95, 283] on span "Tumsības un ļaunuma pārvarēšanu ar gaismu" at bounding box center [165, 289] width 215 height 16
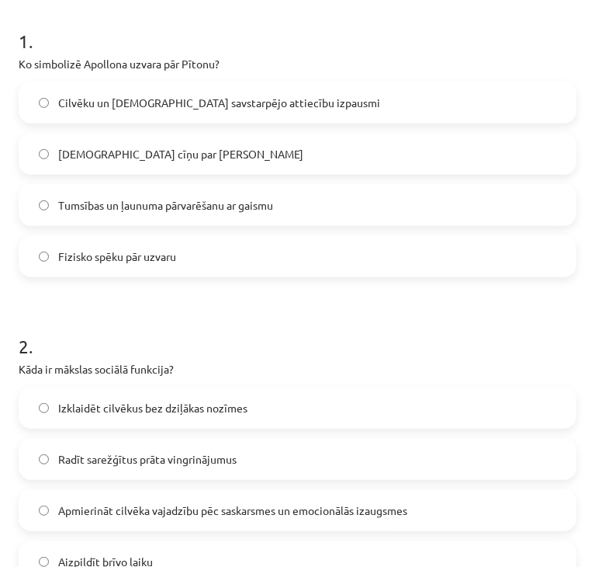
scroll to position [373, 0]
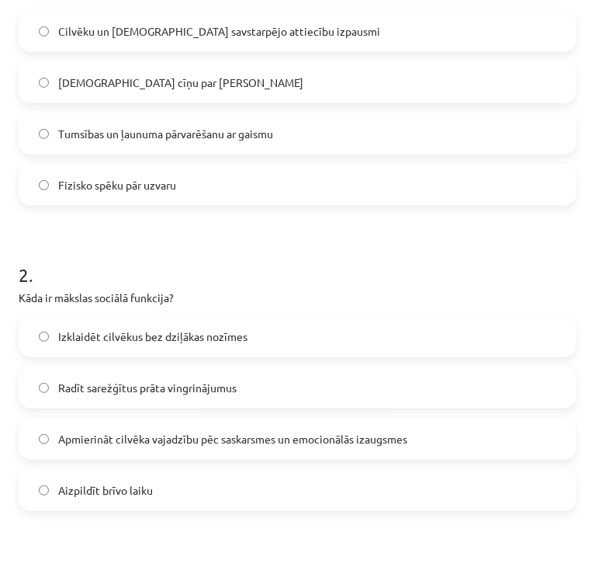
click at [117, 444] on span "Apmierināt cilvēka vajadzību pēc saskarsmes un emocionālās izaugsmes" at bounding box center [232, 439] width 349 height 16
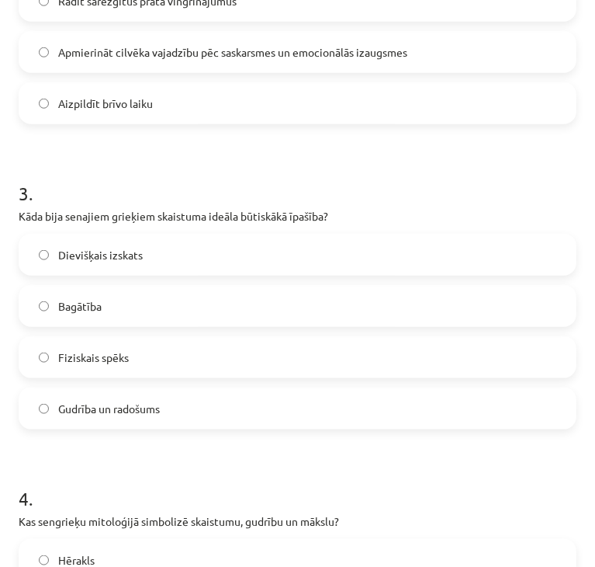
scroll to position [761, 0]
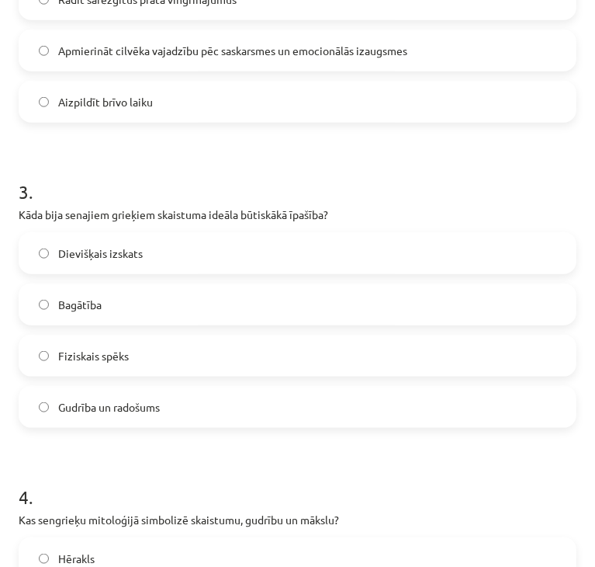
click at [137, 416] on label "Gudrība un radošums" at bounding box center [297, 406] width 555 height 39
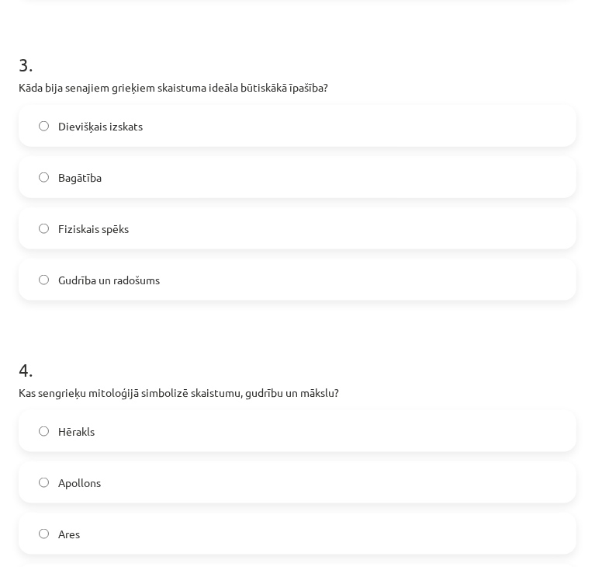
scroll to position [916, 0]
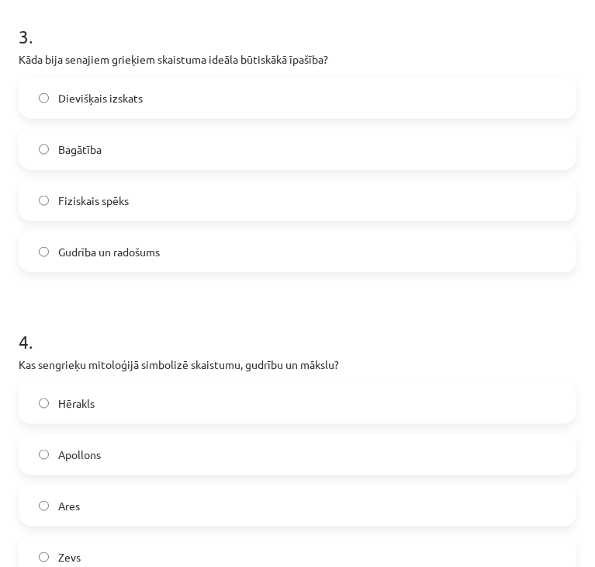
click at [113, 454] on label "Apollons" at bounding box center [297, 454] width 555 height 39
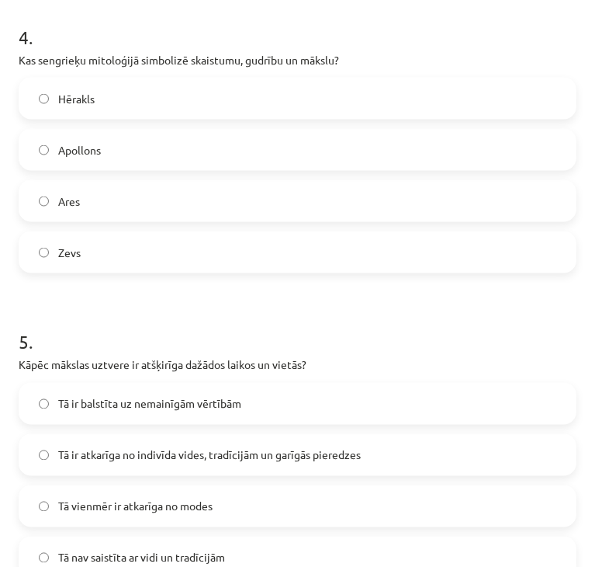
scroll to position [1226, 0]
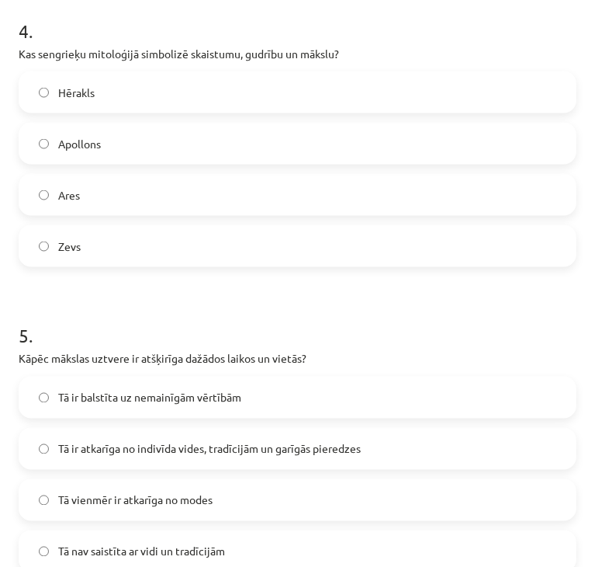
click at [152, 441] on span "Tā ir atkarīga no indivīda vides, tradīcijām un garīgās pieredzes" at bounding box center [209, 449] width 303 height 16
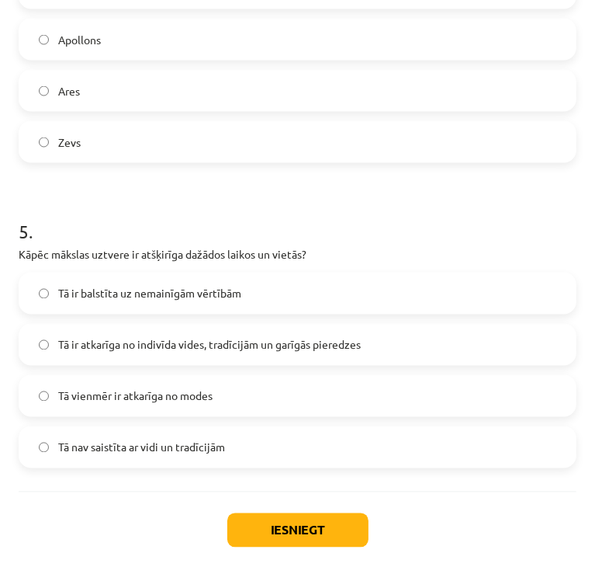
scroll to position [1382, 0]
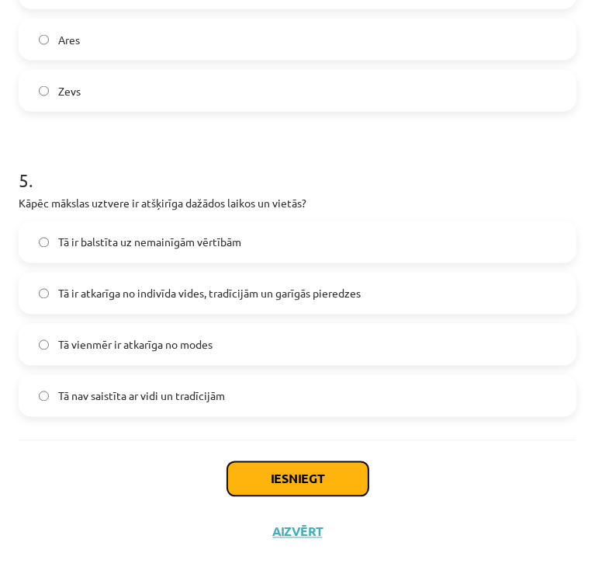
click at [301, 472] on button "Iesniegt" at bounding box center [297, 479] width 141 height 34
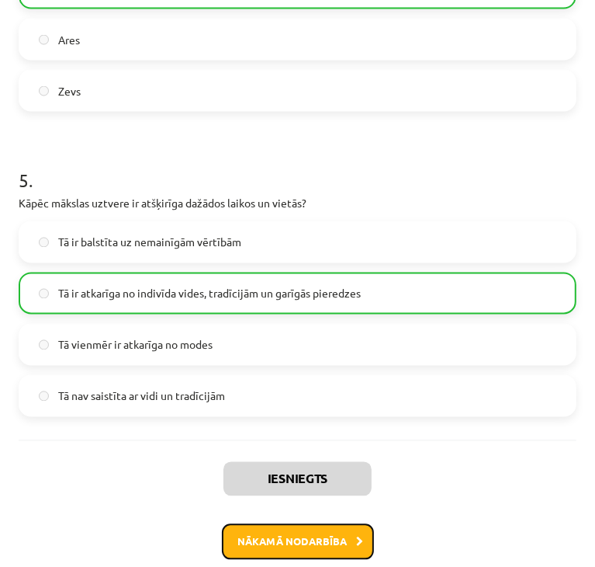
click at [300, 545] on button "Nākamā nodarbība" at bounding box center [298, 542] width 152 height 36
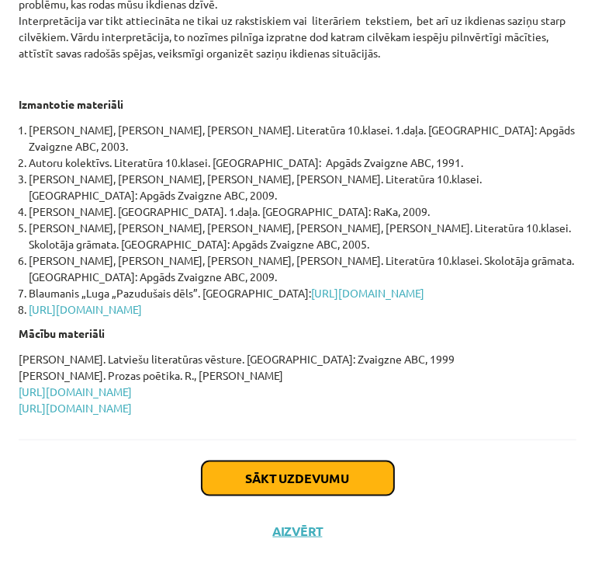
click at [269, 469] on button "Sākt uzdevumu" at bounding box center [298, 478] width 192 height 34
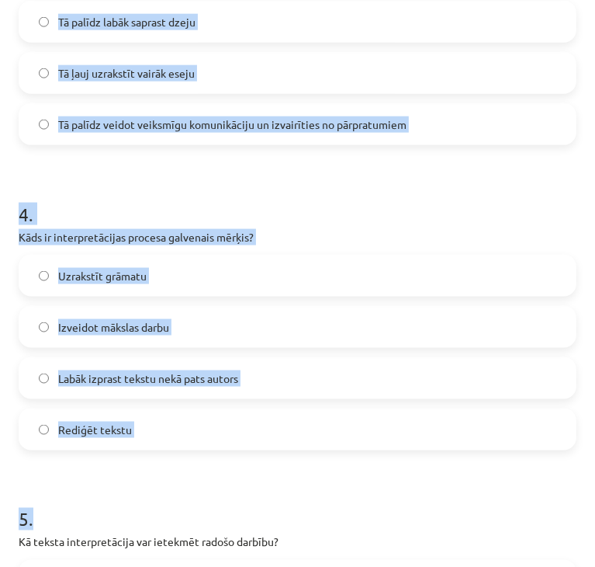
scroll to position [1357, 0]
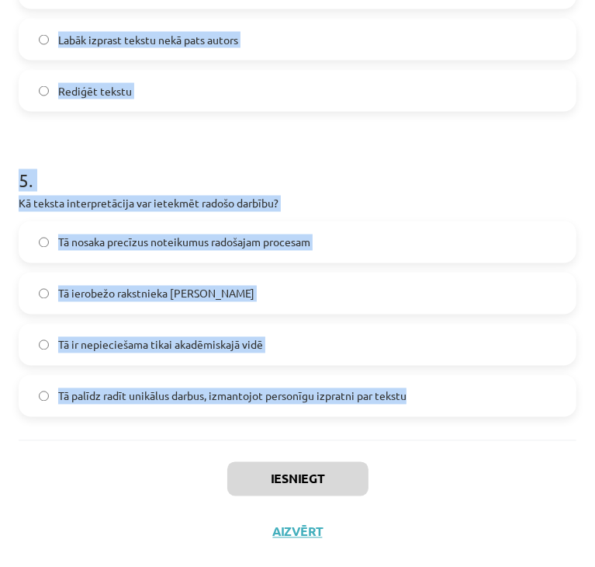
drag, startPoint x: 15, startPoint y: 332, endPoint x: 458, endPoint y: 387, distance: 446.6
copy form "Kurā gadsimtā literatūras tekstu interpretācija kļuva par atsevišķu zinātni? 21…"
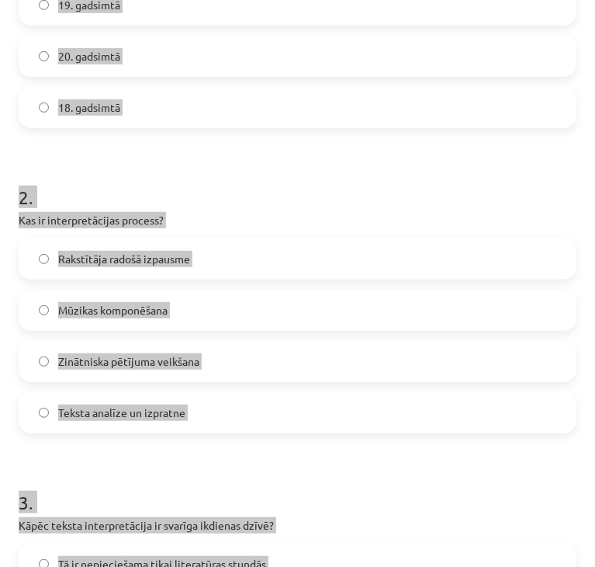
scroll to position [115, 0]
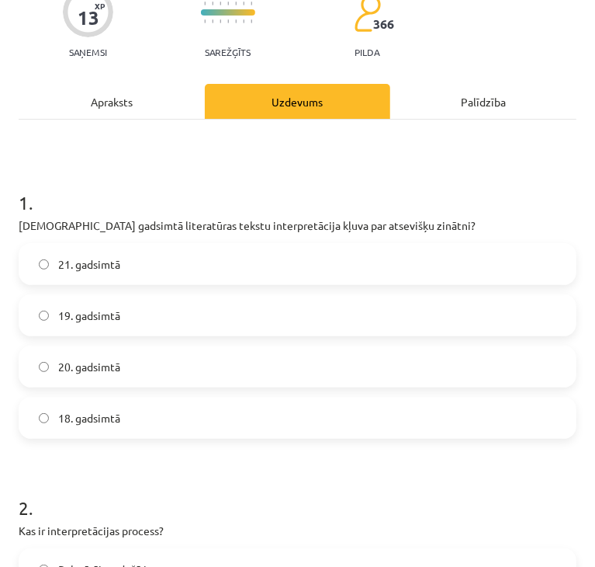
click at [81, 167] on h1 "1 ." at bounding box center [298, 189] width 558 height 48
click at [65, 297] on label "19. gadsimtā" at bounding box center [297, 315] width 555 height 39
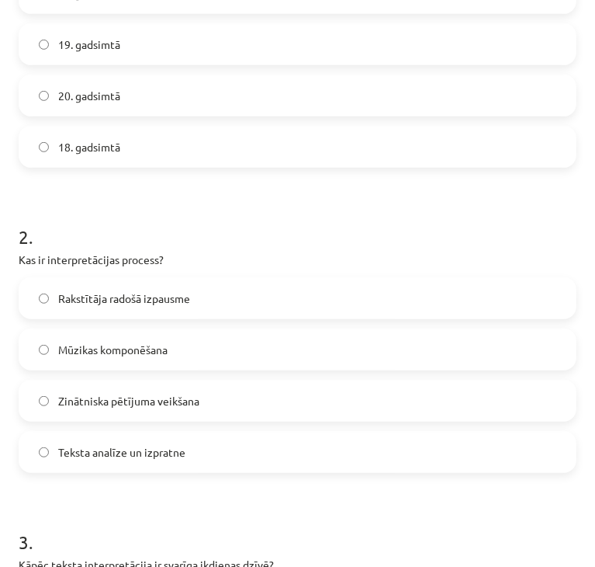
scroll to position [425, 0]
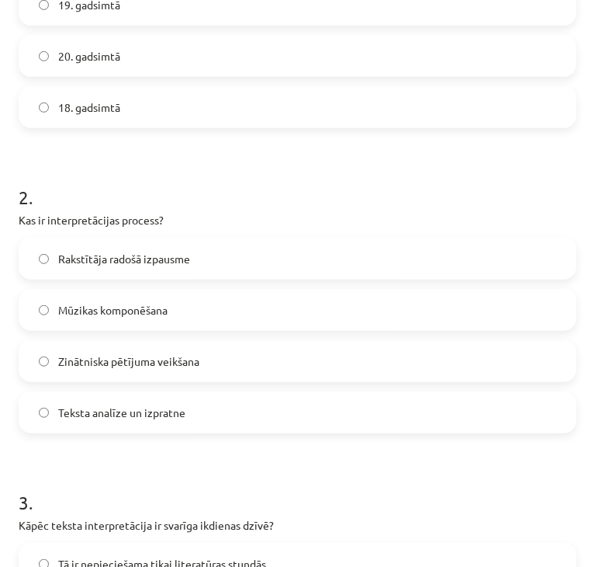
click at [104, 420] on label "Teksta analīze un izpratne" at bounding box center [297, 412] width 555 height 39
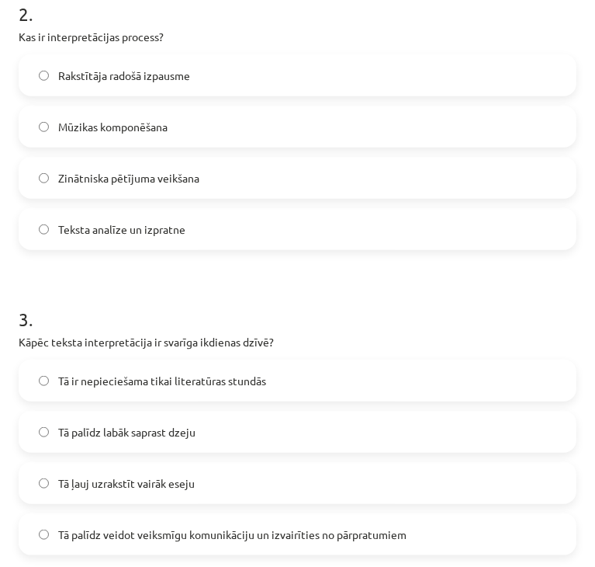
scroll to position [658, 0]
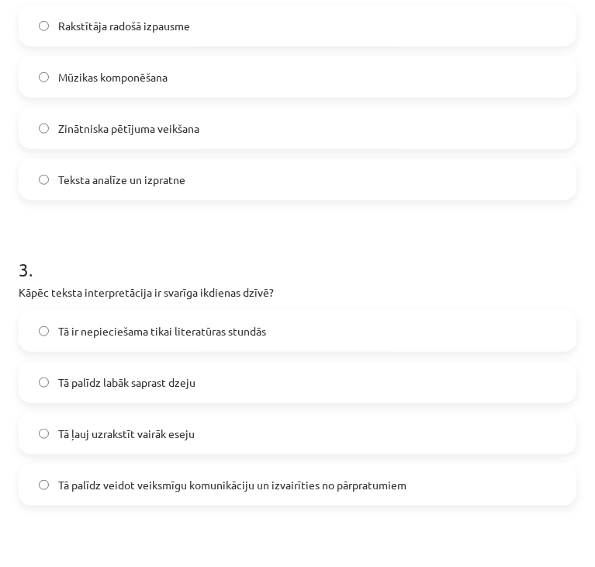
click at [135, 482] on span "Tā palīdz veidot veiksmīgu komunikāciju un izvairīties no pārpratumiem" at bounding box center [232, 485] width 349 height 16
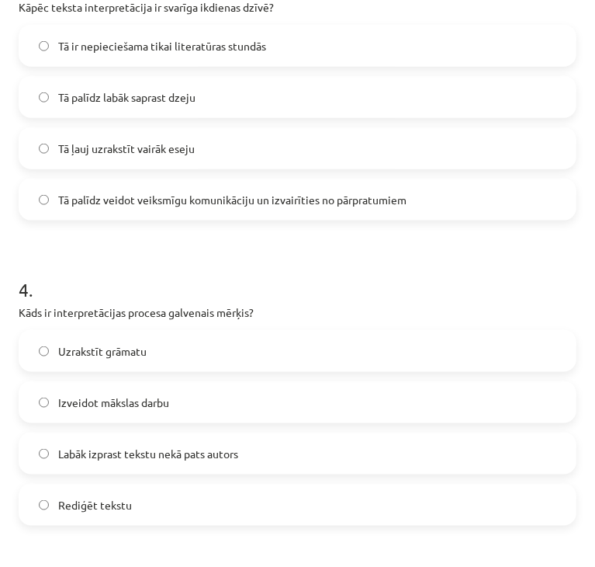
scroll to position [969, 0]
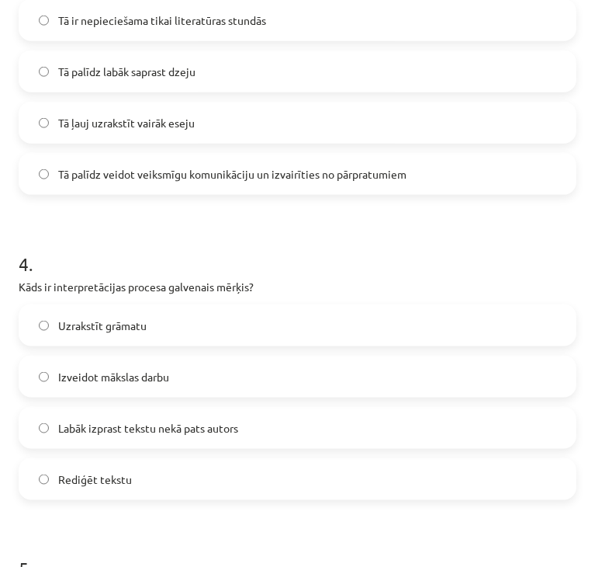
click at [129, 435] on label "Labāk izprast tekstu nekā pats autors" at bounding box center [297, 427] width 555 height 39
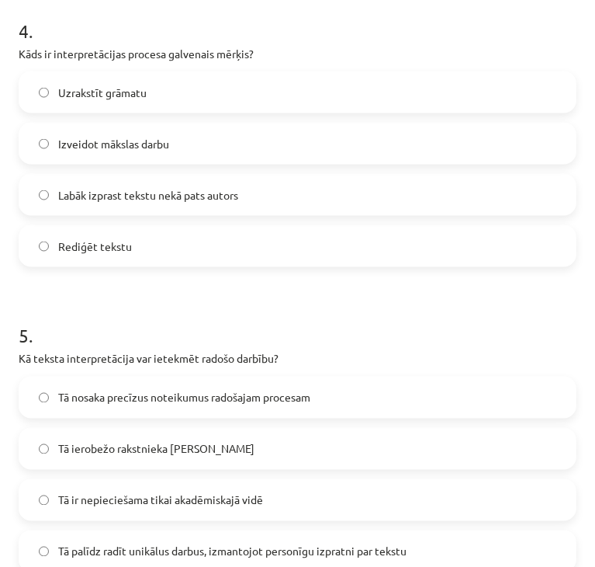
scroll to position [1279, 0]
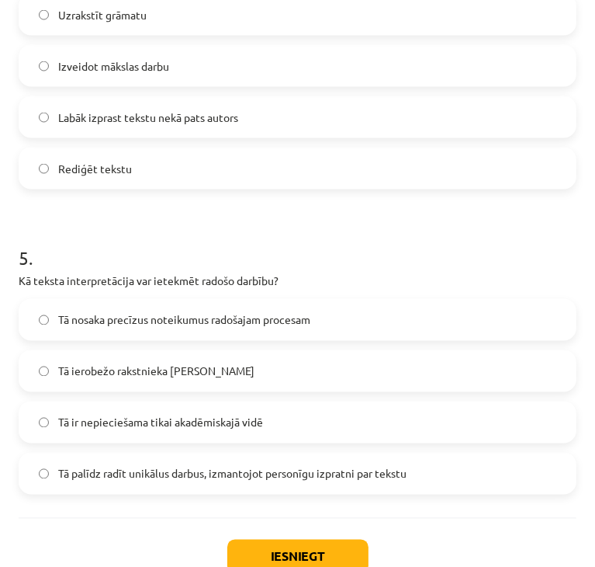
click at [112, 482] on label "Tā palīdz radīt unikālus darbus, izmantojot personīgu izpratni par tekstu" at bounding box center [297, 473] width 555 height 39
click at [298, 565] on button "Iesniegt" at bounding box center [297, 556] width 141 height 34
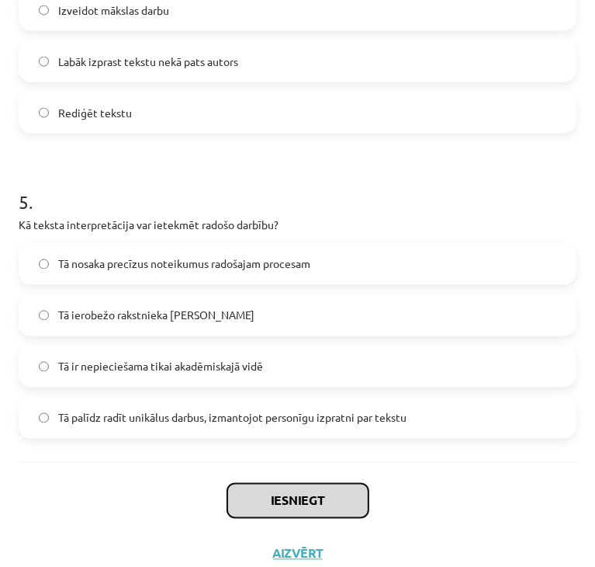
scroll to position [1357, 0]
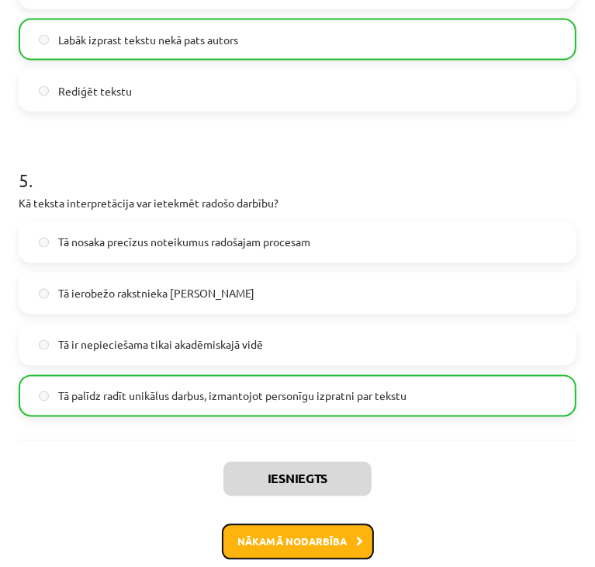
click at [316, 546] on button "Nākamā nodarbība" at bounding box center [298, 542] width 152 height 36
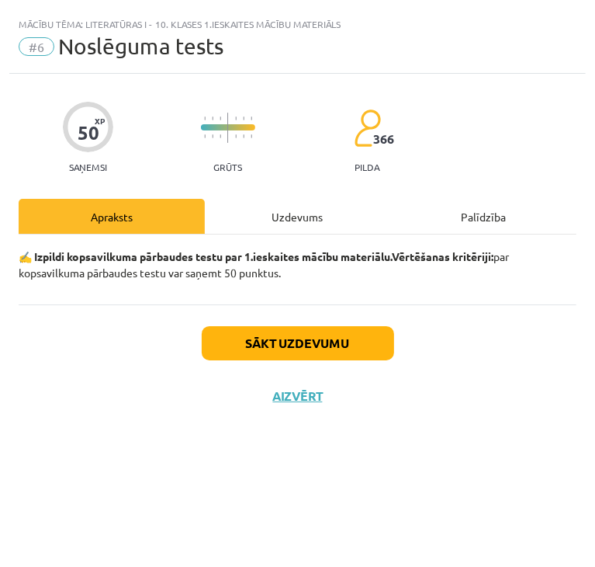
scroll to position [0, 0]
click at [275, 335] on button "Sākt uzdevumu" at bounding box center [298, 343] width 192 height 34
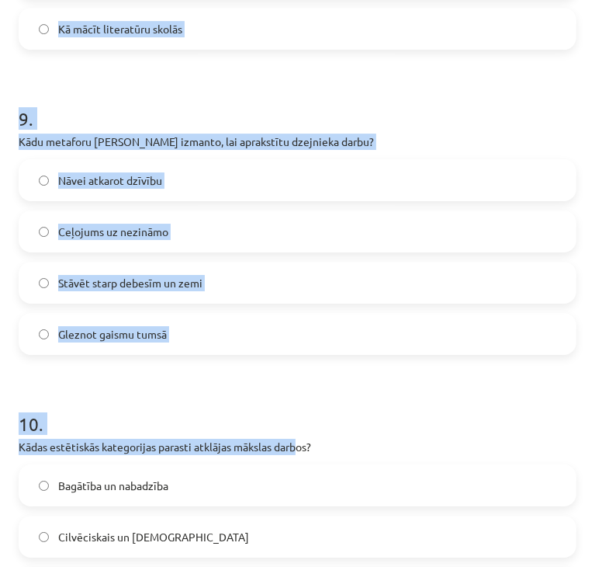
scroll to position [2882, 0]
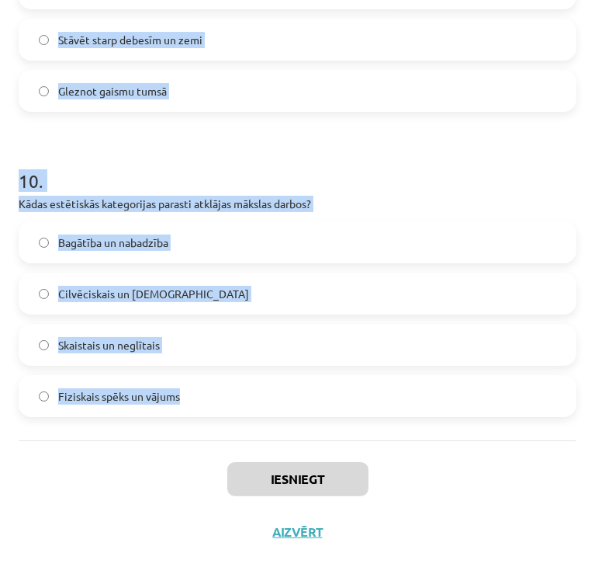
drag, startPoint x: 12, startPoint y: 342, endPoint x: 300, endPoint y: 439, distance: 303.1
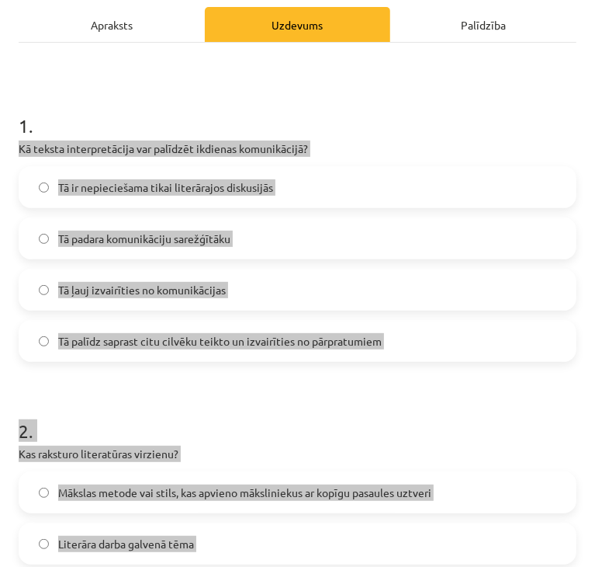
scroll to position [165, 0]
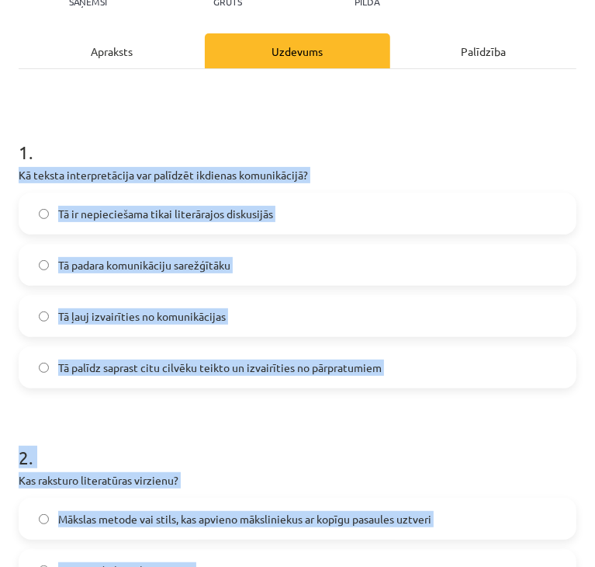
click at [75, 179] on p "Kā teksta interpretācija var palīdzēt ikdienas komunikācijā?" at bounding box center [298, 175] width 558 height 16
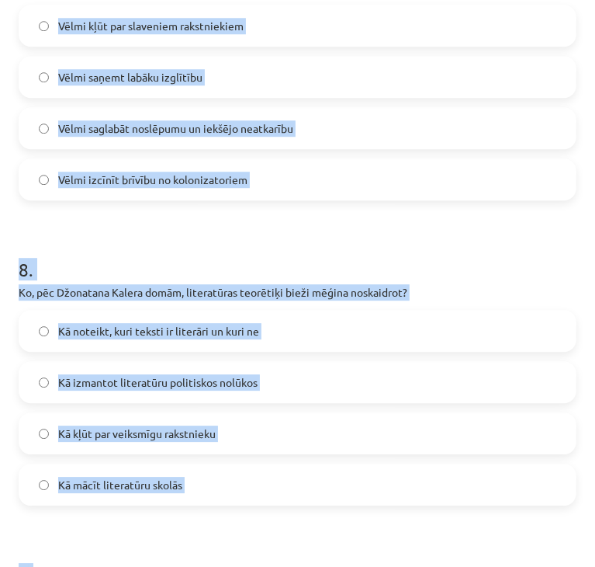
scroll to position [2882, 0]
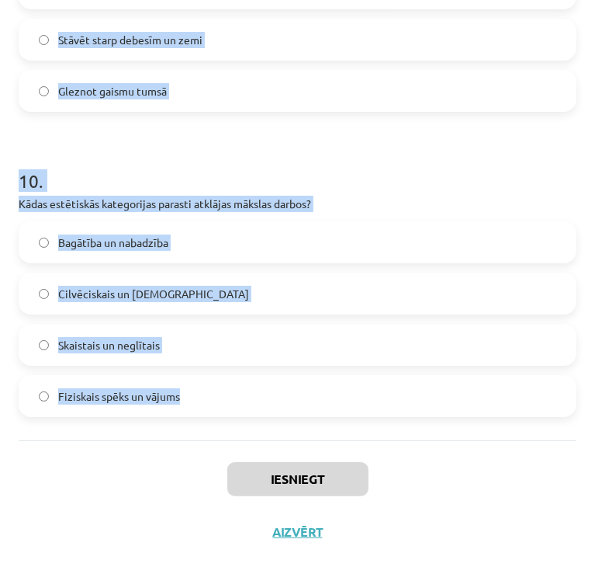
drag, startPoint x: 15, startPoint y: 169, endPoint x: 241, endPoint y: 414, distance: 332.9
copy form "Kā teksta interpretācija var palīdzēt ikdienas komunikācijā? Tā ir nepieciešama…"
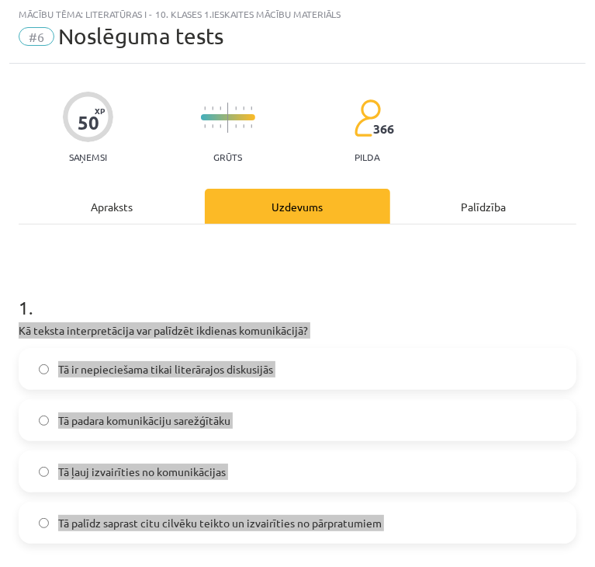
scroll to position [88, 0]
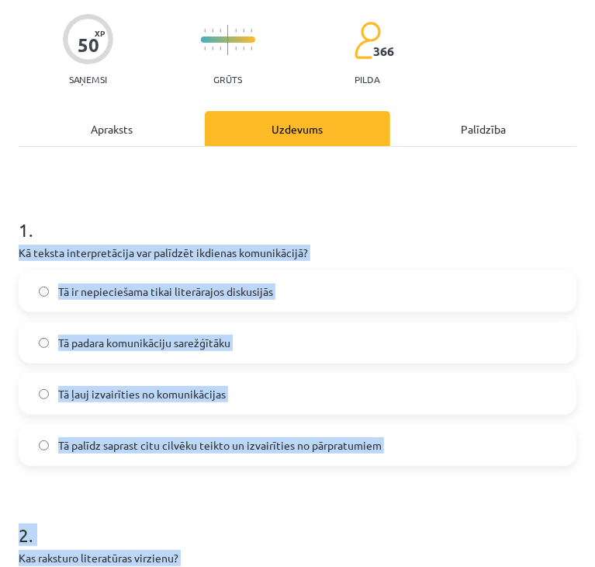
click at [125, 439] on span "Tā palīdz saprast citu cilvēku teikto un izvairīties no pārpratumiem" at bounding box center [220, 445] width 324 height 16
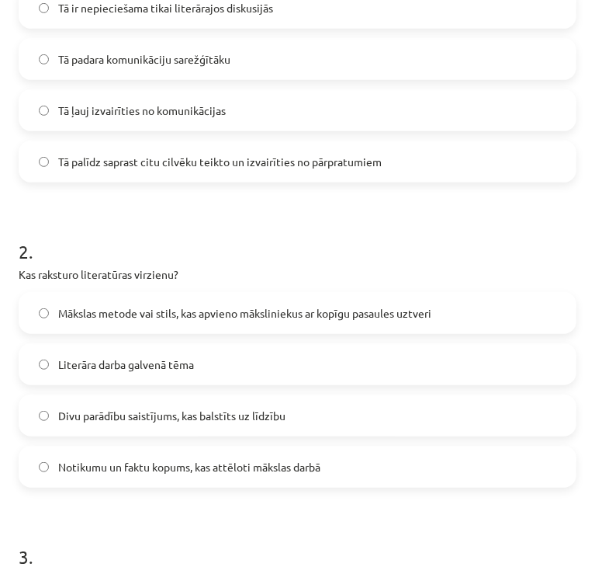
scroll to position [398, 0]
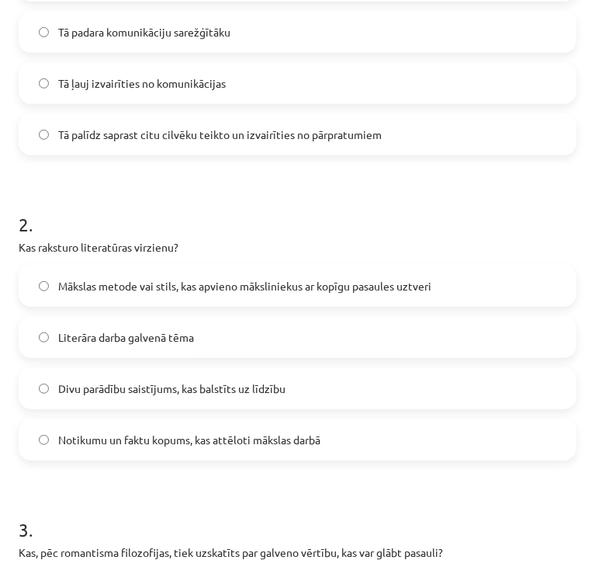
click at [84, 291] on span "Mākslas metode vai stils, kas apvieno māksliniekus ar kopīgu pasaules uztveri" at bounding box center [244, 286] width 373 height 16
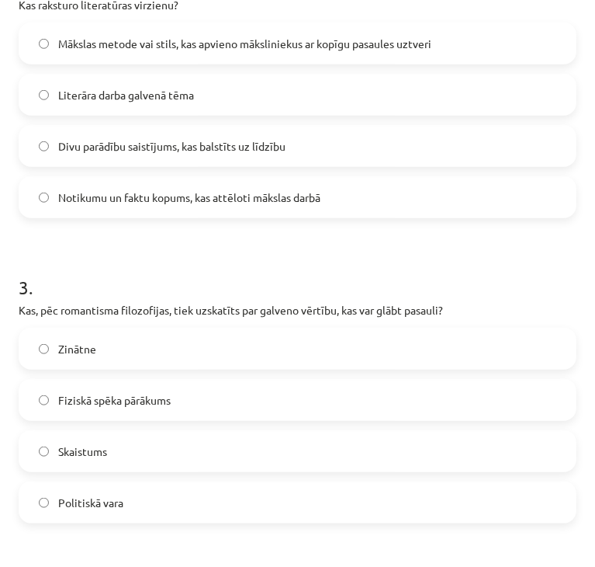
scroll to position [709, 0]
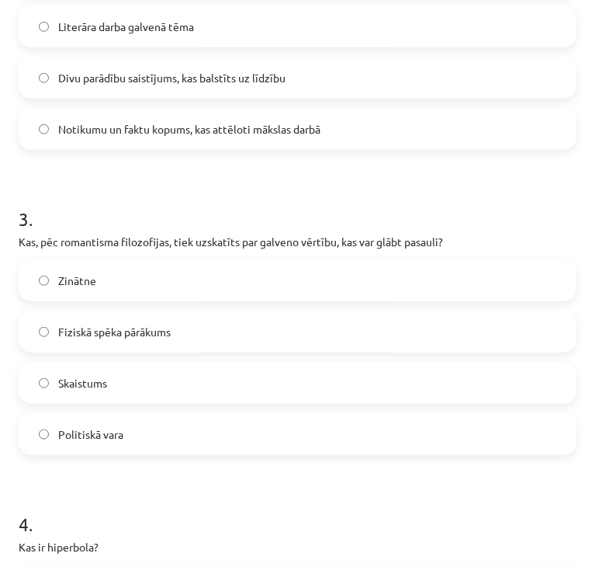
click at [65, 387] on span "Skaistums" at bounding box center [82, 383] width 49 height 16
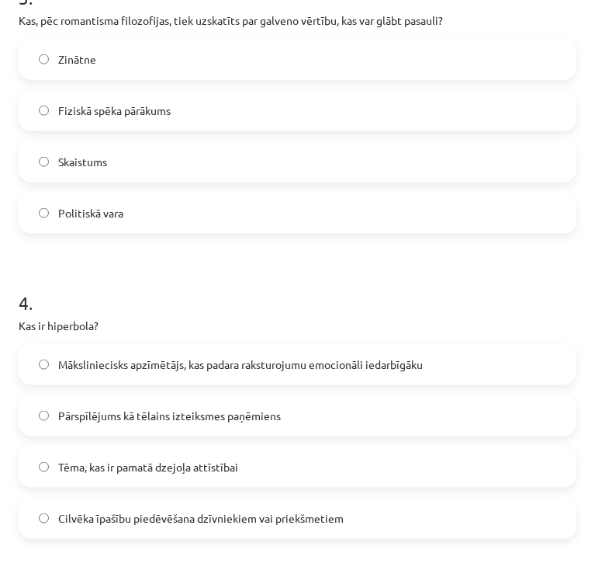
scroll to position [942, 0]
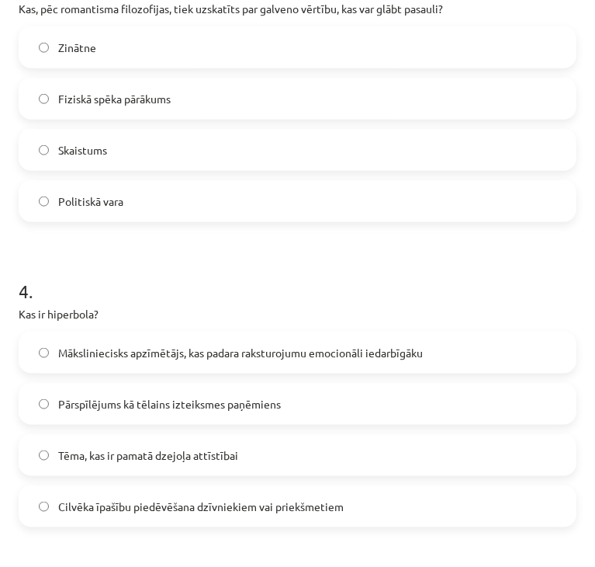
click at [98, 378] on div "Māksliniecisks apzīmētājs, kas padara raksturojumu emocionāli iedarbīgāku Pārsp…" at bounding box center [298, 429] width 558 height 196
click at [90, 390] on label "Pārspīlējums kā tēlains izteiksmes paņēmiens" at bounding box center [297, 403] width 555 height 39
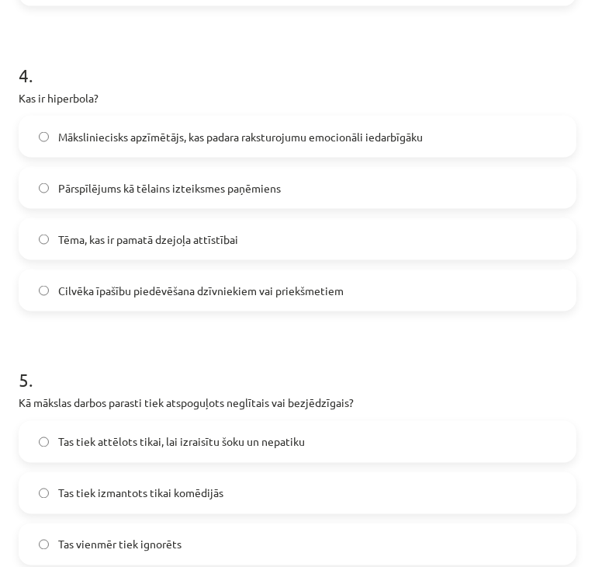
scroll to position [1174, 0]
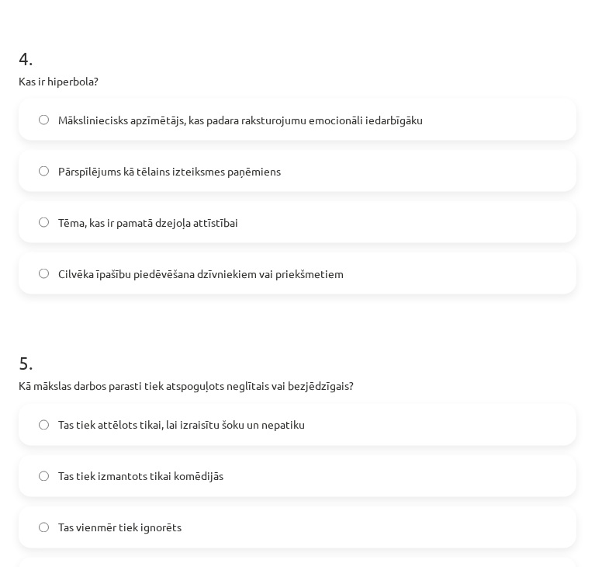
click at [68, 418] on span "Tas tiek attēlots tikai, lai izraisītu šoku un nepatiku" at bounding box center [181, 425] width 247 height 16
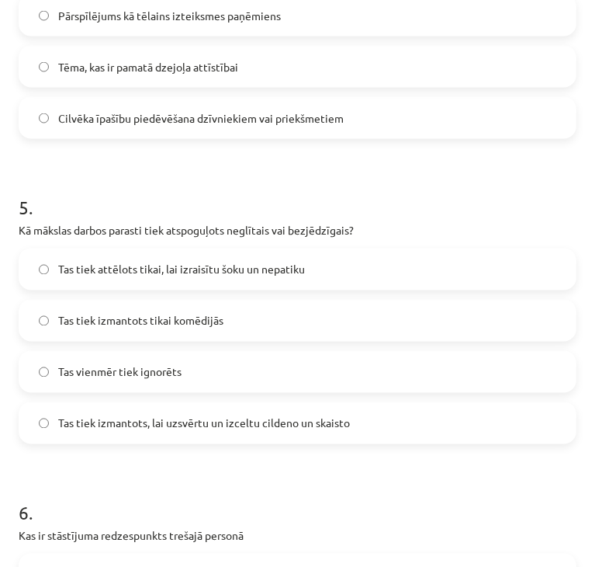
click at [110, 432] on label "Tas tiek izmantots, lai uzsvērtu un izceltu cildeno un skaisto" at bounding box center [297, 423] width 555 height 39
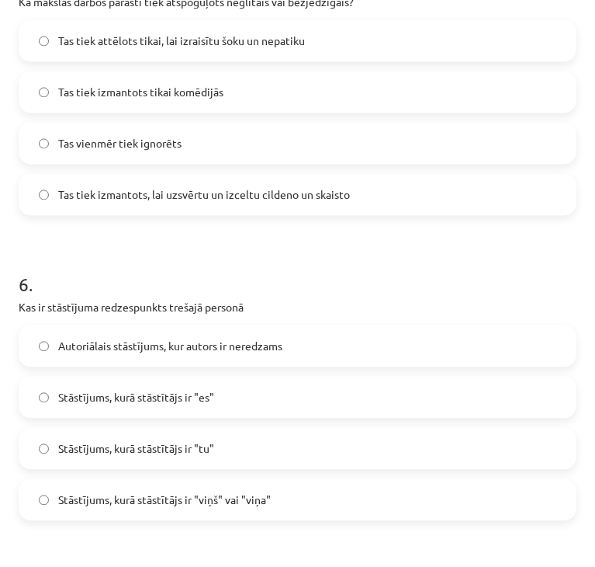
scroll to position [1640, 0]
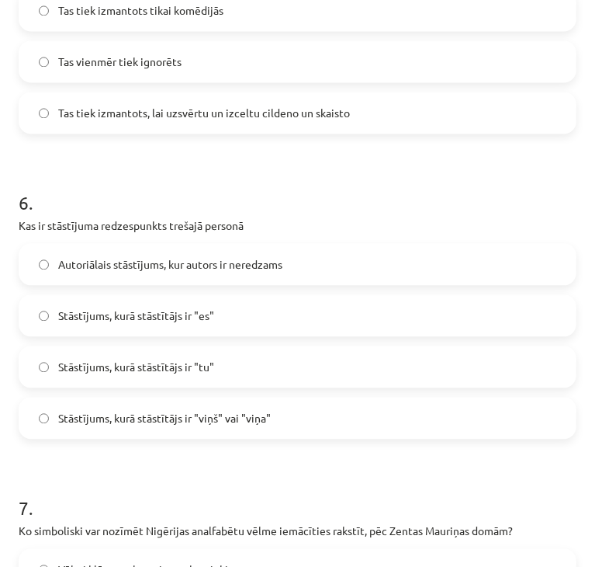
click at [129, 416] on span "Stāstījums, kurā stāstītājs ir "viņš" vai "viņa"" at bounding box center [164, 418] width 213 height 16
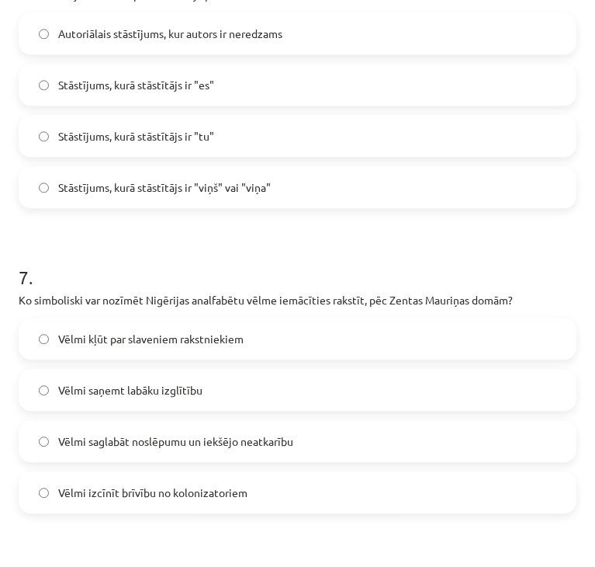
scroll to position [1873, 0]
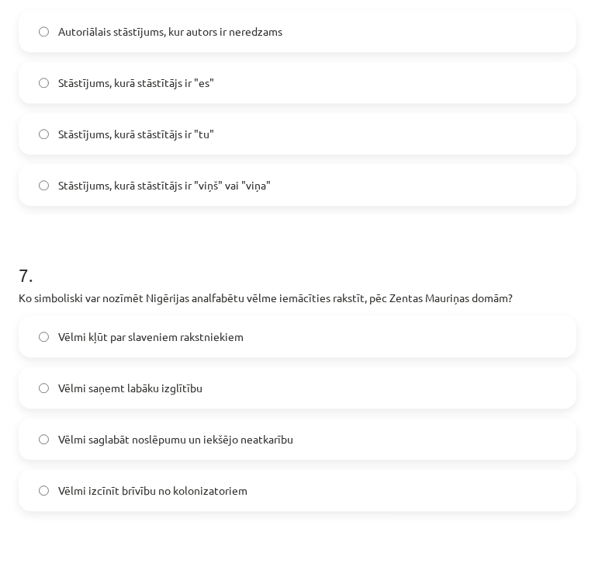
click at [109, 494] on span "Vēlmi izcīnīt brīvību no kolonizatoriem" at bounding box center [152, 490] width 189 height 16
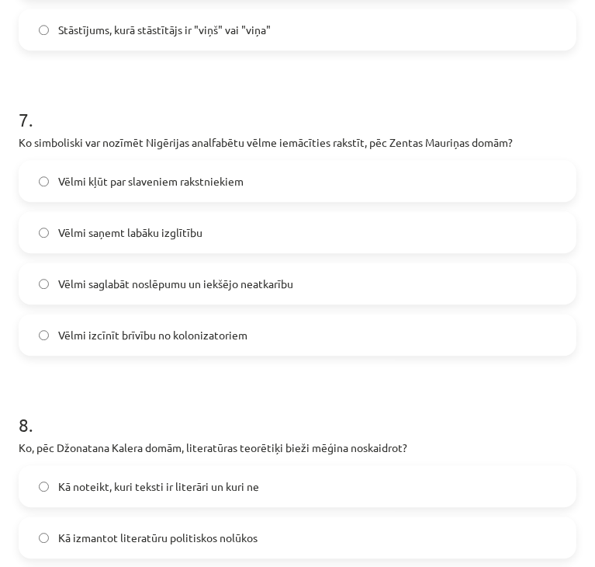
scroll to position [2183, 0]
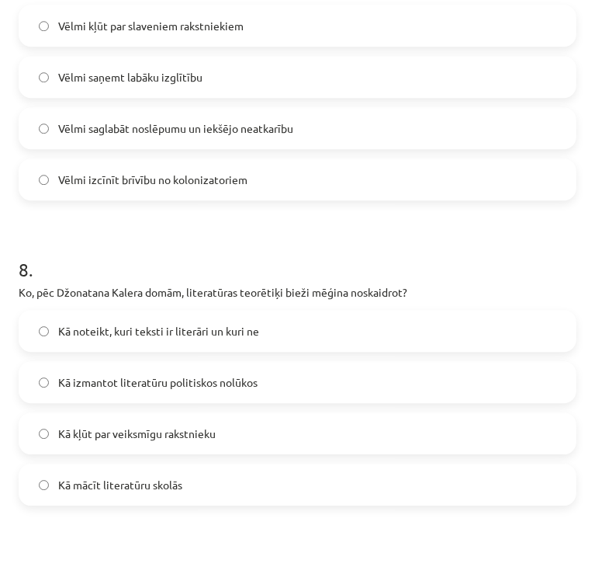
click at [144, 326] on span "Kā noteikt, kuri teksti ir literāri un kuri ne" at bounding box center [158, 331] width 201 height 16
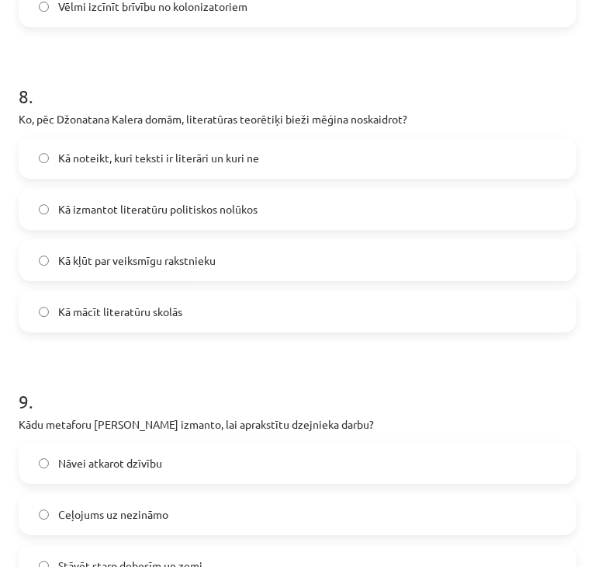
scroll to position [2416, 0]
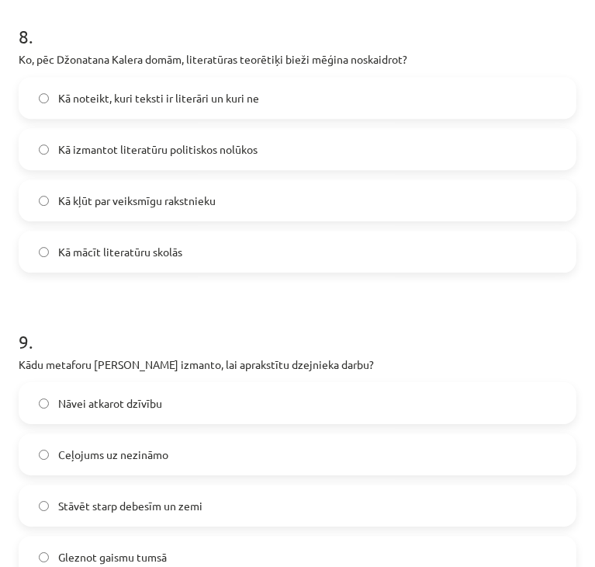
click at [140, 401] on span "Nāvei atkarot dzīvību" at bounding box center [110, 403] width 104 height 16
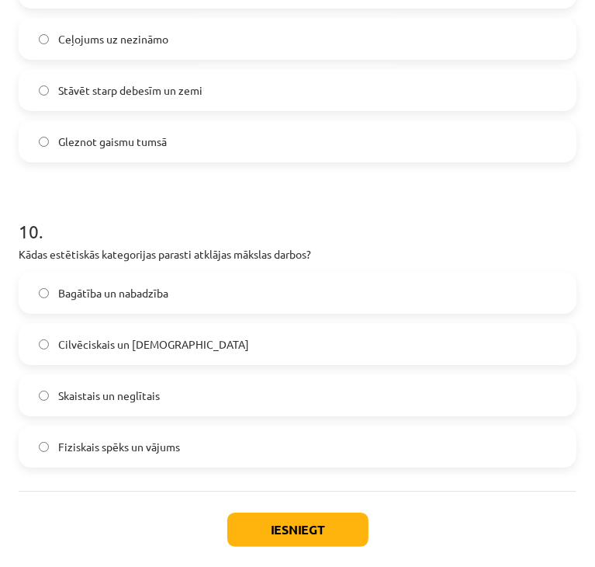
scroll to position [2882, 0]
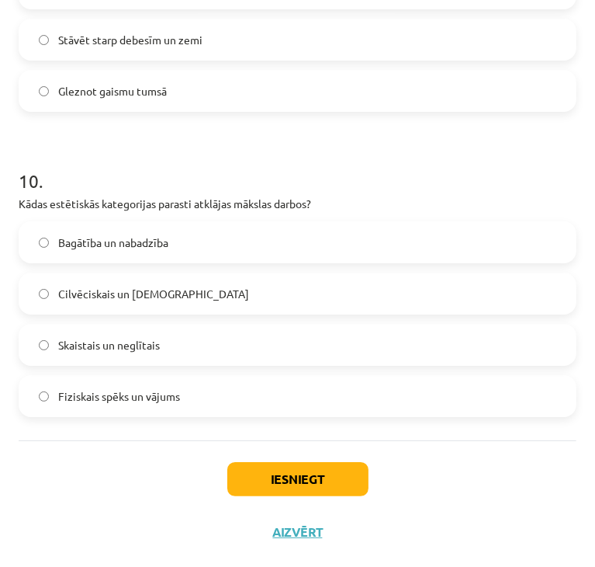
click at [90, 349] on span "Skaistais un neglītais" at bounding box center [109, 345] width 102 height 16
click at [267, 470] on button "Iesniegt" at bounding box center [297, 479] width 141 height 34
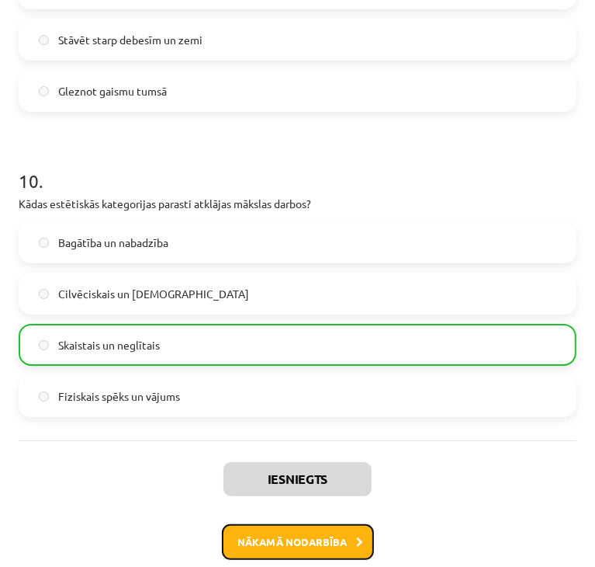
click at [285, 541] on button "Nākamā nodarbība" at bounding box center [298, 542] width 152 height 36
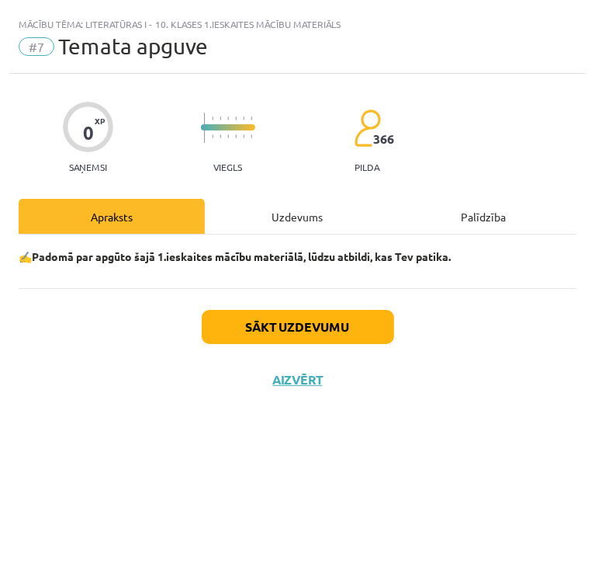
scroll to position [0, 0]
click at [293, 314] on button "Sākt uzdevumu" at bounding box center [298, 327] width 192 height 34
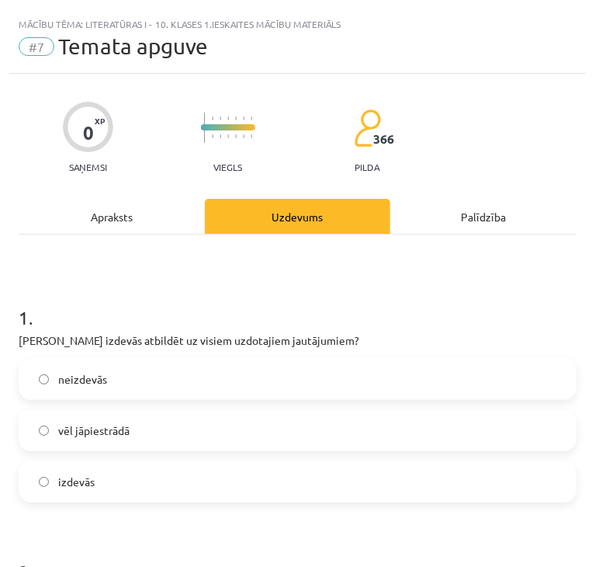
click at [114, 444] on label "vēl jāpiestrādā" at bounding box center [297, 430] width 555 height 39
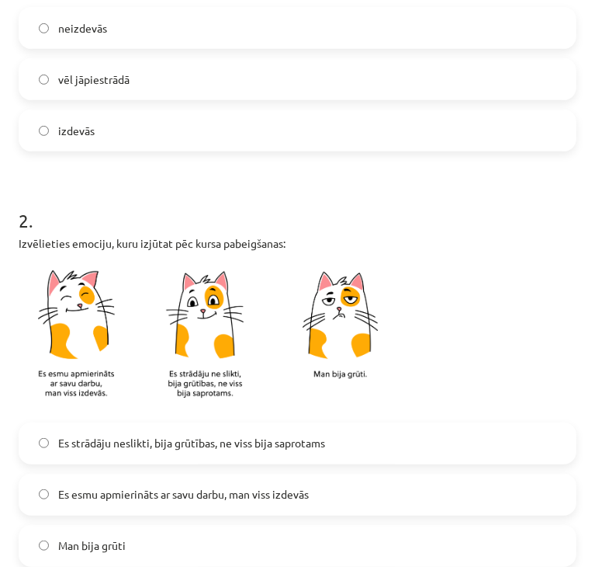
scroll to position [388, 0]
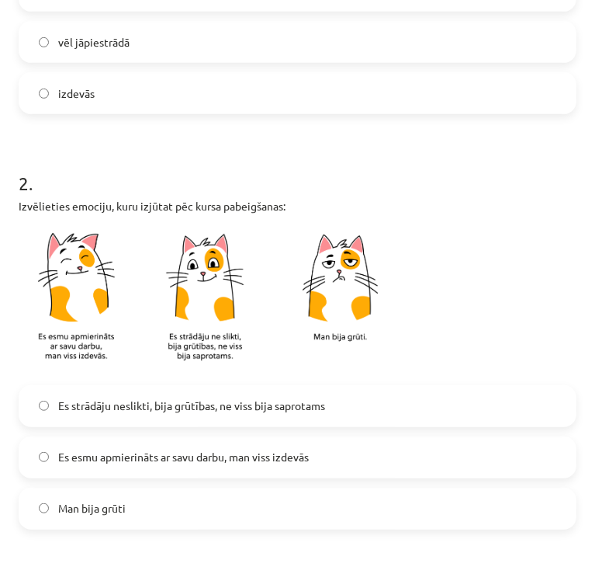
click at [170, 422] on label "Es strādāju neslikti, bija grūtības, ne viss bija saprotams" at bounding box center [297, 406] width 555 height 39
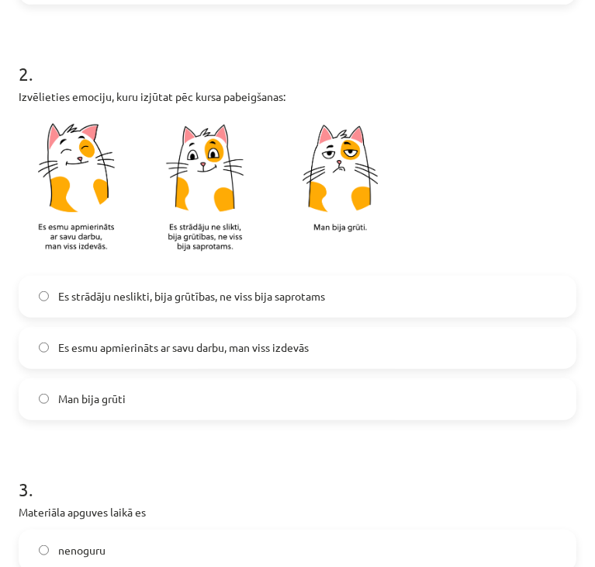
scroll to position [699, 0]
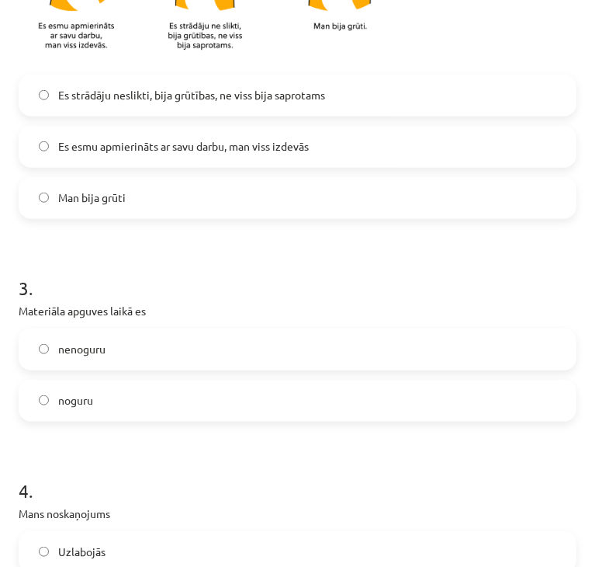
click at [90, 418] on label "noguru" at bounding box center [297, 400] width 555 height 39
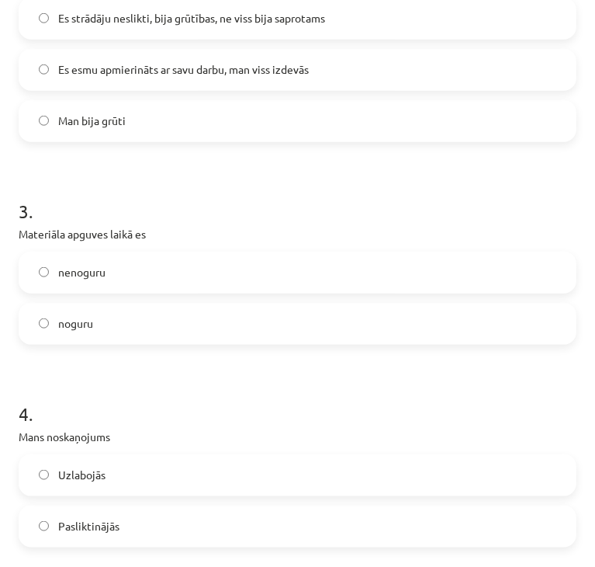
scroll to position [776, 0]
click at [87, 478] on span "Uzlabojās" at bounding box center [81, 474] width 47 height 16
click at [114, 533] on label "Pasliktinājās" at bounding box center [297, 525] width 555 height 39
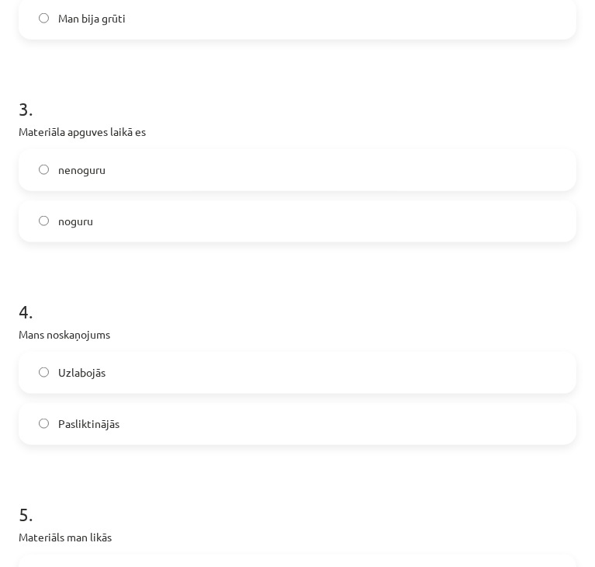
scroll to position [1087, 0]
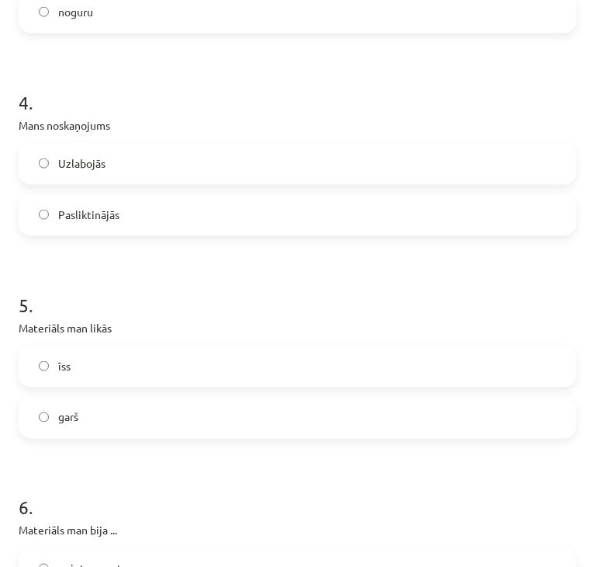
click at [96, 412] on label "garš" at bounding box center [297, 417] width 555 height 39
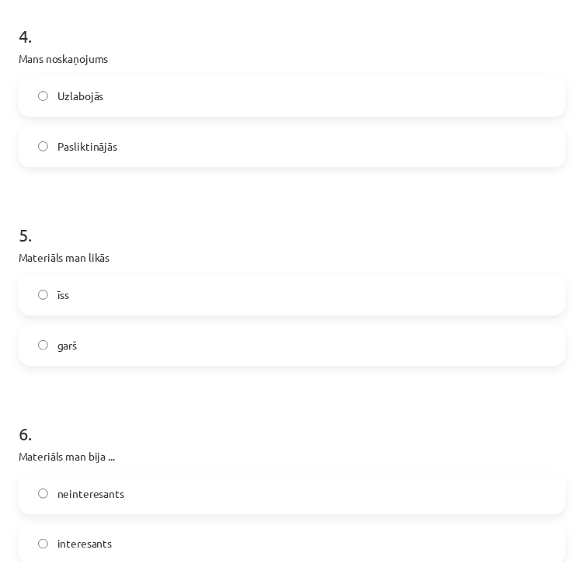
scroll to position [1242, 0]
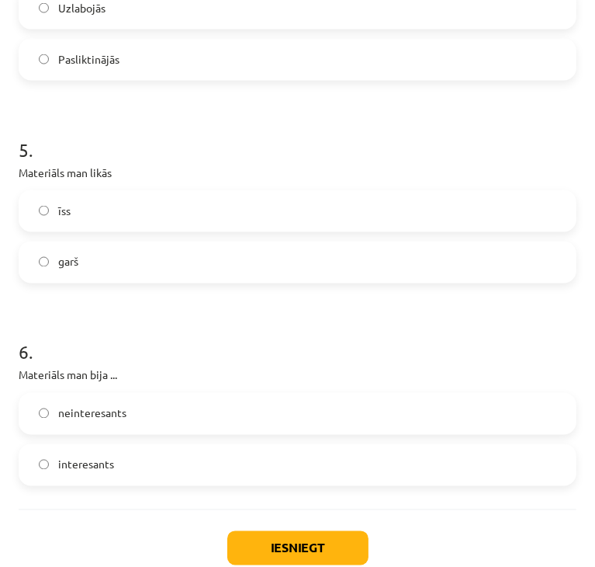
click at [168, 421] on label "neinteresants" at bounding box center [297, 413] width 555 height 39
click at [279, 535] on button "Iesniegt" at bounding box center [297, 548] width 141 height 34
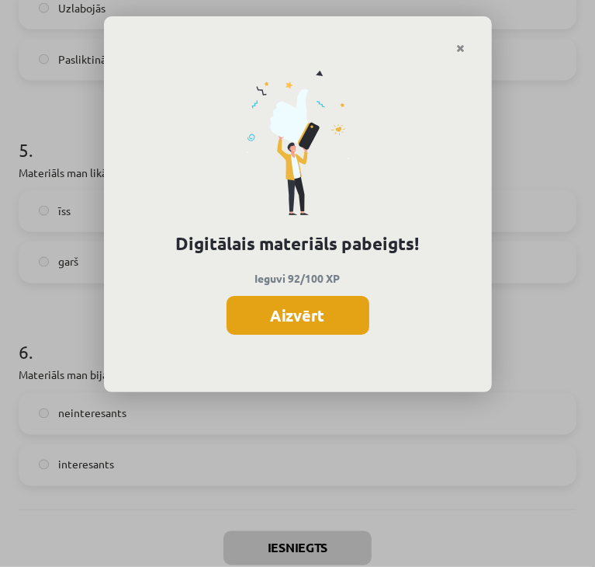
click at [293, 308] on button "Aizvērt" at bounding box center [298, 315] width 143 height 39
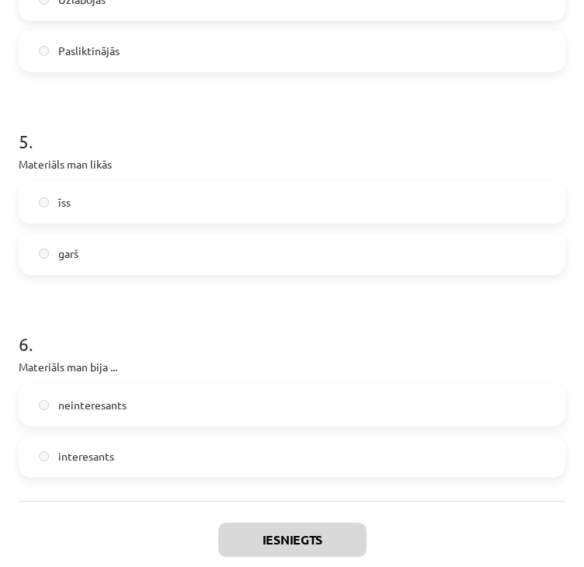
scroll to position [1311, 0]
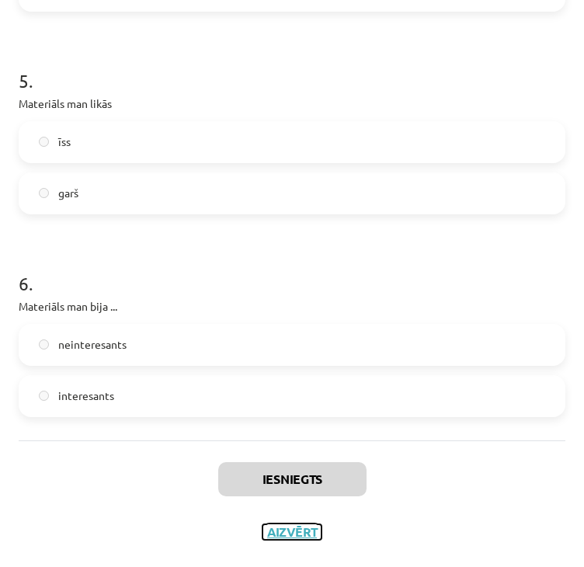
click at [284, 532] on button "Aizvērt" at bounding box center [291, 532] width 59 height 16
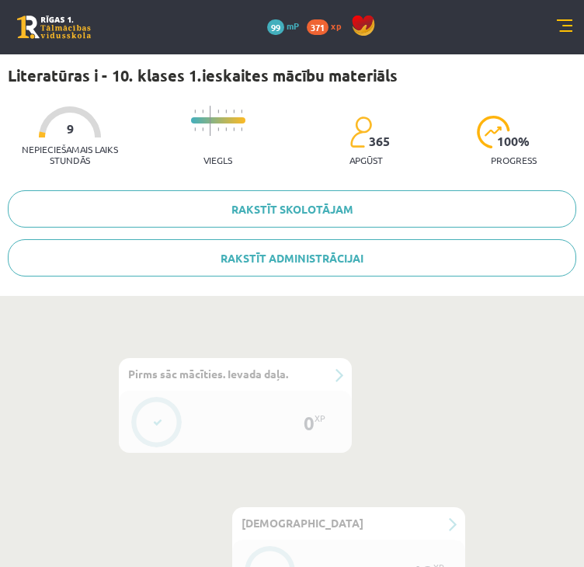
click at [567, 1] on div "0 Dāvanas 99 mP 371 xp" at bounding box center [292, 27] width 584 height 54
click at [565, 26] on link at bounding box center [565, 27] width 16 height 16
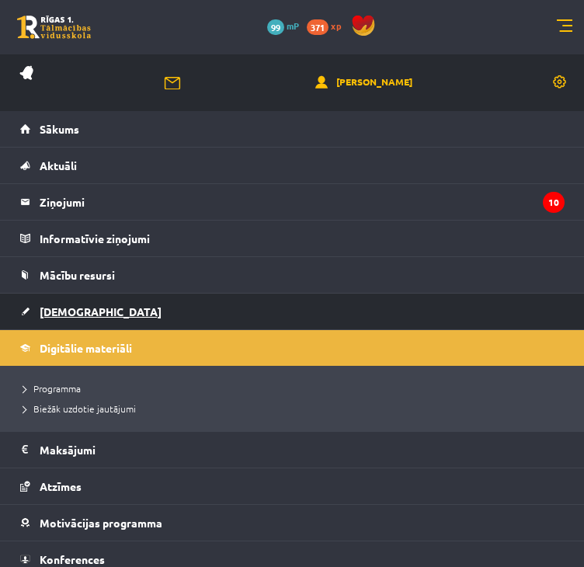
click at [78, 303] on link "[DEMOGRAPHIC_DATA]" at bounding box center [292, 311] width 544 height 36
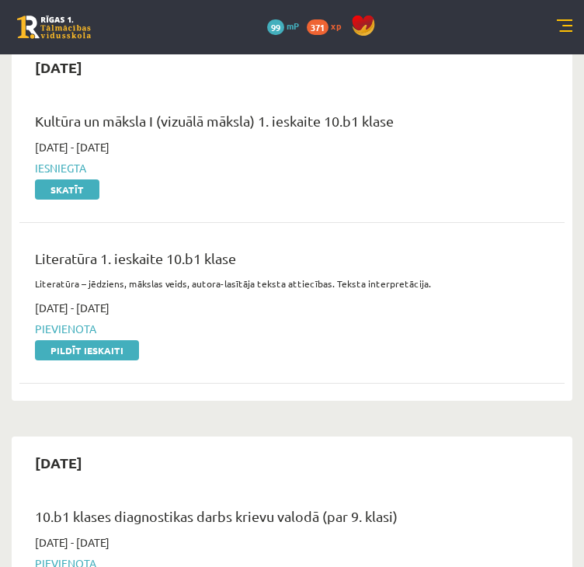
scroll to position [854, 0]
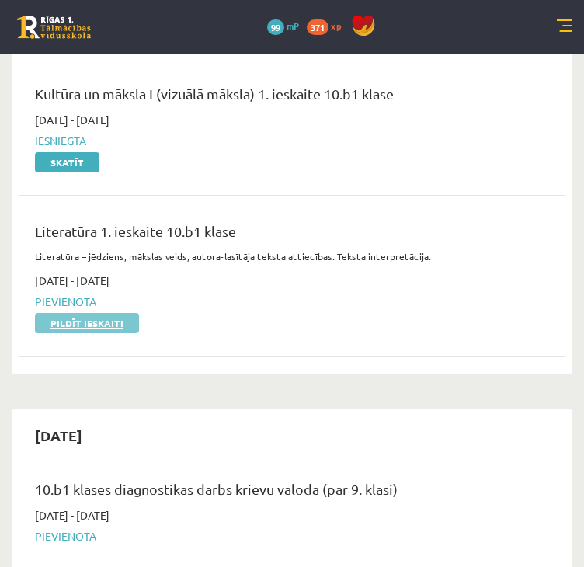
click at [95, 313] on link "Pildīt ieskaiti" at bounding box center [87, 323] width 104 height 20
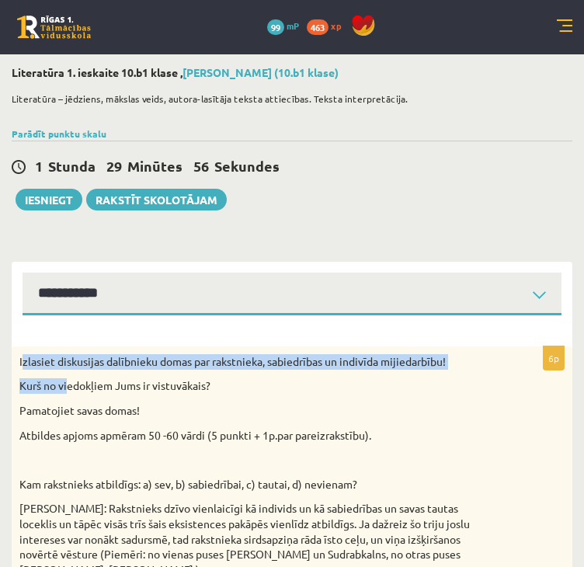
drag, startPoint x: 22, startPoint y: 359, endPoint x: 69, endPoint y: 390, distance: 56.2
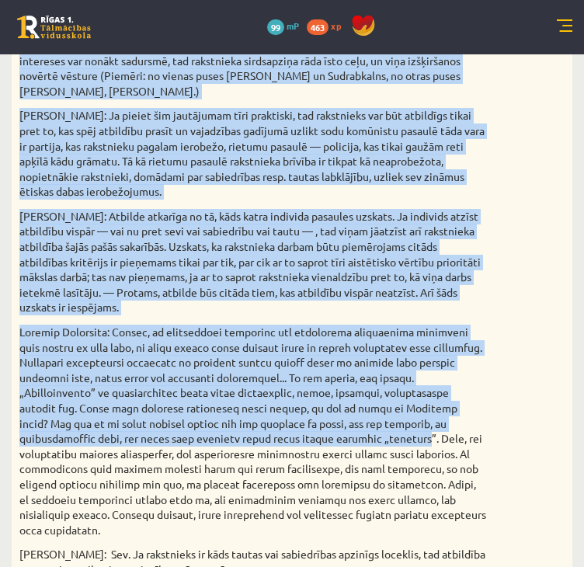
scroll to position [621, 0]
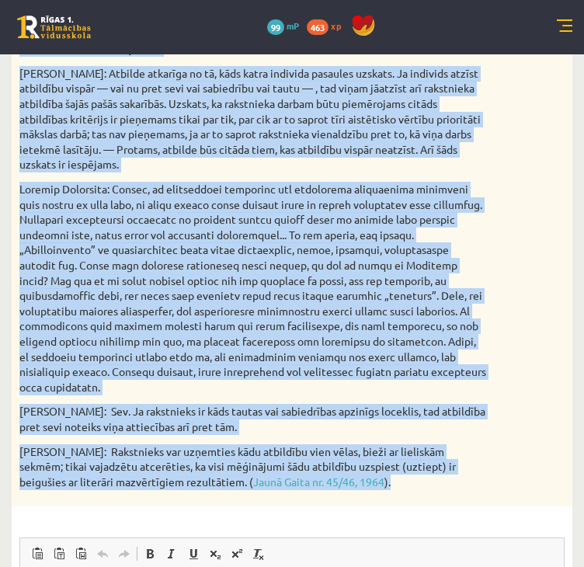
drag, startPoint x: 19, startPoint y: 354, endPoint x: 480, endPoint y: 463, distance: 473.9
click at [480, 463] on div "Izlasiet diskusijas dalībnieku domas par rakstnieka, sabiedrības un indivīda mi…" at bounding box center [292, 116] width 560 height 782
copy div "Izlasiet diskusijas dalībnieku domas par rakstnieka, sabiedrības un indivīda mi…"
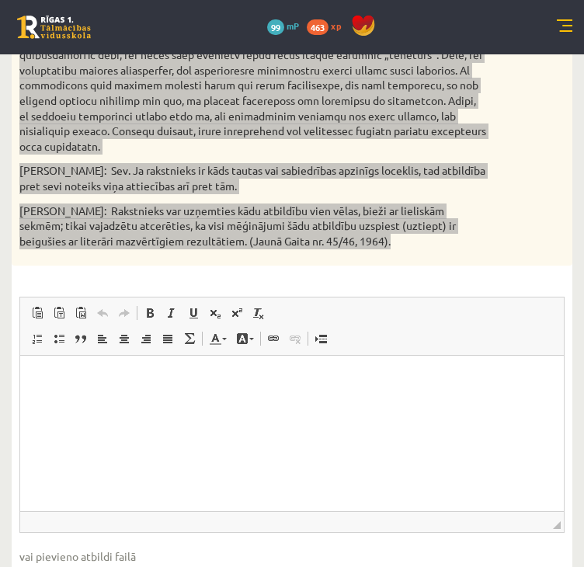
scroll to position [927, 0]
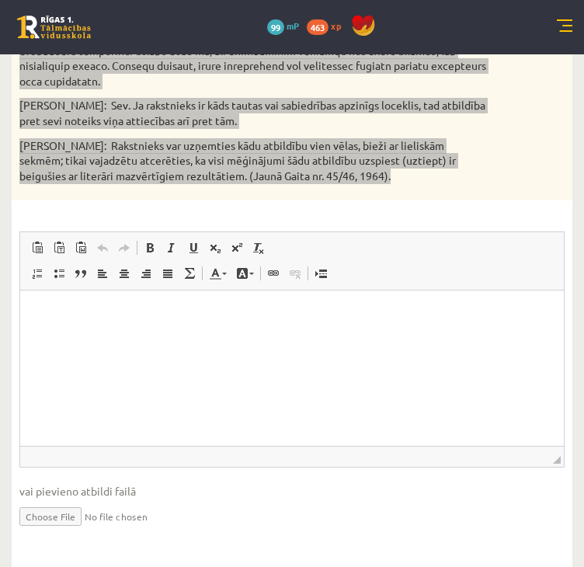
click at [134, 338] on html at bounding box center [291, 313] width 543 height 47
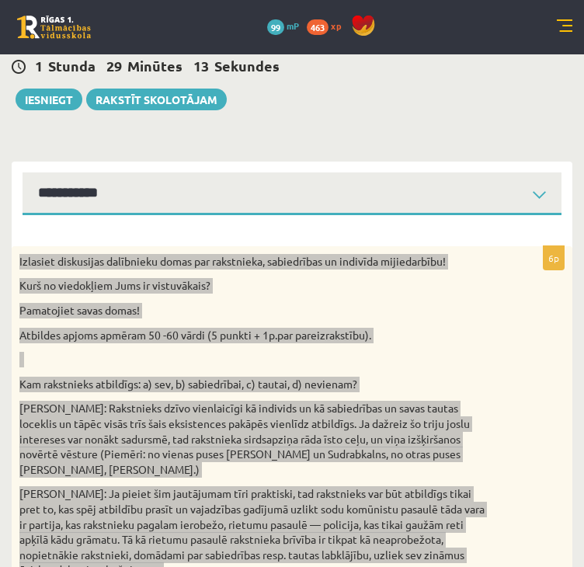
scroll to position [0, 0]
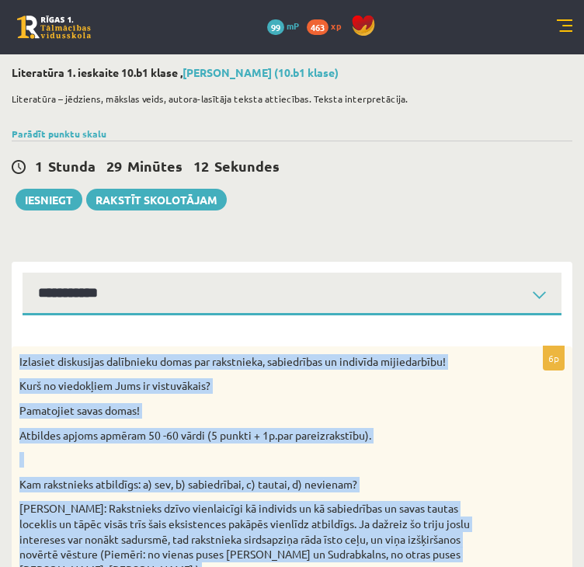
click at [99, 303] on select "**********" at bounding box center [292, 293] width 539 height 43
click at [23, 272] on select "**********" at bounding box center [292, 293] width 539 height 43
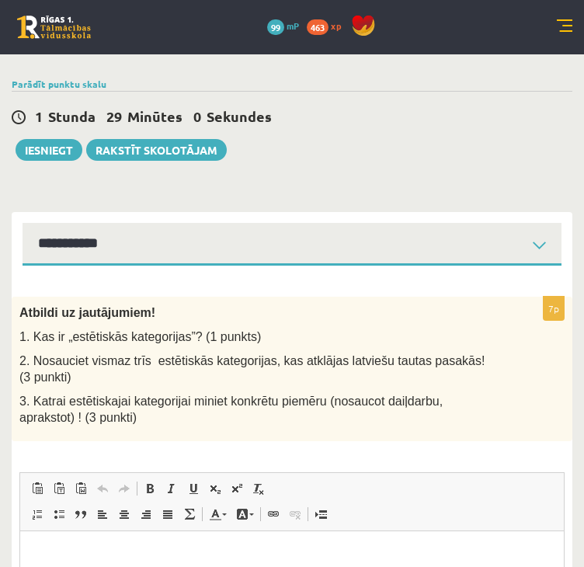
scroll to position [78, 0]
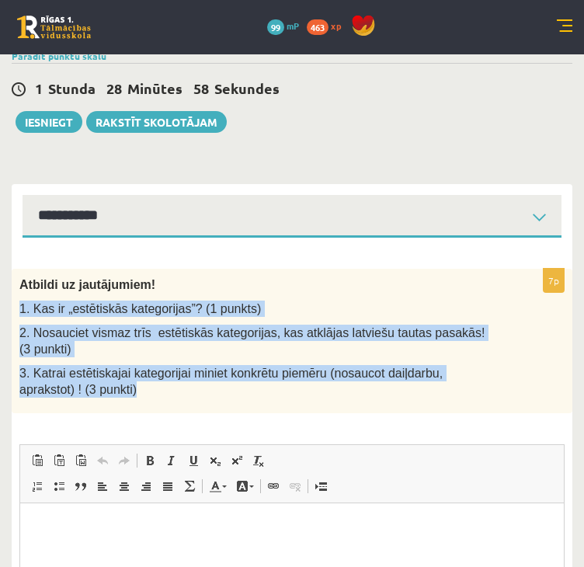
drag, startPoint x: 16, startPoint y: 300, endPoint x: 243, endPoint y: 393, distance: 245.8
click at [243, 393] on div "Atbildi uz jautājumiem! 1. Kas ir „estētiskās kategorijas”? (1 punkts) 2. Nosau…" at bounding box center [292, 341] width 560 height 144
copy div "1. Kas ir „estētiskās kategorijas”? (1 punkts) 2. Nosauciet vismaz trīs estētis…"
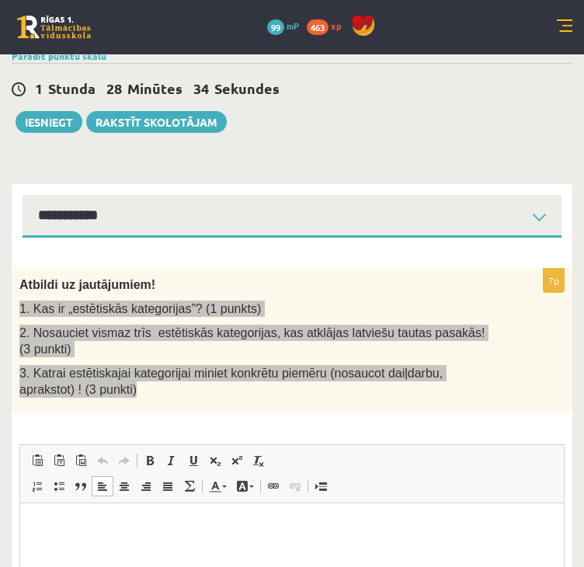
click at [144, 522] on p "Rich Text Editor, wiswyg-editor-user-answer-47024879085540" at bounding box center [292, 526] width 512 height 16
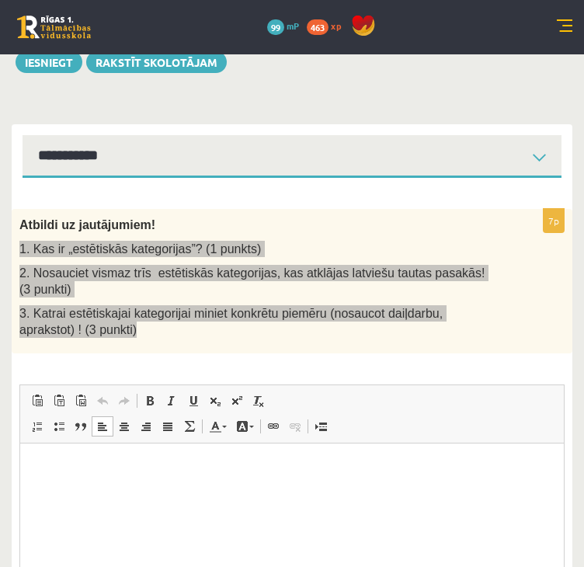
scroll to position [233, 0]
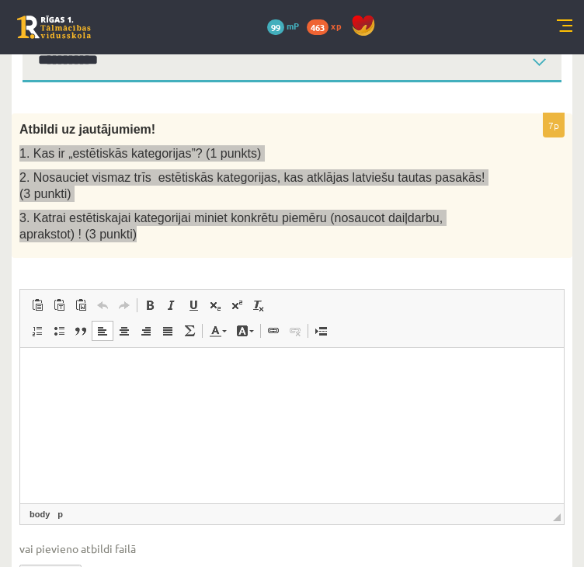
click at [111, 394] on html at bounding box center [291, 370] width 543 height 47
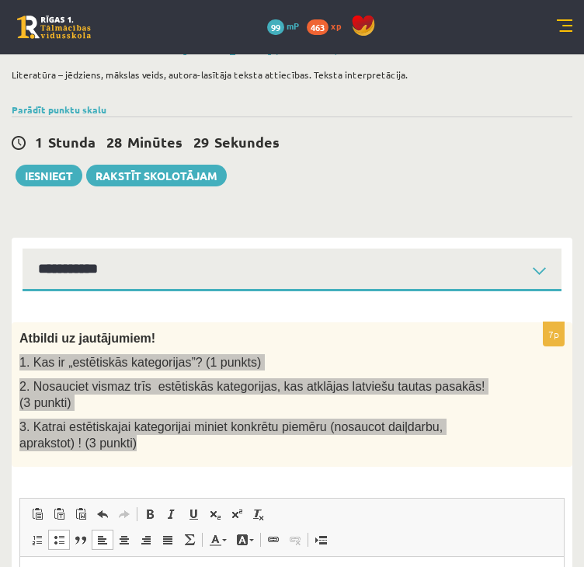
scroll to position [0, 0]
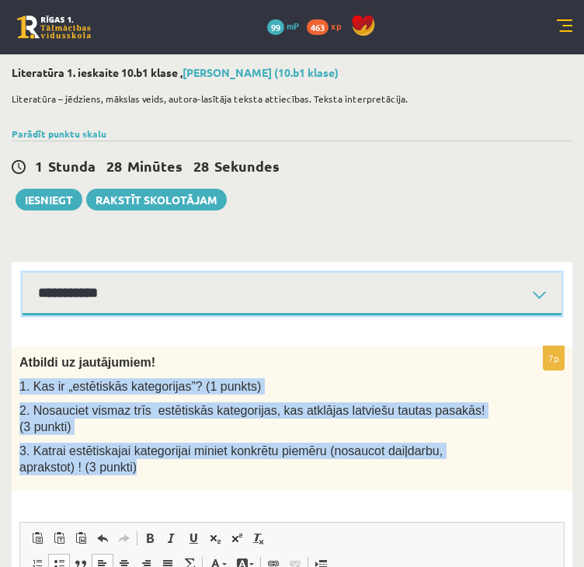
click at [77, 290] on select "**********" at bounding box center [292, 293] width 539 height 43
click at [23, 272] on select "**********" at bounding box center [292, 293] width 539 height 43
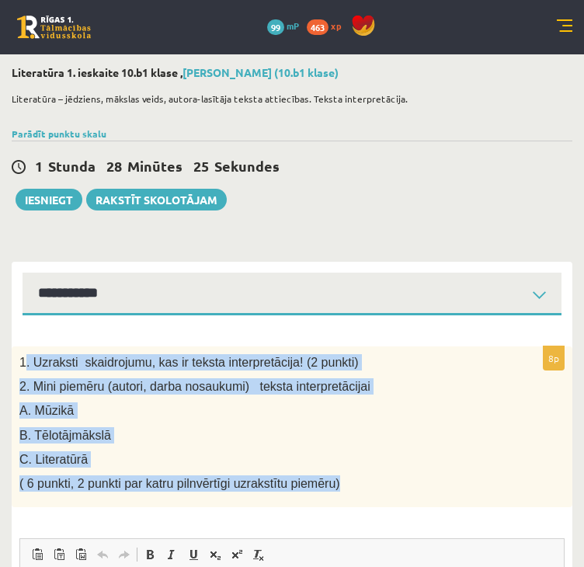
drag, startPoint x: 23, startPoint y: 363, endPoint x: 345, endPoint y: 504, distance: 350.7
click at [345, 504] on div "1. Uzraksti skaidrojumu, kas ir teksta interpretācija! (2 punkti) 2. Mini piemē…" at bounding box center [292, 426] width 560 height 161
copy div ". Uzraksti skaidrojumu, kas ir teksta interpretācija! (2 punkti) 2. Mini piemēr…"
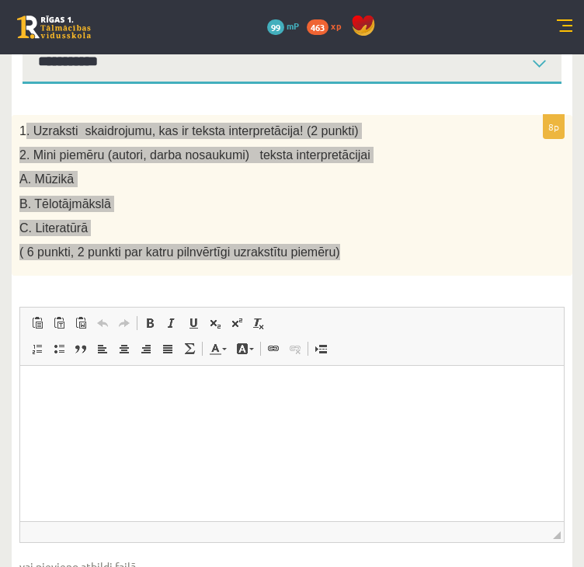
scroll to position [233, 0]
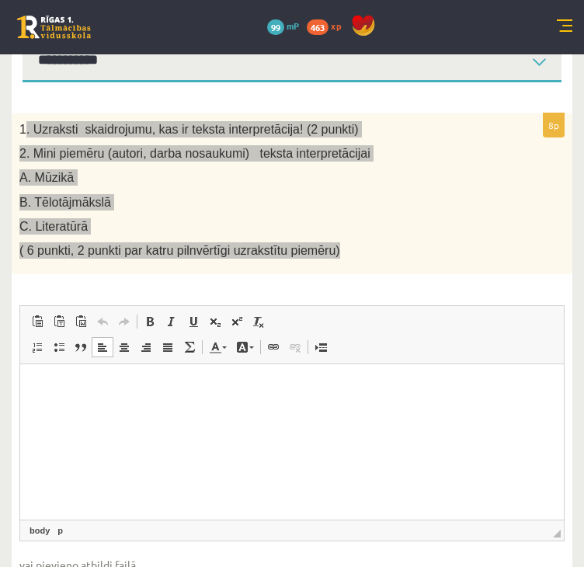
click at [146, 411] on html at bounding box center [291, 387] width 543 height 47
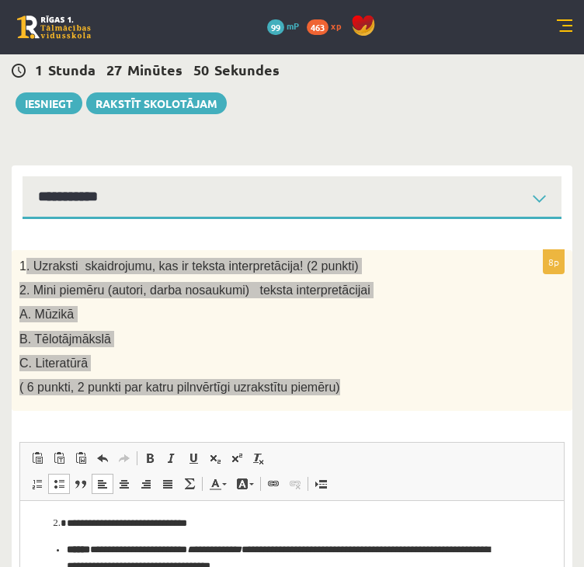
scroll to position [0, 0]
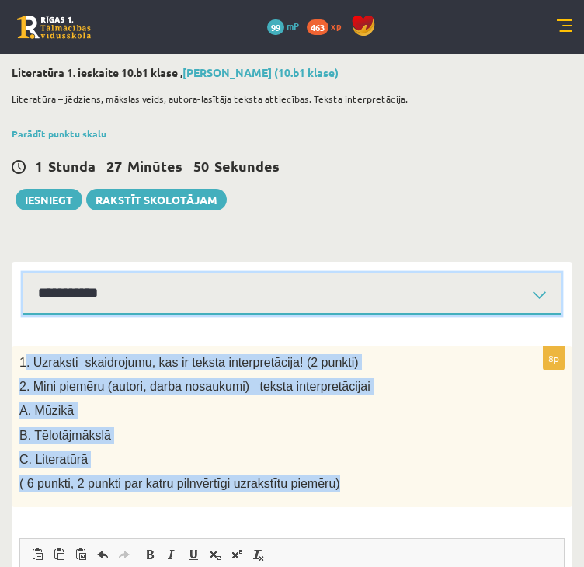
click at [82, 311] on select "**********" at bounding box center [292, 293] width 539 height 43
select select "**********"
click at [23, 272] on select "**********" at bounding box center [292, 293] width 539 height 43
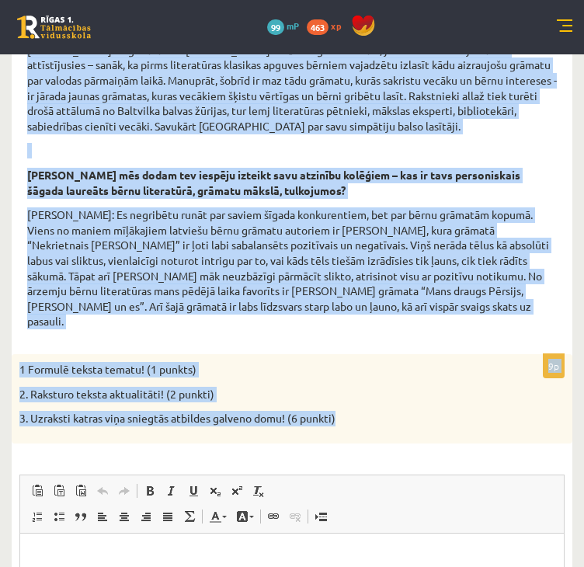
scroll to position [621, 0]
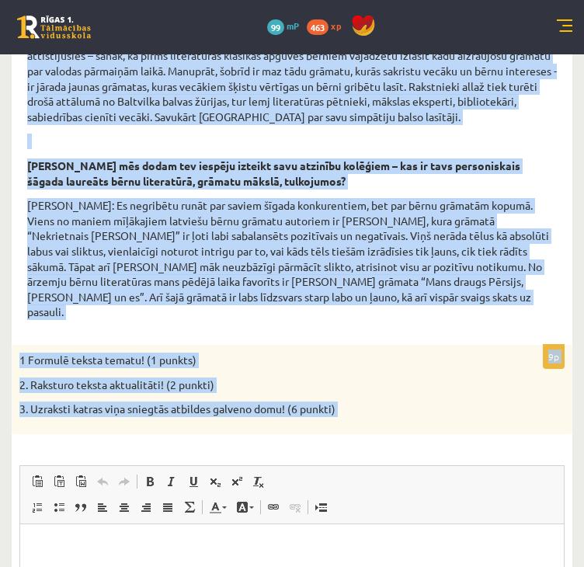
drag, startPoint x: 28, startPoint y: 333, endPoint x: 461, endPoint y: 426, distance: 443.0
click at [461, 426] on form "Izlasi interviju ar Valdi Rūmnieku kultūras portālā www.satori.lv un veic uzdev…" at bounding box center [291, 249] width 529 height 1078
copy form "Izlasi interviju ar Valdi Rūmnieku kultūras portālā www.satori.lv un veic uzdev…"
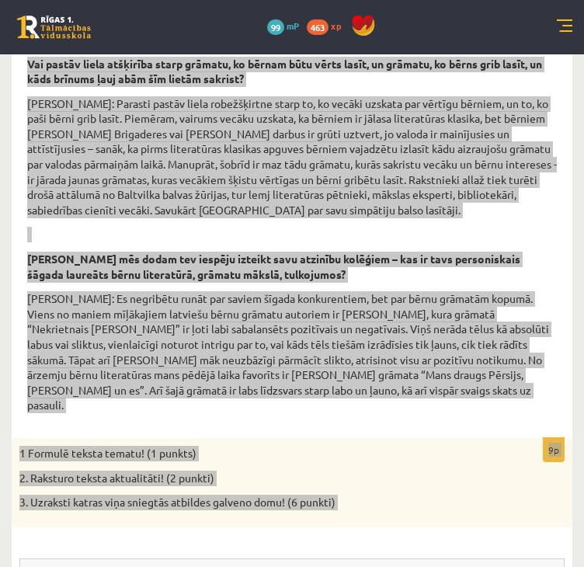
scroll to position [776, 0]
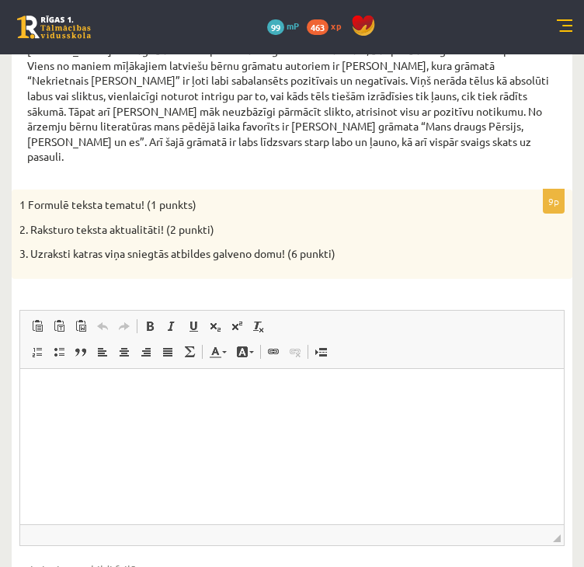
click at [179, 415] on html at bounding box center [291, 391] width 543 height 47
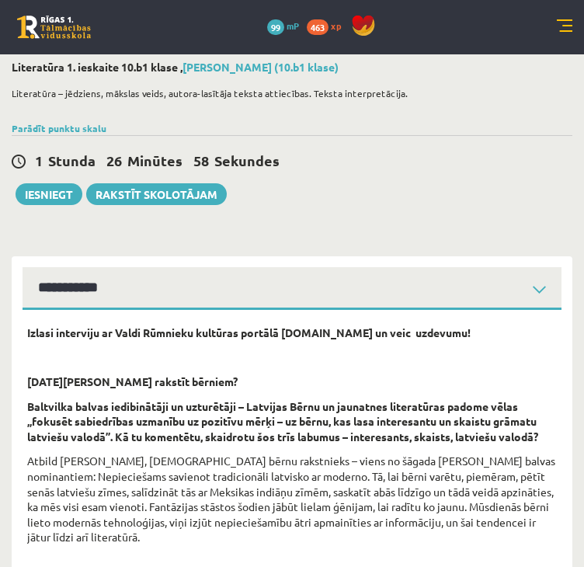
scroll to position [0, 0]
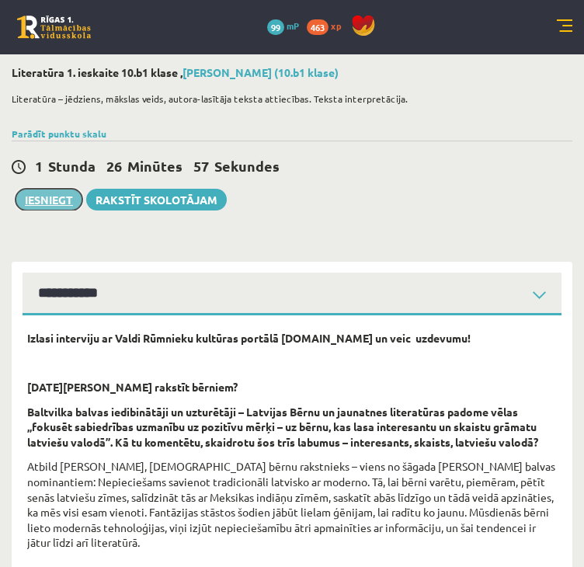
click at [37, 206] on button "Iesniegt" at bounding box center [49, 200] width 67 height 22
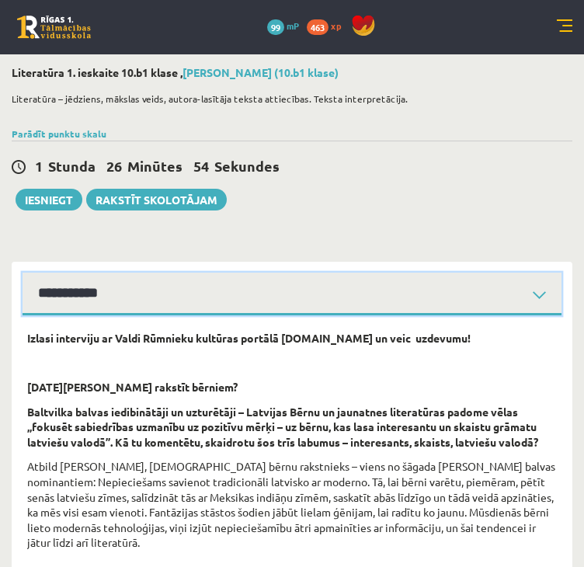
click at [102, 300] on select "**********" at bounding box center [292, 293] width 539 height 43
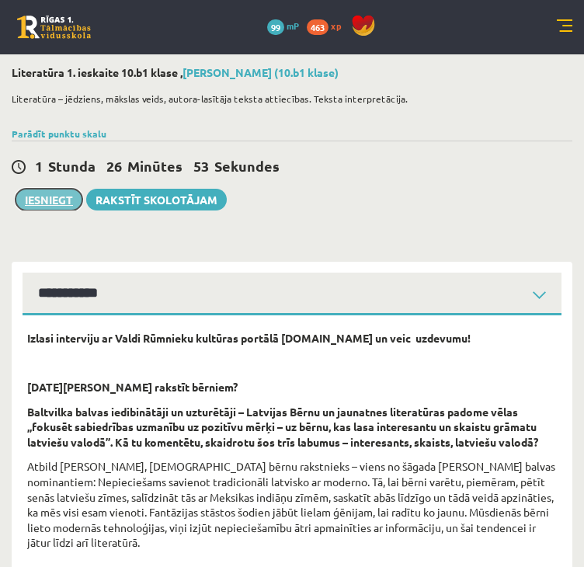
click at [34, 206] on button "Iesniegt" at bounding box center [49, 200] width 67 height 22
click at [50, 199] on button "Iesniegt" at bounding box center [49, 200] width 67 height 22
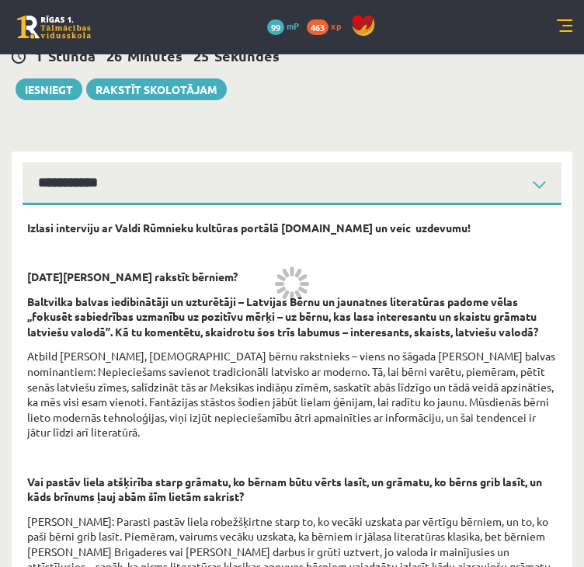
scroll to position [233, 0]
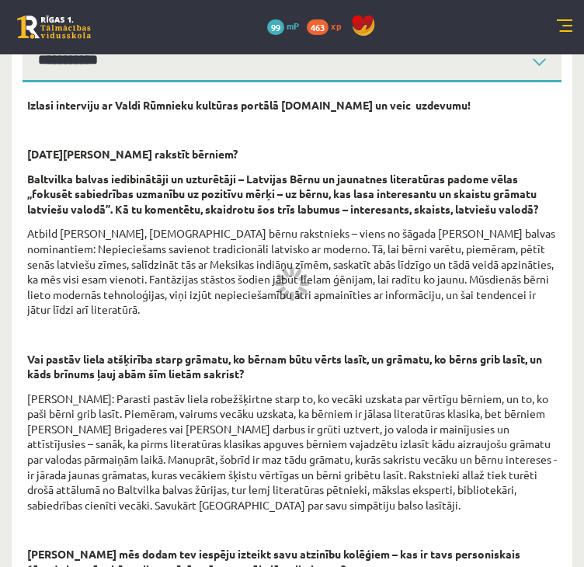
click at [181, 321] on div "Izlasi interviju ar Valdi Rūmnieku kultūras portālā www.satori.lv un veic uzdev…" at bounding box center [291, 407] width 529 height 619
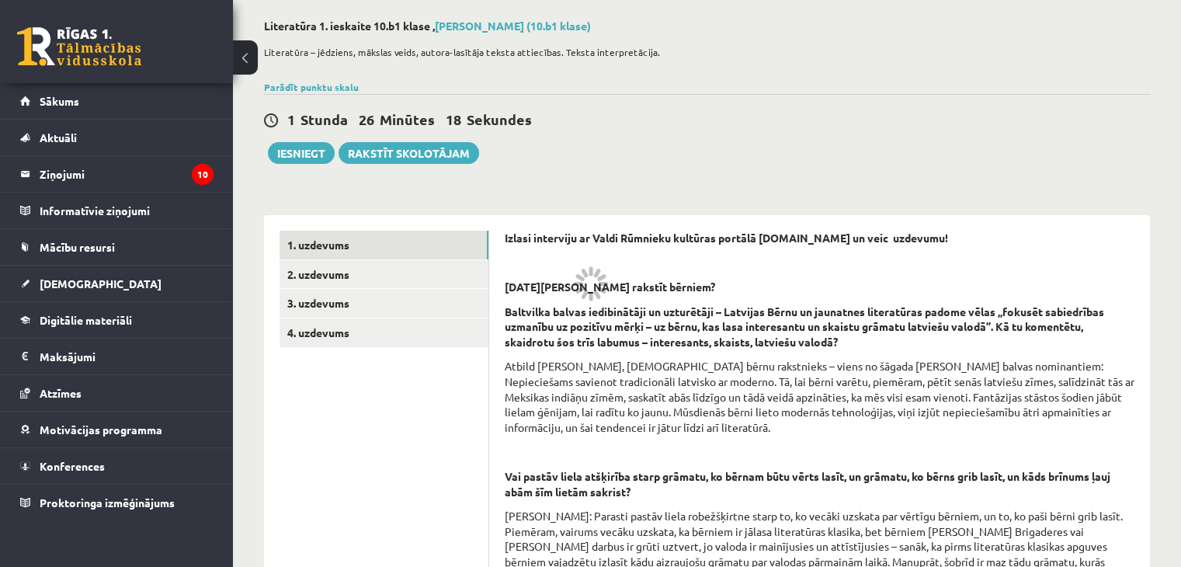
scroll to position [0, 0]
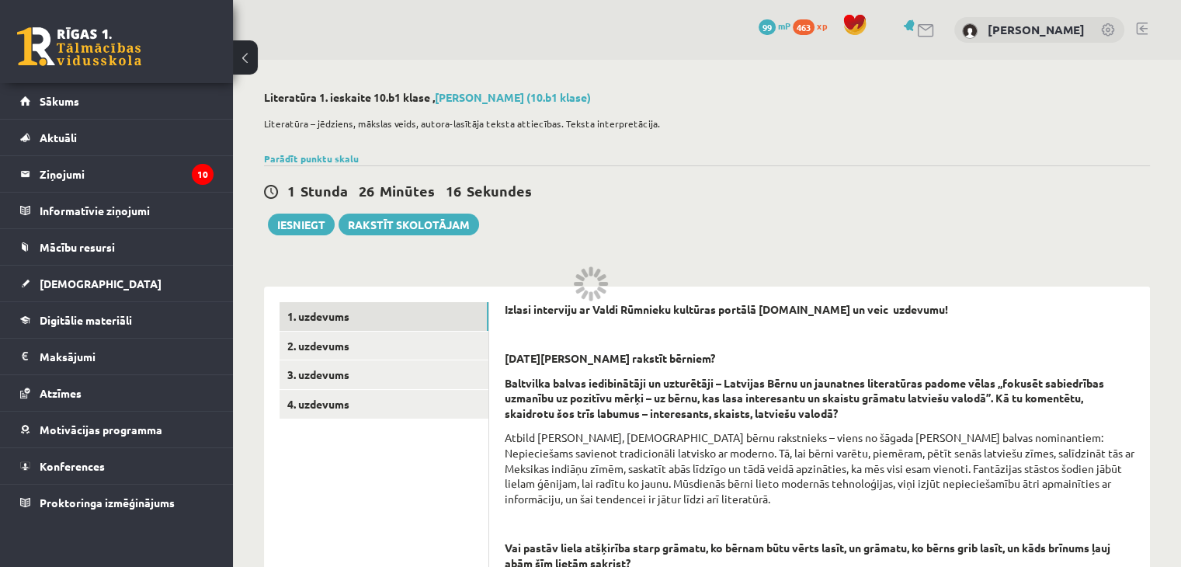
drag, startPoint x: 577, startPoint y: 279, endPoint x: 677, endPoint y: 355, distance: 125.1
click at [583, 27] on span "463" at bounding box center [803, 27] width 22 height 16
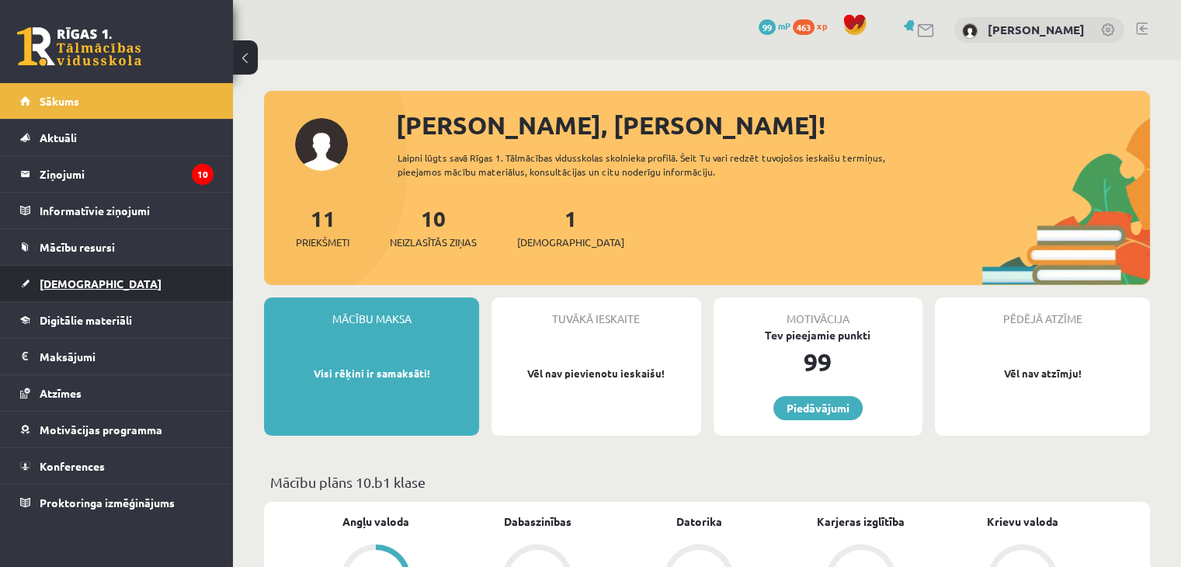
click at [42, 277] on span "[DEMOGRAPHIC_DATA]" at bounding box center [101, 283] width 122 height 14
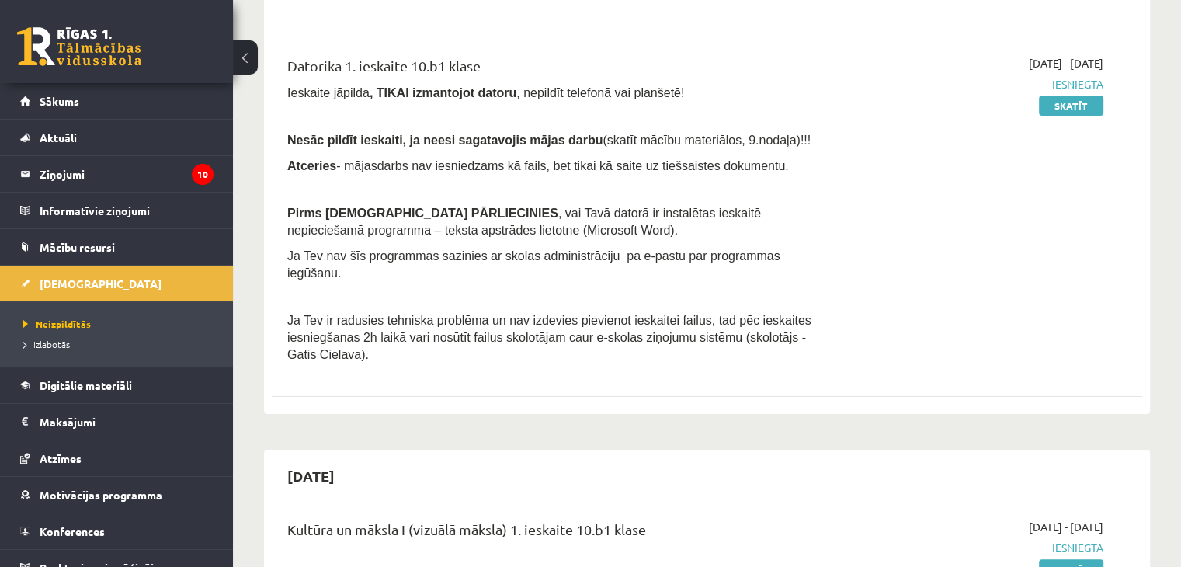
scroll to position [543, 0]
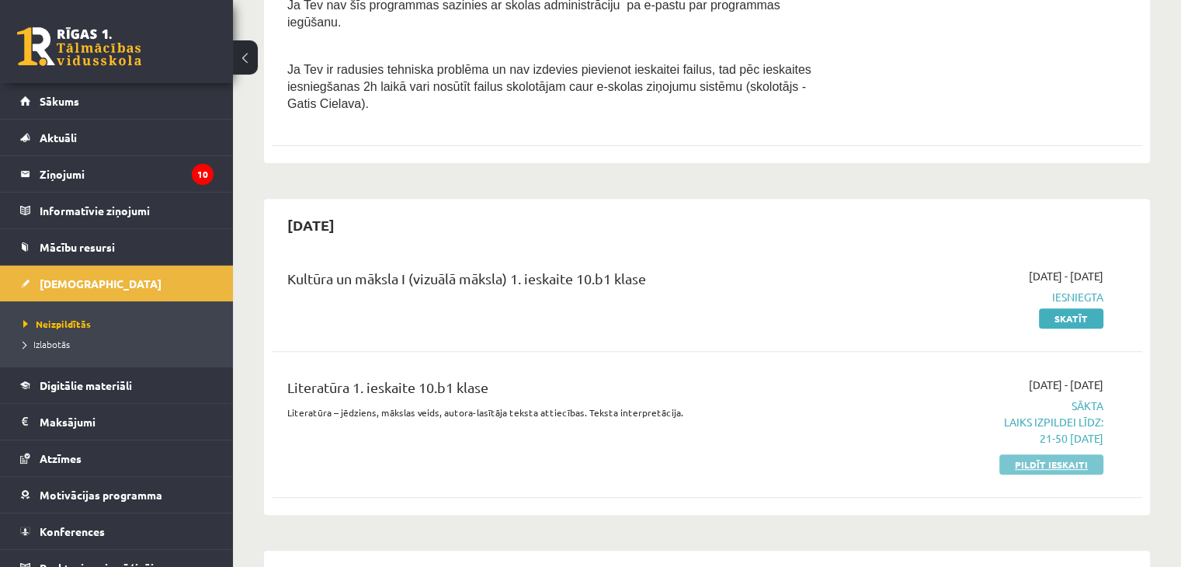
click at [1082, 454] on link "Pildīt ieskaiti" at bounding box center [1051, 464] width 104 height 20
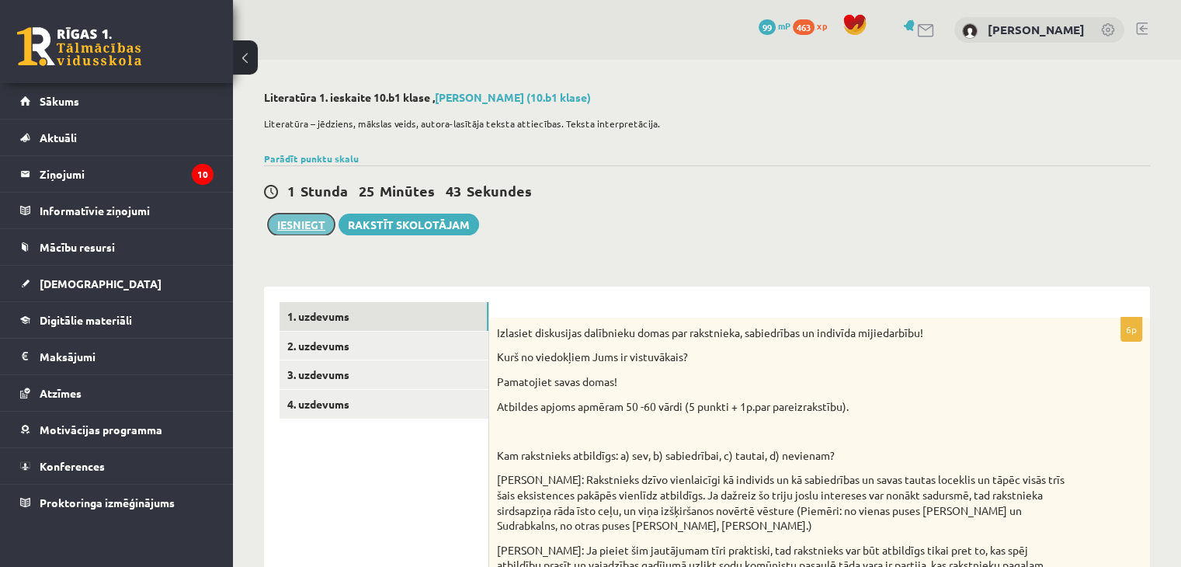
click at [314, 220] on button "Iesniegt" at bounding box center [301, 224] width 67 height 22
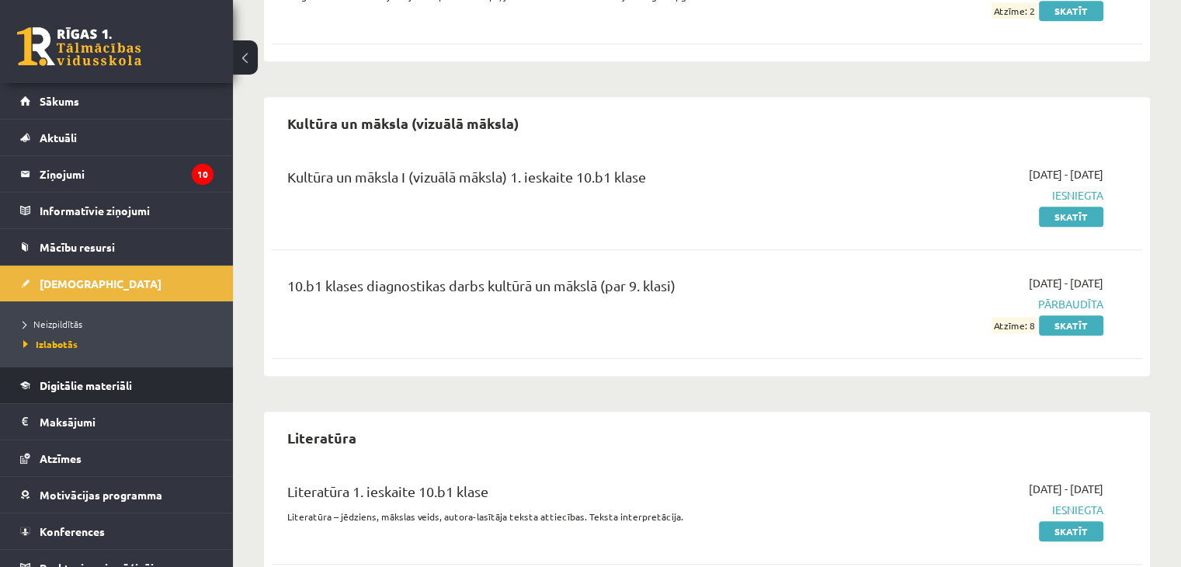
scroll to position [1254, 0]
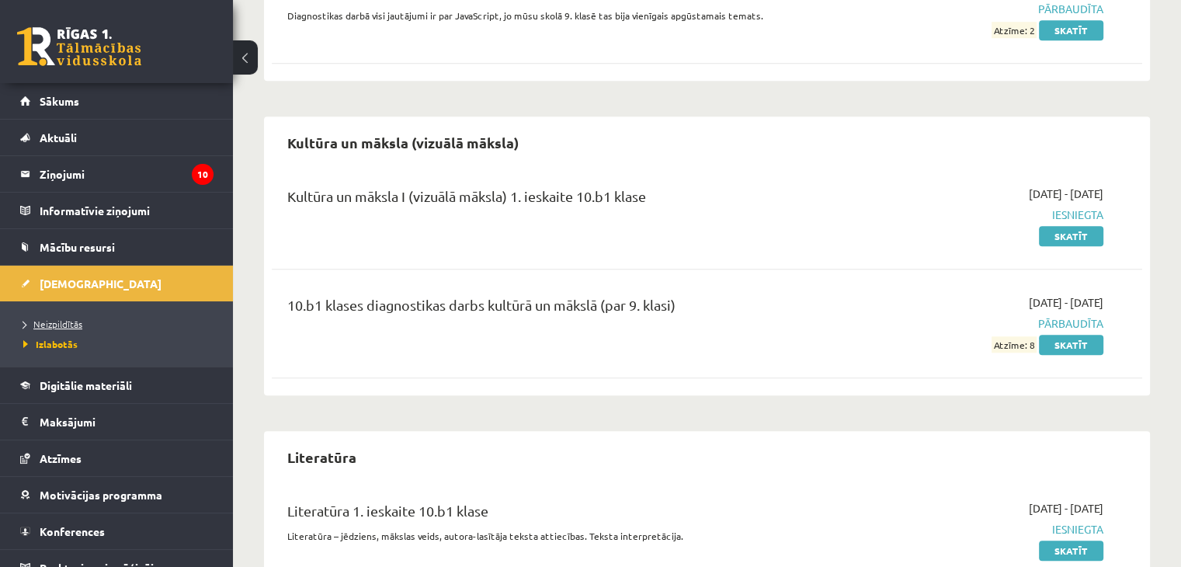
click at [75, 321] on span "Neizpildītās" at bounding box center [52, 323] width 59 height 12
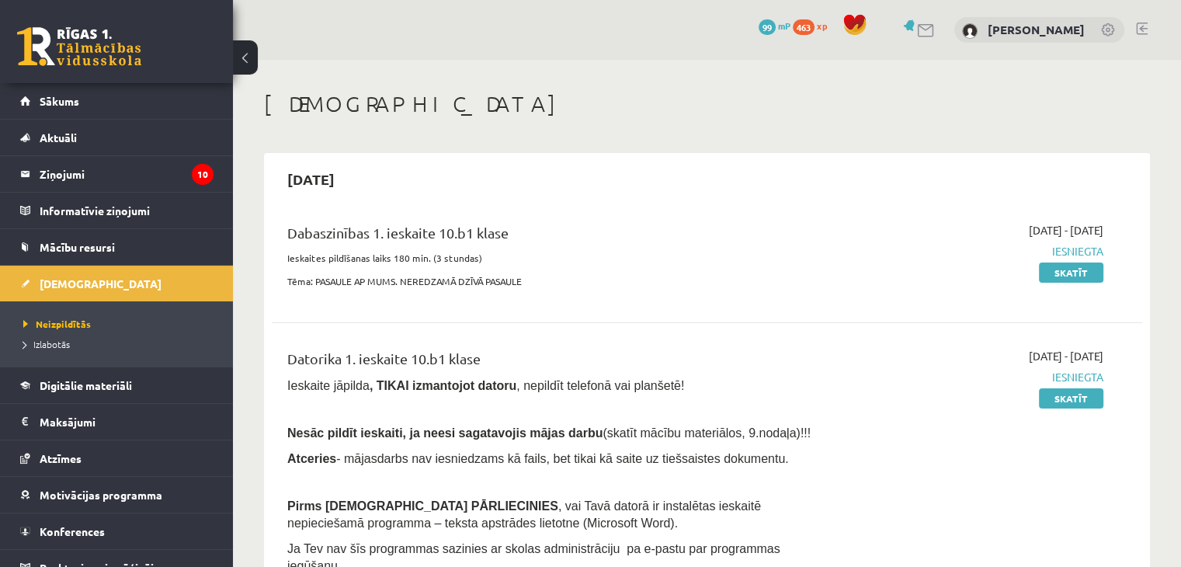
click at [1139, 29] on link at bounding box center [1142, 29] width 12 height 12
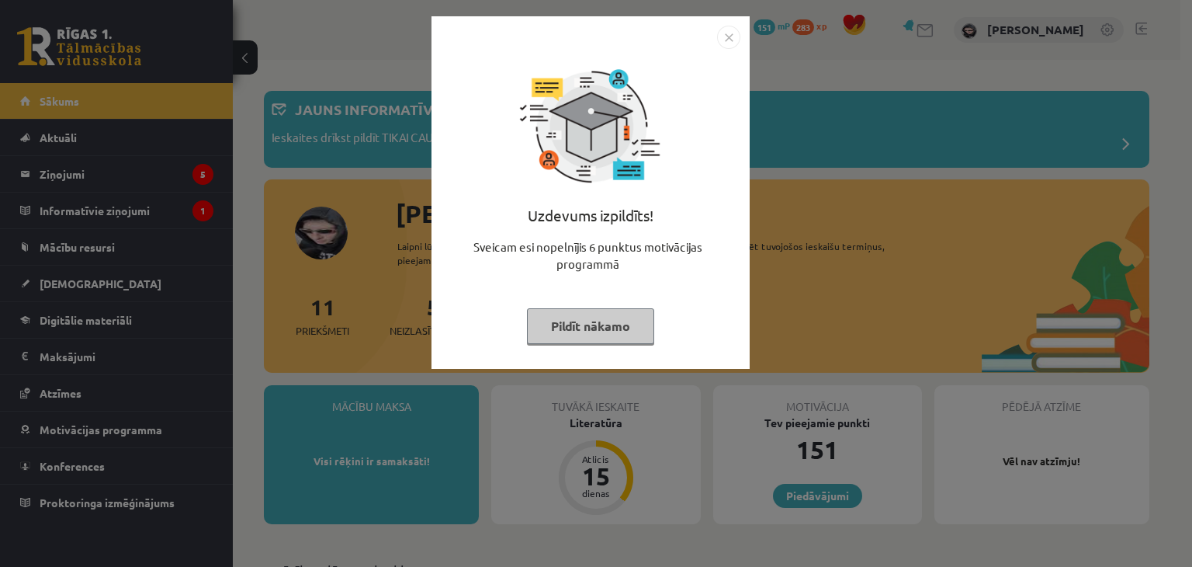
click at [734, 32] on img "Close" at bounding box center [728, 37] width 23 height 23
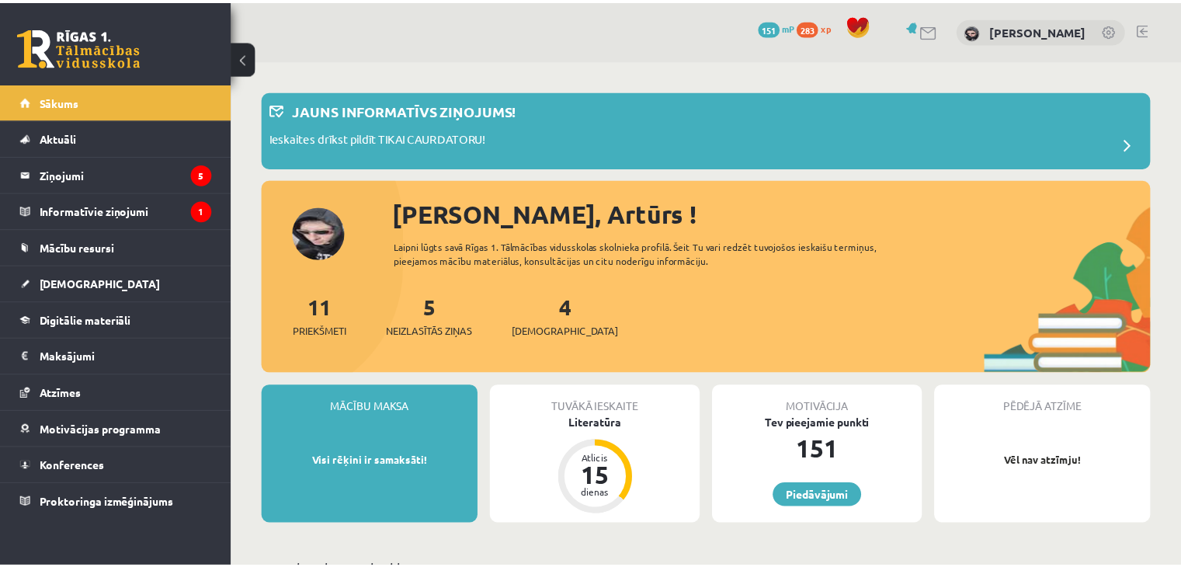
scroll to position [78, 0]
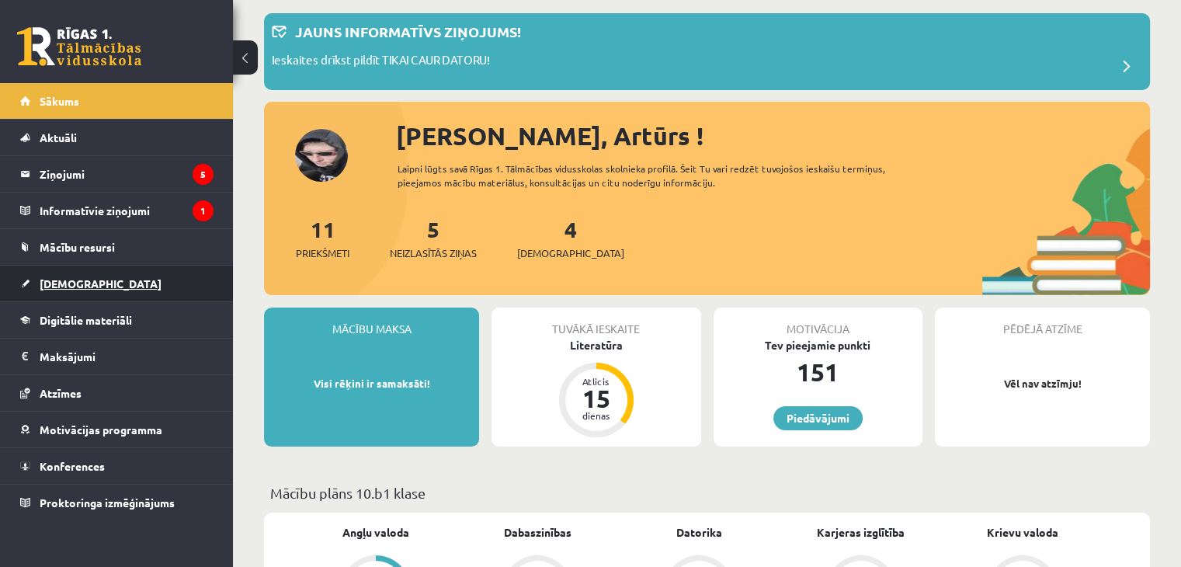
click at [91, 278] on link "[DEMOGRAPHIC_DATA]" at bounding box center [116, 283] width 193 height 36
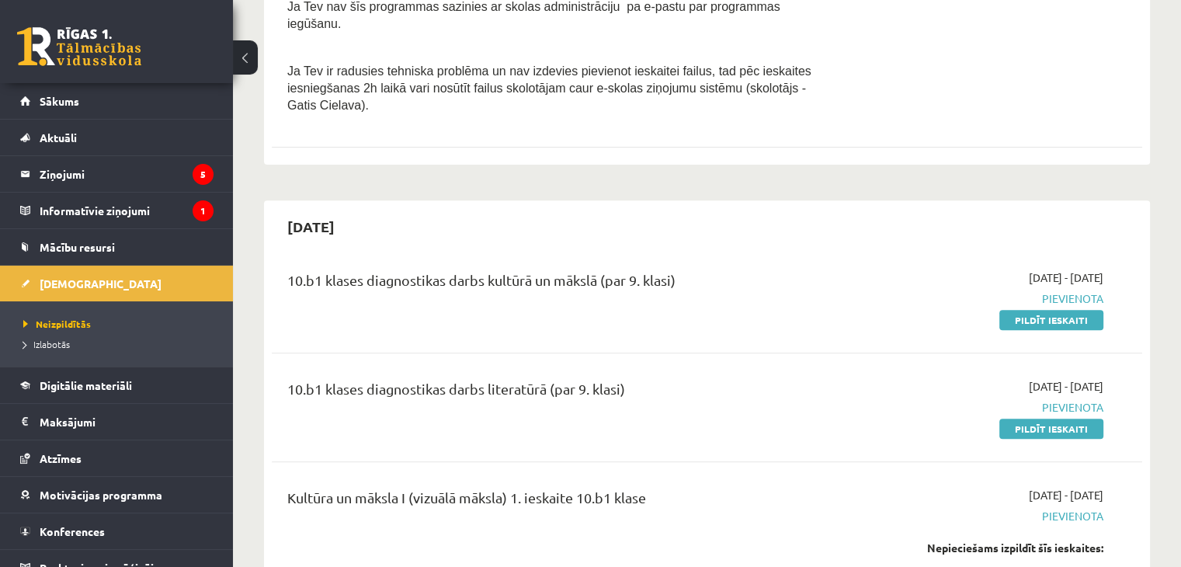
scroll to position [543, 0]
click at [146, 195] on legend "Informatīvie ziņojumi 1" at bounding box center [127, 210] width 174 height 36
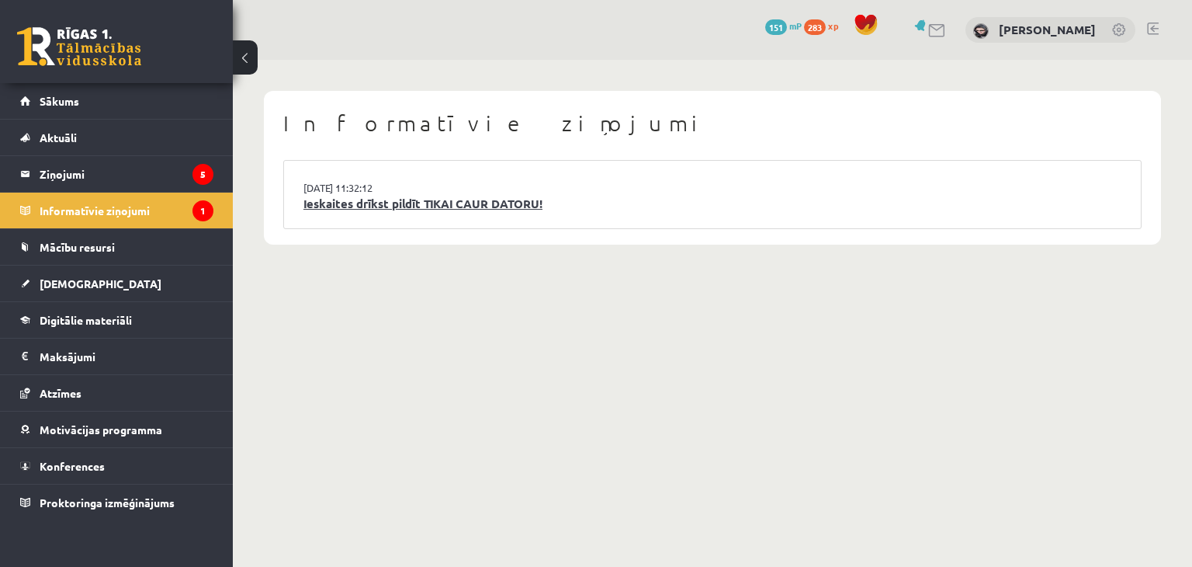
click at [346, 210] on link "Ieskaites drīkst pildīt TIKAI CAUR DATORU!" at bounding box center [712, 204] width 818 height 18
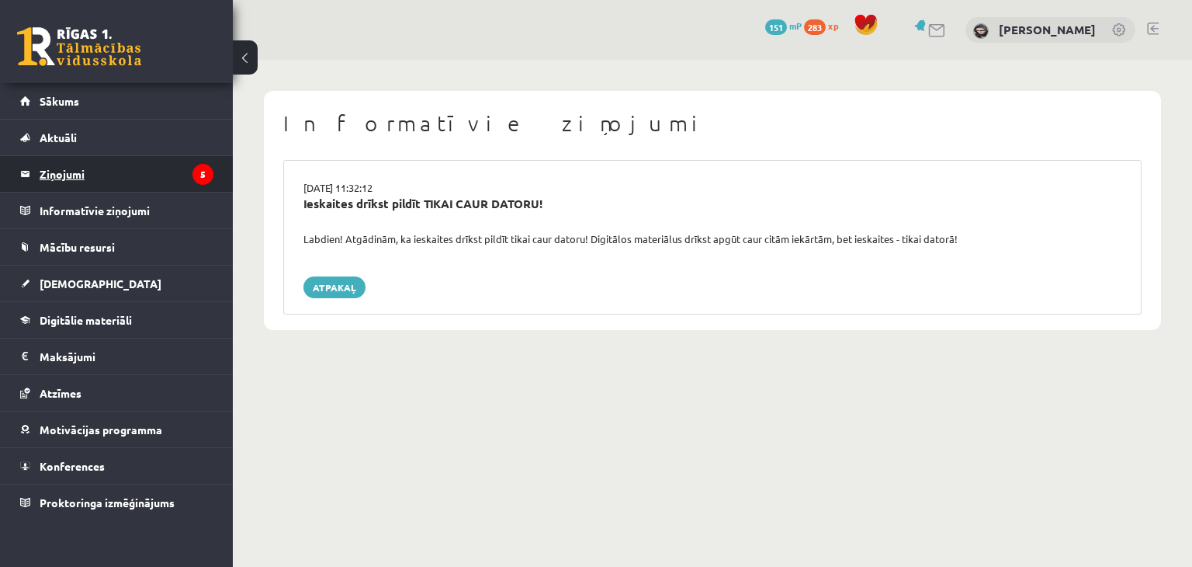
click at [74, 184] on legend "Ziņojumi 5" at bounding box center [127, 174] width 174 height 36
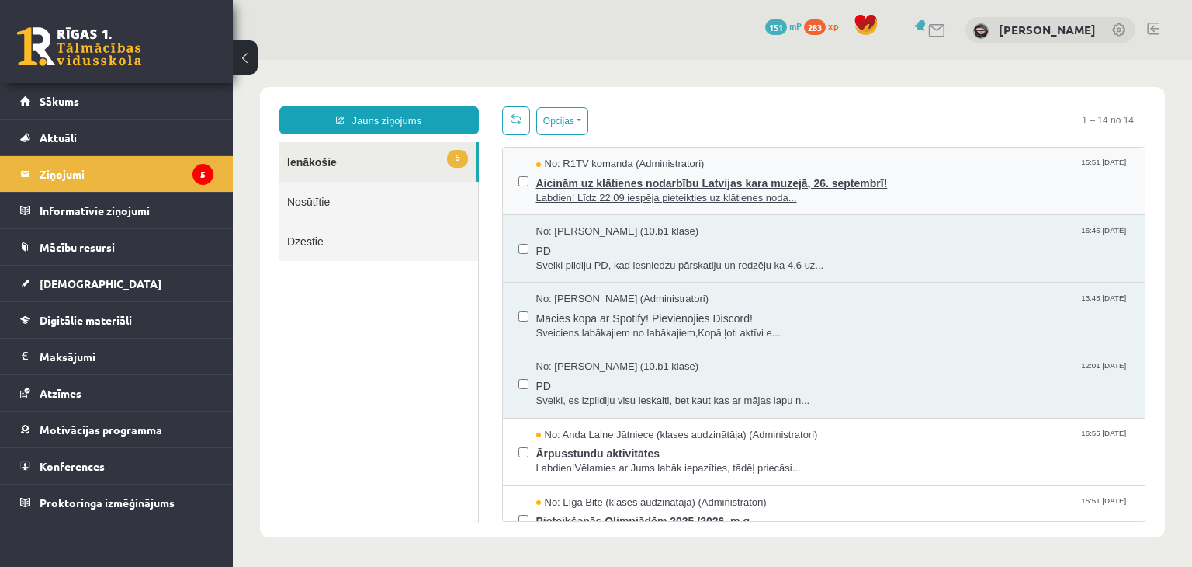
click at [612, 186] on span "Aicinām uz klātienes nodarbību Latvijas kara muzejā, 26. septembrī!" at bounding box center [833, 181] width 594 height 19
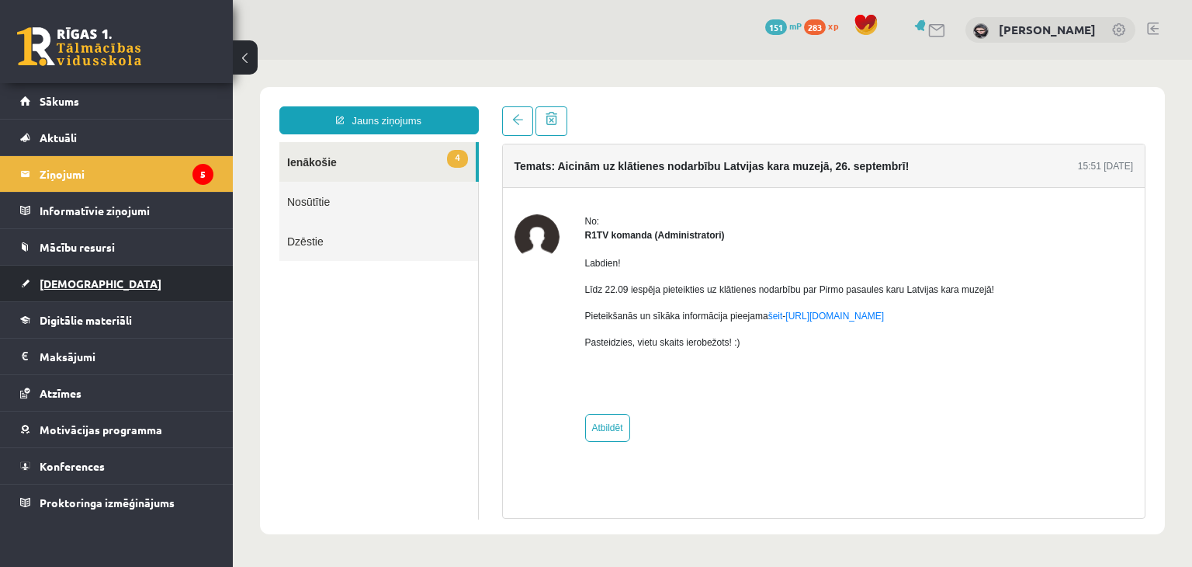
click at [84, 276] on span "[DEMOGRAPHIC_DATA]" at bounding box center [101, 283] width 122 height 14
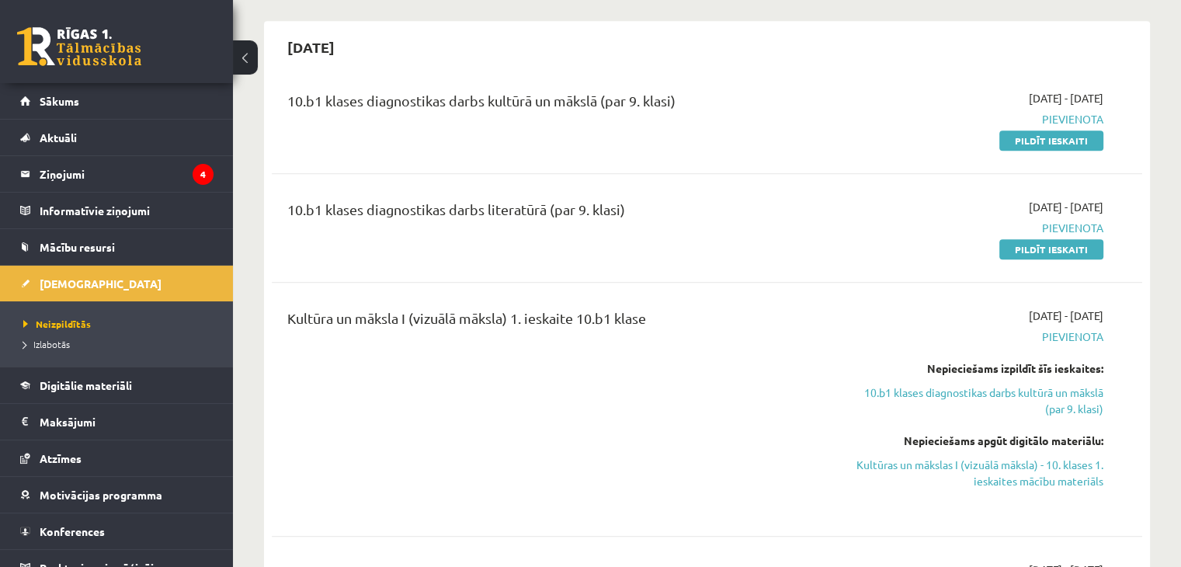
scroll to position [699, 0]
